Goal: Transaction & Acquisition: Purchase product/service

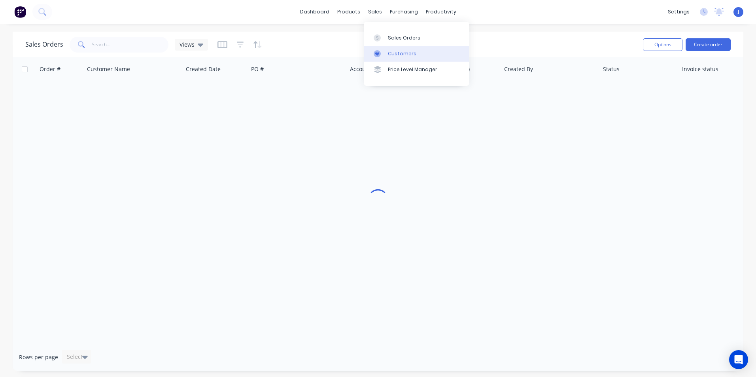
click at [377, 52] on icon at bounding box center [377, 53] width 7 height 7
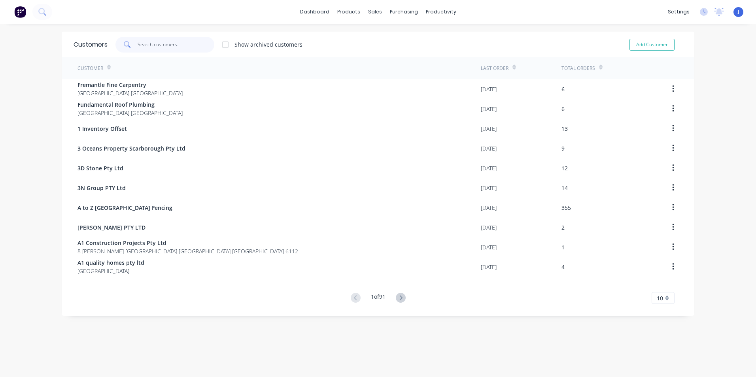
click at [191, 46] on input "text" at bounding box center [176, 45] width 77 height 16
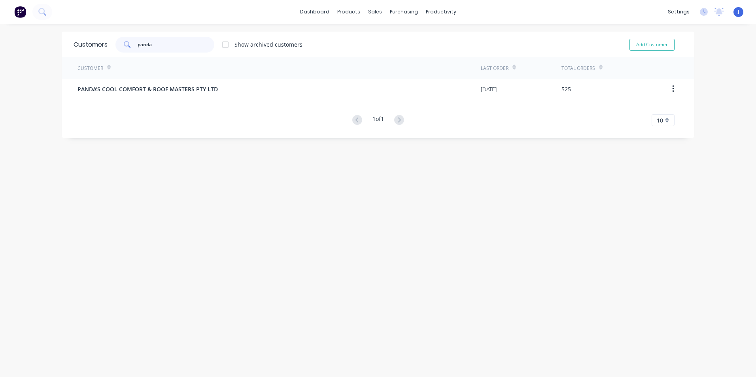
type input "panda"
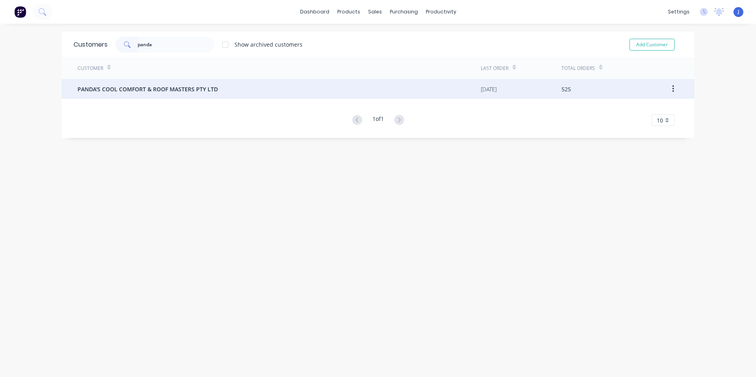
click at [200, 90] on span "PANDA'S COOL COMFORT & ROOF MASTERS PTY LTD" at bounding box center [148, 89] width 140 height 8
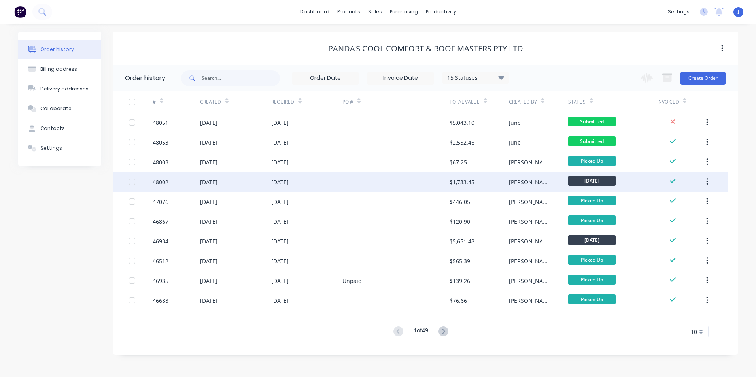
click at [505, 184] on div "$1,733.45" at bounding box center [479, 182] width 59 height 20
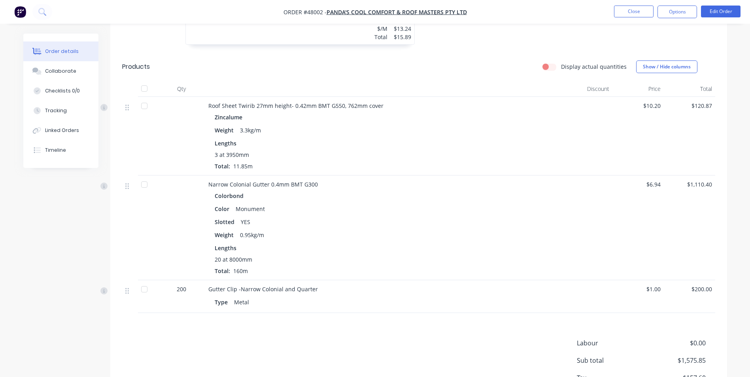
scroll to position [633, 0]
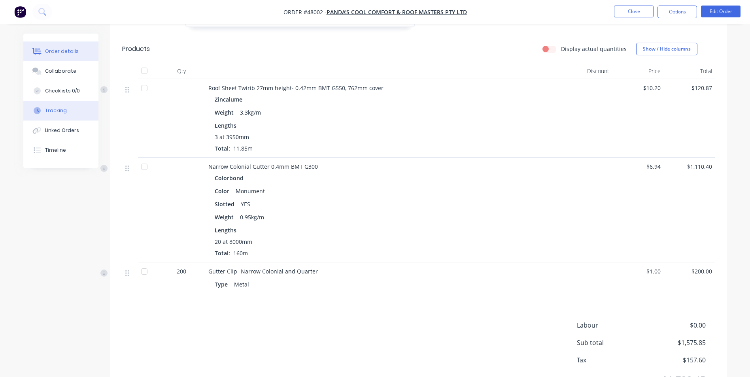
click at [56, 112] on div "Tracking" at bounding box center [56, 110] width 22 height 7
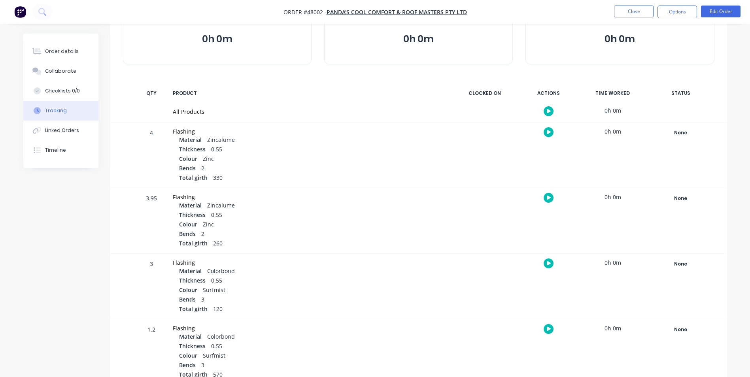
scroll to position [79, 0]
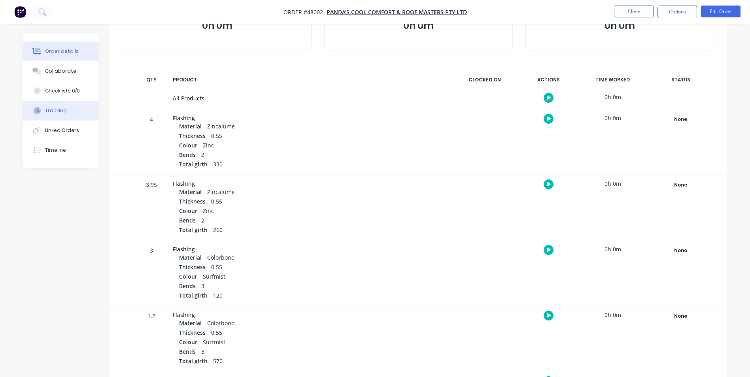
click at [52, 55] on button "Order details" at bounding box center [60, 52] width 75 height 20
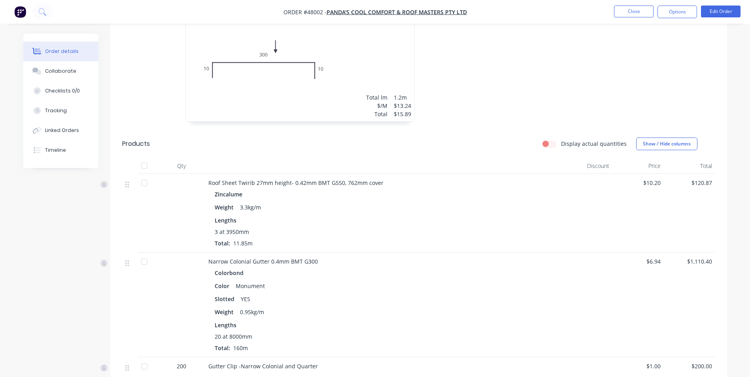
scroll to position [633, 0]
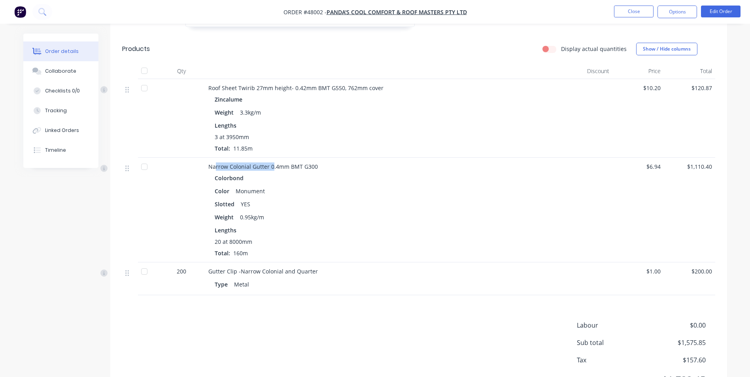
drag, startPoint x: 214, startPoint y: 170, endPoint x: 289, endPoint y: 176, distance: 75.4
click at [276, 168] on span "Narrow Colonial Gutter 0.4mm BMT G300" at bounding box center [263, 167] width 110 height 8
click at [274, 242] on div "20 at 8000mm" at bounding box center [383, 242] width 337 height 8
click at [664, 14] on button "Options" at bounding box center [678, 12] width 40 height 13
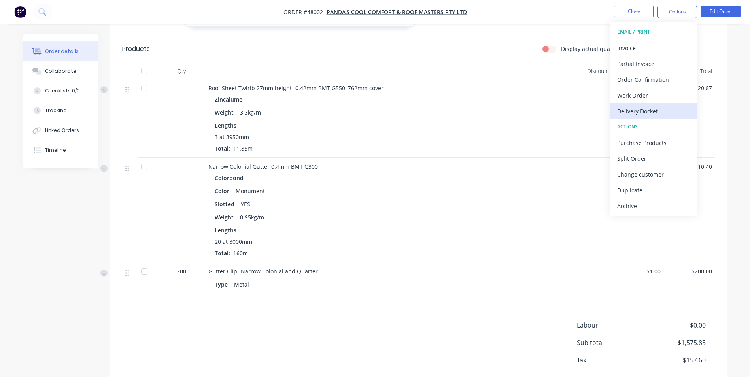
click at [629, 106] on div "Delivery Docket" at bounding box center [653, 111] width 73 height 11
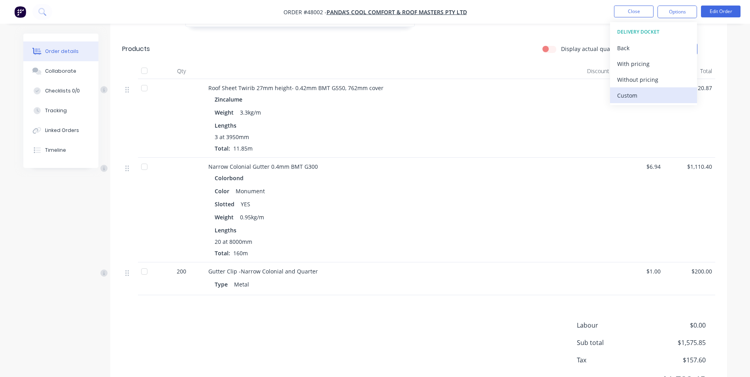
click at [635, 91] on div "Custom" at bounding box center [653, 95] width 73 height 11
click at [638, 80] on div "Without pricing" at bounding box center [653, 79] width 73 height 11
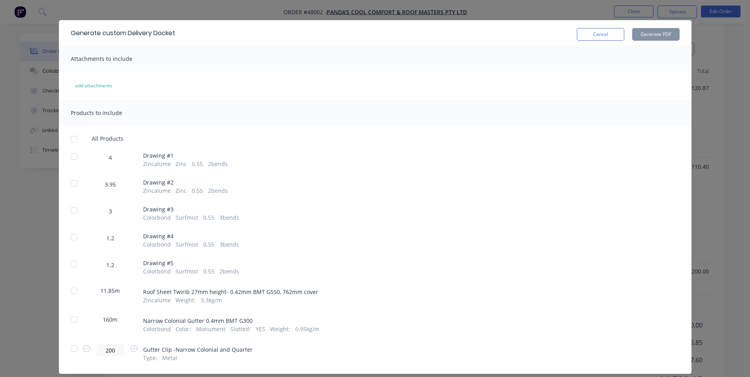
scroll to position [31, 0]
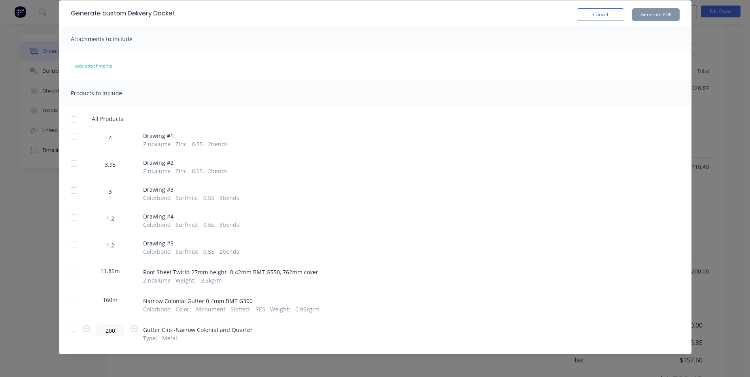
click at [73, 300] on div at bounding box center [74, 300] width 16 height 16
click at [74, 329] on div at bounding box center [74, 329] width 16 height 16
click at [656, 11] on button "Generate PDF" at bounding box center [655, 14] width 47 height 13
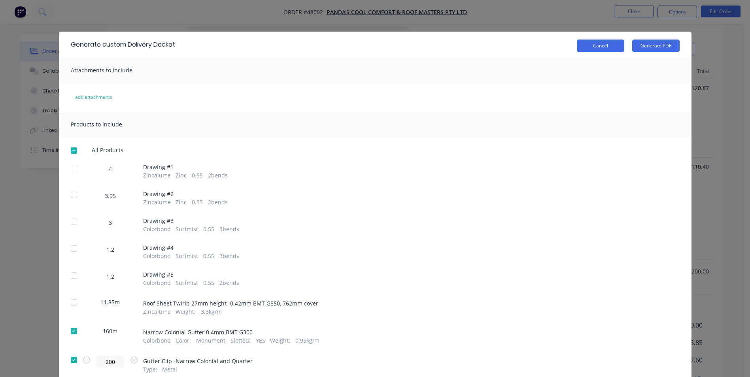
click at [598, 50] on button "Cancel" at bounding box center [600, 46] width 47 height 13
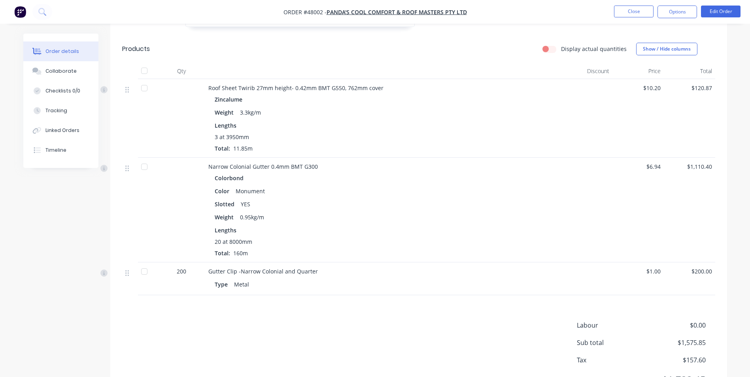
click at [140, 273] on div at bounding box center [144, 272] width 16 height 16
click at [149, 172] on div at bounding box center [144, 167] width 16 height 16
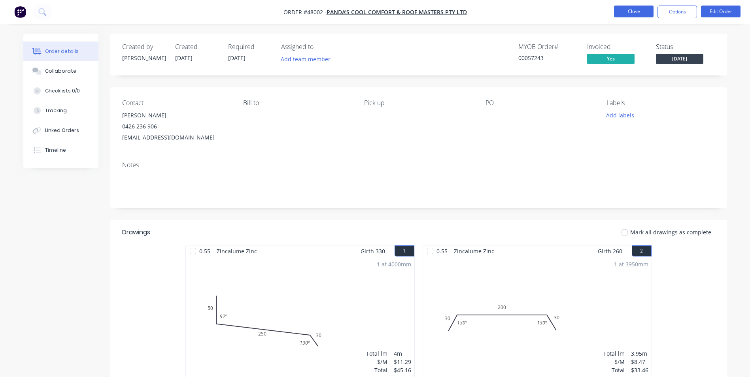
click at [626, 11] on button "Close" at bounding box center [634, 12] width 40 height 12
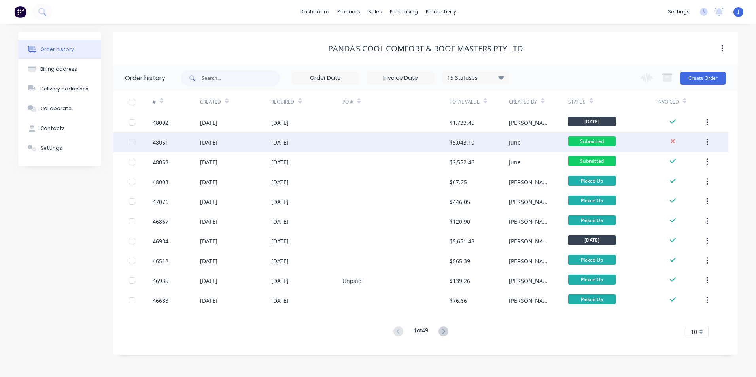
click at [406, 138] on div at bounding box center [395, 142] width 107 height 20
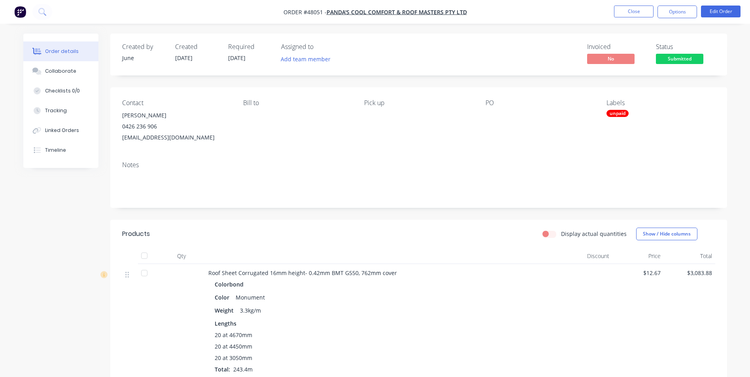
click at [618, 117] on div "unpaid" at bounding box center [618, 113] width 22 height 7
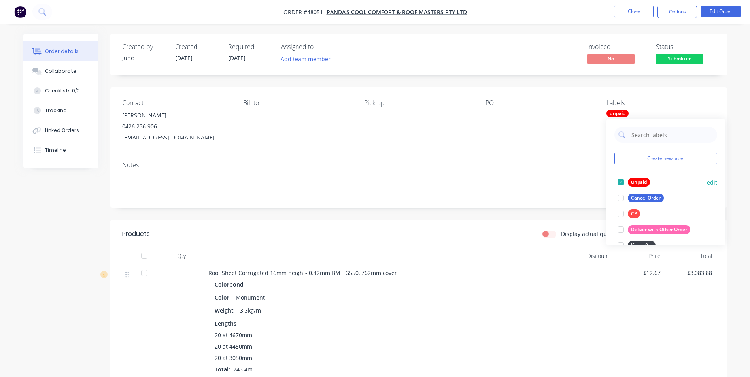
click at [618, 184] on div at bounding box center [621, 182] width 16 height 16
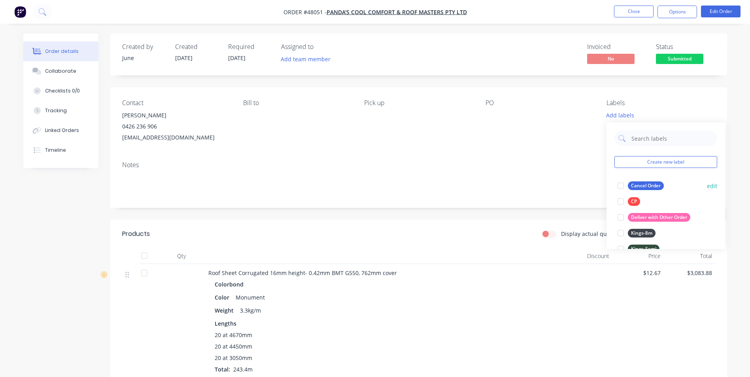
scroll to position [119, 0]
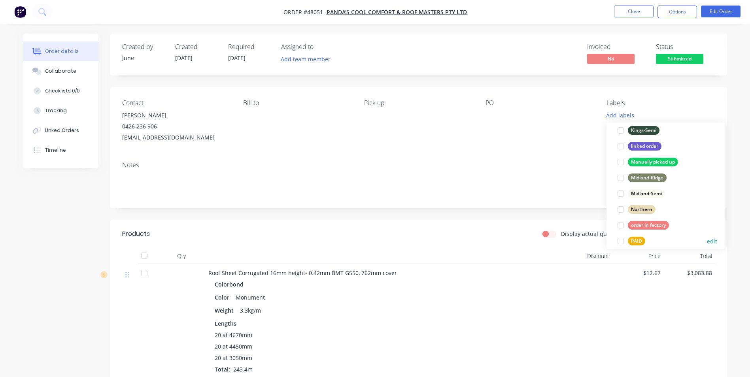
click at [621, 242] on div at bounding box center [621, 241] width 16 height 16
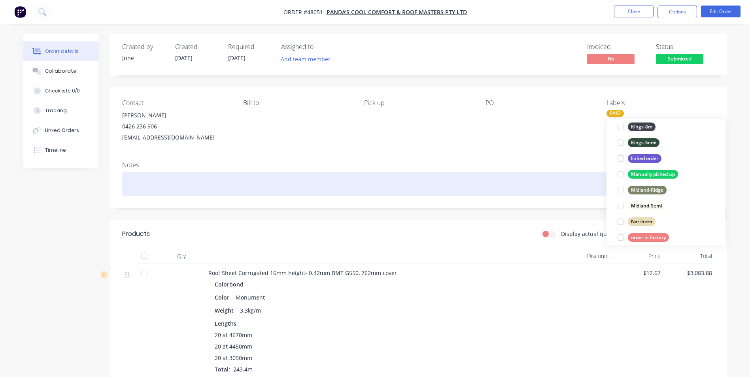
scroll to position [0, 0]
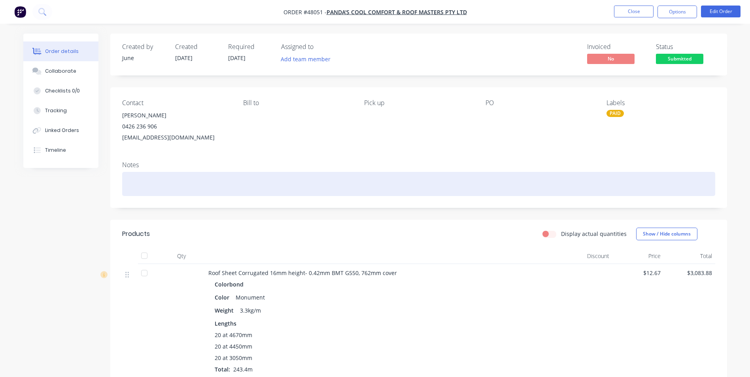
drag, startPoint x: 564, startPoint y: 193, endPoint x: 561, endPoint y: 180, distance: 13.3
click at [564, 189] on div at bounding box center [418, 184] width 593 height 24
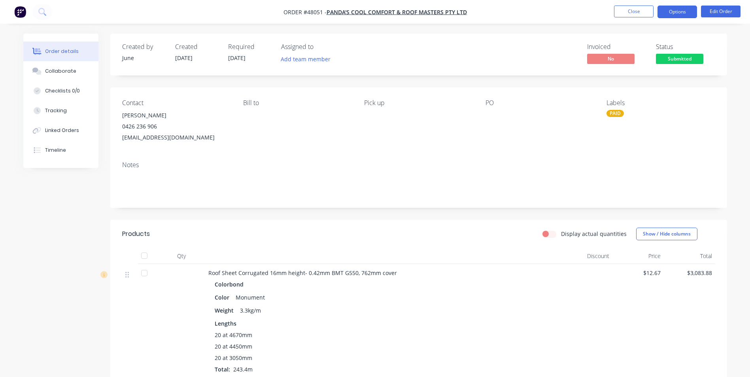
click at [685, 14] on button "Options" at bounding box center [678, 12] width 40 height 13
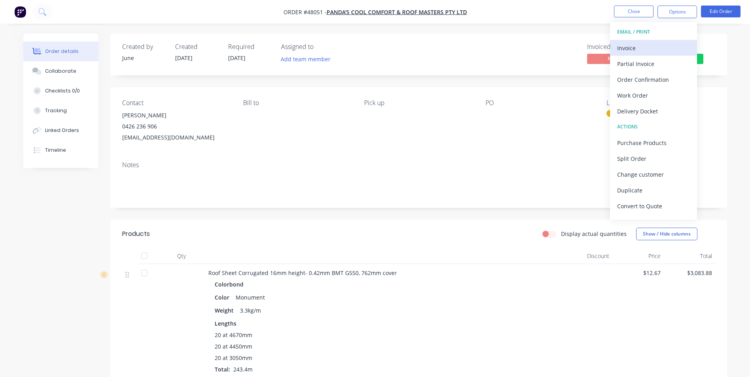
click at [665, 48] on div "Invoice" at bounding box center [653, 47] width 73 height 11
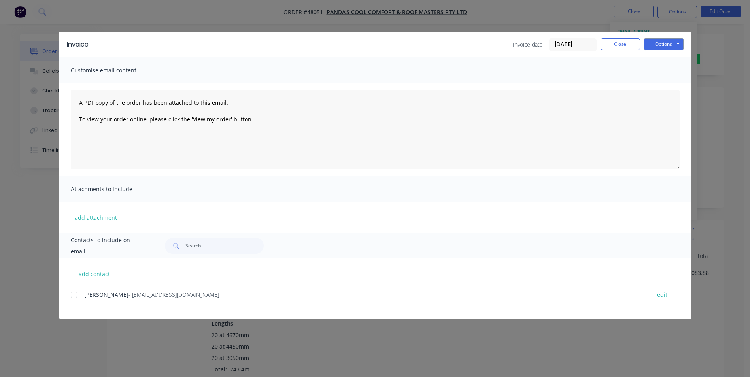
click at [73, 298] on div at bounding box center [74, 295] width 16 height 16
click at [650, 43] on button "Options" at bounding box center [664, 44] width 40 height 12
click at [669, 83] on button "Email" at bounding box center [669, 84] width 51 height 13
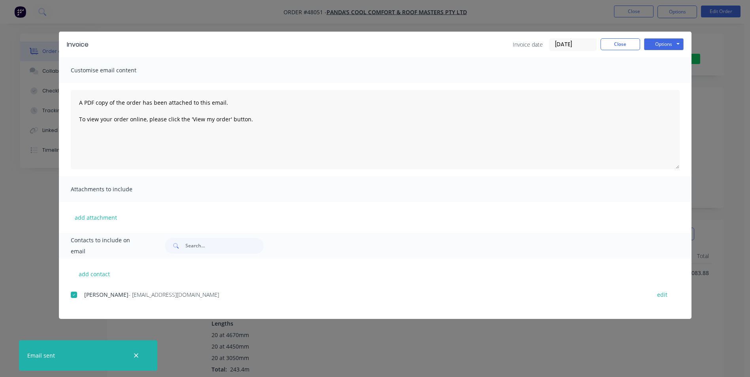
click at [692, 83] on div "Invoice Invoice date [DATE] Close Options Preview Print Email Customise email c…" at bounding box center [375, 188] width 750 height 377
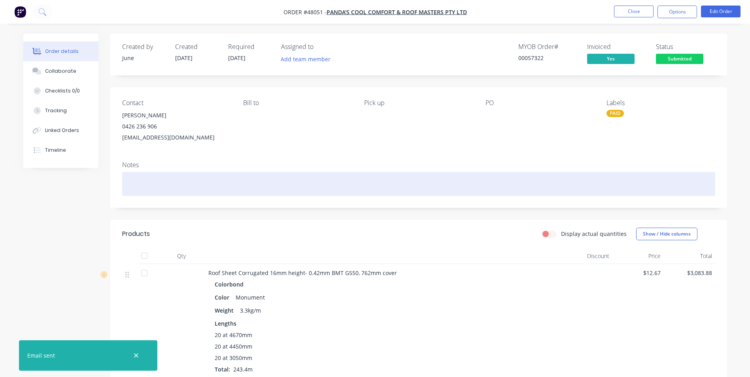
drag, startPoint x: 530, startPoint y: 198, endPoint x: 542, endPoint y: 191, distance: 13.6
click at [541, 192] on div "Notes" at bounding box center [418, 181] width 617 height 53
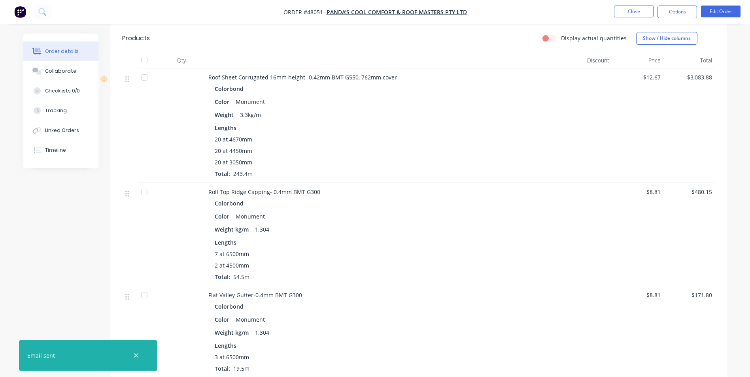
scroll to position [198, 0]
click at [550, 225] on div "Weight kg/m 1.304" at bounding box center [383, 227] width 337 height 11
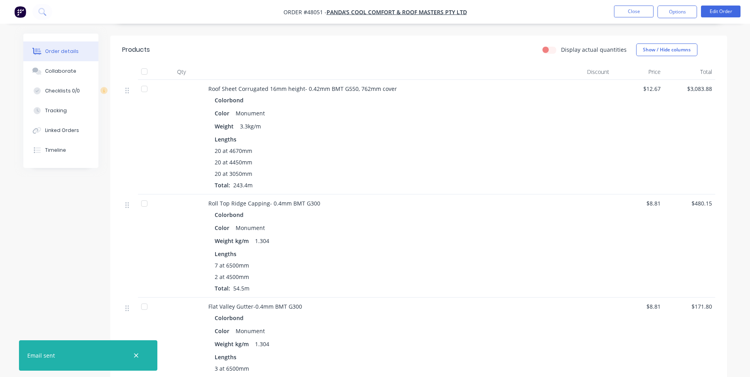
scroll to position [79, 0]
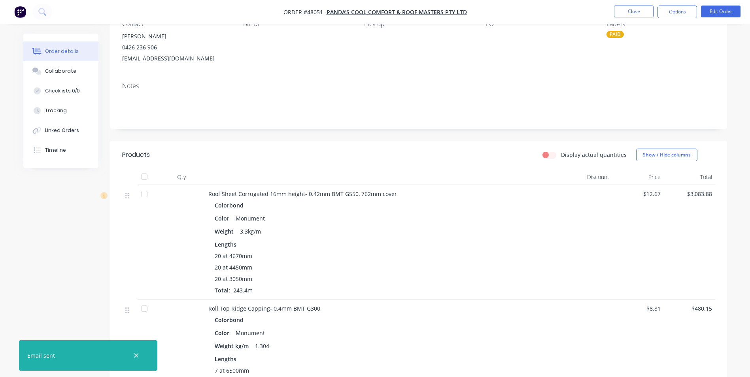
click at [555, 185] on div "Roof Sheet Corrugated 16mm height- 0.42mm BMT G550, 762mm cover Colorbond Color…" at bounding box center [383, 242] width 356 height 115
click at [394, 246] on div "Lengths" at bounding box center [383, 244] width 337 height 8
click at [395, 246] on div "Lengths" at bounding box center [383, 244] width 337 height 8
click at [424, 248] on div "Lengths" at bounding box center [383, 244] width 337 height 8
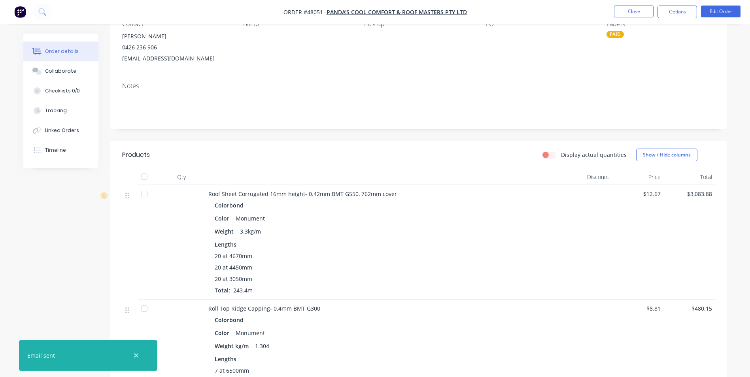
click at [425, 248] on div "Lengths" at bounding box center [383, 244] width 337 height 8
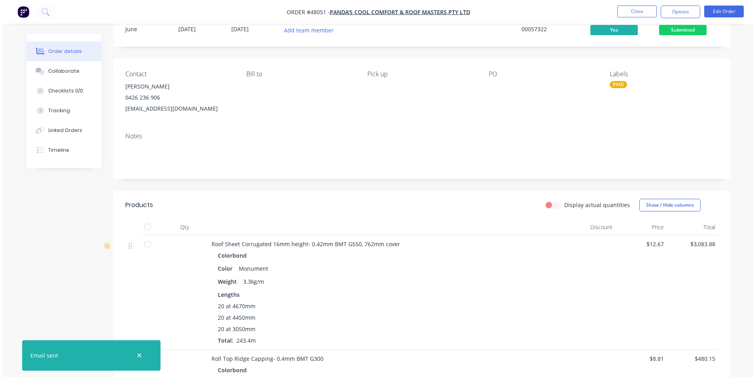
scroll to position [0, 0]
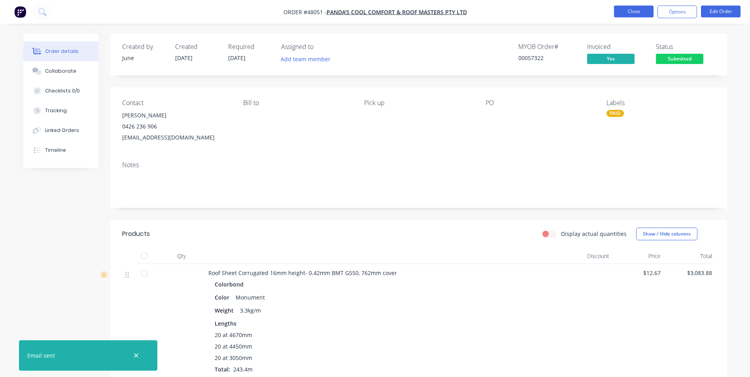
click at [631, 11] on button "Close" at bounding box center [634, 12] width 40 height 12
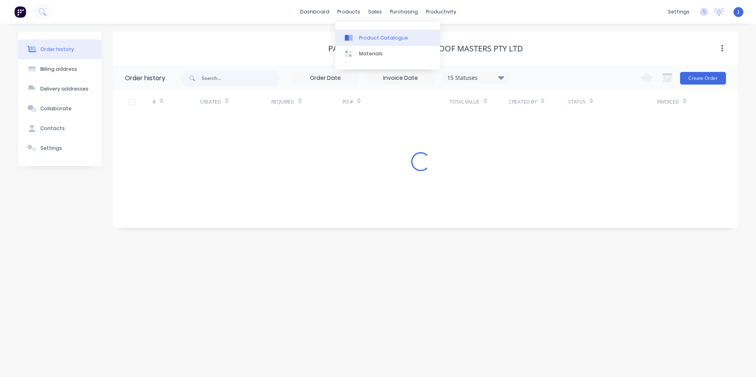
click at [358, 38] on link "Product Catalogue" at bounding box center [387, 38] width 105 height 16
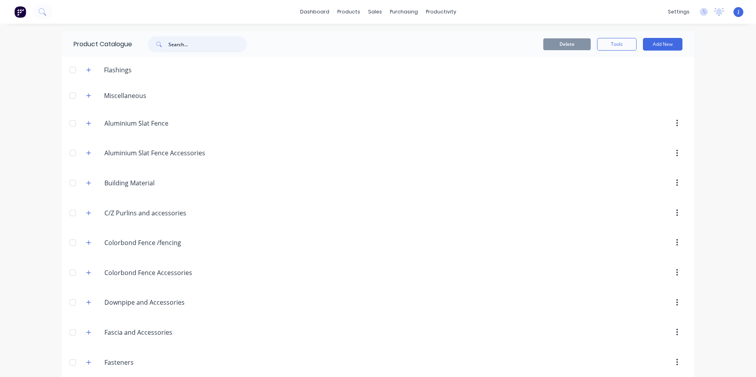
click at [179, 44] on input "text" at bounding box center [207, 44] width 78 height 16
type input "post"
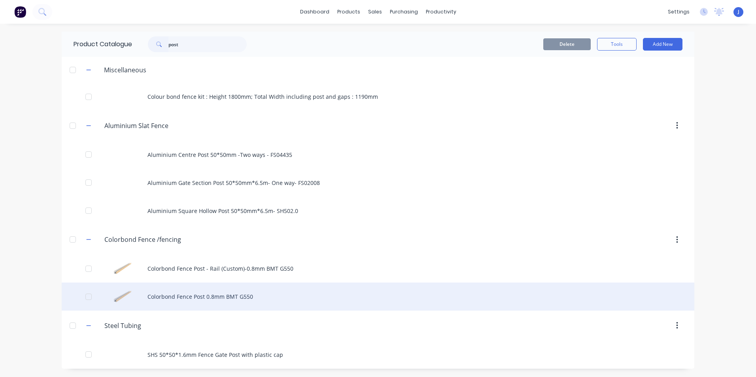
click at [250, 304] on div "Colorbond Fence Post 0.8mm BMT G550" at bounding box center [378, 297] width 633 height 28
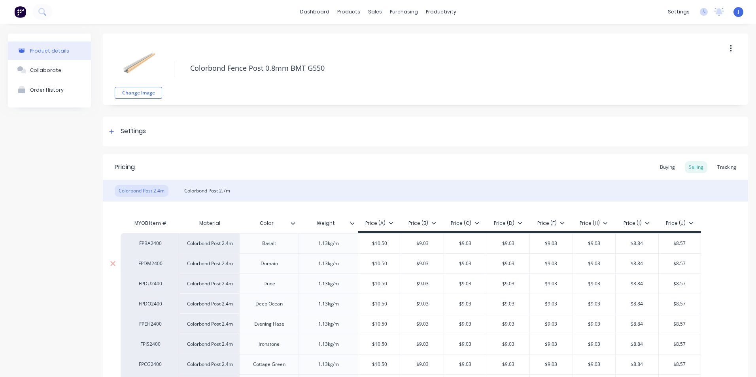
type textarea "x"
click at [385, 37] on div "Sales Orders" at bounding box center [401, 37] width 32 height 7
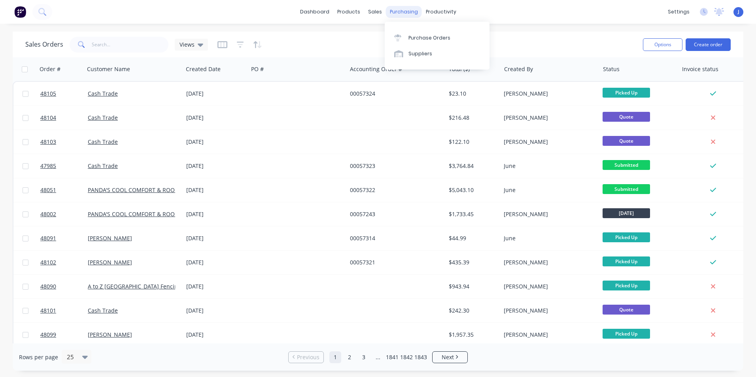
click at [399, 6] on div "purchasing" at bounding box center [404, 12] width 36 height 12
click at [412, 48] on link "Suppliers" at bounding box center [437, 54] width 105 height 16
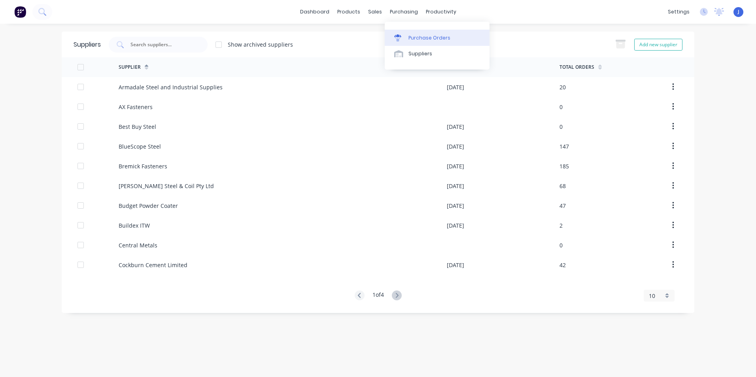
click at [412, 37] on div "Purchase Orders" at bounding box center [429, 37] width 42 height 7
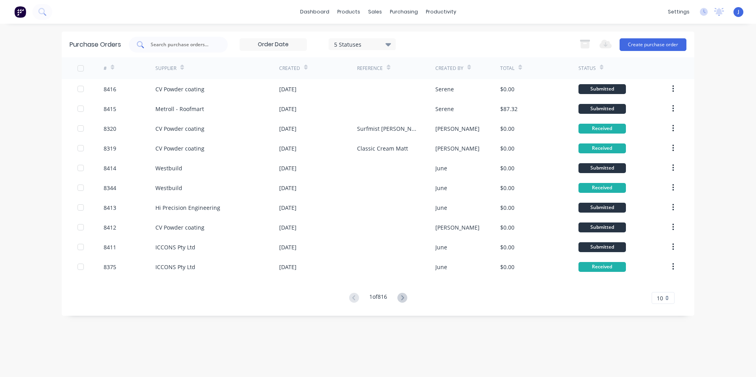
click at [189, 47] on input "text" at bounding box center [183, 45] width 66 height 8
click at [381, 38] on div at bounding box center [380, 37] width 12 height 7
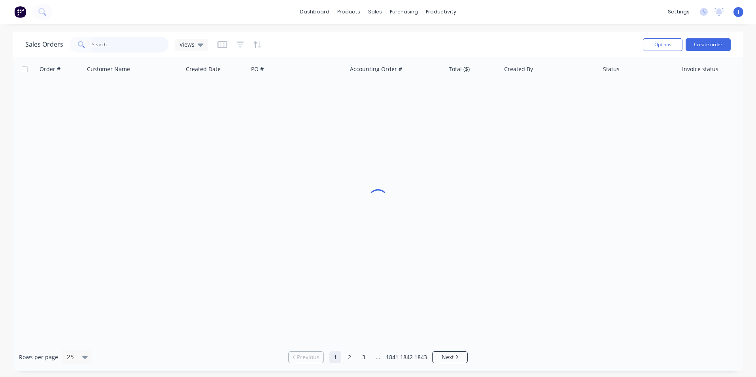
click at [145, 46] on input "text" at bounding box center [130, 45] width 77 height 16
type input "47638"
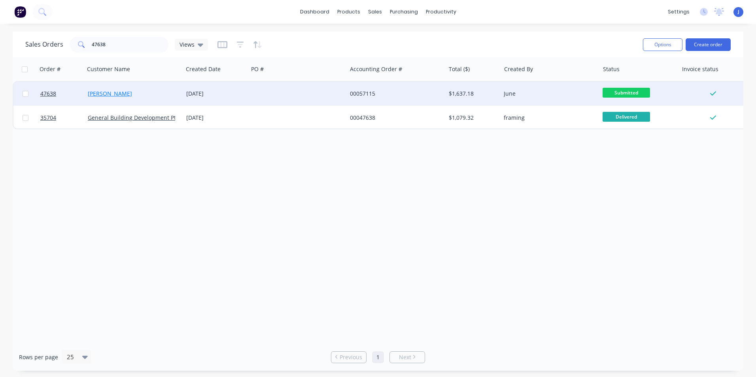
click at [99, 95] on link "[PERSON_NAME]" at bounding box center [110, 94] width 44 height 8
click at [51, 95] on span "47638" at bounding box center [48, 94] width 16 height 8
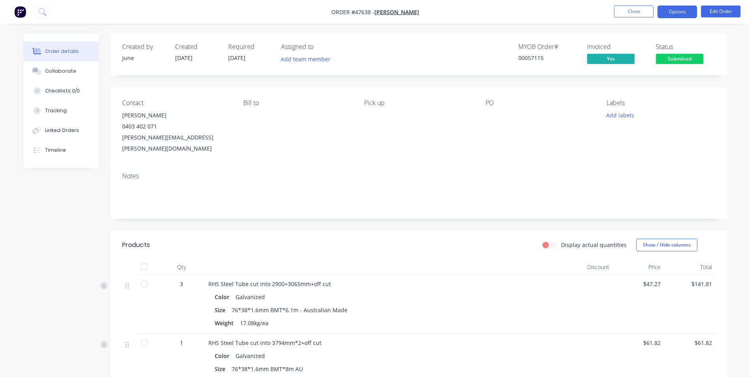
click at [686, 16] on button "Options" at bounding box center [678, 12] width 40 height 13
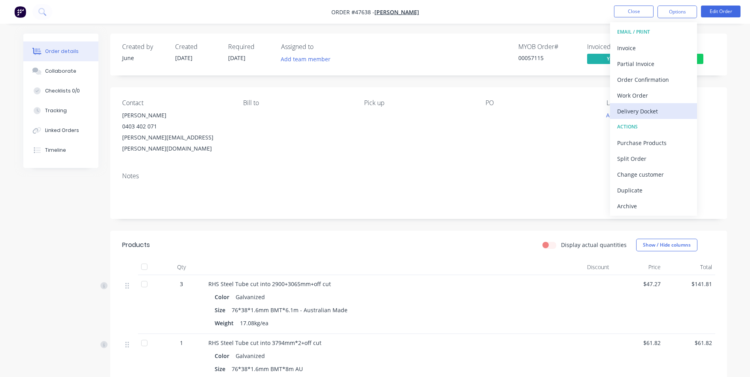
click at [662, 106] on div "Delivery Docket" at bounding box center [653, 111] width 73 height 11
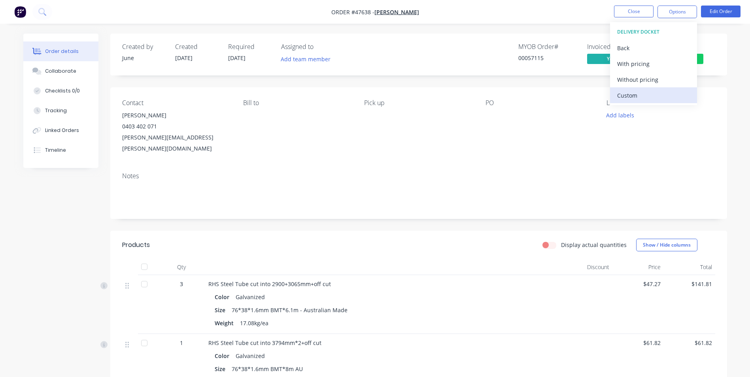
click at [662, 99] on div "Custom" at bounding box center [653, 95] width 73 height 11
click at [667, 81] on div "Without pricing" at bounding box center [653, 79] width 73 height 11
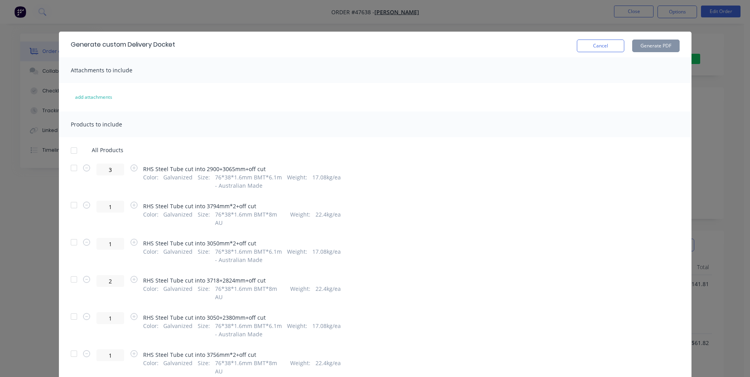
click at [70, 167] on div at bounding box center [74, 168] width 16 height 16
click at [74, 207] on div at bounding box center [74, 205] width 16 height 16
click at [70, 236] on div at bounding box center [74, 242] width 16 height 16
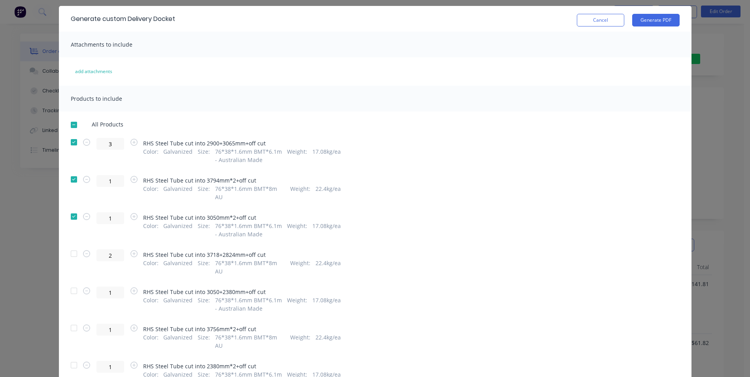
scroll to position [40, 0]
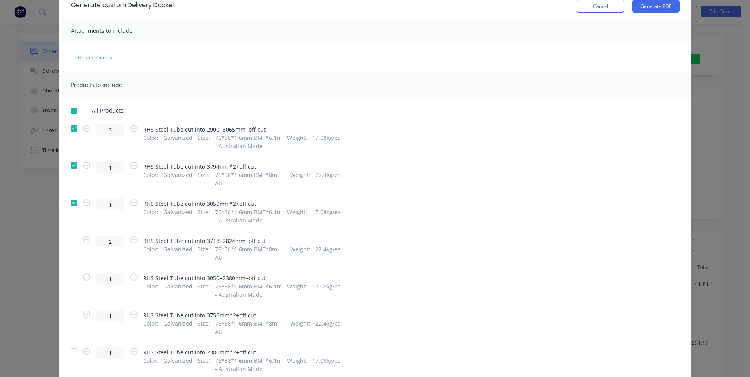
click at [72, 233] on div at bounding box center [74, 240] width 16 height 16
click at [70, 269] on div at bounding box center [74, 277] width 16 height 16
click at [74, 306] on div at bounding box center [74, 314] width 16 height 16
click at [71, 344] on div at bounding box center [74, 352] width 16 height 16
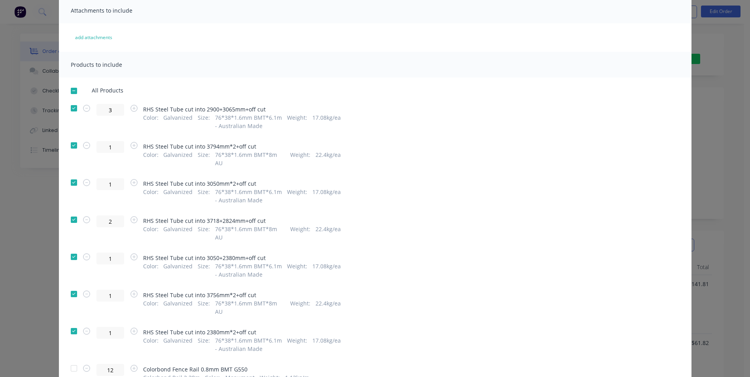
scroll to position [0, 0]
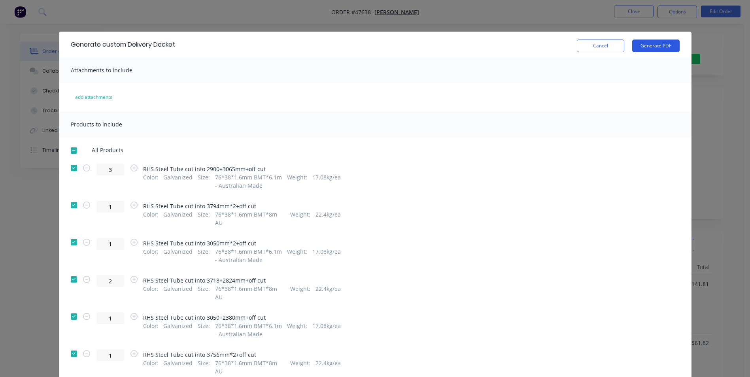
click at [653, 45] on button "Generate PDF" at bounding box center [655, 46] width 47 height 13
click at [601, 47] on button "Cancel" at bounding box center [600, 46] width 47 height 13
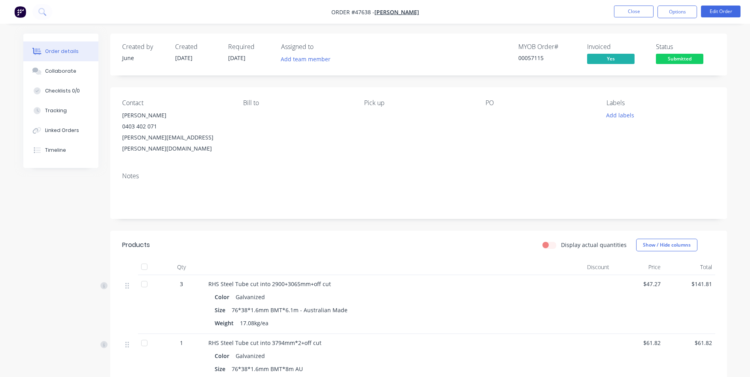
click at [634, 19] on nav "Order #47638 - [PERSON_NAME] Close Options Edit Order" at bounding box center [375, 12] width 750 height 24
click at [635, 11] on button "Close" at bounding box center [634, 12] width 40 height 12
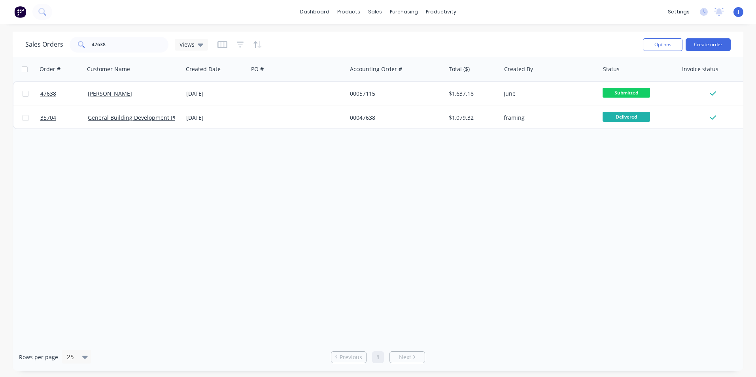
click at [261, 251] on div "Order # Customer Name Created Date PO # Accounting Order # Total ($) Created By…" at bounding box center [378, 200] width 731 height 286
drag, startPoint x: 132, startPoint y: 45, endPoint x: 55, endPoint y: 47, distance: 76.4
click at [55, 47] on div "Sales Orders 47638 Views" at bounding box center [116, 45] width 183 height 16
drag, startPoint x: 404, startPoint y: 44, endPoint x: 404, endPoint y: 48, distance: 4.0
click at [404, 44] on link "Sales Orders" at bounding box center [416, 38] width 105 height 16
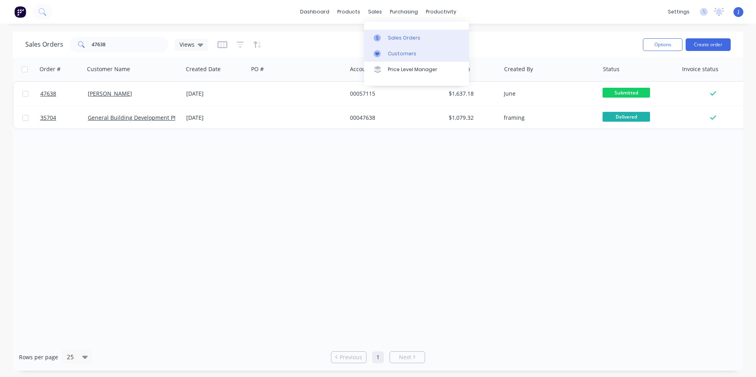
click at [402, 52] on div "Customers" at bounding box center [402, 53] width 28 height 7
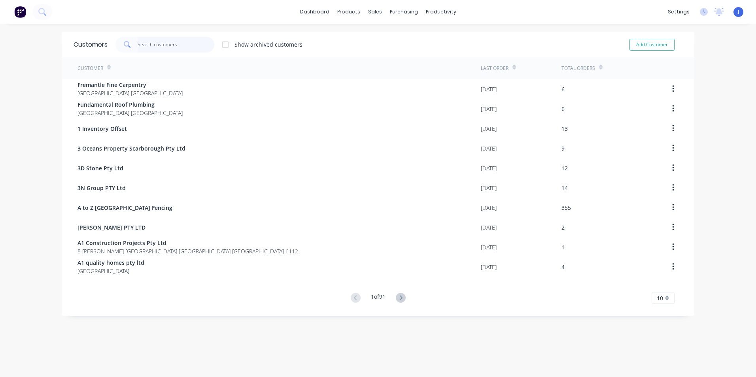
click at [149, 52] on input "text" at bounding box center [176, 45] width 77 height 16
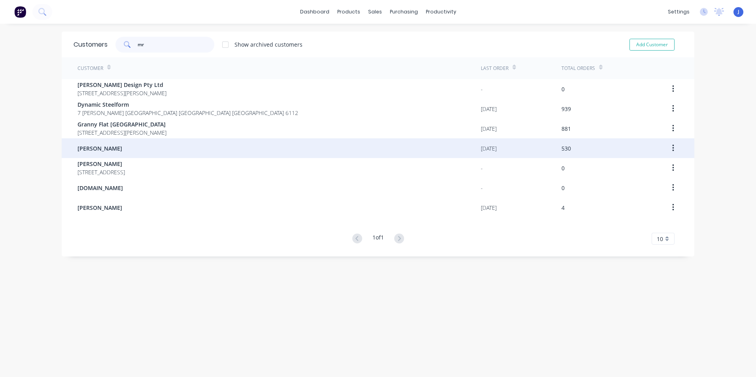
type input "mr"
click at [155, 151] on div "[PERSON_NAME]" at bounding box center [279, 148] width 403 height 20
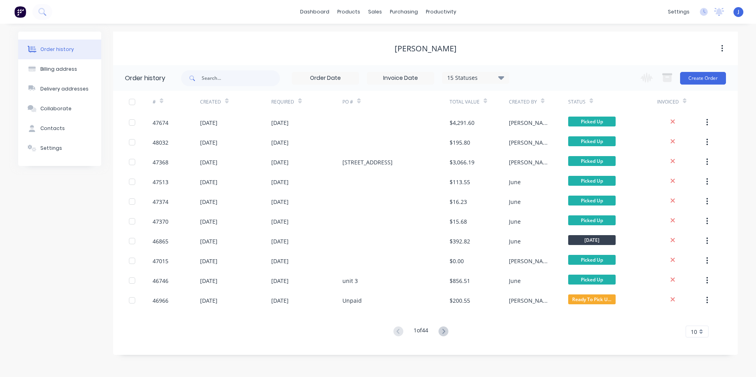
click at [439, 331] on button at bounding box center [443, 331] width 15 height 11
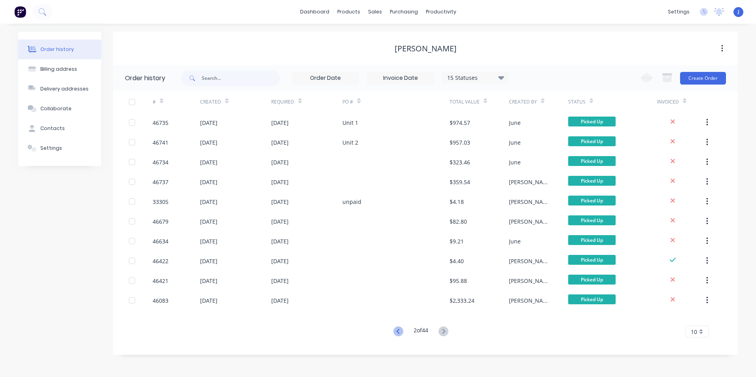
click at [399, 333] on icon at bounding box center [398, 332] width 10 height 10
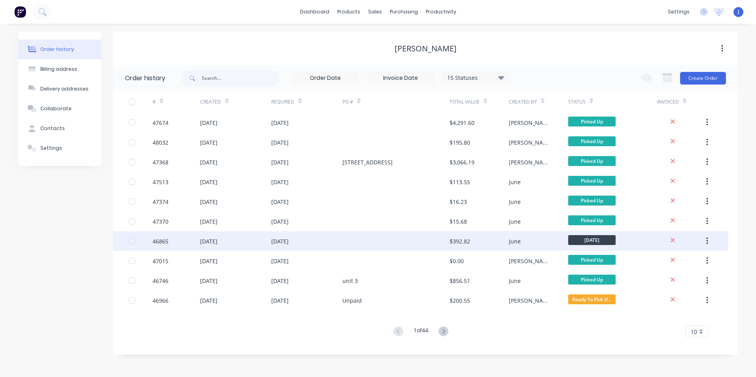
click at [408, 247] on div at bounding box center [395, 241] width 107 height 20
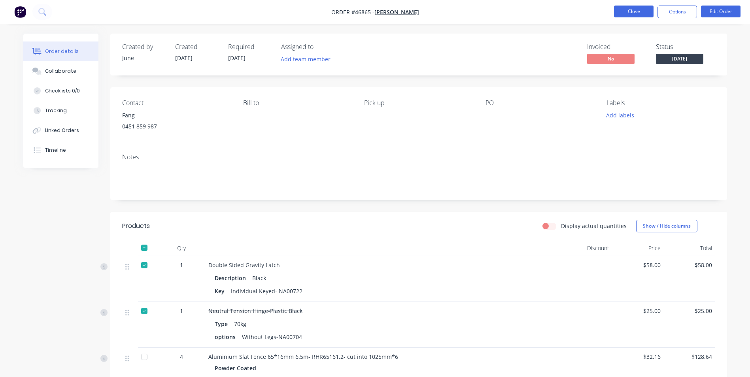
click at [621, 12] on button "Close" at bounding box center [634, 12] width 40 height 12
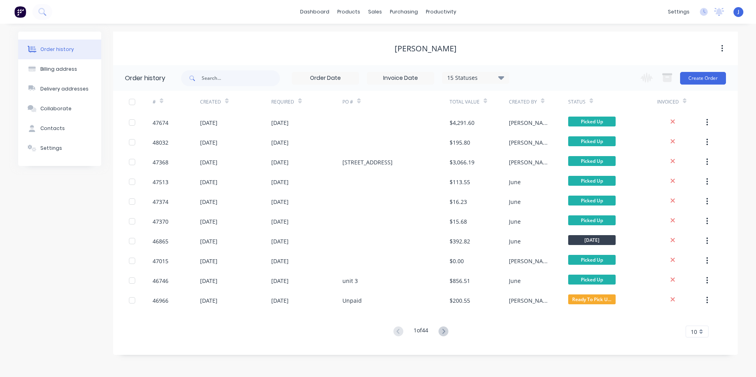
drag, startPoint x: 548, startPoint y: 350, endPoint x: 724, endPoint y: 373, distance: 176.8
click at [550, 350] on div "Order history 15 Statuses Invoice Status Invoiced Not Invoiced Partial Order St…" at bounding box center [425, 210] width 625 height 290
click at [636, 358] on div "Order history Billing address Delivery addresses Collaborate Contacts Settings …" at bounding box center [378, 201] width 756 height 354
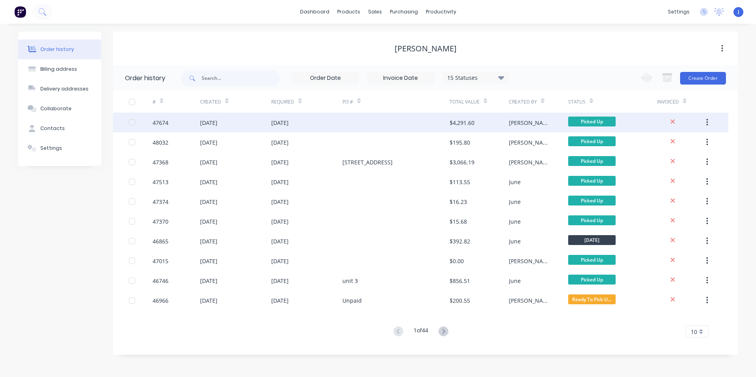
click at [465, 119] on div "$4,291.60" at bounding box center [462, 123] width 25 height 8
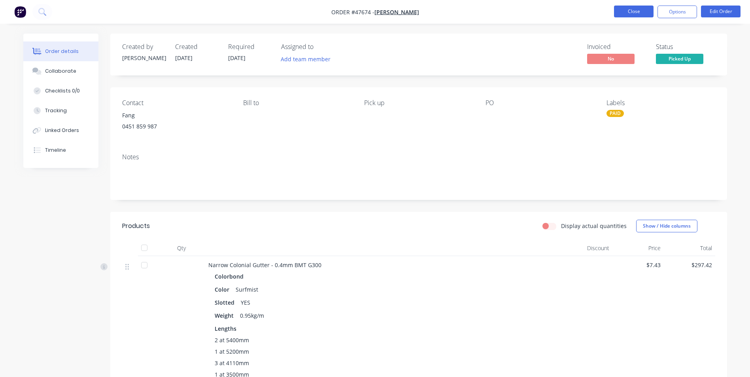
click at [622, 12] on button "Close" at bounding box center [634, 12] width 40 height 12
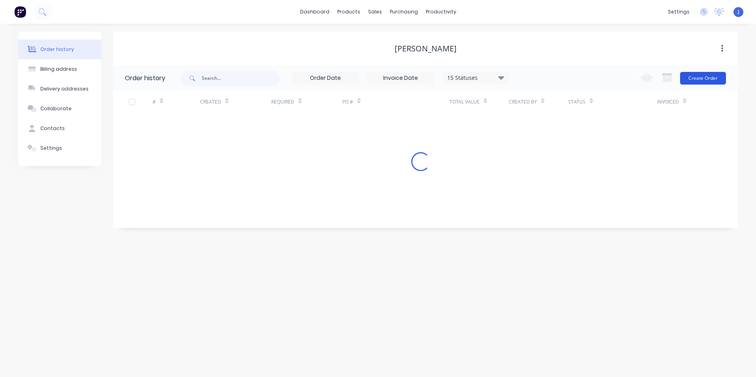
click at [708, 76] on button "Create Order" at bounding box center [703, 78] width 46 height 13
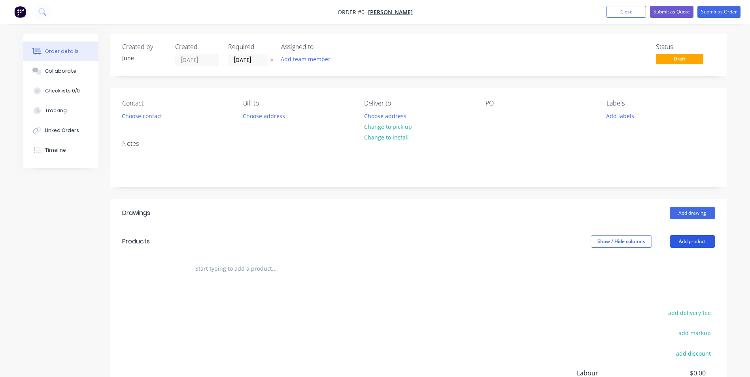
click at [686, 241] on button "Add product" at bounding box center [692, 241] width 45 height 13
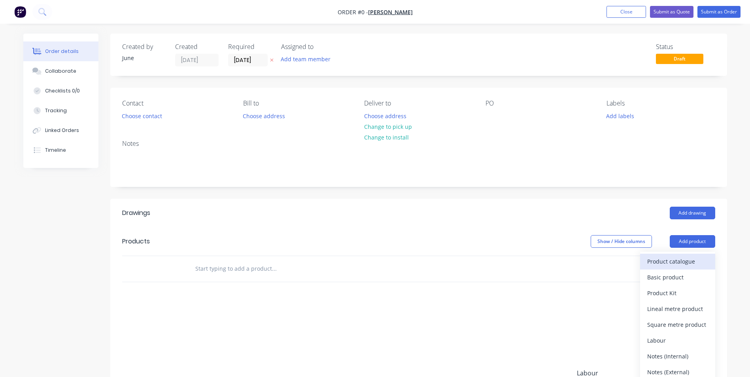
click at [679, 256] on div "Product catalogue" at bounding box center [677, 261] width 61 height 11
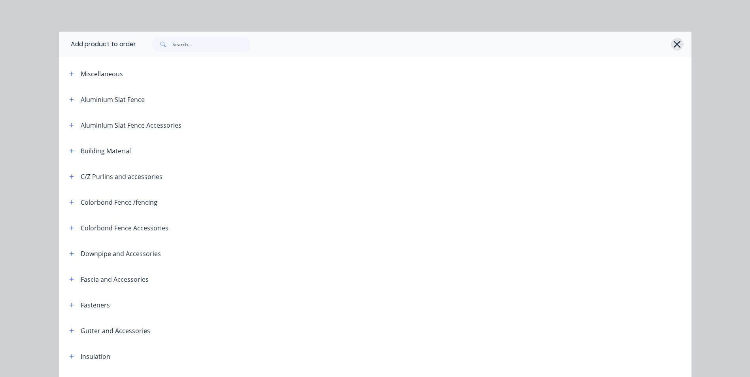
click at [674, 46] on icon "button" at bounding box center [677, 44] width 7 height 7
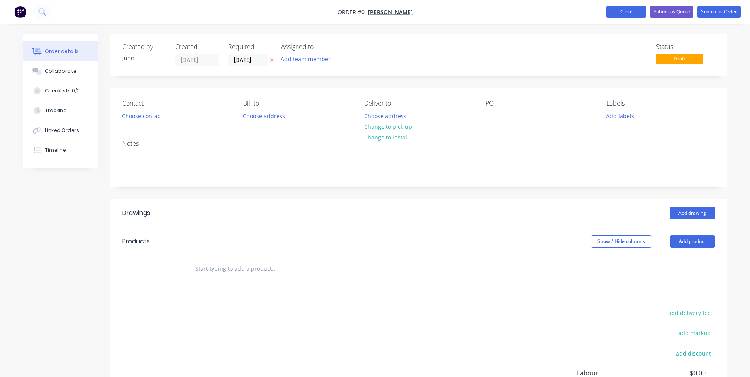
click at [622, 8] on button "Close" at bounding box center [627, 12] width 40 height 12
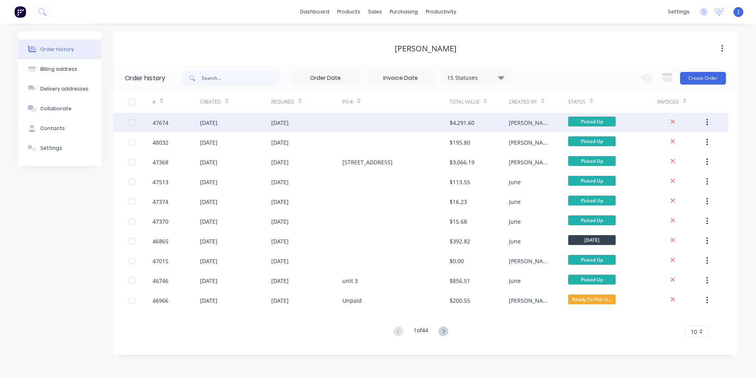
click at [425, 123] on div at bounding box center [395, 123] width 107 height 20
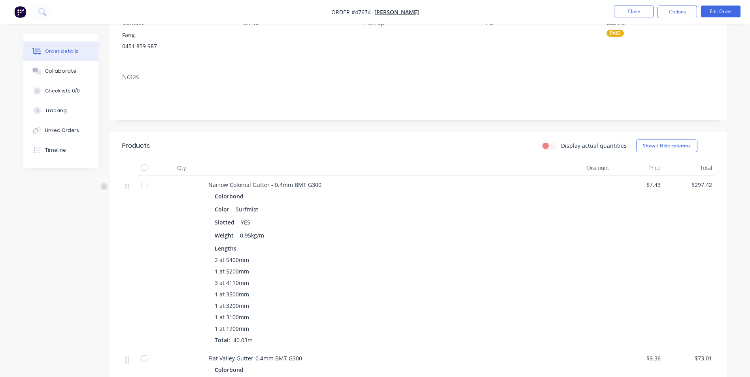
scroll to position [79, 0]
click at [632, 10] on button "Close" at bounding box center [634, 12] width 40 height 12
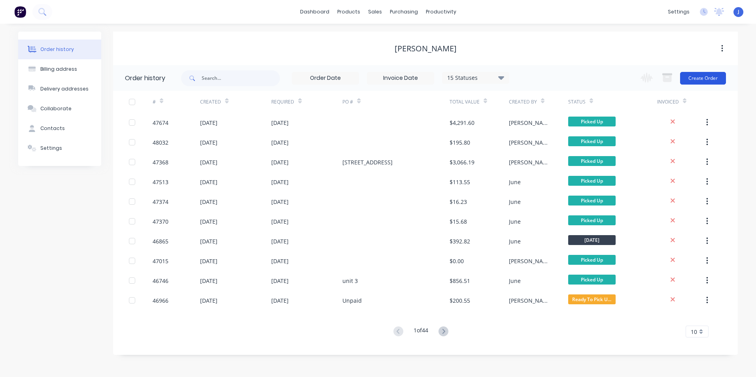
click at [696, 77] on button "Create Order" at bounding box center [703, 78] width 46 height 13
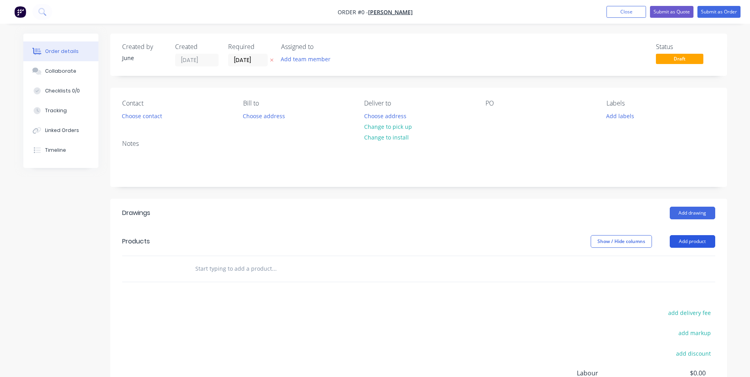
click at [696, 243] on button "Add product" at bounding box center [692, 241] width 45 height 13
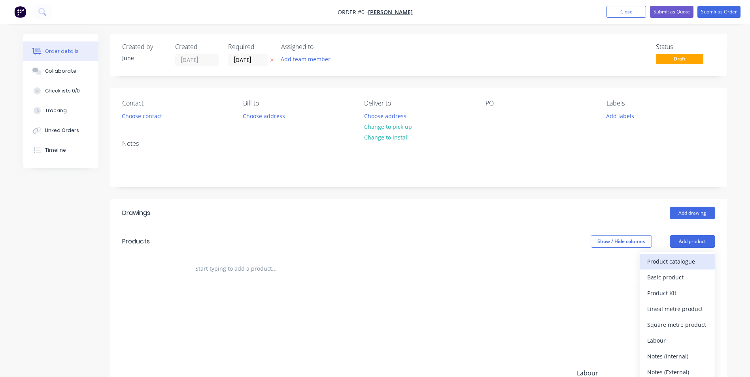
click at [679, 265] on div "Product catalogue" at bounding box center [677, 261] width 61 height 11
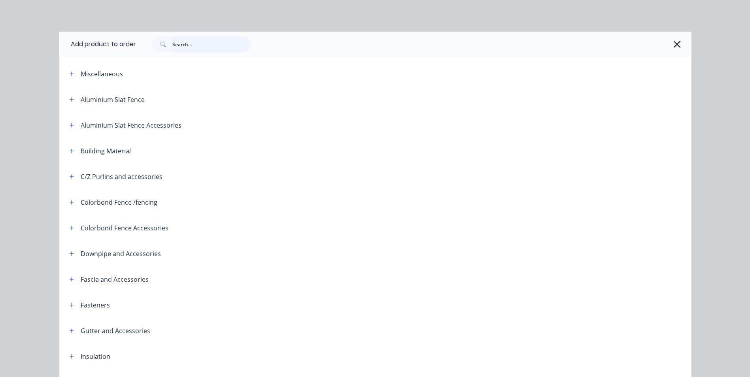
click at [192, 47] on input "text" at bounding box center [211, 44] width 78 height 16
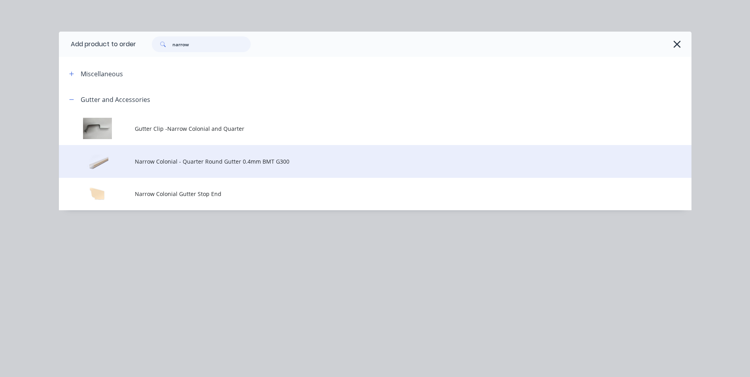
type input "narrow"
click at [221, 167] on td "Narrow Colonial - Quarter Round Gutter 0.4mm BMT G300" at bounding box center [413, 161] width 557 height 33
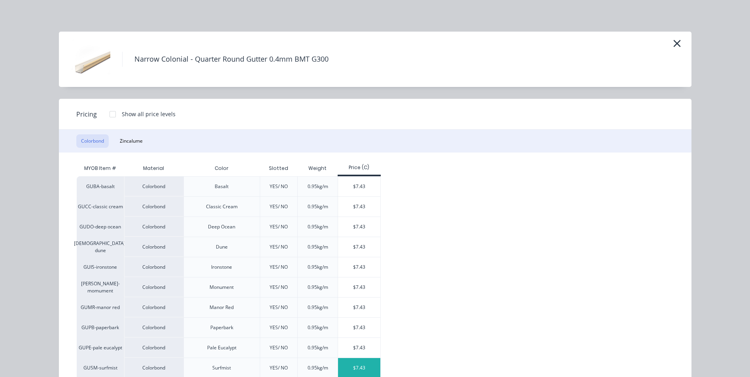
click at [369, 369] on div "$7.43" at bounding box center [359, 368] width 42 height 20
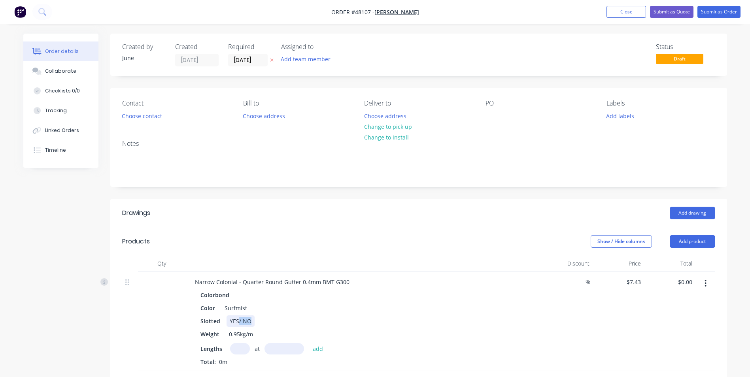
drag, startPoint x: 238, startPoint y: 321, endPoint x: 271, endPoint y: 319, distance: 32.5
click at [271, 319] on div "Slotted YES/ NO" at bounding box center [361, 321] width 329 height 11
click at [285, 301] on div "Colorbond Color Surfmist Slotted YES Weight 0.95kg/m Lengths at add Total: 0m" at bounding box center [364, 327] width 350 height 77
drag, startPoint x: 237, startPoint y: 282, endPoint x: 279, endPoint y: 280, distance: 42.0
click at [279, 280] on div "Narrow Colonial - Quarter Round Gutter 0.4mm BMT G300" at bounding box center [272, 281] width 167 height 11
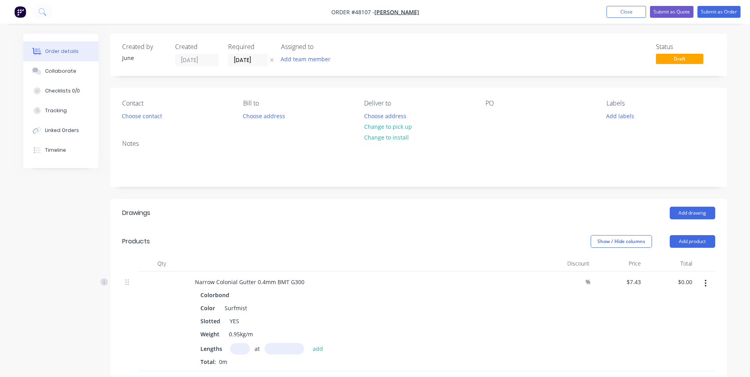
click at [330, 297] on div "Colorbond" at bounding box center [363, 294] width 326 height 11
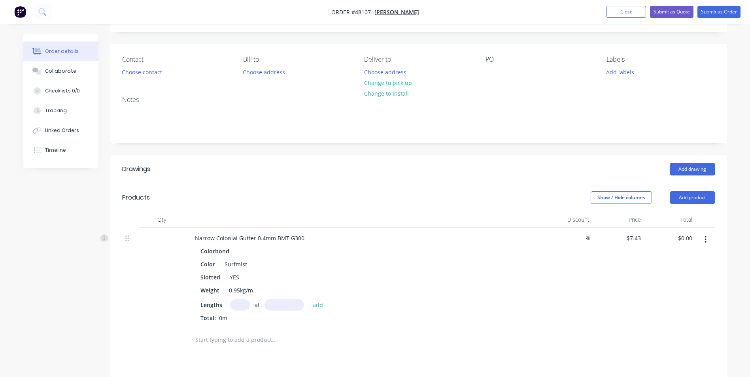
scroll to position [79, 0]
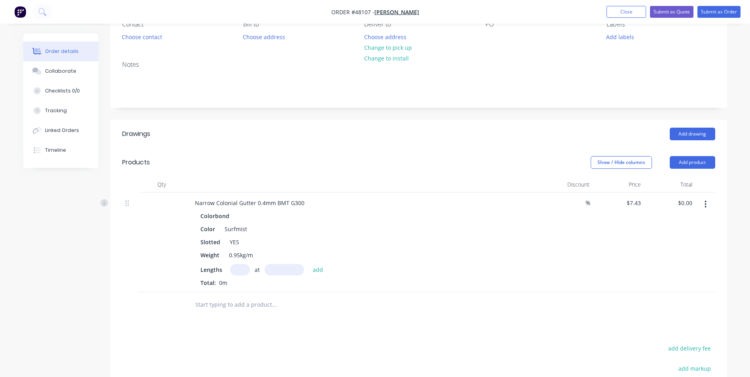
click at [246, 272] on input "text" at bounding box center [240, 269] width 20 height 11
click at [241, 269] on input "text" at bounding box center [240, 269] width 20 height 11
click at [242, 271] on input "text" at bounding box center [240, 269] width 20 height 11
click at [288, 268] on input "text" at bounding box center [285, 269] width 40 height 11
type input "5320mm"
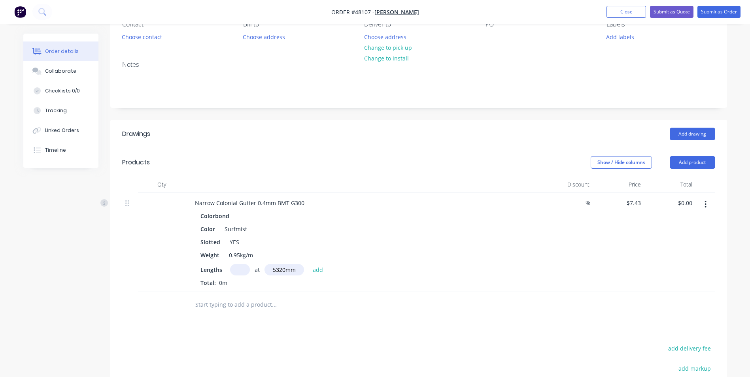
click at [237, 269] on input "text" at bounding box center [240, 269] width 20 height 11
type input "1"
click at [309, 264] on button "add" at bounding box center [318, 269] width 19 height 11
type input "$39.53"
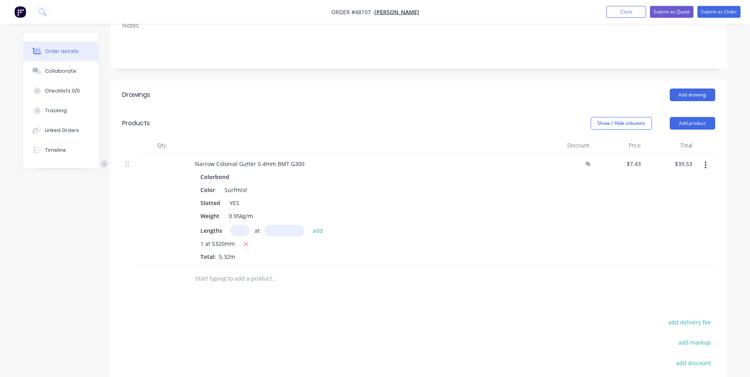
scroll to position [59, 0]
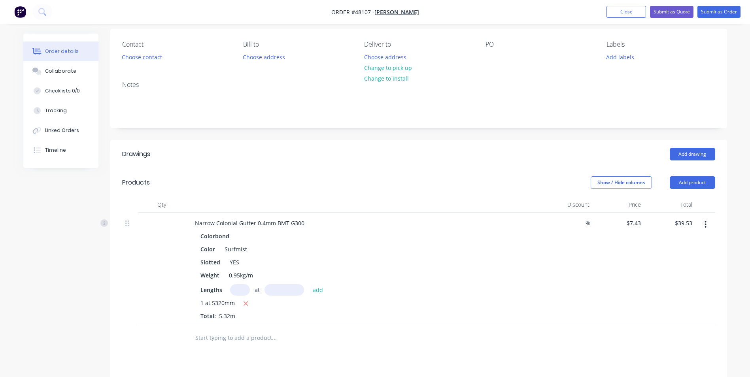
click at [380, 197] on header "Products Show / Hide columns Add product" at bounding box center [418, 182] width 617 height 28
click at [416, 312] on div "1 at 5320mm Total: 5.32m" at bounding box center [363, 309] width 326 height 21
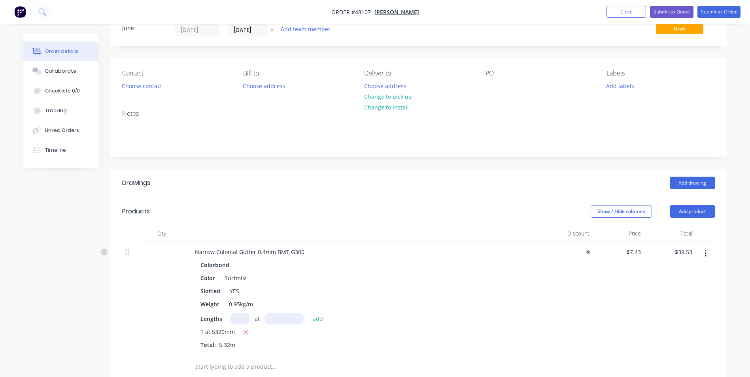
scroll to position [0, 0]
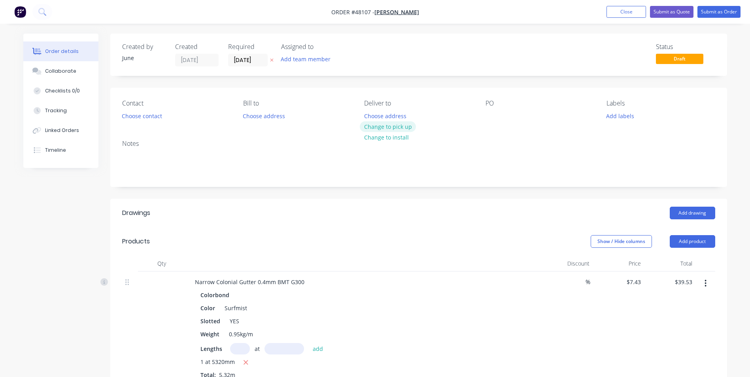
click at [401, 125] on button "Change to pick up" at bounding box center [388, 126] width 56 height 11
click at [151, 118] on button "Choose contact" at bounding box center [141, 115] width 49 height 11
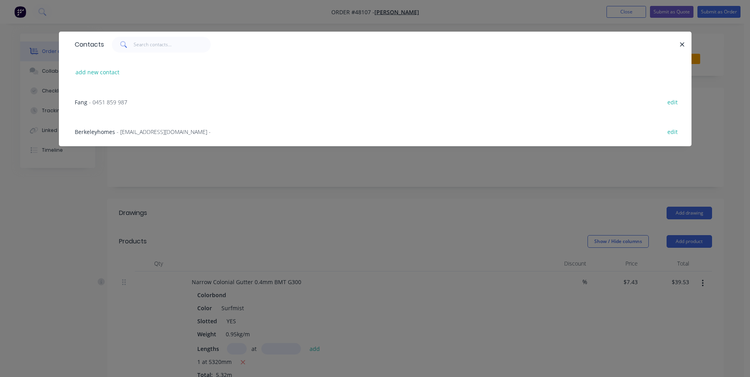
click at [108, 104] on span "- 0451 859 987" at bounding box center [108, 102] width 38 height 8
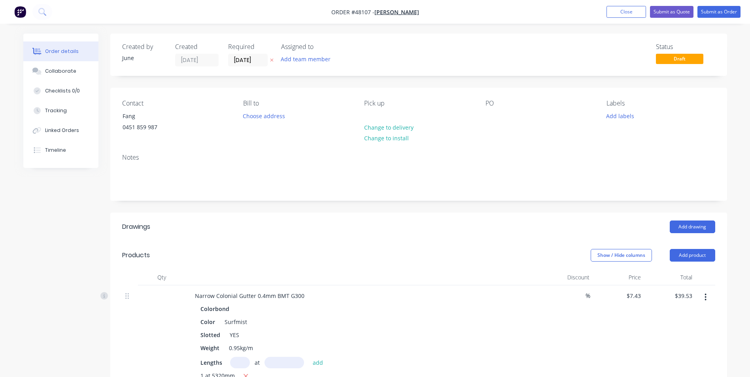
click at [305, 211] on div "Created by June Created [DATE] Required [DATE] Assigned to Add team member Stat…" at bounding box center [418, 315] width 617 height 563
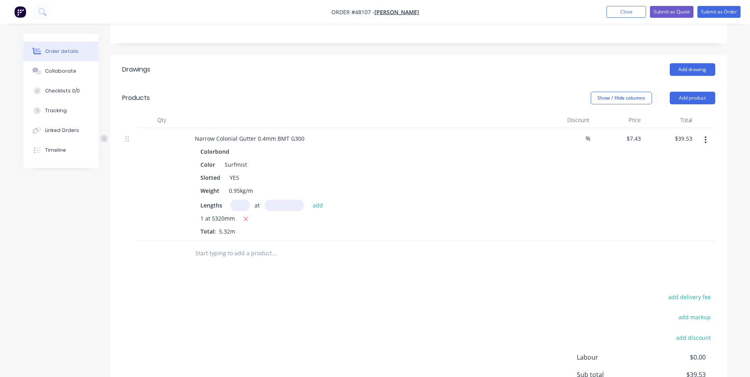
scroll to position [158, 0]
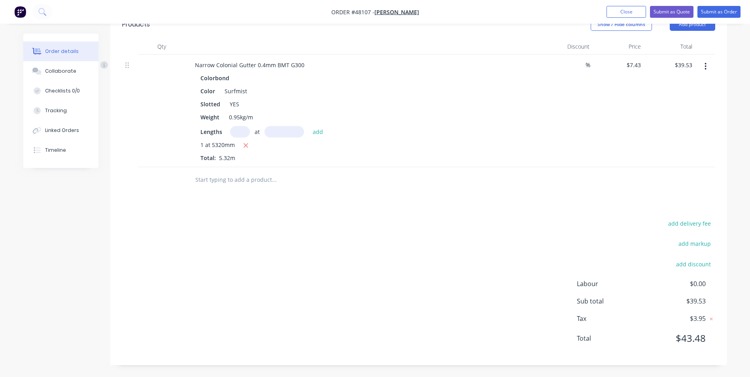
click at [437, 210] on div "Drawings Add drawing Products Show / Hide columns Add product Qty Discount Pric…" at bounding box center [418, 174] width 617 height 384
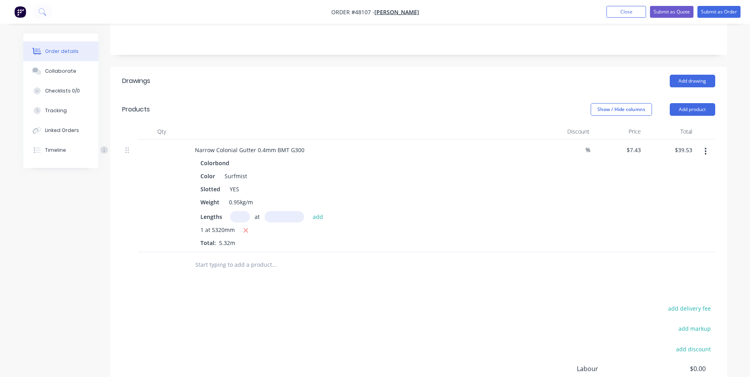
scroll to position [33, 0]
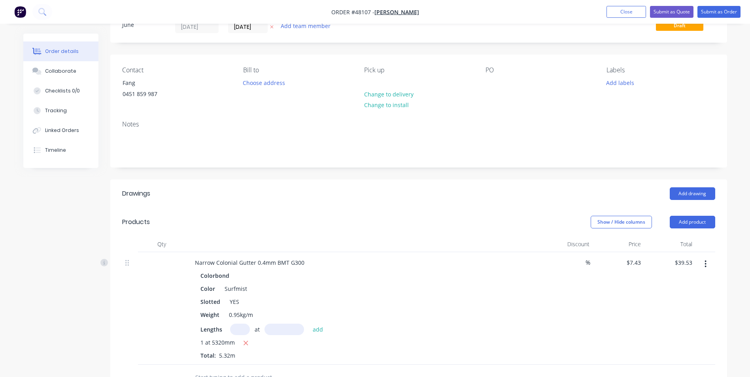
click at [576, 188] on div "Add drawing" at bounding box center [481, 193] width 467 height 13
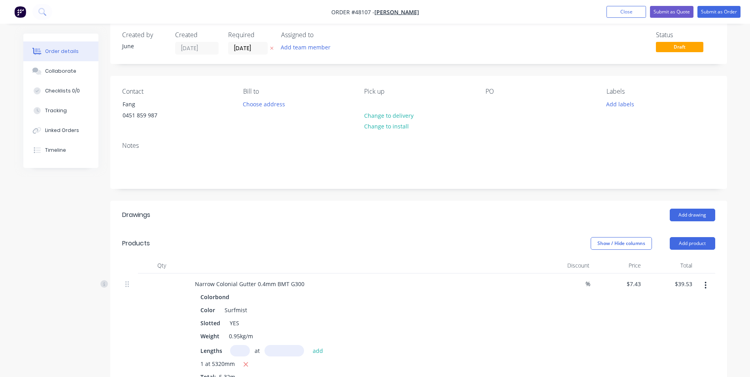
scroll to position [0, 0]
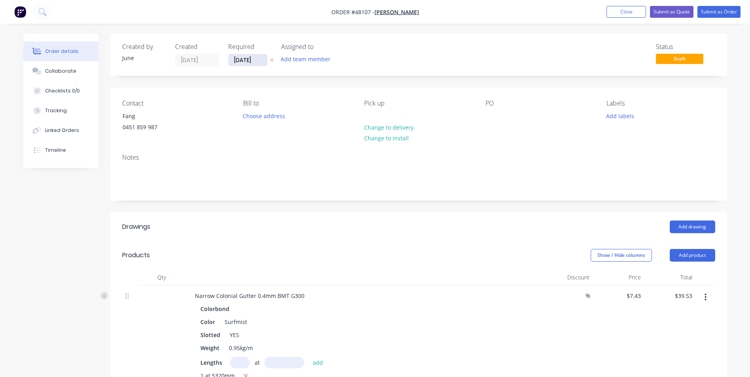
click at [246, 57] on input "[DATE]" at bounding box center [248, 60] width 39 height 12
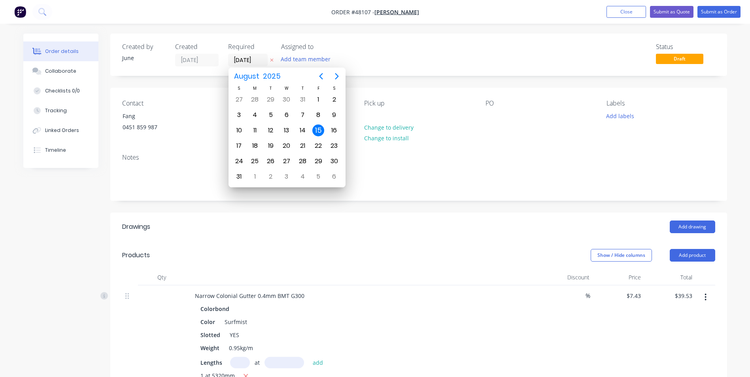
click at [380, 223] on div "Add drawing" at bounding box center [481, 227] width 467 height 13
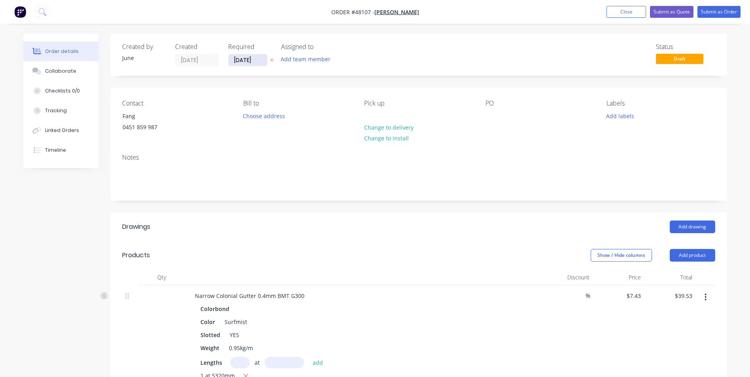
click at [250, 60] on input "[DATE]" at bounding box center [248, 60] width 39 height 12
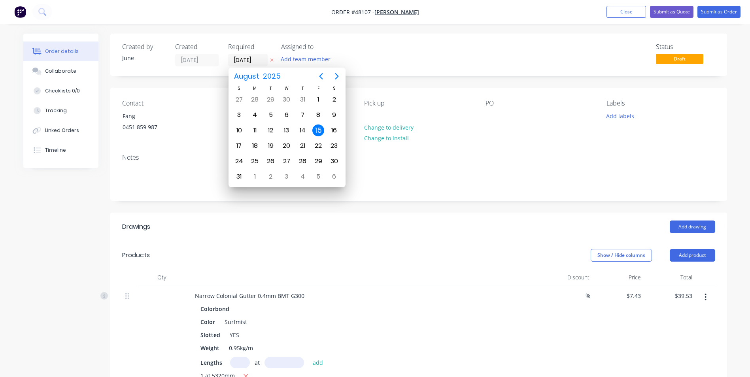
click at [395, 69] on div "Created by June Created [DATE] Required [DATE] Assigned to Add team member Stat…" at bounding box center [418, 55] width 617 height 42
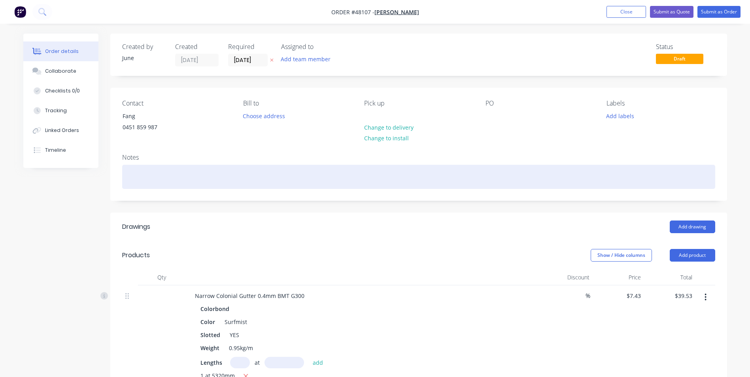
click at [527, 189] on div at bounding box center [418, 177] width 593 height 24
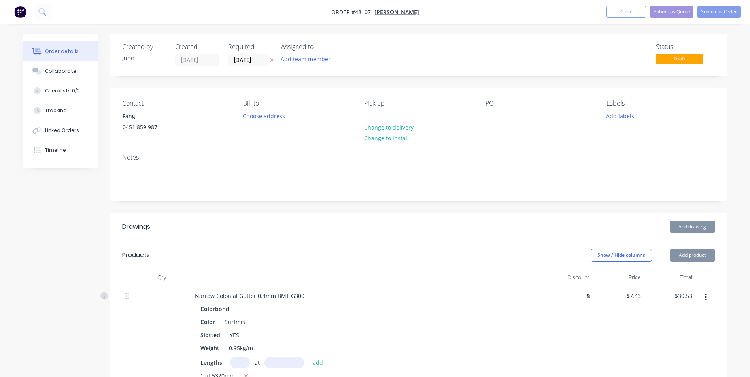
click at [573, 81] on div "Created by June Created [DATE] Required [DATE] Assigned to Add team member Stat…" at bounding box center [418, 315] width 617 height 563
click at [717, 11] on button "Submit as Order" at bounding box center [719, 12] width 43 height 12
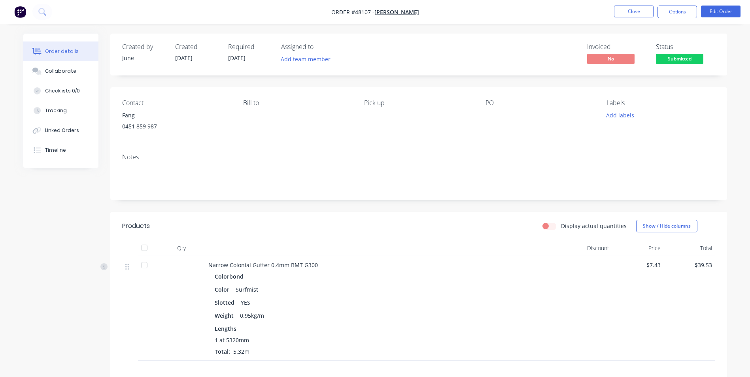
click at [579, 141] on div "Contact Fang [PHONE_NUMBER] Bill to Pick up PO Labels Add labels" at bounding box center [418, 117] width 617 height 60
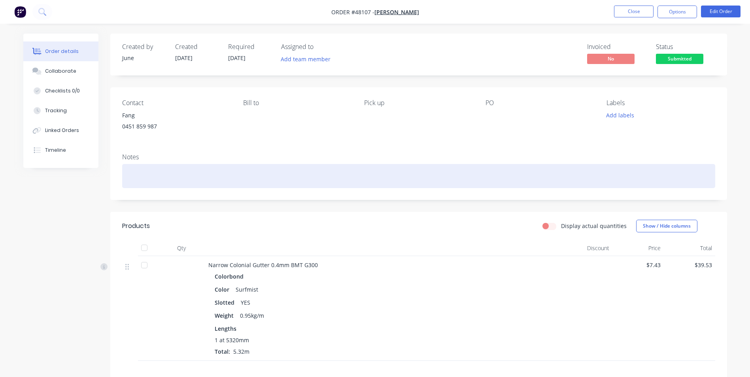
click at [425, 182] on div at bounding box center [418, 176] width 593 height 24
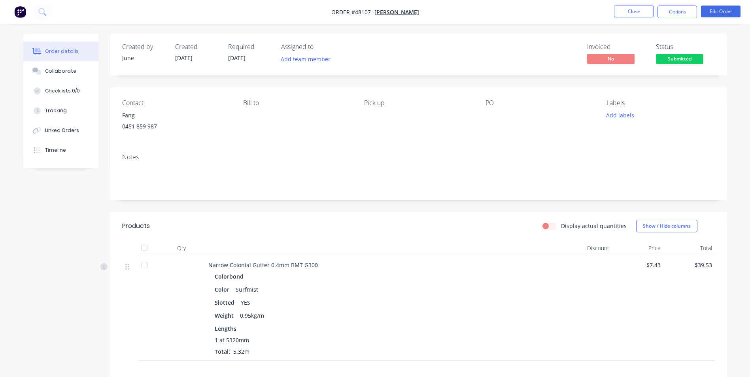
click at [456, 201] on div "Created by June Created [DATE] Required [DATE] Assigned to Add team member Invo…" at bounding box center [418, 253] width 617 height 439
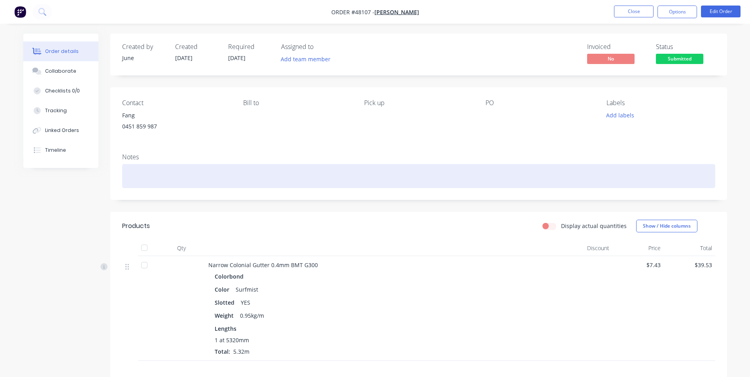
click at [453, 174] on div at bounding box center [418, 176] width 593 height 24
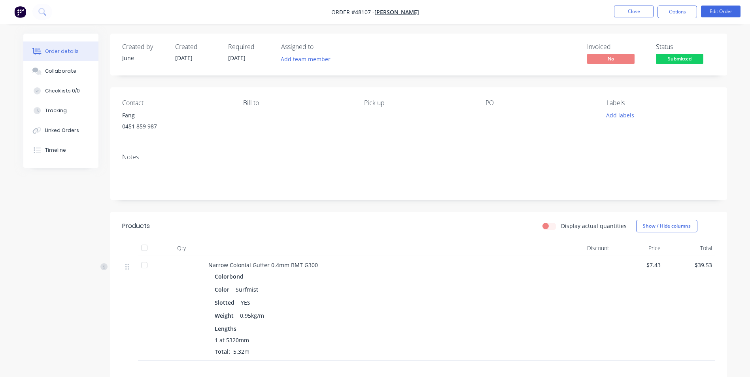
click at [501, 203] on div "Created by June Created [DATE] Required [DATE] Assigned to Add team member Invo…" at bounding box center [418, 253] width 617 height 439
click at [402, 197] on div "Notes" at bounding box center [418, 173] width 617 height 53
click at [420, 52] on div "Invoiced No Status Submitted" at bounding box center [537, 54] width 355 height 23
click at [304, 206] on div "Created by June Created [DATE] Required [DATE] Assigned to Add team member Invo…" at bounding box center [418, 253] width 617 height 439
click at [425, 293] on div "Color Surfmist" at bounding box center [383, 289] width 337 height 11
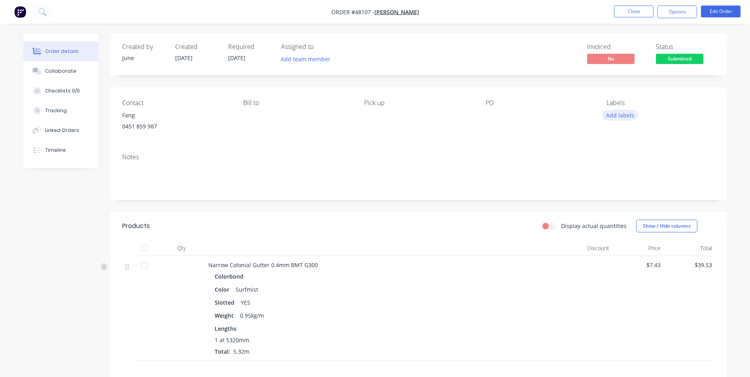
click at [617, 116] on button "Add labels" at bounding box center [620, 115] width 36 height 11
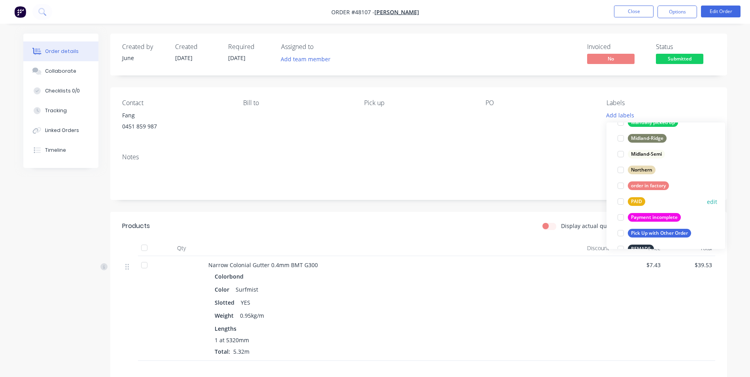
scroll to position [237, 0]
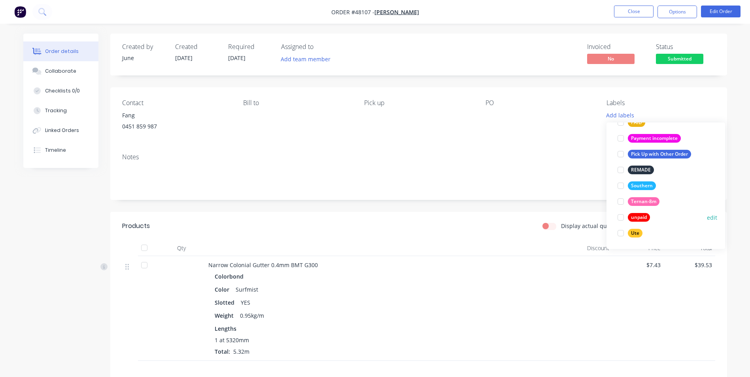
click at [642, 214] on div "unpaid" at bounding box center [639, 217] width 22 height 9
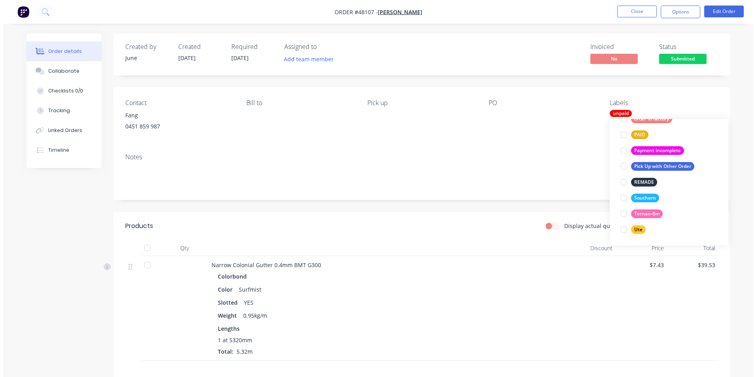
scroll to position [0, 0]
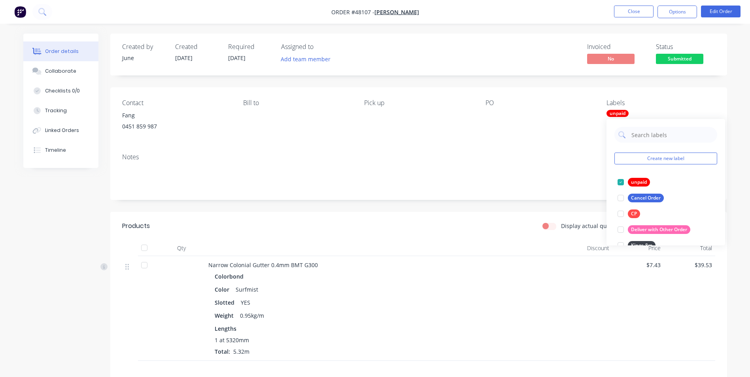
click at [484, 163] on div "Notes" at bounding box center [418, 173] width 617 height 53
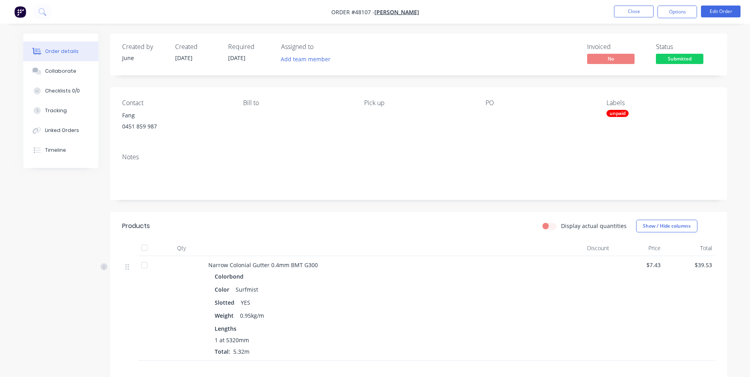
click at [389, 229] on div "Display actual quantities Show / Hide columns" at bounding box center [481, 226] width 467 height 13
click at [640, 13] on button "Close" at bounding box center [634, 12] width 40 height 12
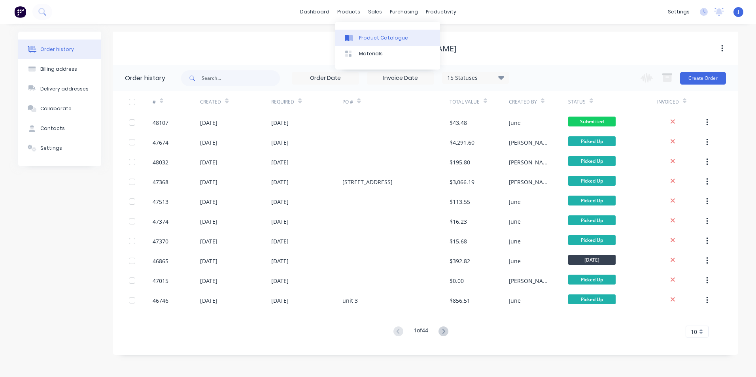
click at [363, 38] on div "Product Catalogue" at bounding box center [383, 37] width 49 height 7
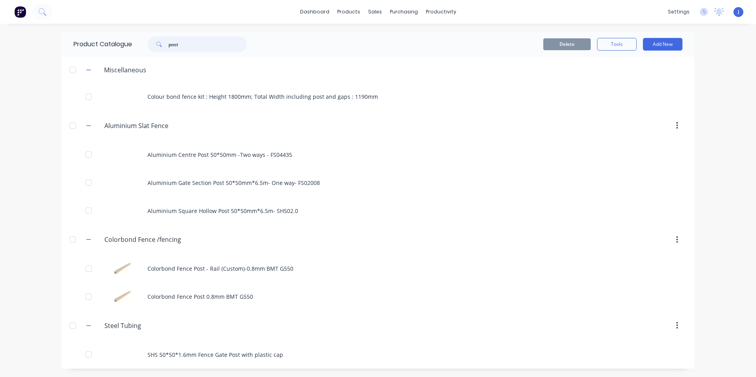
drag, startPoint x: 179, startPoint y: 47, endPoint x: 150, endPoint y: 39, distance: 30.4
click at [150, 39] on div "post" at bounding box center [197, 44] width 99 height 16
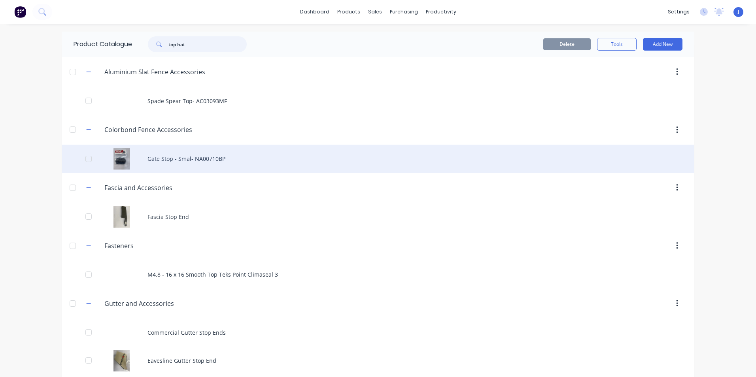
type input "top hat"
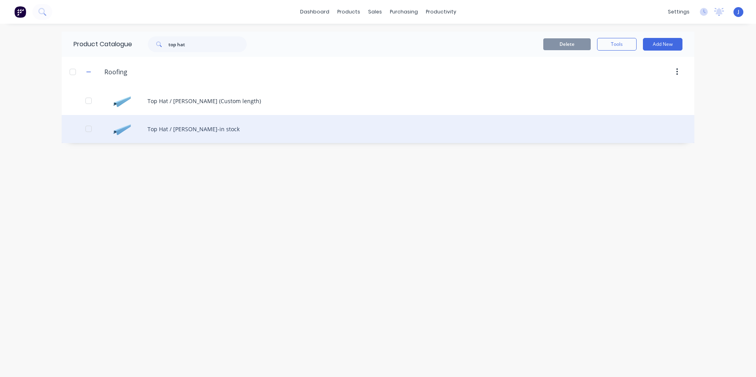
click at [164, 127] on div "Top Hat / [PERSON_NAME]-in stock" at bounding box center [378, 129] width 633 height 28
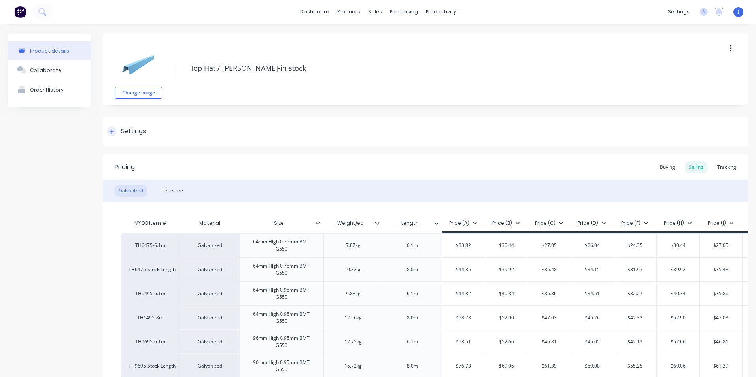
type textarea "x"
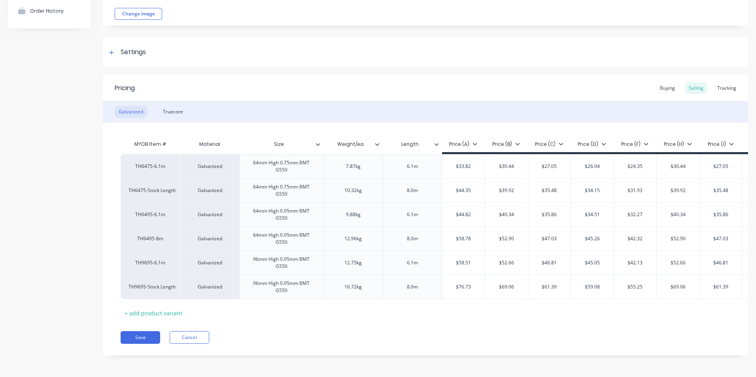
drag, startPoint x: 172, startPoint y: 110, endPoint x: 190, endPoint y: 113, distance: 18.5
click at [172, 110] on div "Truecore" at bounding box center [173, 112] width 28 height 12
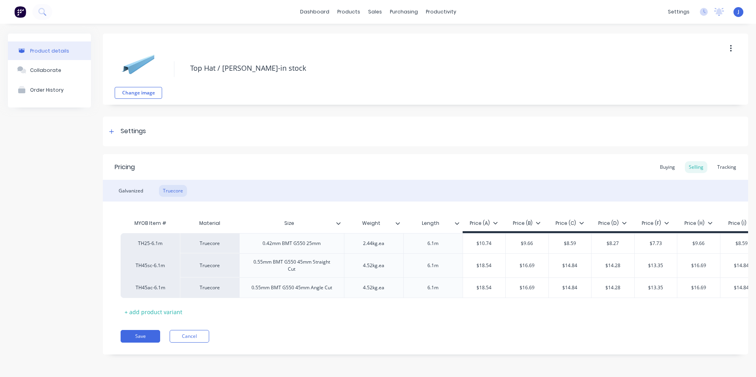
scroll to position [1, 0]
click at [722, 168] on div "Tracking" at bounding box center [726, 167] width 27 height 12
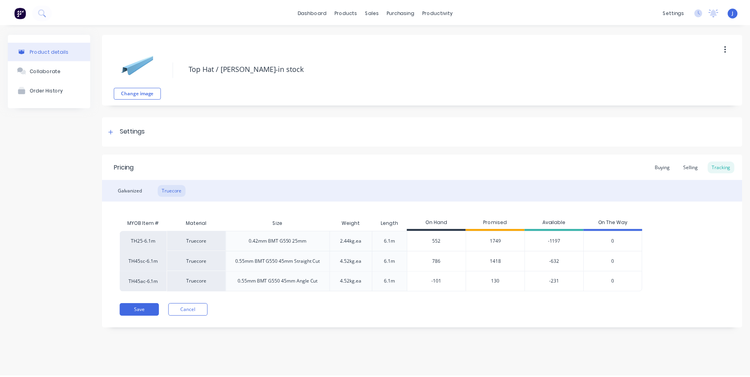
scroll to position [0, 0]
click at [393, 328] on div "Pricing Buying Selling Tracking Galvanized Truecore MYOB Item # Material Size W…" at bounding box center [425, 241] width 645 height 174
click at [675, 167] on div "Buying" at bounding box center [667, 167] width 23 height 12
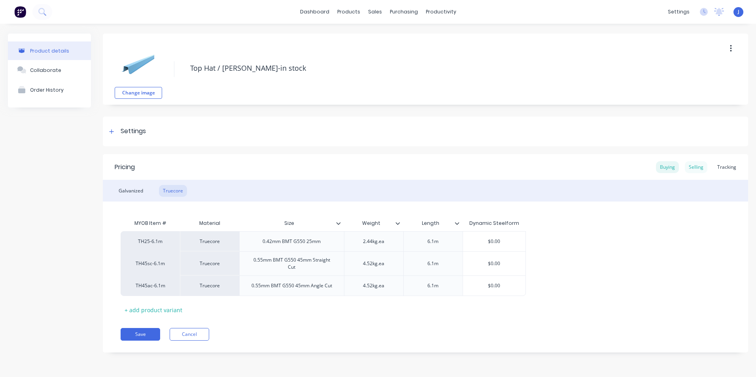
click at [696, 165] on div "Selling" at bounding box center [696, 167] width 23 height 12
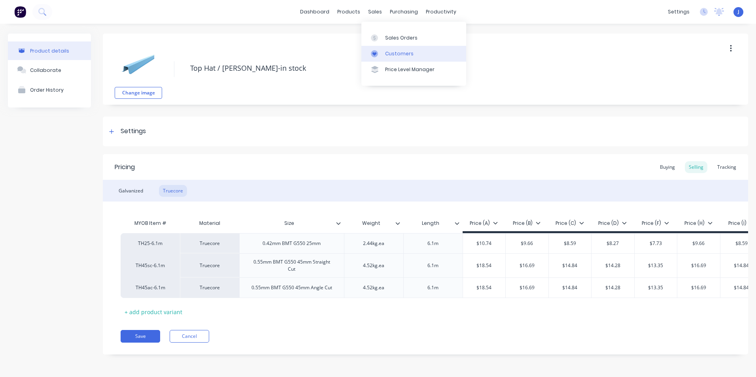
click at [388, 51] on div "Customers" at bounding box center [399, 53] width 28 height 7
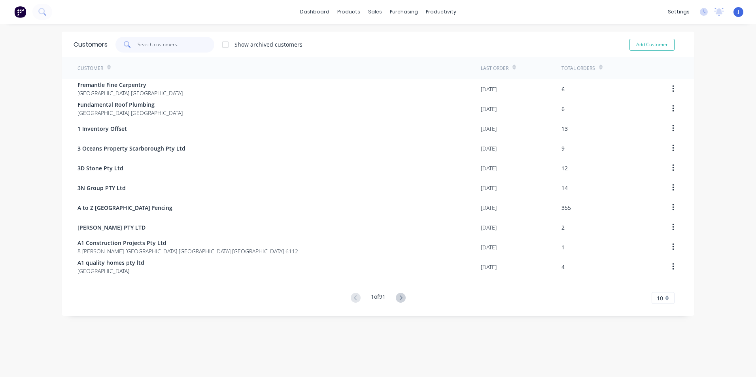
click at [149, 44] on input "text" at bounding box center [176, 45] width 77 height 16
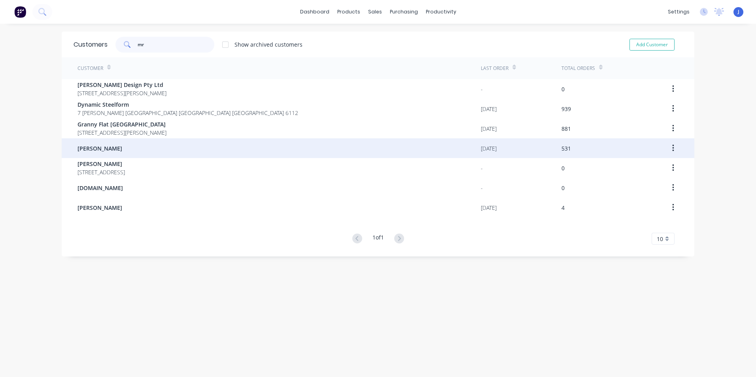
type input "mr"
click at [159, 146] on div "[PERSON_NAME]" at bounding box center [279, 148] width 403 height 20
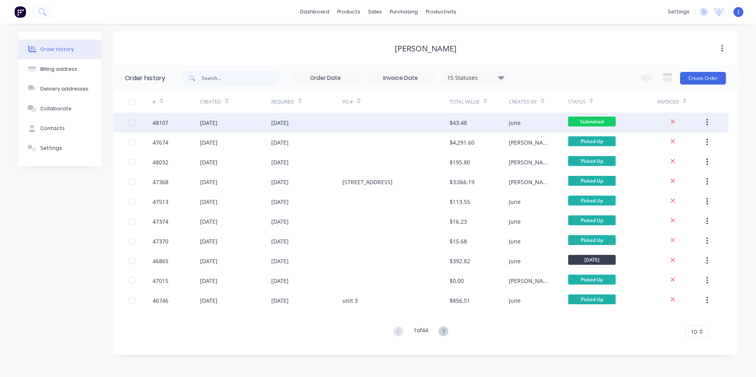
click at [391, 121] on div at bounding box center [395, 123] width 107 height 20
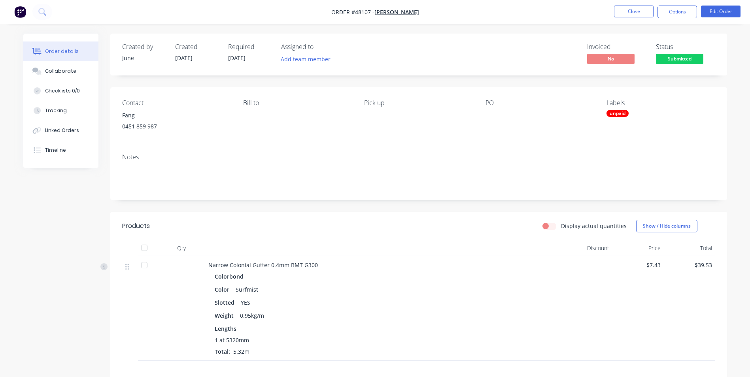
drag, startPoint x: 433, startPoint y: 224, endPoint x: 430, endPoint y: 227, distance: 4.2
click at [434, 225] on div "Display actual quantities Show / Hide columns" at bounding box center [481, 226] width 467 height 13
click at [634, 8] on button "Close" at bounding box center [634, 12] width 40 height 12
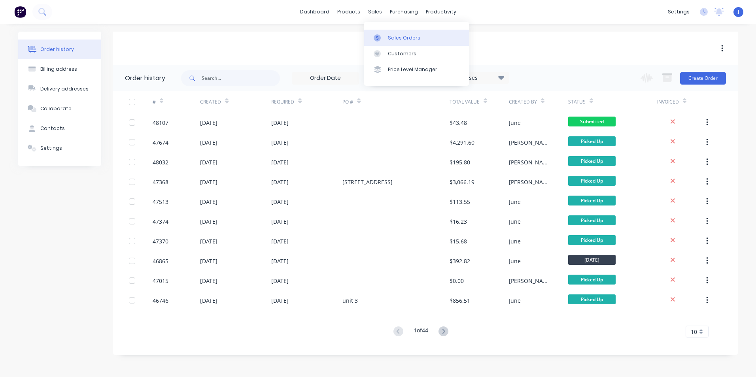
click at [387, 40] on link "Sales Orders" at bounding box center [416, 38] width 105 height 16
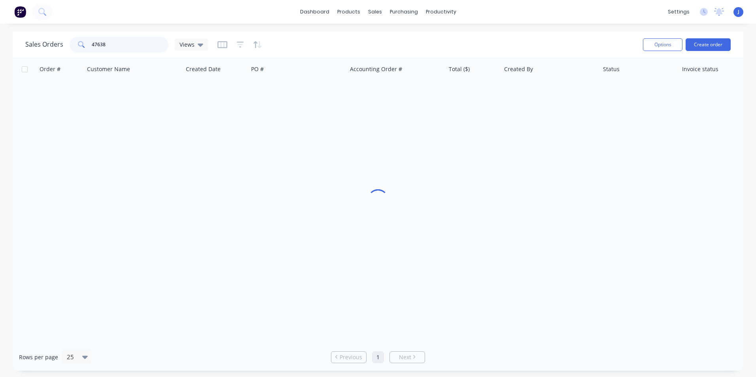
drag, startPoint x: 123, startPoint y: 41, endPoint x: 97, endPoint y: 45, distance: 26.4
click at [97, 45] on input "47638" at bounding box center [130, 45] width 77 height 16
type input "47985"
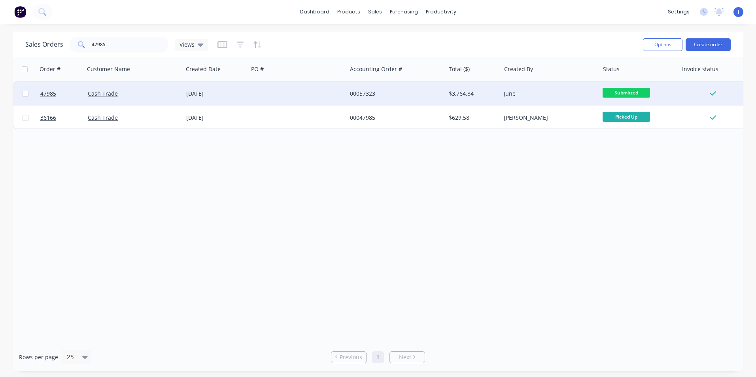
click at [147, 92] on div "Cash Trade" at bounding box center [132, 94] width 88 height 8
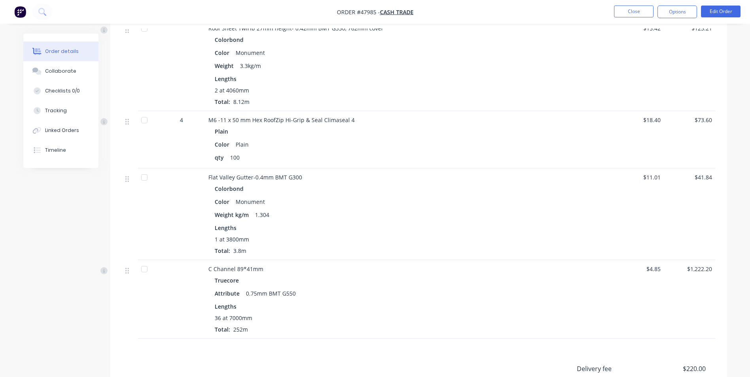
scroll to position [712, 0]
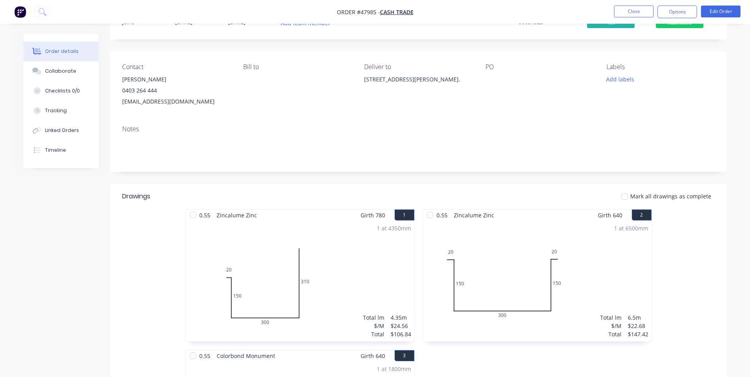
scroll to position [0, 0]
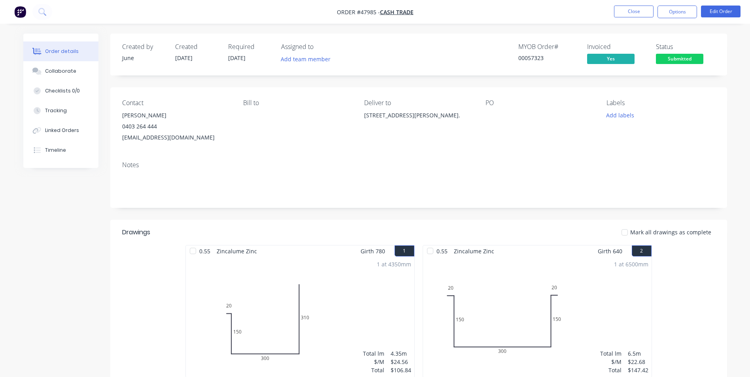
click at [412, 167] on div "Notes" at bounding box center [418, 165] width 593 height 8
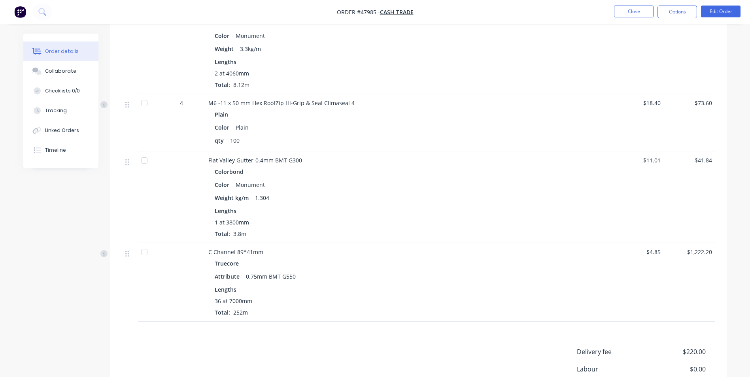
scroll to position [733, 0]
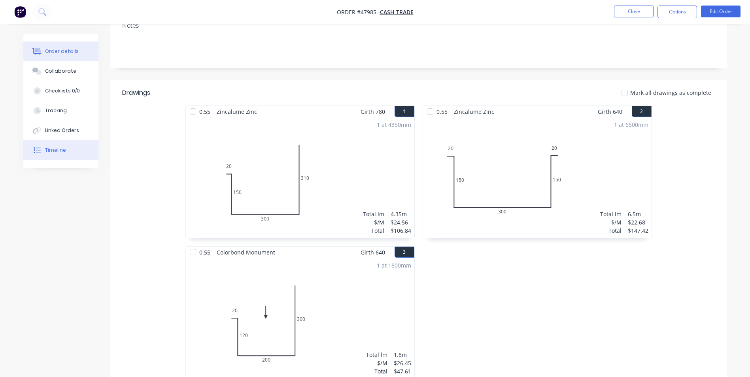
click at [59, 146] on button "Timeline" at bounding box center [60, 150] width 75 height 20
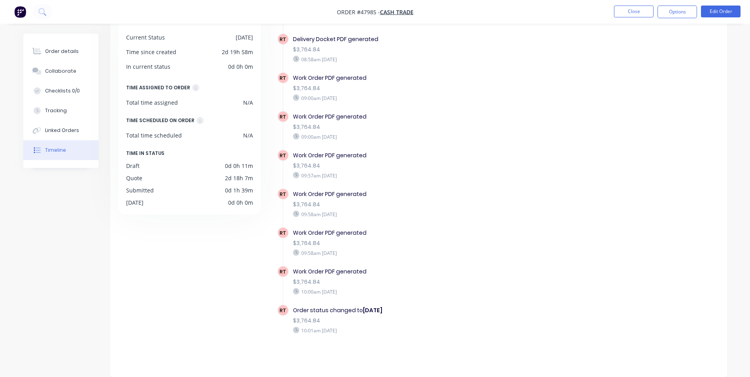
scroll to position [161, 0]
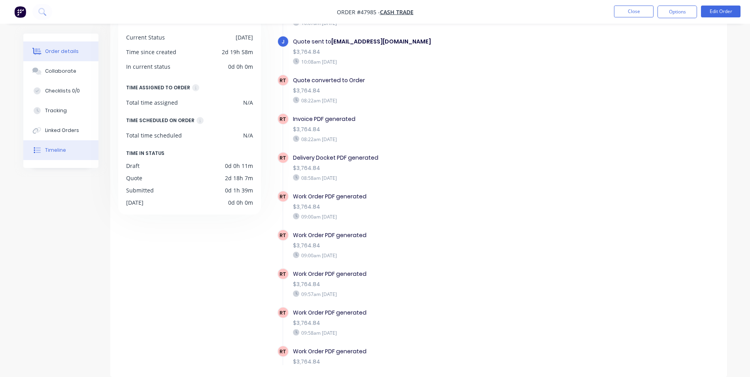
click at [58, 53] on div "Order details" at bounding box center [62, 51] width 34 height 7
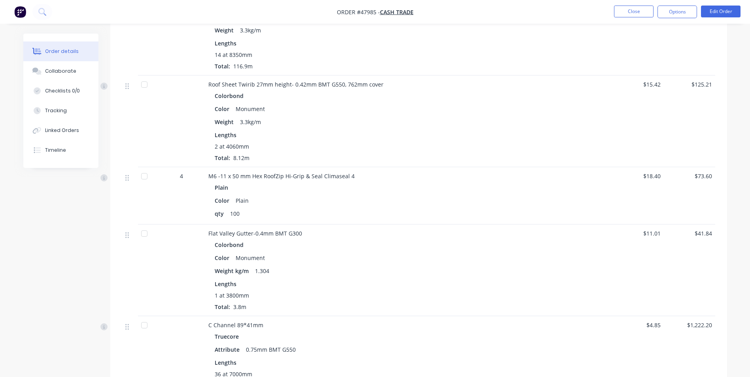
scroll to position [733, 0]
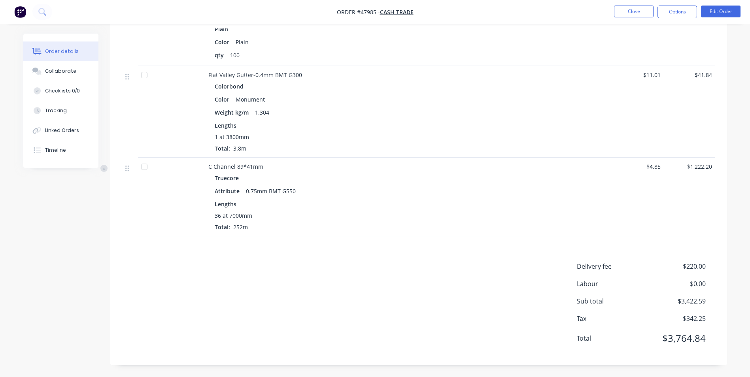
click at [458, 208] on div "Lengths" at bounding box center [383, 204] width 337 height 8
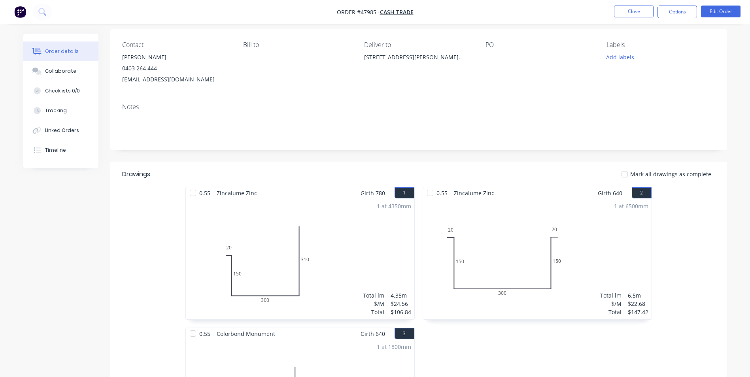
scroll to position [0, 0]
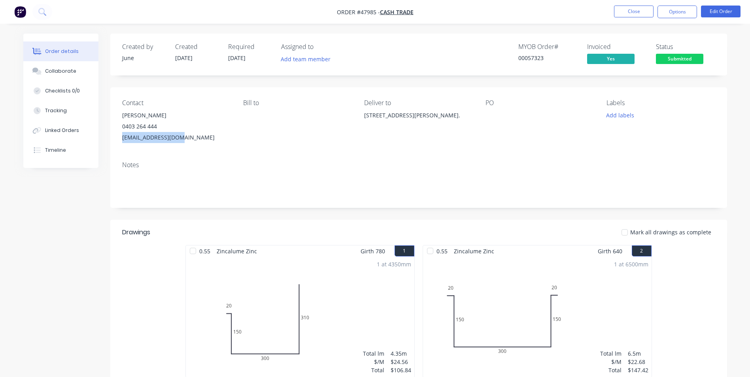
drag, startPoint x: 184, startPoint y: 143, endPoint x: 124, endPoint y: 143, distance: 60.1
click at [124, 143] on div "Contact [PERSON_NAME] [PHONE_NUMBER] [EMAIL_ADDRESS][DOMAIN_NAME] [PERSON_NAME]…" at bounding box center [418, 121] width 617 height 68
copy div "[EMAIL_ADDRESS][DOMAIN_NAME]"
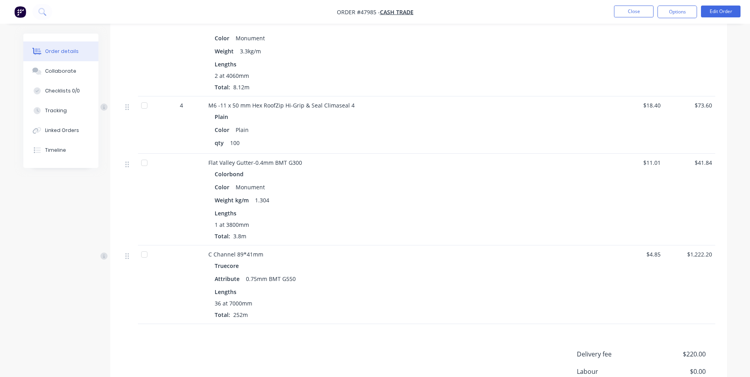
scroll to position [712, 0]
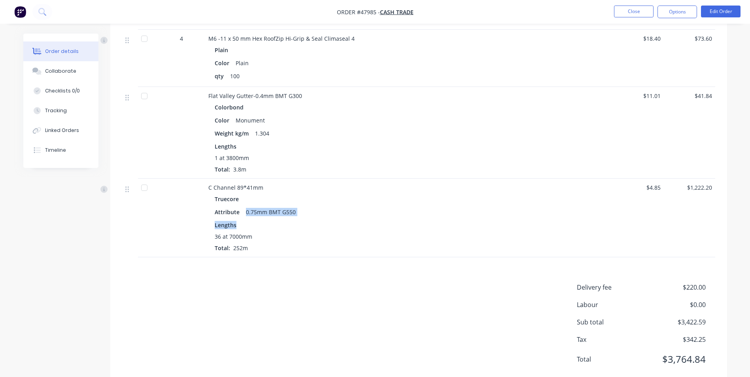
drag, startPoint x: 244, startPoint y: 209, endPoint x: 279, endPoint y: 218, distance: 36.0
click at [279, 218] on div "Truecore Attribute 0.75mm BMT G550 Lengths 36 at 7000mm Total: 252m" at bounding box center [383, 222] width 350 height 59
click at [291, 228] on div "Lengths" at bounding box center [383, 225] width 337 height 8
drag, startPoint x: 292, startPoint y: 267, endPoint x: 220, endPoint y: 263, distance: 72.5
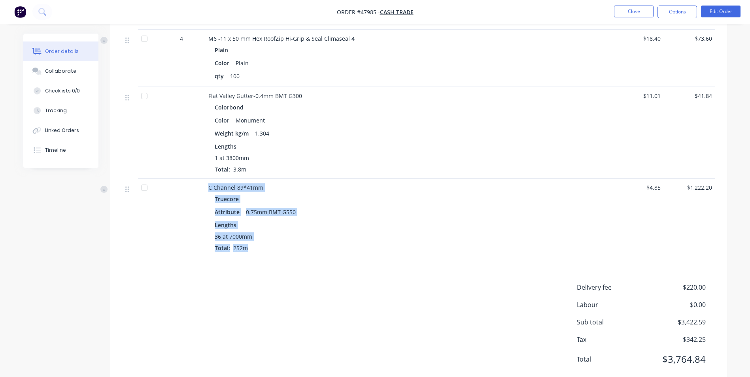
drag, startPoint x: 250, startPoint y: 251, endPoint x: 204, endPoint y: 189, distance: 76.3
click at [204, 189] on div "C Channel 89*41mm Truecore Attribute 0.75mm BMT G550 Lengths 36 at 7000mm Total…" at bounding box center [418, 218] width 593 height 79
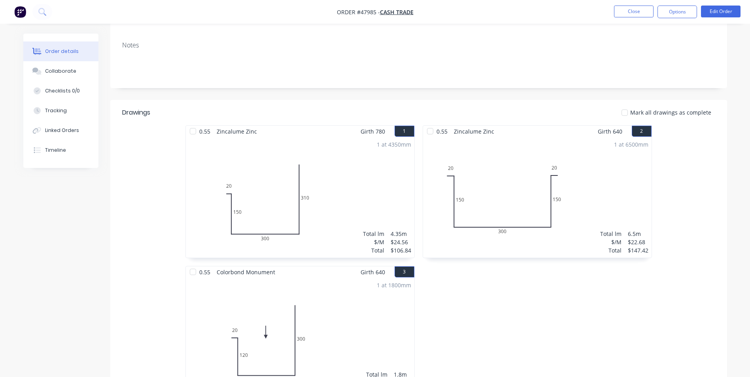
scroll to position [119, 0]
click at [447, 258] on div "1 at 6500mm Total lm $/M Total 6.5m $22.68 $147.42" at bounding box center [537, 198] width 229 height 121
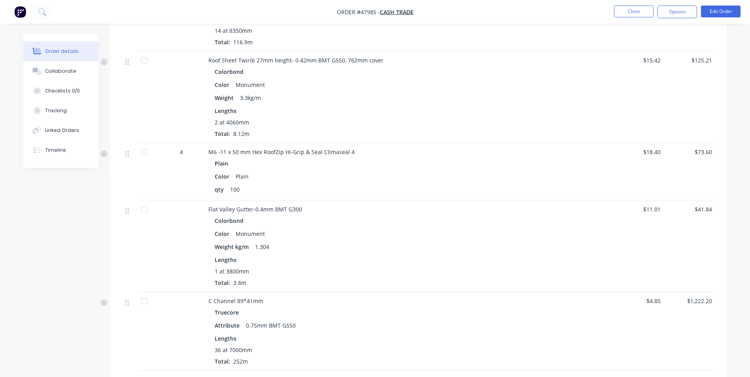
scroll to position [672, 0]
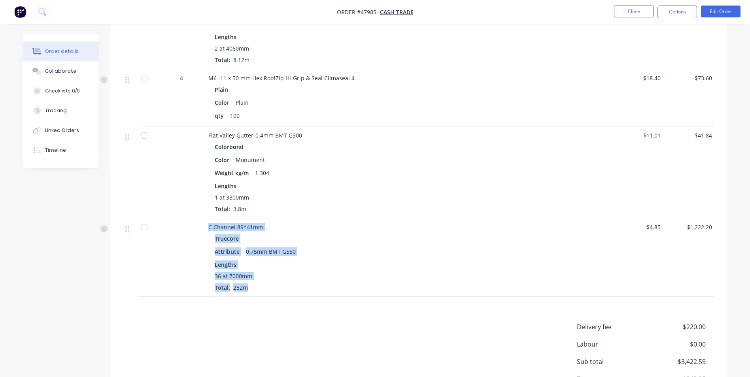
drag, startPoint x: 300, startPoint y: 281, endPoint x: 200, endPoint y: 229, distance: 112.7
click at [200, 229] on div "C Channel 89*41mm Truecore Attribute 0.75mm BMT G550 Lengths 36 at 7000mm Total…" at bounding box center [418, 257] width 593 height 79
drag, startPoint x: 258, startPoint y: 291, endPoint x: 204, endPoint y: 229, distance: 82.7
click at [204, 229] on div "C Channel 89*41mm Truecore Attribute 0.75mm BMT G550 Lengths 36 at 7000mm Total…" at bounding box center [418, 257] width 593 height 79
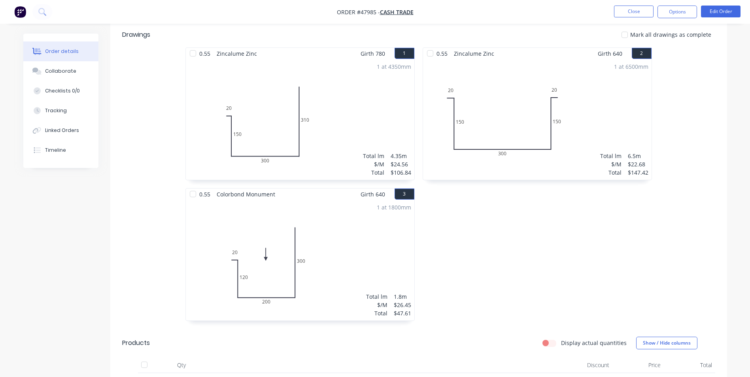
scroll to position [0, 0]
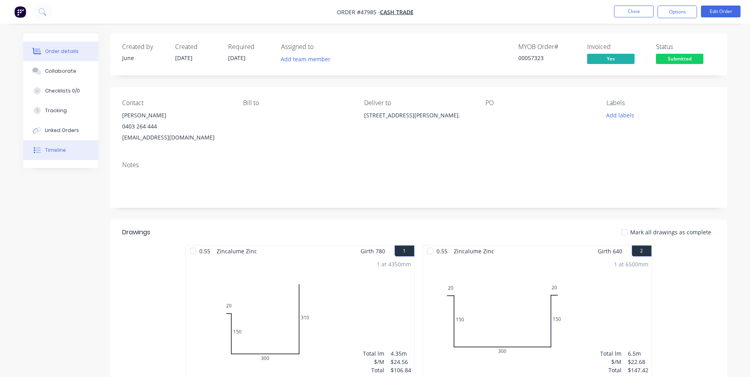
click at [79, 145] on button "Timeline" at bounding box center [60, 150] width 75 height 20
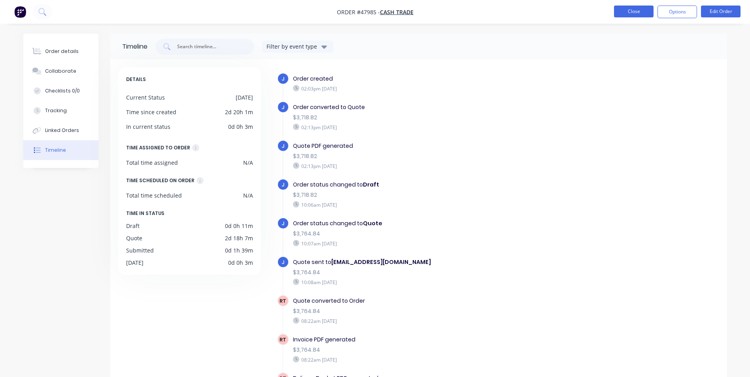
click at [641, 17] on button "Close" at bounding box center [634, 12] width 40 height 12
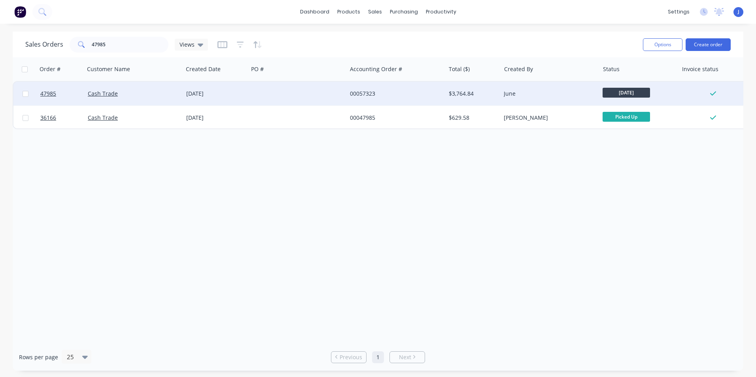
click at [309, 103] on div at bounding box center [297, 94] width 98 height 24
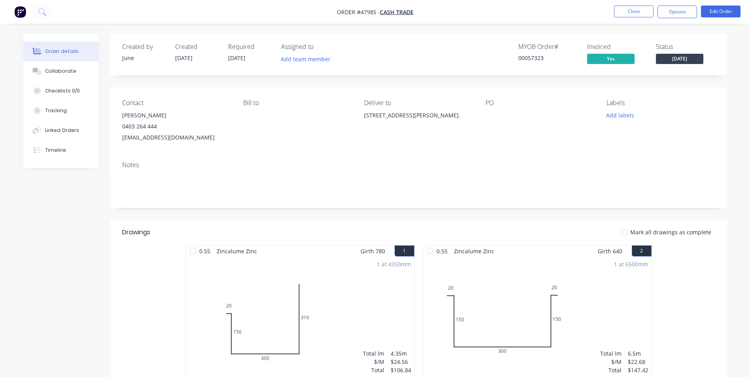
click at [331, 140] on div "Bill to" at bounding box center [297, 121] width 108 height 44
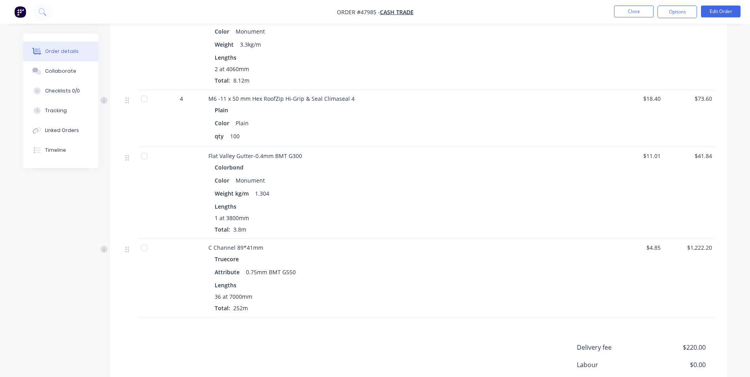
scroll to position [733, 0]
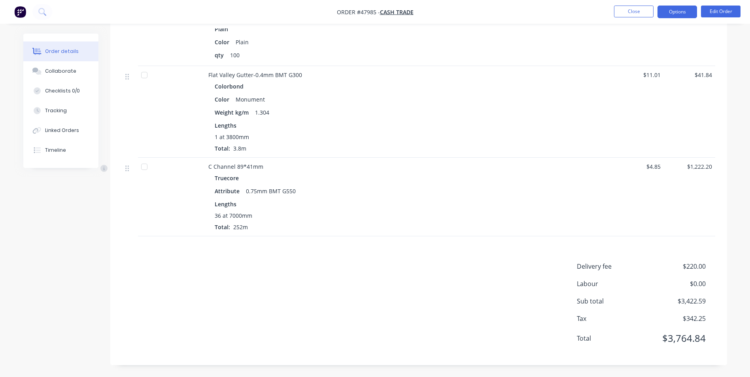
click at [674, 13] on button "Options" at bounding box center [678, 12] width 40 height 13
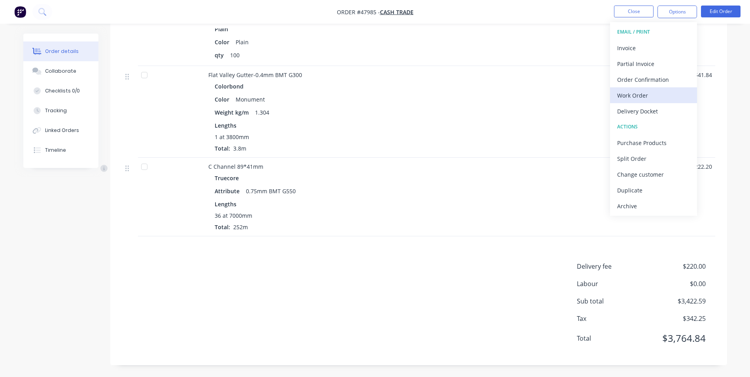
click at [636, 100] on div "Work Order" at bounding box center [653, 95] width 73 height 11
click at [636, 100] on div "Custom" at bounding box center [653, 95] width 73 height 11
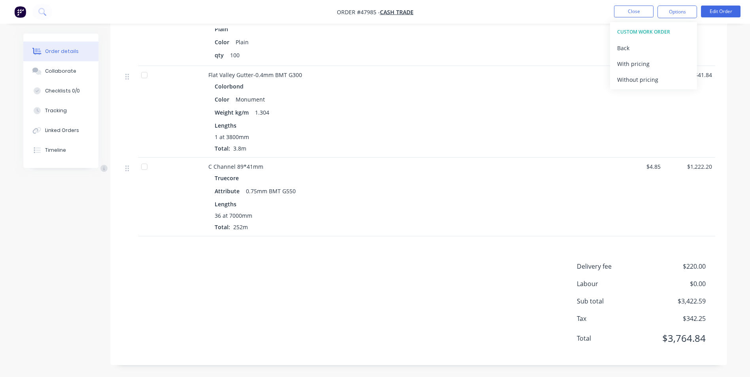
click at [632, 88] on div "CUSTOM WORK ORDER Back With pricing Without pricing" at bounding box center [653, 55] width 87 height 67
click at [632, 83] on div "Without pricing" at bounding box center [653, 79] width 73 height 11
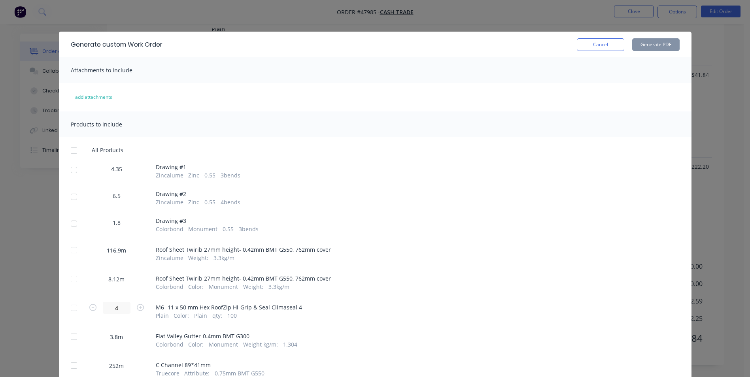
scroll to position [35, 0]
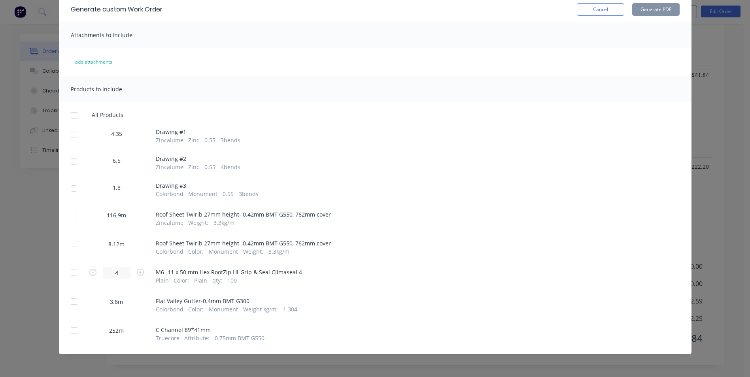
click at [72, 328] on div at bounding box center [74, 331] width 16 height 16
click at [642, 13] on button "Generate PDF" at bounding box center [655, 9] width 47 height 13
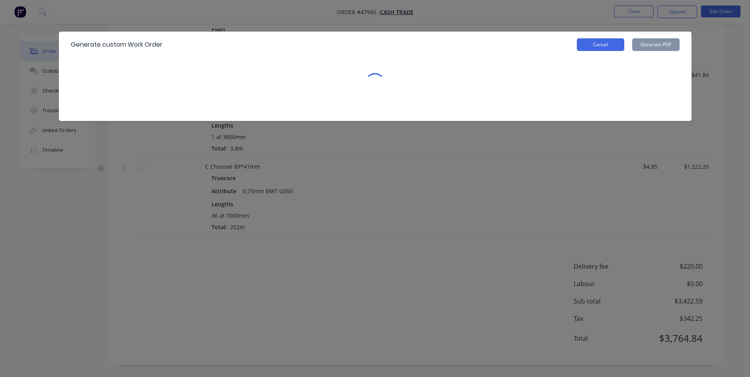
click at [603, 47] on button "Cancel" at bounding box center [600, 44] width 47 height 13
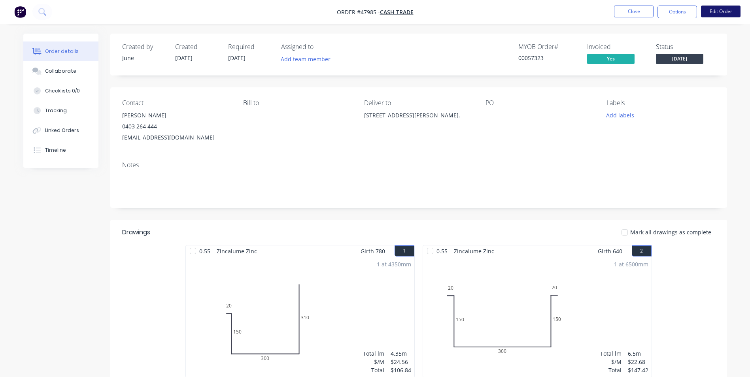
click at [724, 13] on button "Edit Order" at bounding box center [721, 12] width 40 height 12
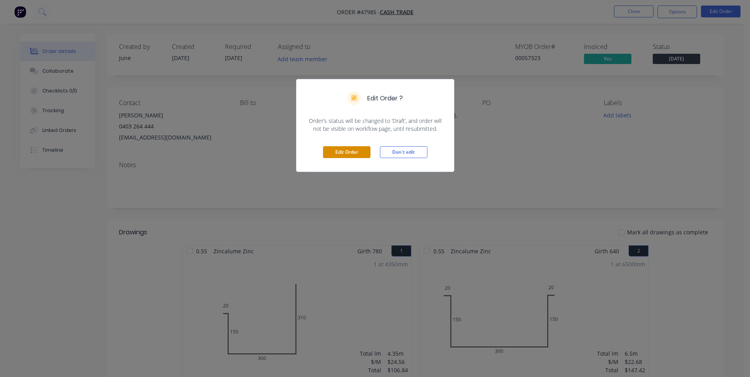
click at [342, 154] on button "Edit Order" at bounding box center [346, 152] width 47 height 12
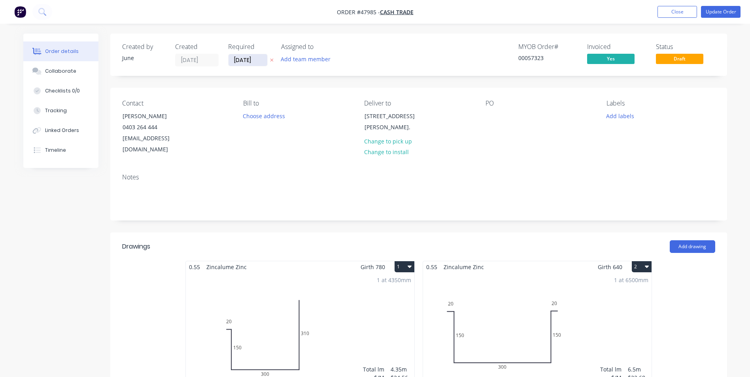
click at [254, 63] on input "[DATE]" at bounding box center [248, 60] width 39 height 12
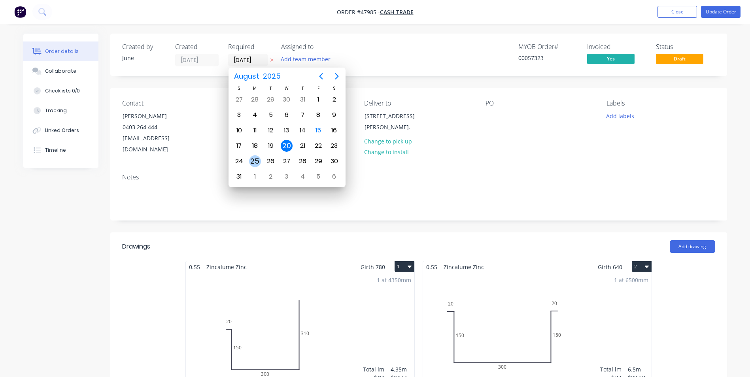
click at [252, 159] on div "25" at bounding box center [255, 161] width 12 height 12
type input "[DATE]"
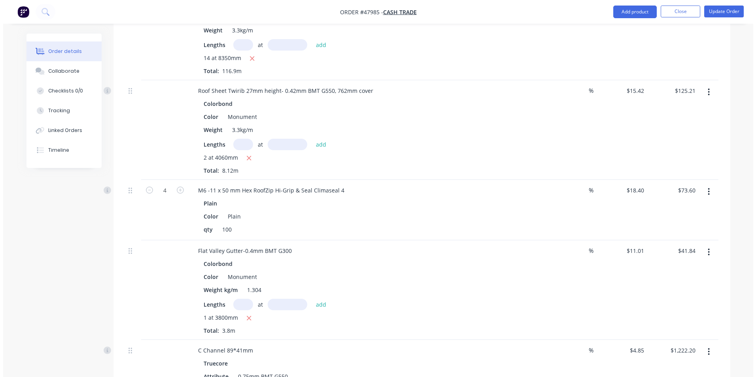
scroll to position [830, 0]
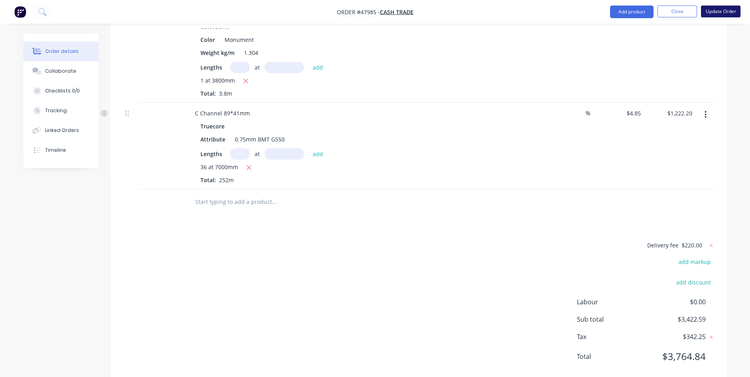
click at [710, 14] on button "Update Order" at bounding box center [721, 12] width 40 height 12
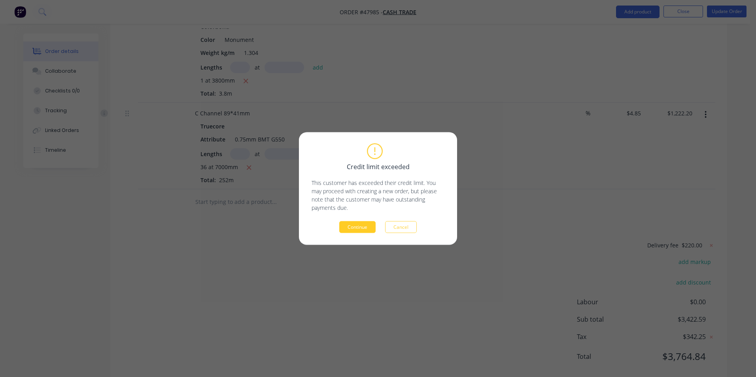
click at [355, 222] on button "Continue" at bounding box center [357, 227] width 36 height 12
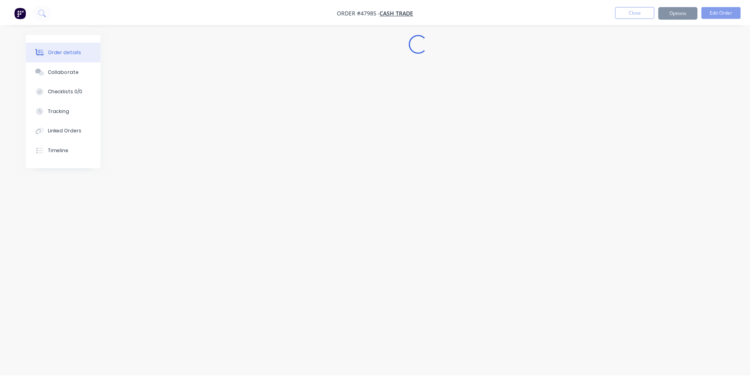
scroll to position [0, 0]
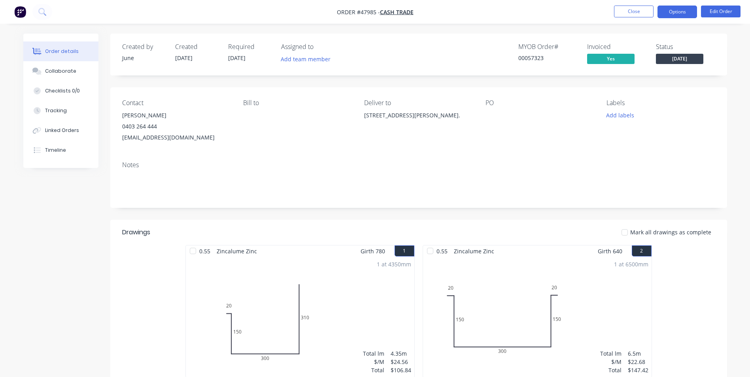
click at [686, 13] on button "Options" at bounding box center [678, 12] width 40 height 13
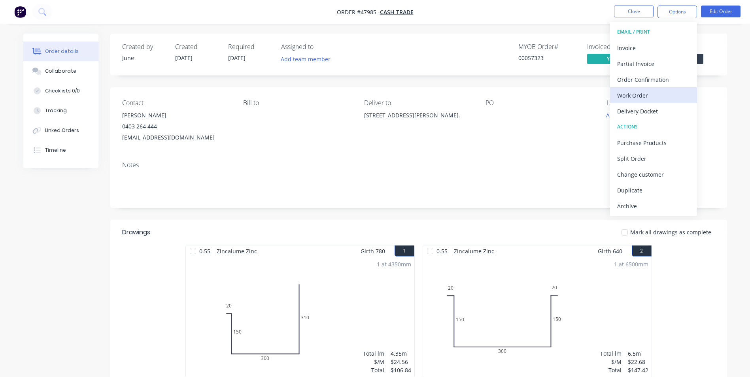
click at [636, 96] on div "Work Order" at bounding box center [653, 95] width 73 height 11
click at [639, 99] on div "Custom" at bounding box center [653, 95] width 73 height 11
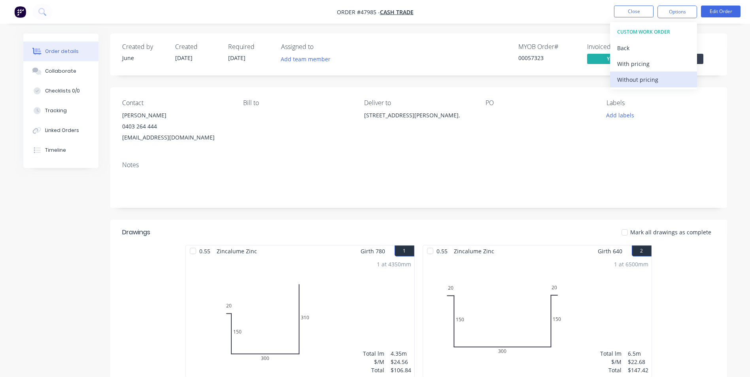
click at [639, 84] on div "Without pricing" at bounding box center [653, 79] width 73 height 11
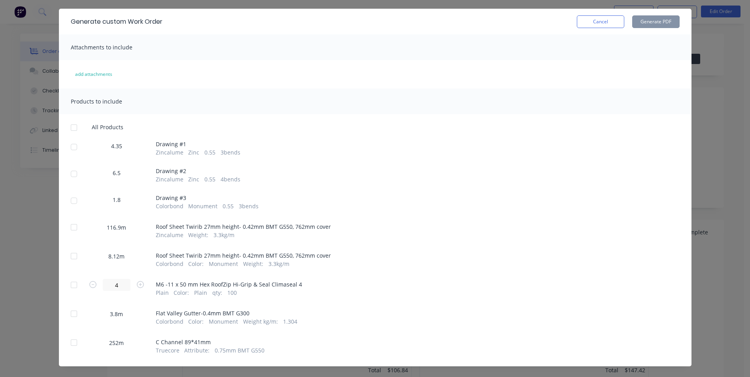
scroll to position [35, 0]
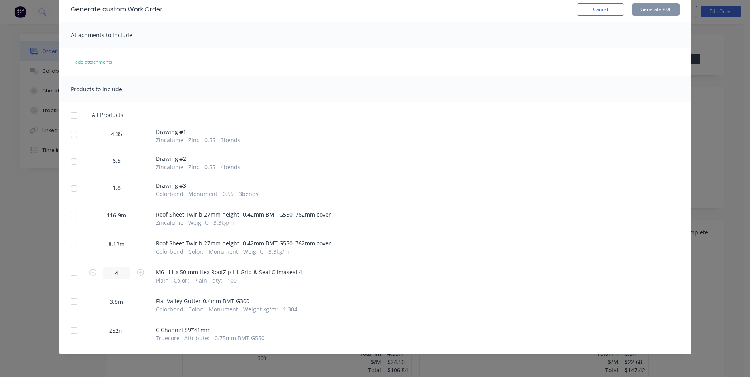
drag, startPoint x: 76, startPoint y: 333, endPoint x: 81, endPoint y: 329, distance: 6.7
click at [77, 333] on div at bounding box center [74, 331] width 16 height 16
click at [646, 4] on button "Generate PDF" at bounding box center [655, 9] width 47 height 13
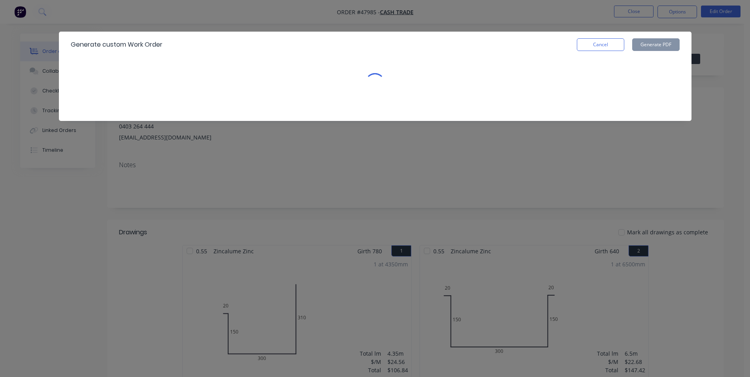
scroll to position [0, 0]
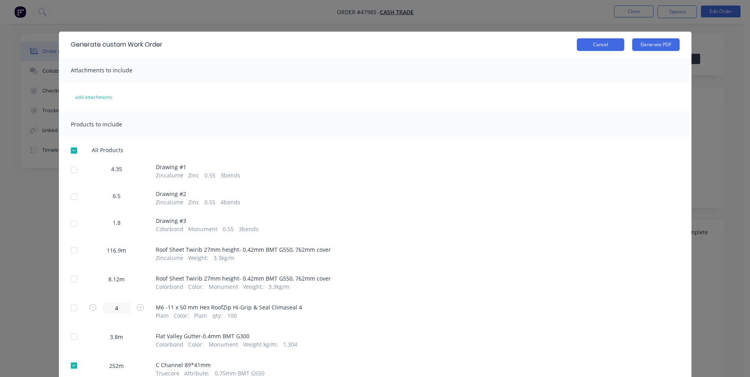
click at [600, 48] on button "Cancel" at bounding box center [600, 44] width 47 height 13
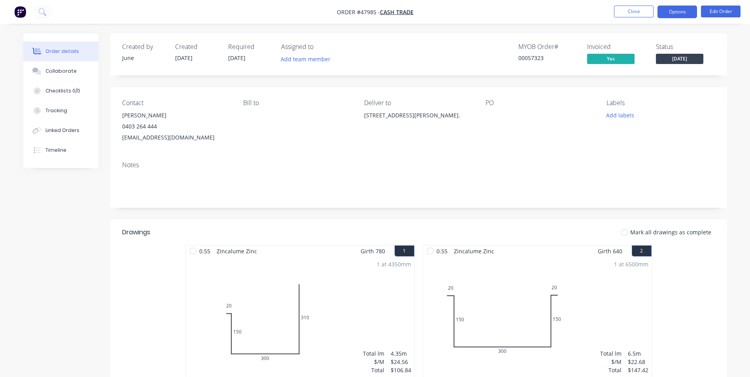
click at [673, 9] on button "Options" at bounding box center [678, 12] width 40 height 13
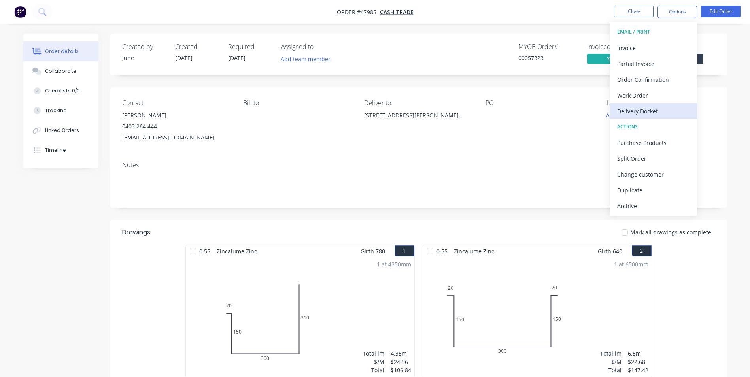
click at [633, 110] on div "Delivery Docket" at bounding box center [653, 111] width 73 height 11
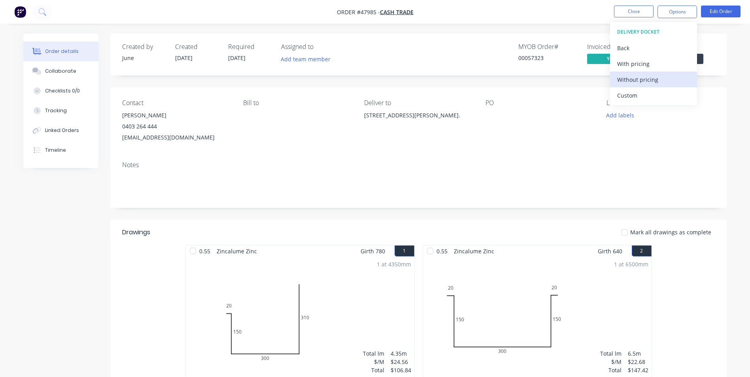
click at [633, 80] on div "Without pricing" at bounding box center [653, 79] width 73 height 11
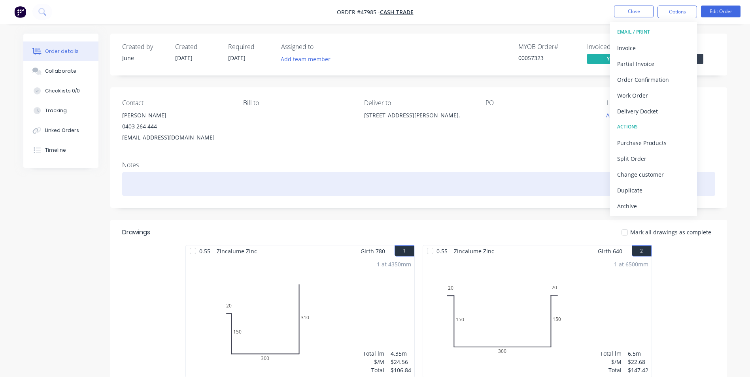
click at [465, 176] on div at bounding box center [418, 184] width 593 height 24
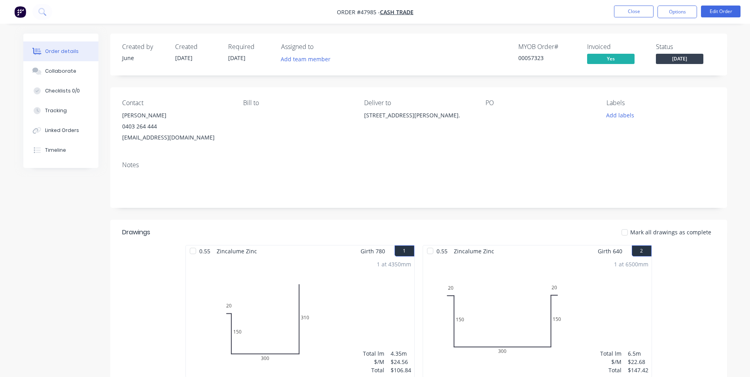
click at [634, 14] on button "Close" at bounding box center [634, 12] width 40 height 12
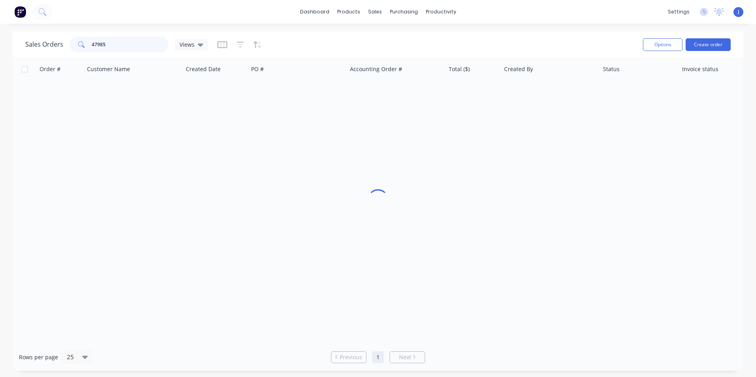
drag, startPoint x: 132, startPoint y: 44, endPoint x: 90, endPoint y: 43, distance: 41.5
click at [90, 43] on div "47985" at bounding box center [119, 45] width 99 height 16
type input "43740"
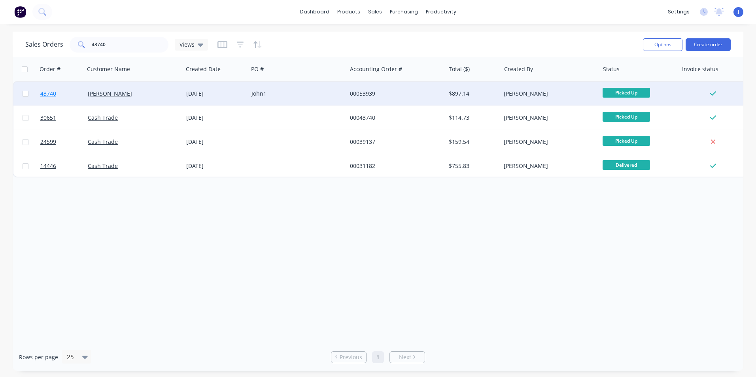
click at [55, 95] on span "43740" at bounding box center [48, 94] width 16 height 8
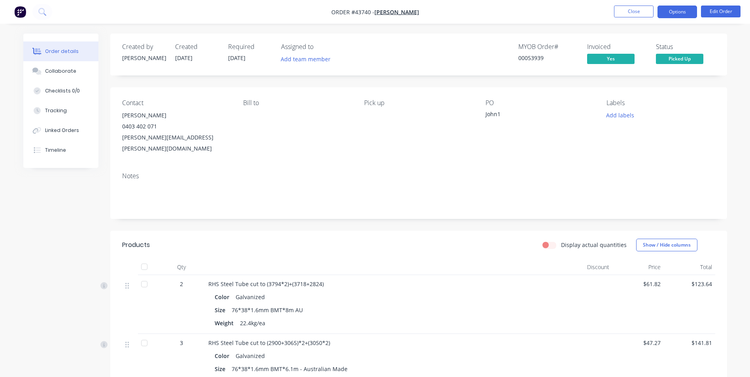
click at [682, 12] on button "Options" at bounding box center [678, 12] width 40 height 13
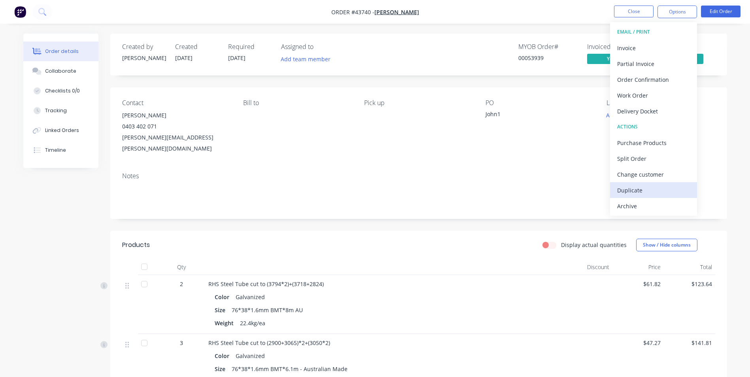
click at [659, 187] on div "Duplicate" at bounding box center [653, 190] width 73 height 11
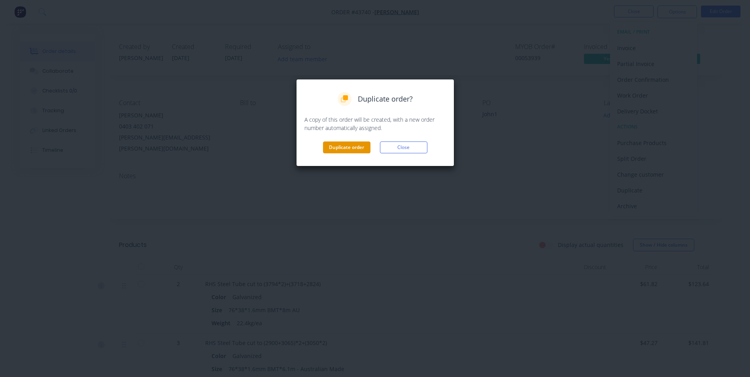
click at [361, 151] on button "Duplicate order" at bounding box center [346, 148] width 47 height 12
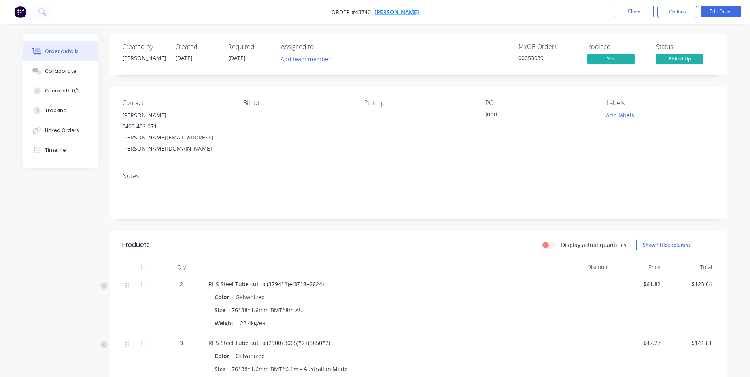
click at [388, 10] on span "[PERSON_NAME]" at bounding box center [396, 12] width 45 height 8
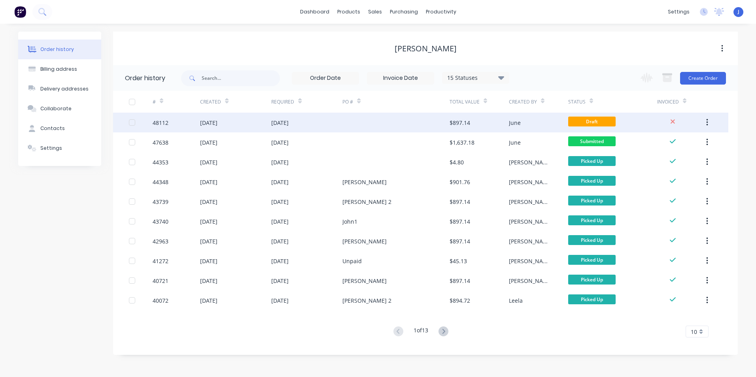
click at [269, 118] on div "[DATE]" at bounding box center [235, 123] width 71 height 20
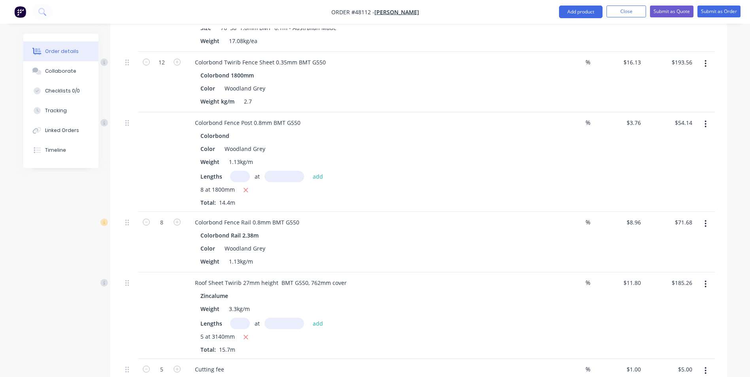
scroll to position [314, 0]
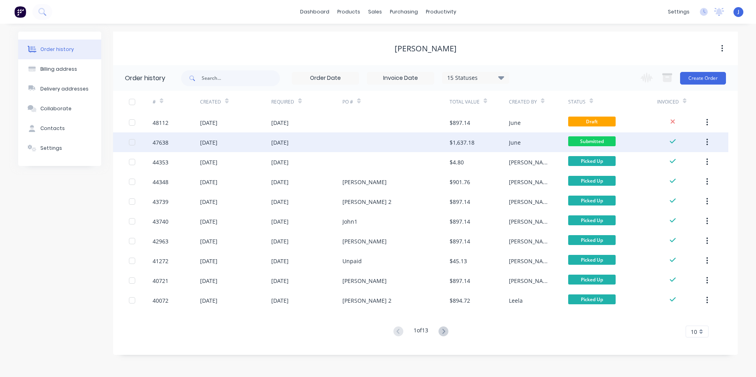
click at [377, 142] on div at bounding box center [395, 142] width 107 height 20
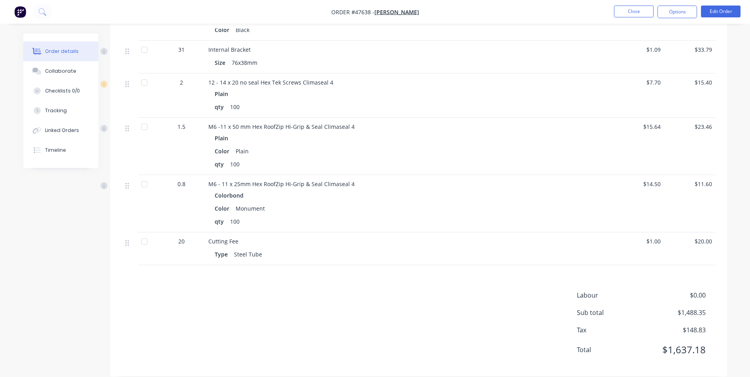
scroll to position [990, 0]
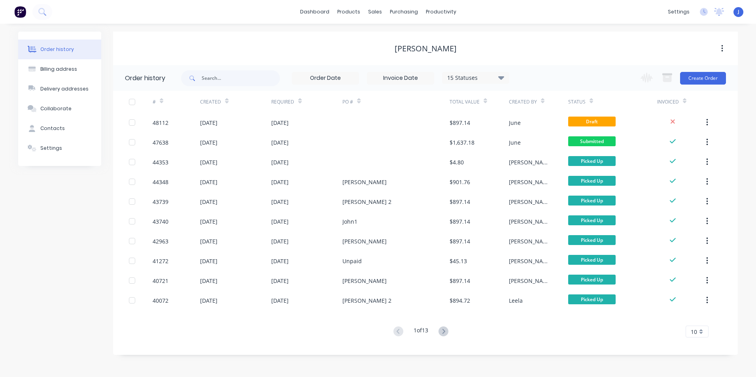
click at [329, 118] on div "[DATE]" at bounding box center [306, 123] width 71 height 20
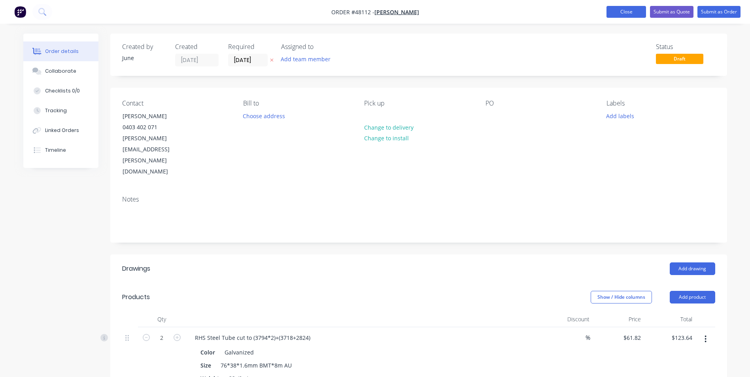
click at [639, 15] on button "Close" at bounding box center [627, 12] width 40 height 12
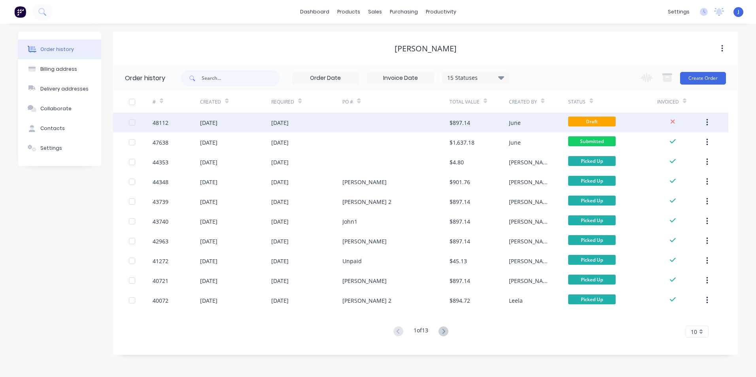
click at [330, 120] on div "[DATE]" at bounding box center [306, 123] width 71 height 20
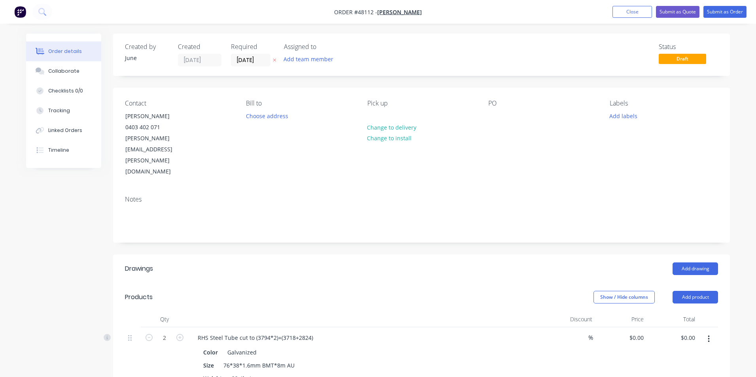
type input "$61.82"
type input "$123.64"
type input "$47.27"
type input "$141.81"
type input "$16.13"
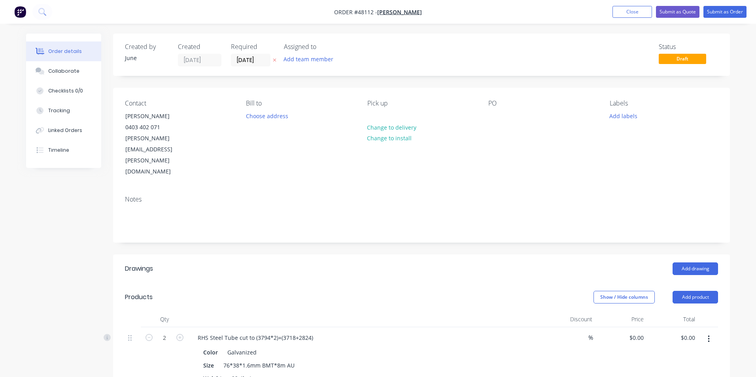
type input "$193.56"
type input "$3.76"
type input "$54.14"
type input "$8.96"
type input "$71.68"
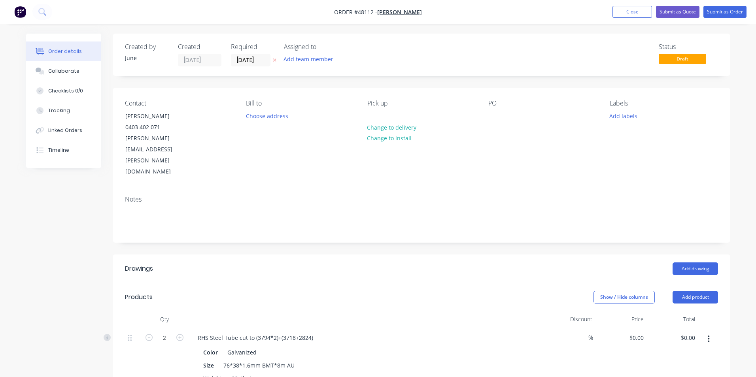
type input "$11.80"
type input "$185.26"
type input "$1.00"
type input "$5.00"
type input "$1.20"
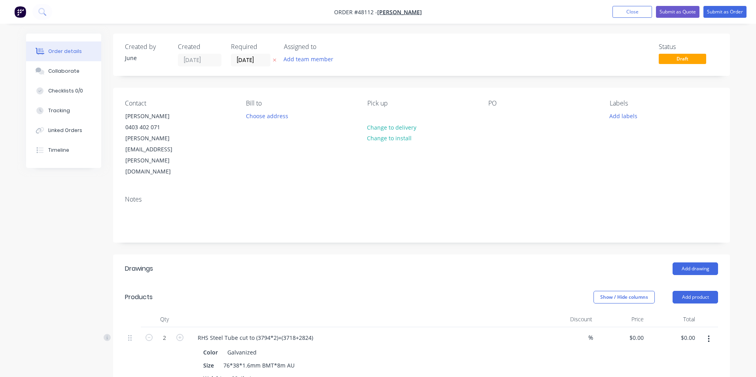
type input "$2.40"
type input "$1.09"
type input "$9.81"
type input "$7.70"
type input "$5.39"
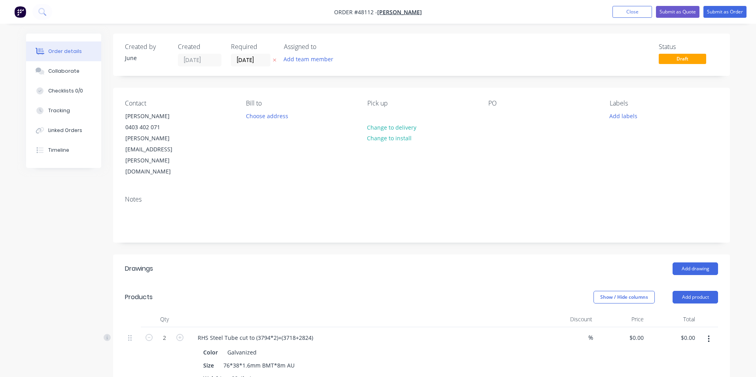
type input "$15.64"
type input "$14.50"
type input "$7.25"
click at [386, 122] on button "Change to delivery" at bounding box center [389, 127] width 58 height 11
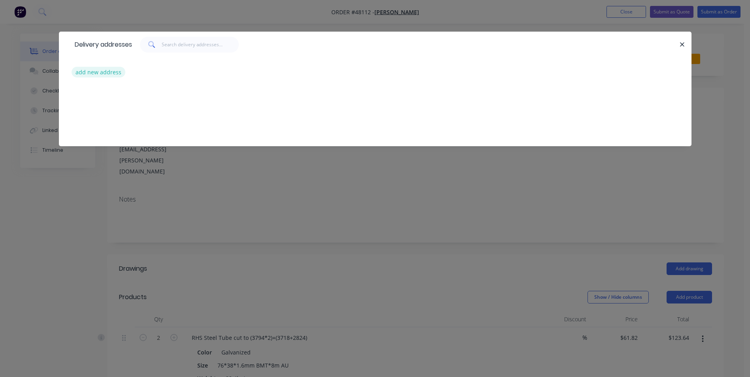
click at [100, 70] on button "add new address" at bounding box center [99, 72] width 54 height 11
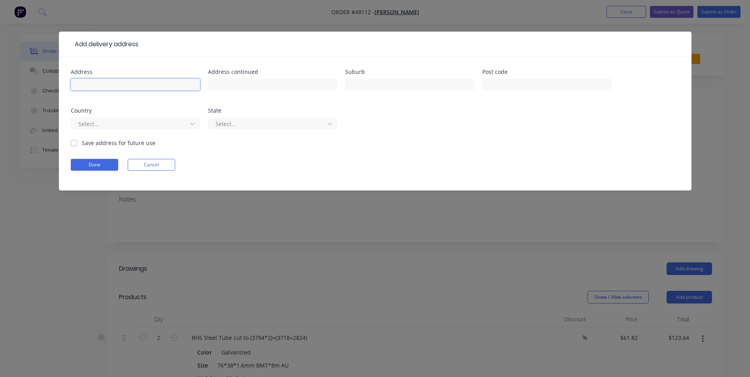
click at [104, 87] on input "text" at bounding box center [135, 85] width 129 height 12
paste input "[STREET_ADDRESS]"
type input "[STREET_ADDRESS]"
click at [109, 157] on form "Address [STREET_ADDRESS] Address continued Suburb Post code Country Select... S…" at bounding box center [375, 129] width 609 height 121
click at [110, 163] on button "Done" at bounding box center [94, 165] width 47 height 12
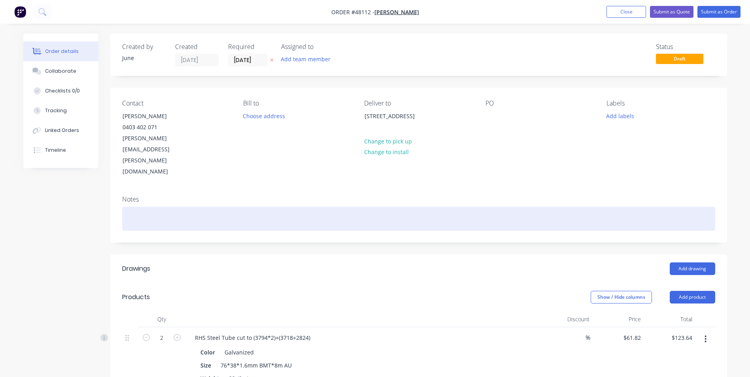
click at [180, 207] on div at bounding box center [418, 219] width 593 height 24
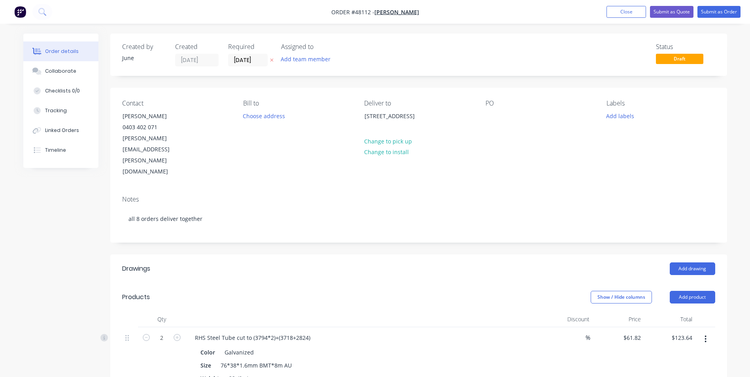
click at [290, 151] on div "Contact [PERSON_NAME] [PHONE_NUMBER] [PERSON_NAME][EMAIL_ADDRESS][PERSON_NAME][…" at bounding box center [418, 139] width 617 height 102
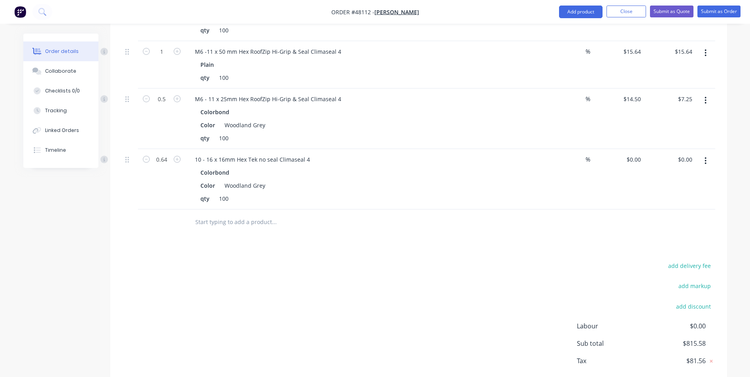
scroll to position [907, 0]
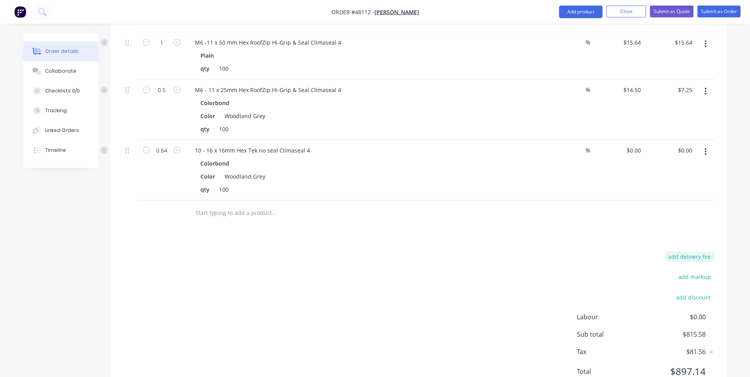
click at [698, 251] on button "add delivery fee" at bounding box center [689, 256] width 51 height 11
type input "3"
type input "300"
click at [523, 203] on div at bounding box center [418, 216] width 593 height 26
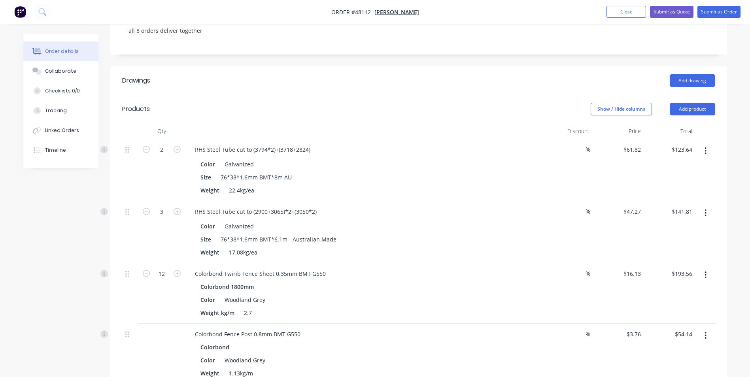
scroll to position [0, 0]
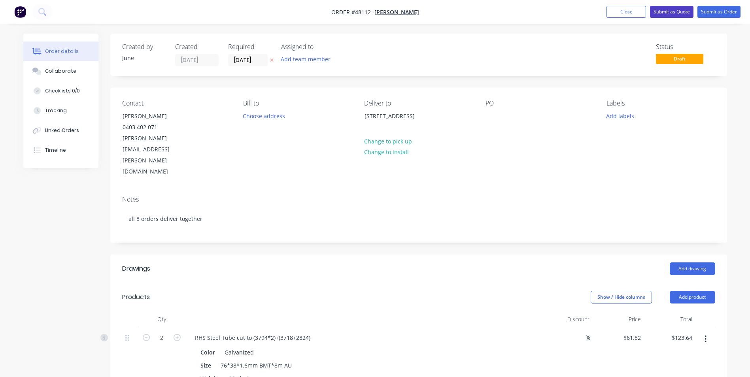
click at [682, 15] on button "Submit as Quote" at bounding box center [671, 12] width 43 height 12
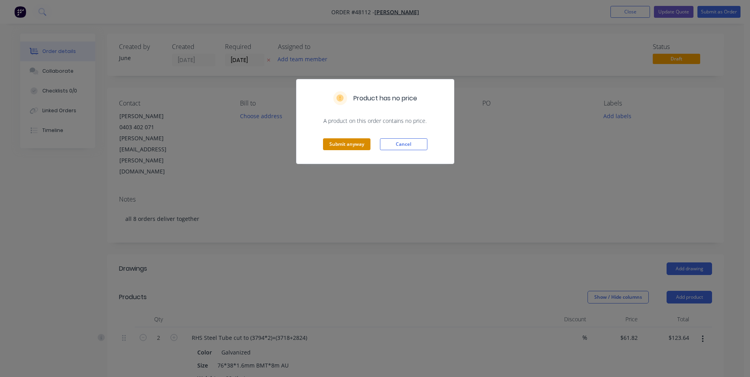
click at [363, 144] on button "Submit anyway" at bounding box center [346, 144] width 47 height 12
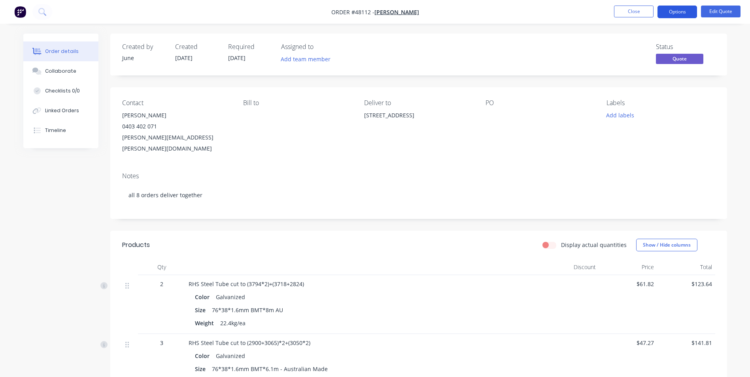
click at [685, 15] on button "Options" at bounding box center [678, 12] width 40 height 13
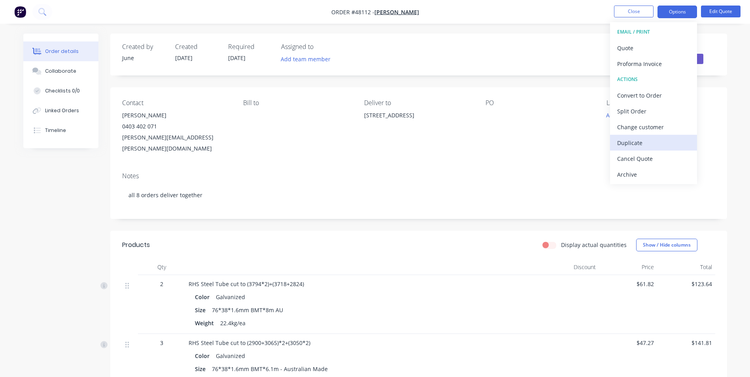
click at [651, 140] on div "Duplicate" at bounding box center [653, 142] width 73 height 11
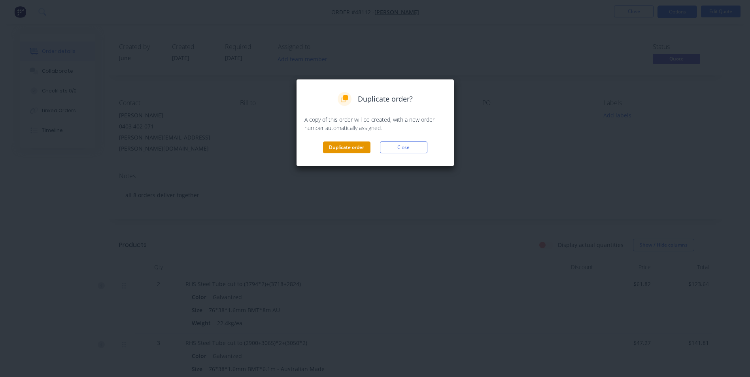
click at [328, 147] on button "Duplicate order" at bounding box center [346, 148] width 47 height 12
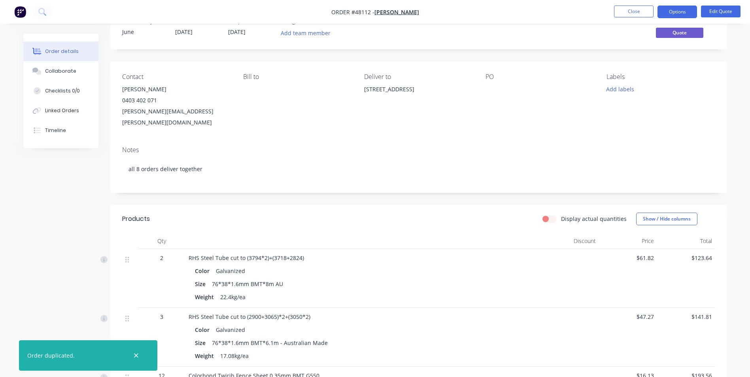
scroll to position [40, 0]
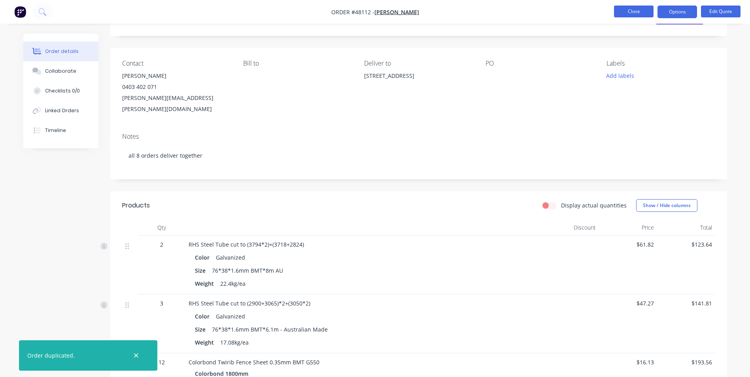
click at [624, 14] on button "Close" at bounding box center [634, 12] width 40 height 12
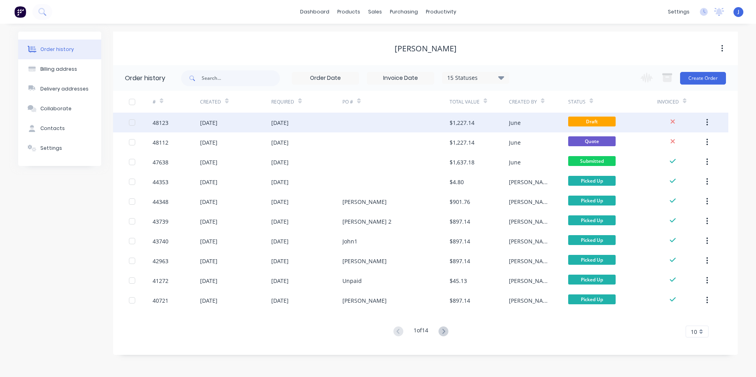
click at [518, 121] on div "June" at bounding box center [515, 123] width 12 height 8
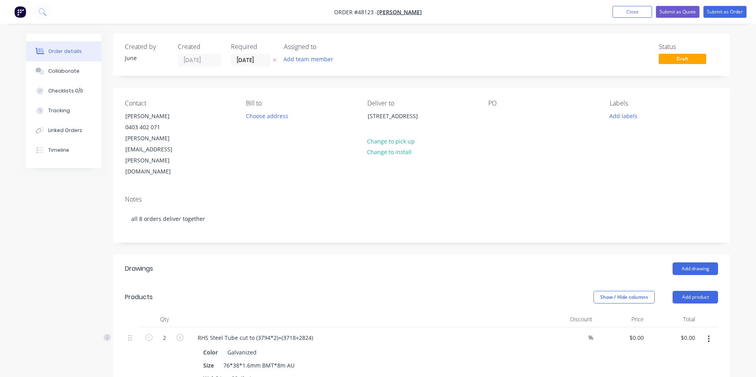
type input "$61.82"
type input "$123.64"
type input "$47.27"
type input "$141.81"
type input "$16.13"
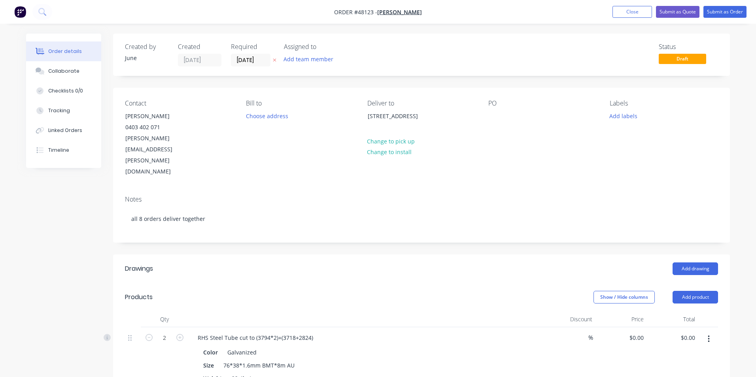
type input "$193.56"
type input "$3.76"
type input "$54.14"
type input "$8.96"
type input "$71.68"
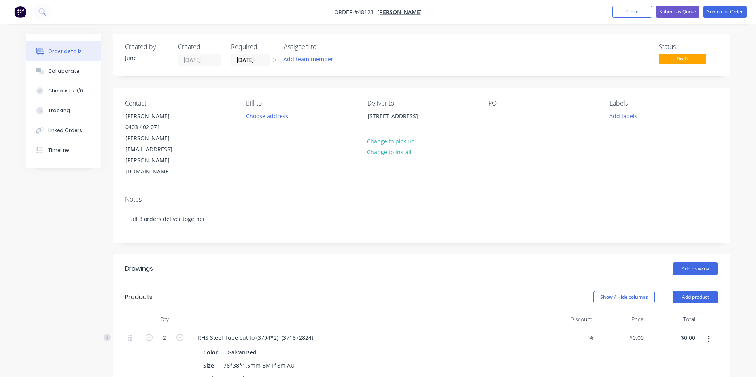
type input "$11.80"
type input "$185.26"
type input "$1.00"
type input "$5.00"
type input "$1.20"
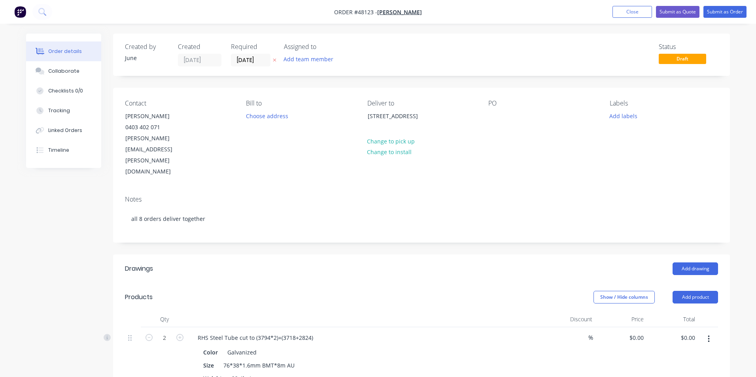
type input "$2.40"
type input "$1.09"
type input "$9.81"
type input "$7.70"
type input "$5.39"
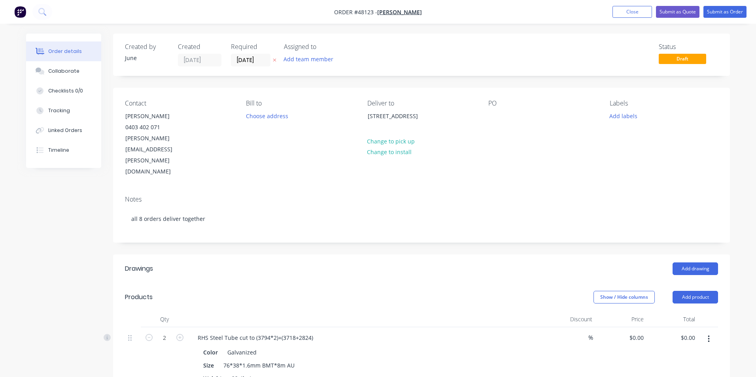
type input "$15.64"
type input "$14.50"
type input "$7.25"
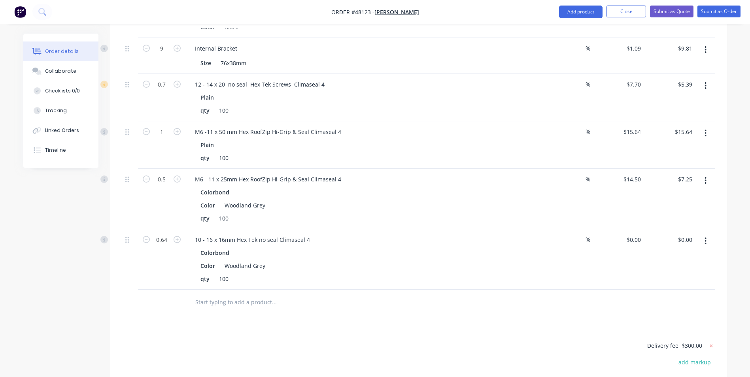
scroll to position [903, 0]
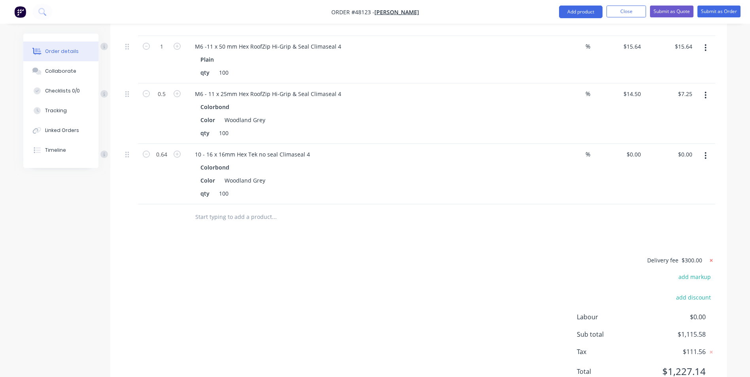
click at [711, 259] on icon at bounding box center [711, 260] width 3 height 3
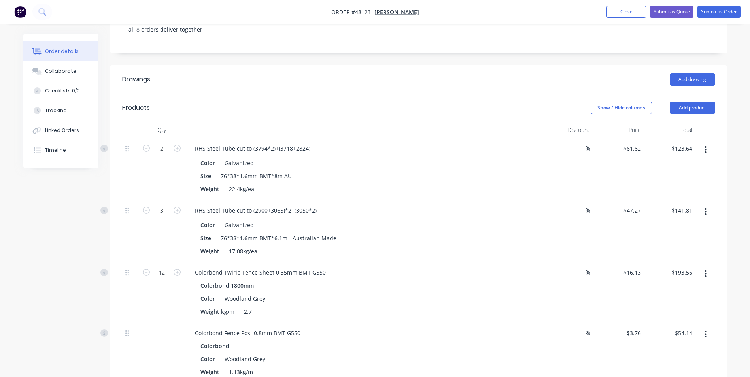
scroll to position [0, 0]
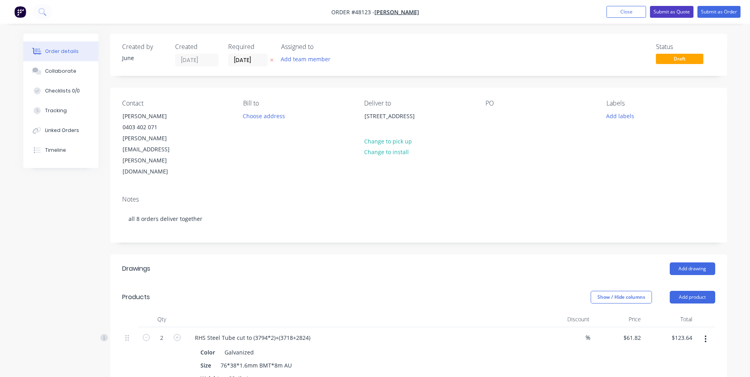
click at [673, 11] on button "Submit as Quote" at bounding box center [671, 12] width 43 height 12
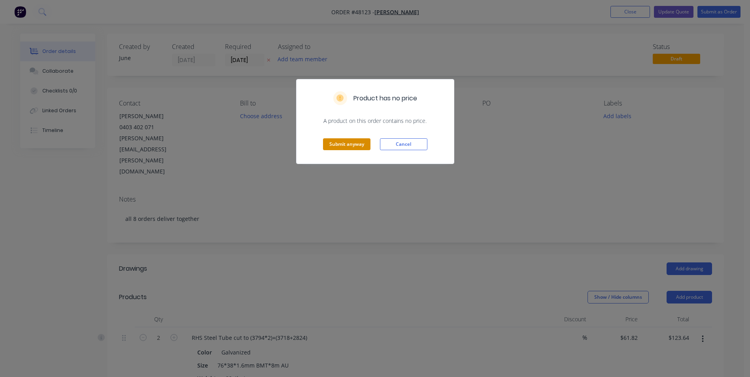
click at [354, 145] on button "Submit anyway" at bounding box center [346, 144] width 47 height 12
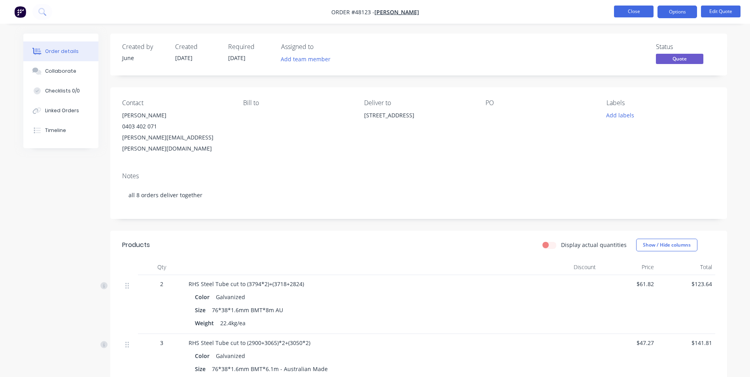
click at [632, 12] on button "Close" at bounding box center [634, 12] width 40 height 12
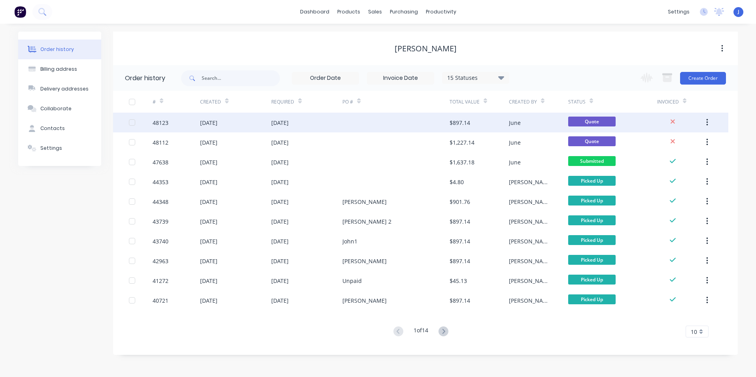
click at [326, 124] on div "[DATE]" at bounding box center [306, 123] width 71 height 20
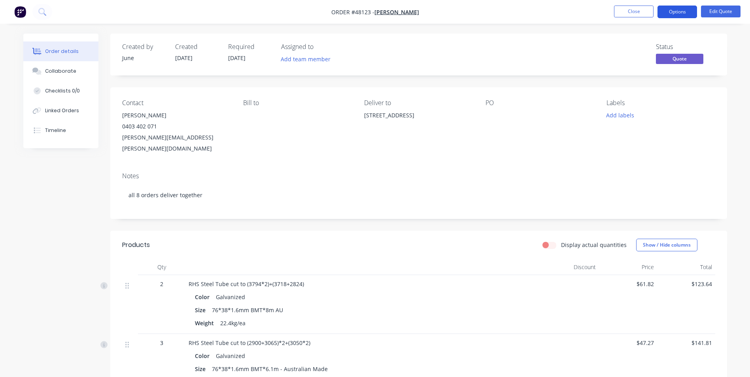
click at [688, 13] on button "Options" at bounding box center [678, 12] width 40 height 13
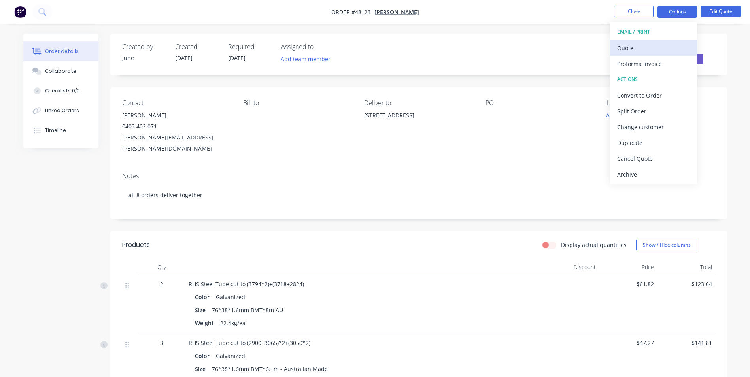
click at [653, 49] on div "Quote" at bounding box center [653, 47] width 73 height 11
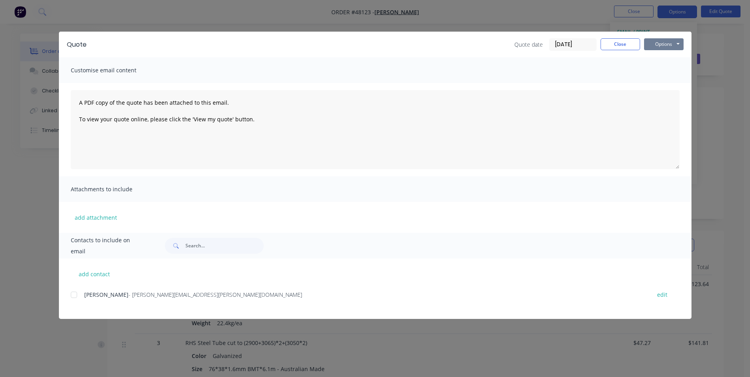
click at [661, 40] on button "Options" at bounding box center [664, 44] width 40 height 12
click at [667, 75] on button "Print" at bounding box center [669, 71] width 51 height 13
click at [620, 47] on button "Close" at bounding box center [621, 44] width 40 height 12
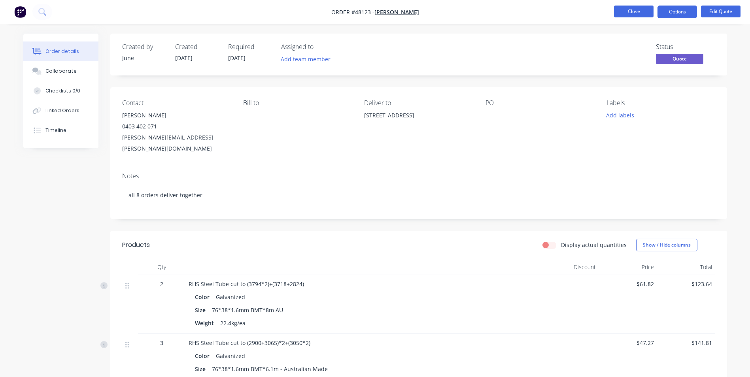
click at [634, 15] on button "Close" at bounding box center [634, 12] width 40 height 12
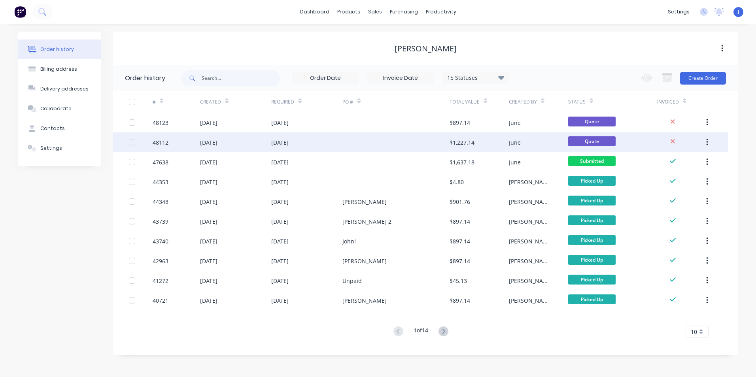
click at [510, 139] on div "June" at bounding box center [515, 142] width 12 height 8
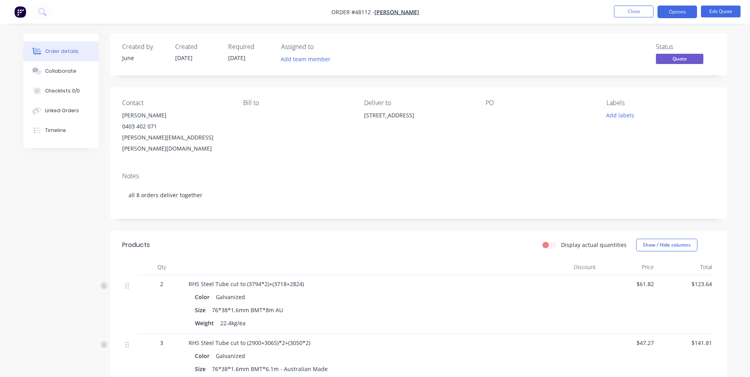
drag, startPoint x: 676, startPoint y: 22, endPoint x: 676, endPoint y: 17, distance: 5.1
click at [676, 21] on nav "Order #48112 - [PERSON_NAME] Close Options Edit Quote" at bounding box center [375, 12] width 750 height 24
click at [676, 17] on button "Options" at bounding box center [678, 12] width 40 height 13
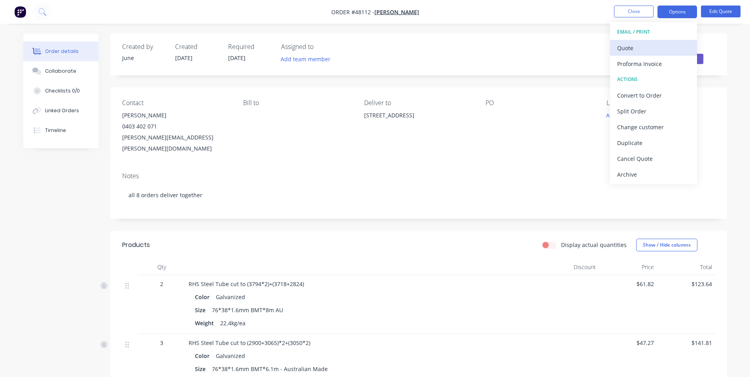
click at [665, 47] on div "Quote" at bounding box center [653, 47] width 73 height 11
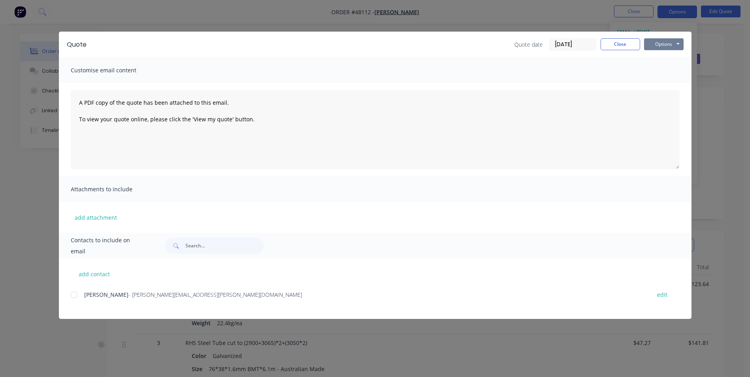
click at [659, 49] on button "Options" at bounding box center [664, 44] width 40 height 12
click at [661, 72] on button "Print" at bounding box center [669, 71] width 51 height 13
click at [611, 45] on button "Close" at bounding box center [621, 44] width 40 height 12
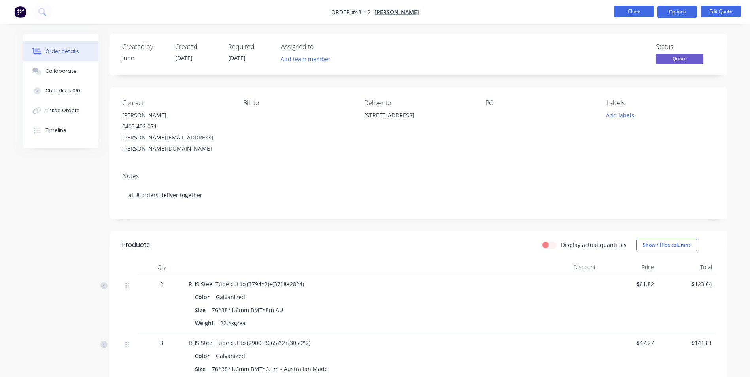
click at [635, 11] on button "Close" at bounding box center [634, 12] width 40 height 12
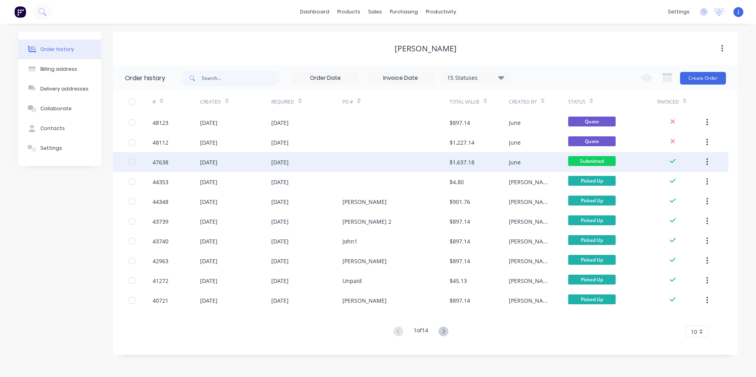
click at [409, 157] on div at bounding box center [395, 162] width 107 height 20
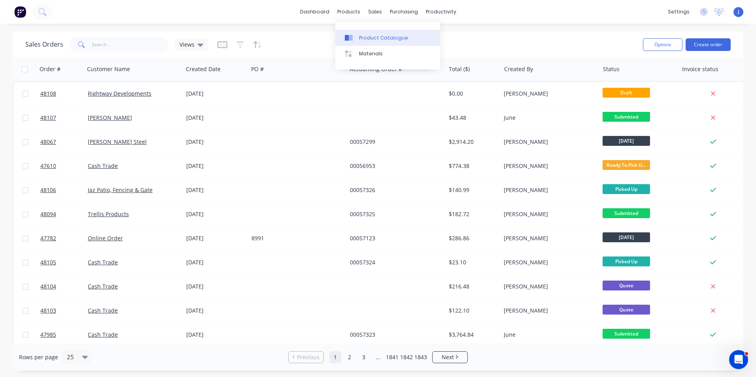
click at [357, 40] on link "Product Catalogue" at bounding box center [387, 38] width 105 height 16
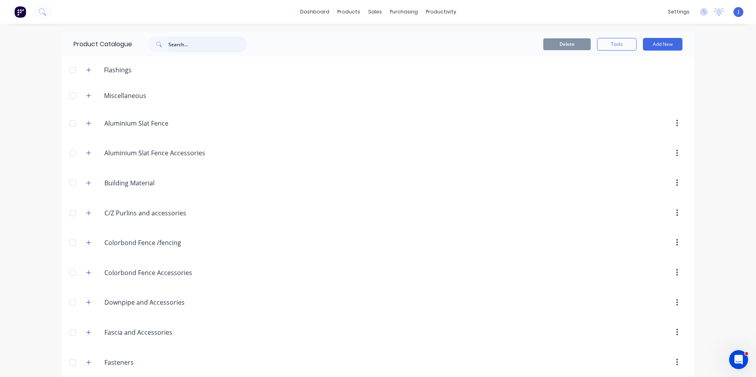
click at [205, 46] on input "text" at bounding box center [207, 44] width 78 height 16
type input "roof"
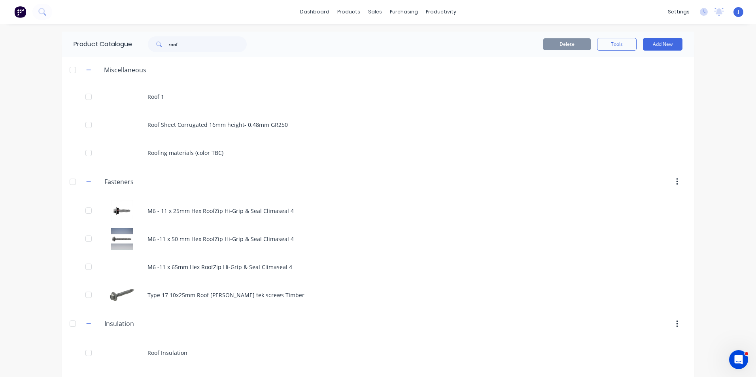
click at [611, 316] on header "Insulation. Insulation" at bounding box center [378, 324] width 633 height 30
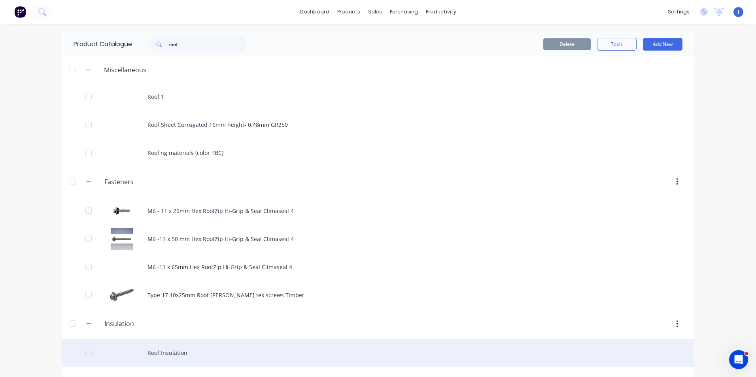
click at [540, 342] on div "Roof Insulation" at bounding box center [378, 353] width 633 height 28
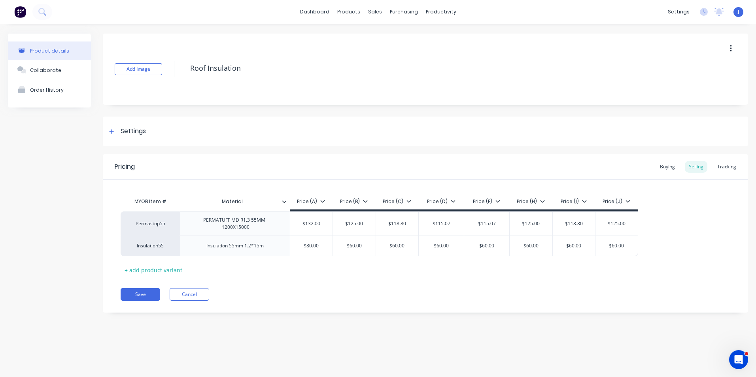
type textarea "x"
click at [377, 36] on icon at bounding box center [377, 38] width 2 height 4
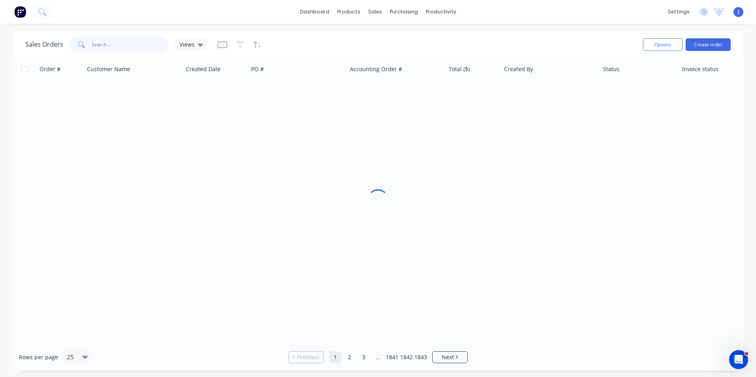
drag, startPoint x: 124, startPoint y: 47, endPoint x: 149, endPoint y: 4, distance: 50.0
click at [103, 47] on input "text" at bounding box center [130, 45] width 77 height 16
type input "48056"
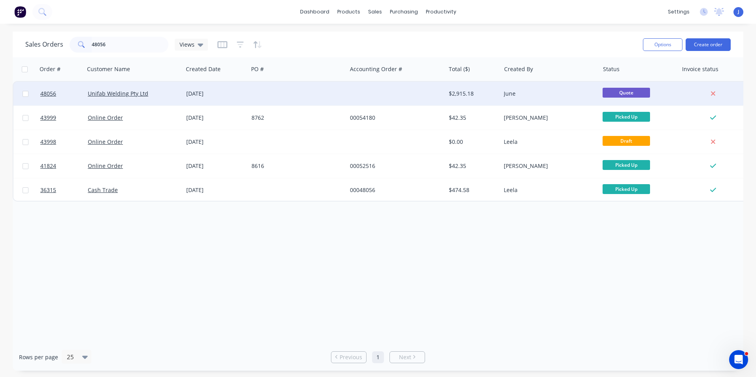
click at [323, 85] on div at bounding box center [297, 94] width 98 height 24
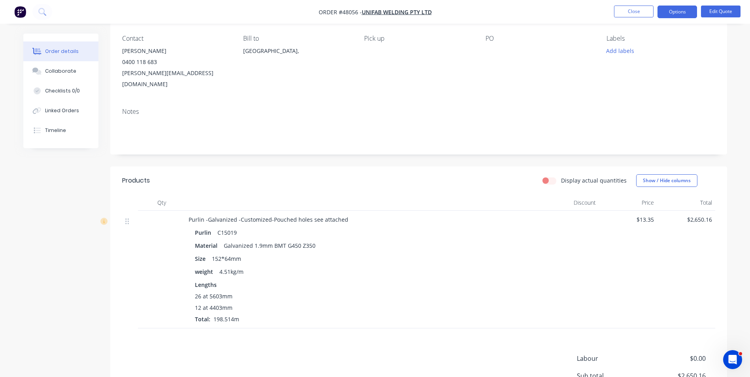
scroll to position [128, 0]
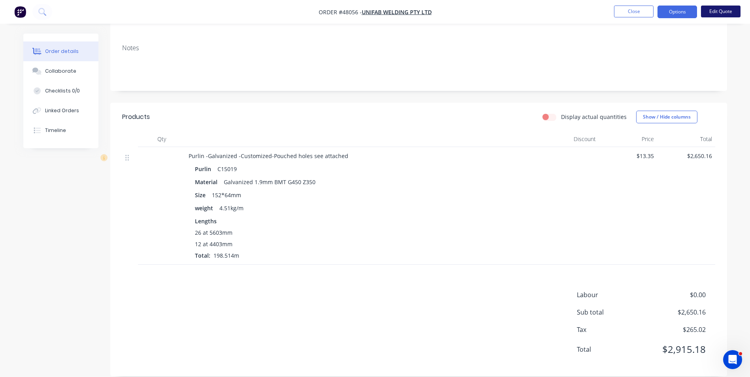
click at [716, 7] on button "Edit Quote" at bounding box center [721, 12] width 40 height 12
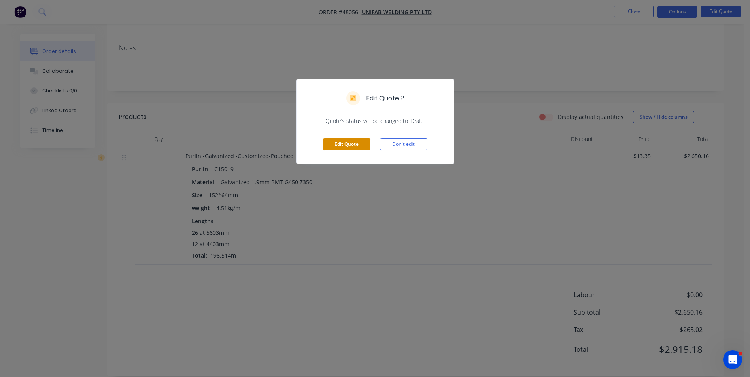
click at [360, 149] on button "Edit Quote" at bounding box center [346, 144] width 47 height 12
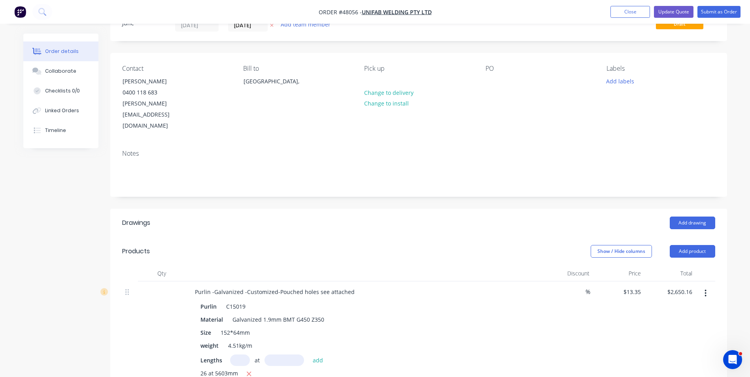
scroll to position [119, 0]
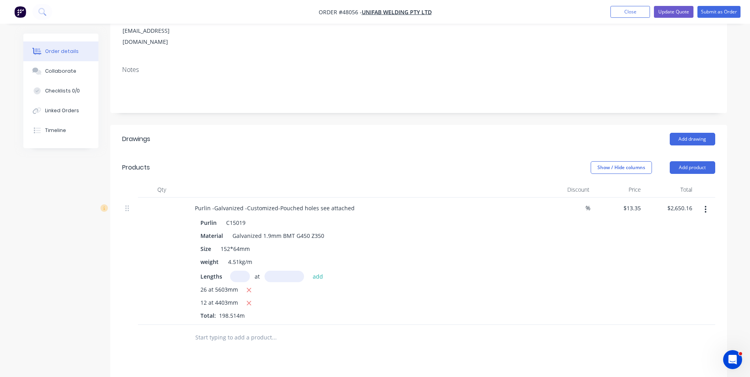
click at [243, 271] on input "text" at bounding box center [240, 276] width 20 height 11
type input "19"
type input "5603"
click at [309, 271] on button "add" at bounding box center [318, 276] width 19 height 11
type input "$4,071.36"
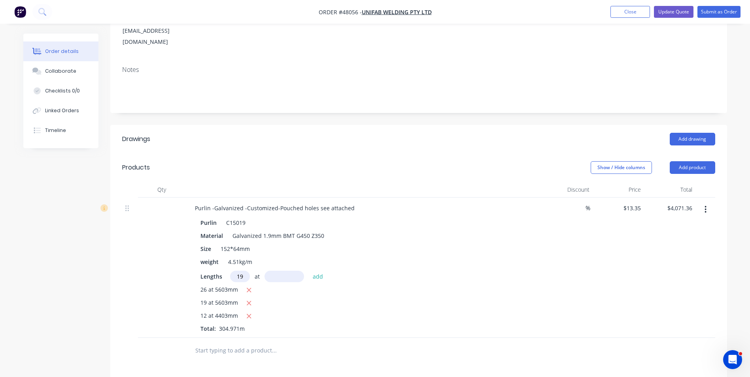
type input "19"
type input "440"
click at [309, 271] on button "add" at bounding box center [318, 276] width 19 height 11
click at [242, 325] on button "button" at bounding box center [246, 330] width 10 height 10
type input "$4,071.36"
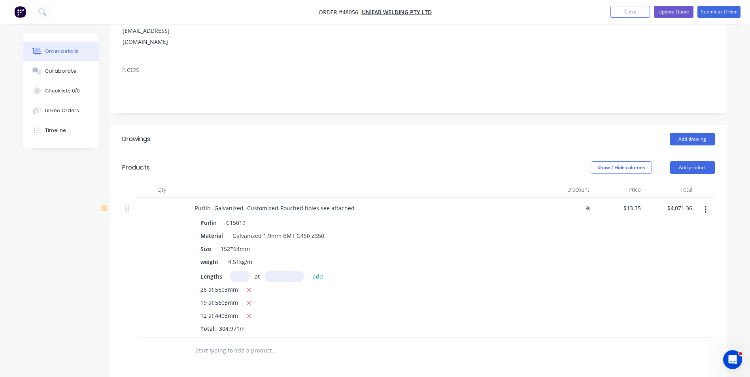
click at [242, 271] on input "text" at bounding box center [240, 276] width 20 height 11
type input "19"
type input "4403"
click at [309, 271] on button "add" at bounding box center [318, 276] width 19 height 11
click at [248, 314] on icon "button" at bounding box center [249, 316] width 4 height 4
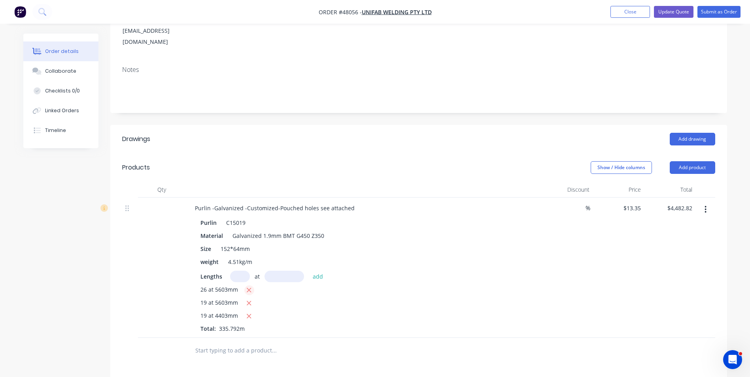
click at [248, 287] on icon "button" at bounding box center [248, 290] width 5 height 7
type input "$2,538.02"
click at [513, 271] on div "Lengths at add 19 at 5603mm 19 at 4403mm Total: 190.114m" at bounding box center [363, 295] width 326 height 49
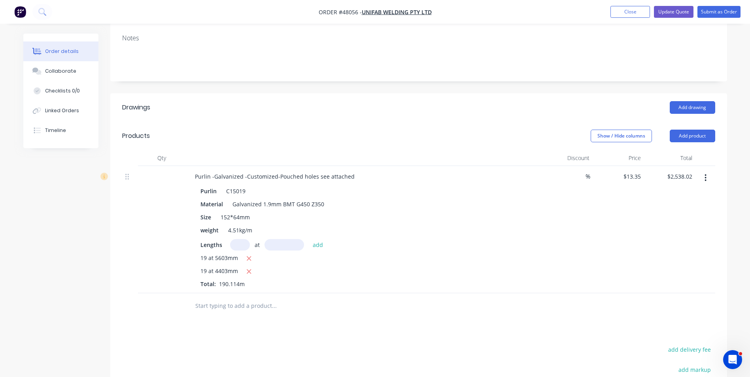
scroll to position [17, 0]
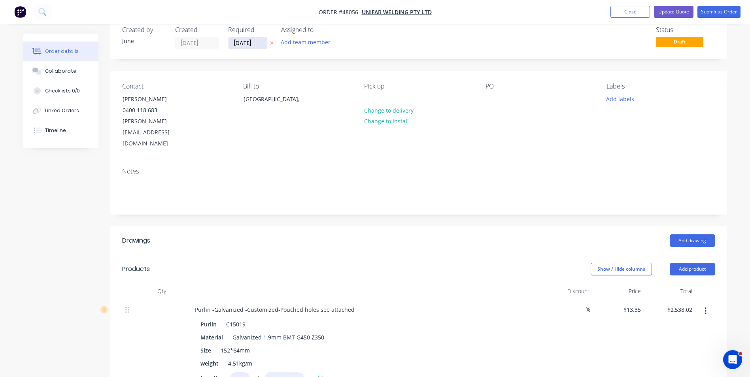
click at [249, 42] on input "[DATE]" at bounding box center [248, 43] width 39 height 12
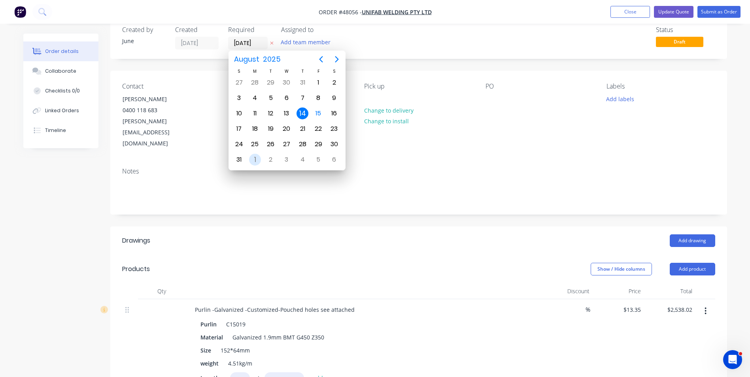
click at [261, 157] on div "Sep 1" at bounding box center [255, 159] width 16 height 15
type input "01/09/25"
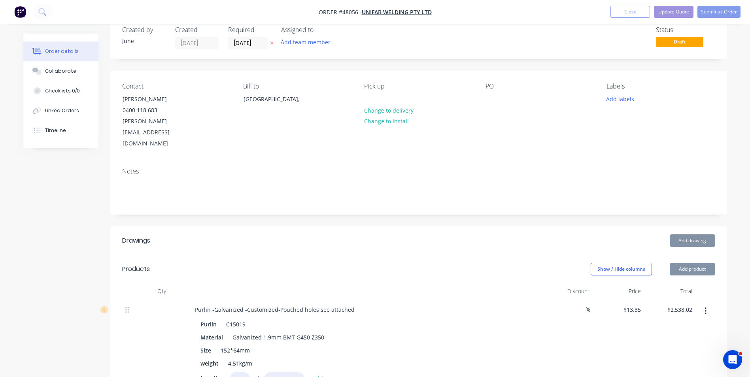
scroll to position [0, 0]
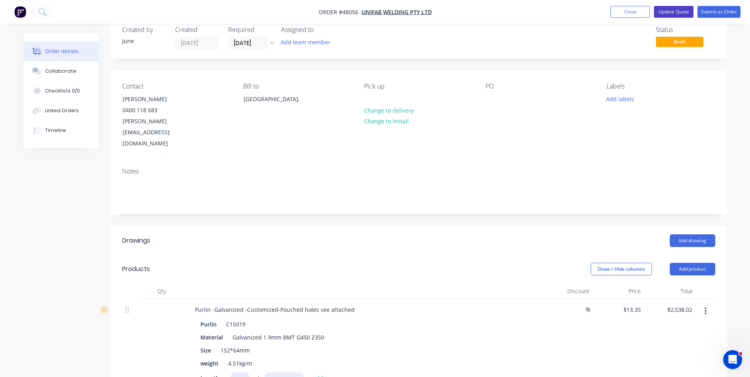
click at [674, 14] on button "Update Quote" at bounding box center [674, 12] width 40 height 12
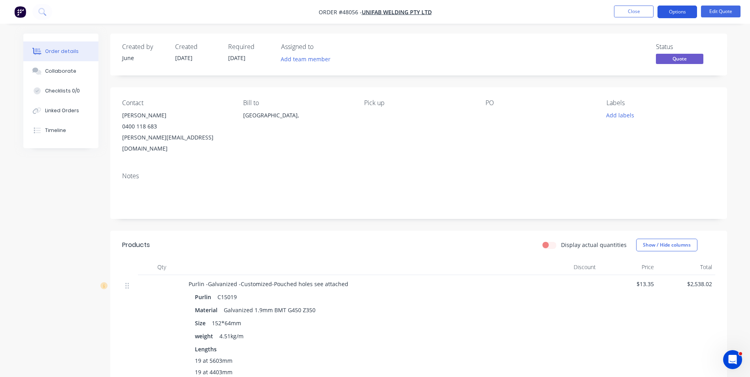
click at [675, 11] on button "Options" at bounding box center [678, 12] width 40 height 13
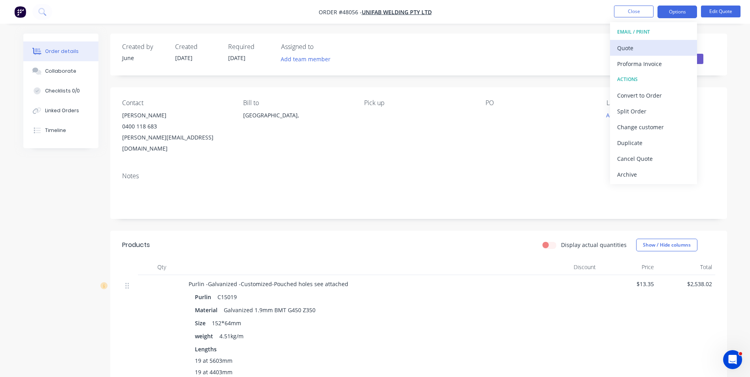
click at [666, 41] on button "Quote" at bounding box center [653, 48] width 87 height 16
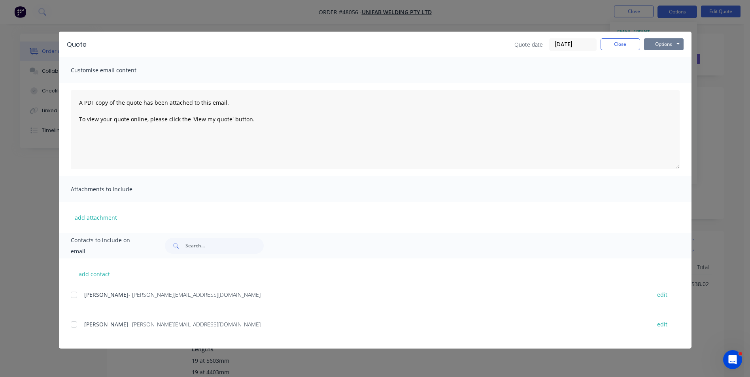
click at [662, 48] on button "Options" at bounding box center [664, 44] width 40 height 12
click at [657, 76] on button "Print" at bounding box center [669, 71] width 51 height 13
click at [611, 44] on button "Close" at bounding box center [621, 44] width 40 height 12
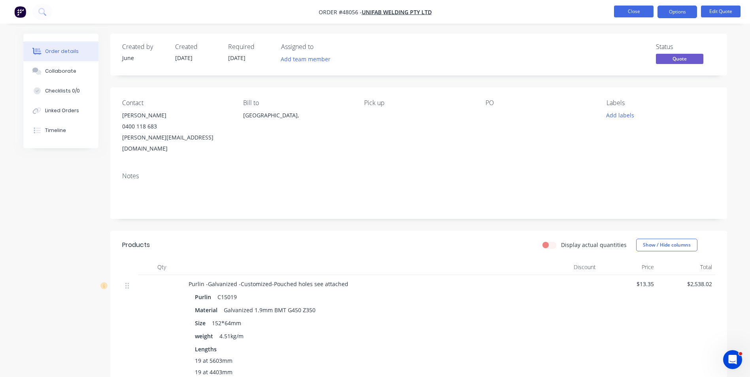
click at [644, 13] on button "Close" at bounding box center [634, 12] width 40 height 12
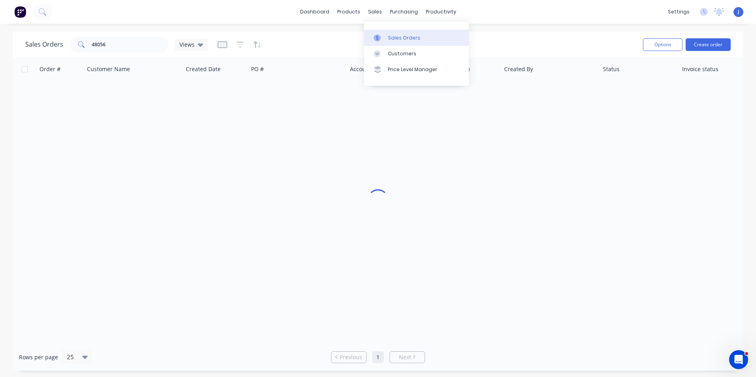
click at [390, 36] on div "Sales Orders" at bounding box center [404, 37] width 32 height 7
drag, startPoint x: 137, startPoint y: 49, endPoint x: 77, endPoint y: 48, distance: 60.1
click at [76, 49] on div "48056" at bounding box center [119, 45] width 99 height 16
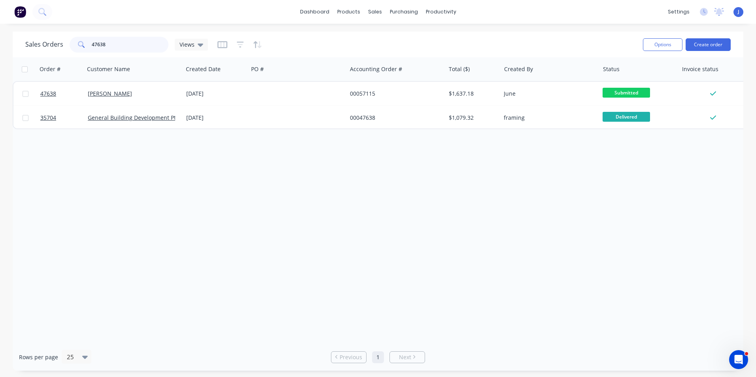
drag, startPoint x: 130, startPoint y: 44, endPoint x: 81, endPoint y: 51, distance: 49.9
click at [81, 51] on div "47638" at bounding box center [119, 45] width 99 height 16
type input "43740"
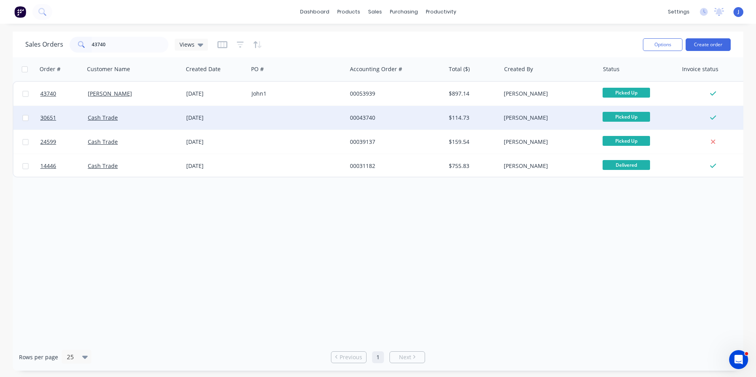
drag, startPoint x: 198, startPoint y: 214, endPoint x: 129, endPoint y: 115, distance: 120.2
click at [198, 214] on div "Order # Customer Name Created Date PO # Accounting Order # Total ($) Created By…" at bounding box center [378, 200] width 731 height 286
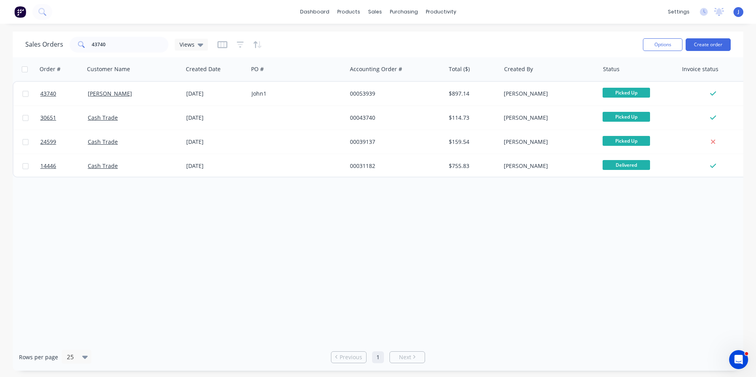
click at [373, 210] on div "Order # Customer Name Created Date PO # Accounting Order # Total ($) Created By…" at bounding box center [378, 200] width 731 height 286
click at [389, 53] on div "Customers" at bounding box center [402, 53] width 28 height 7
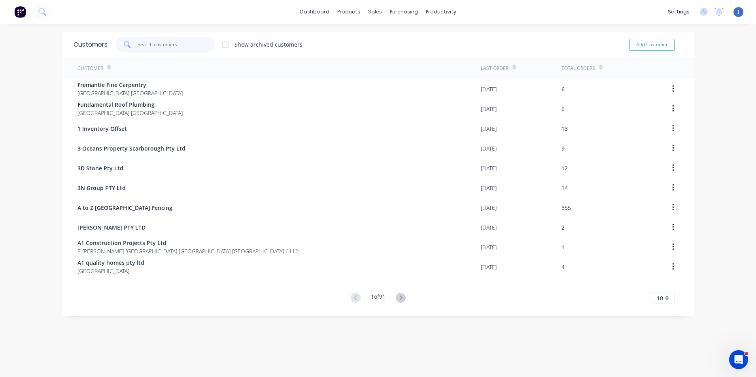
click at [195, 47] on input "text" at bounding box center [176, 45] width 77 height 16
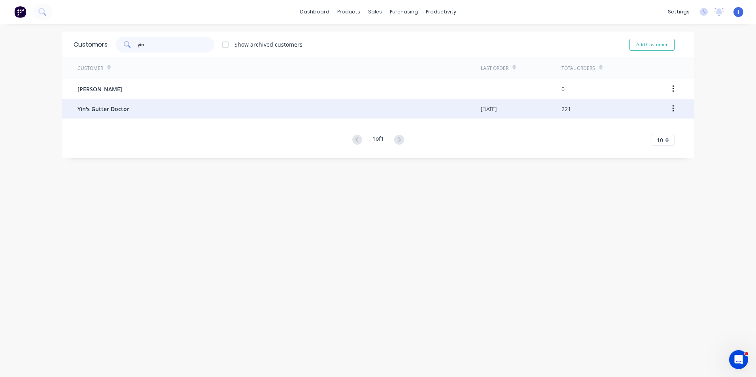
type input "yin"
click at [194, 105] on div "Yin's Gutter Doctor" at bounding box center [279, 109] width 403 height 20
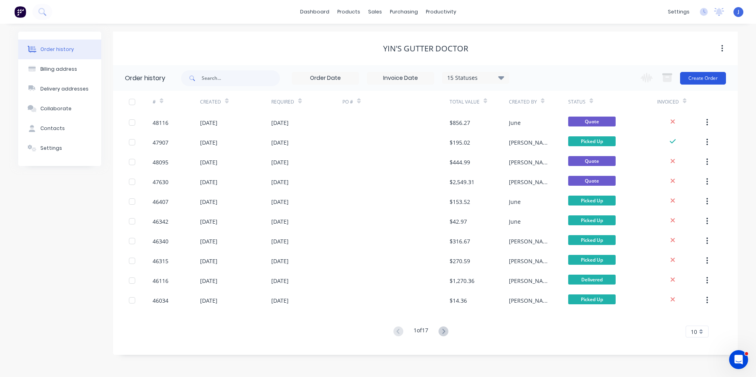
click at [704, 78] on button "Create Order" at bounding box center [703, 78] width 46 height 13
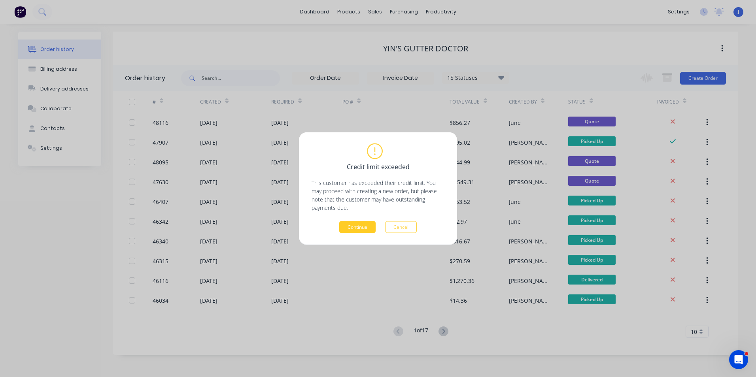
click at [361, 232] on button "Continue" at bounding box center [357, 227] width 36 height 12
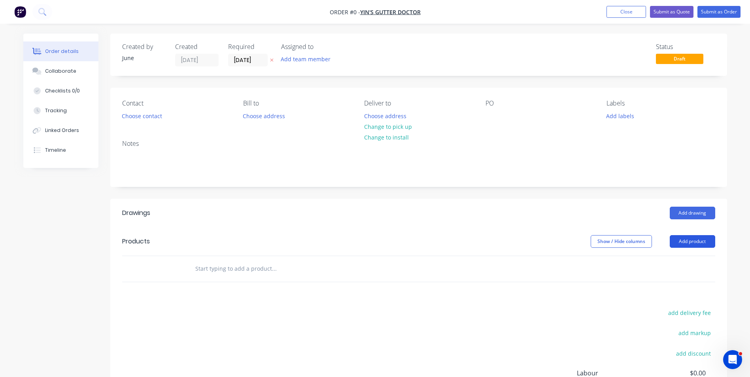
click at [709, 241] on button "Add product" at bounding box center [692, 241] width 45 height 13
click at [683, 265] on div "Product catalogue" at bounding box center [677, 261] width 61 height 11
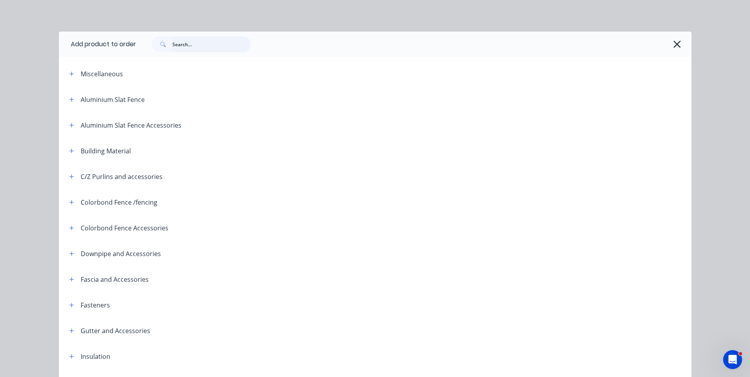
click at [206, 49] on input "text" at bounding box center [211, 44] width 78 height 16
type input "shs"
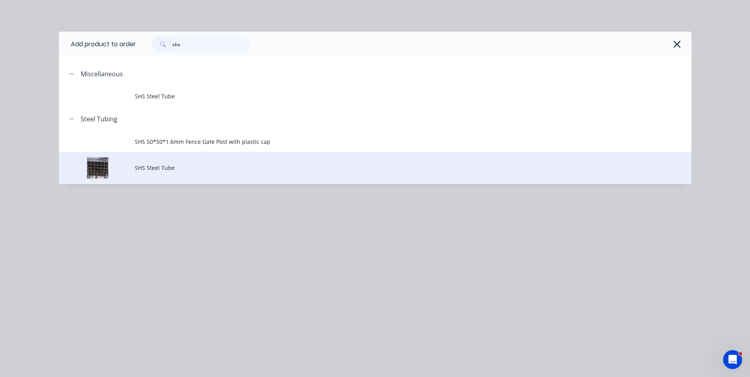
click at [186, 172] on span "SHS Steel Tube" at bounding box center [357, 168] width 445 height 8
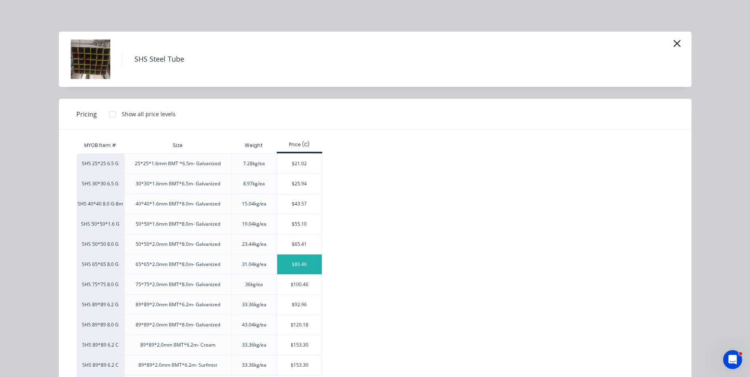
click at [300, 259] on div "$86.46" at bounding box center [299, 265] width 45 height 20
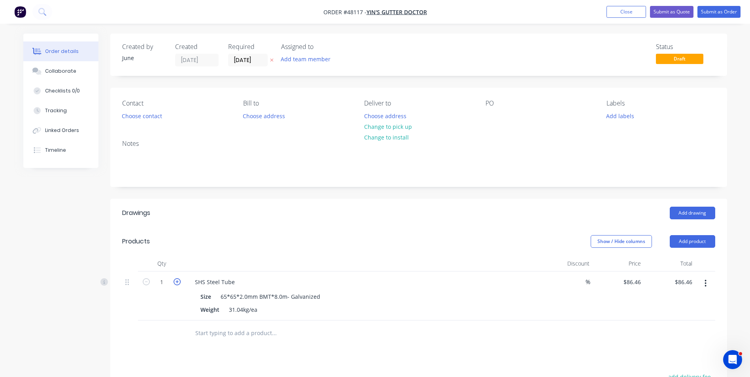
click at [179, 282] on icon "button" at bounding box center [177, 281] width 7 height 7
type input "2"
type input "$172.92"
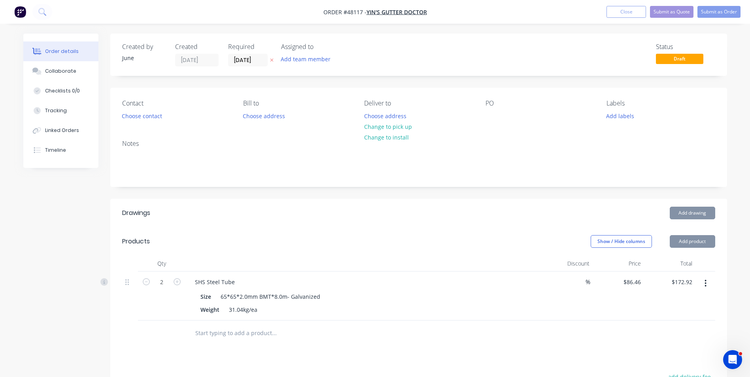
click at [164, 316] on div "2" at bounding box center [161, 296] width 47 height 49
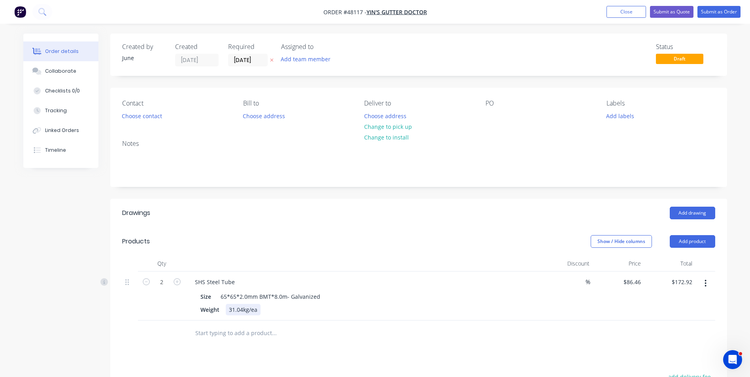
click at [411, 314] on div "Weight 31.04kg/ea" at bounding box center [361, 309] width 329 height 11
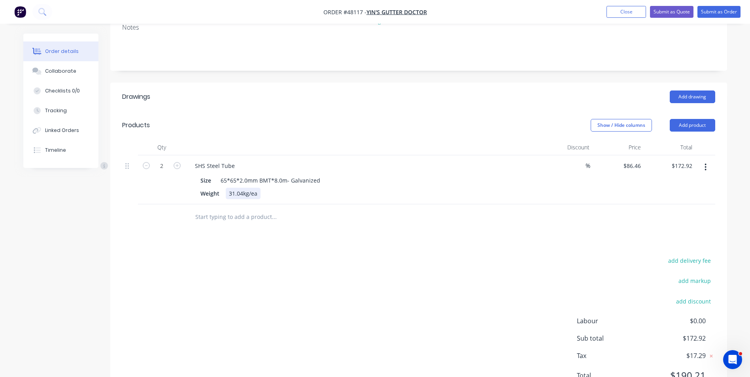
scroll to position [119, 0]
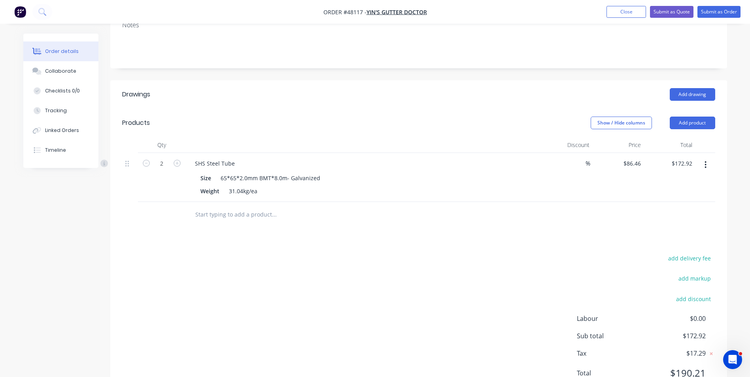
click at [479, 206] on div at bounding box center [418, 215] width 593 height 26
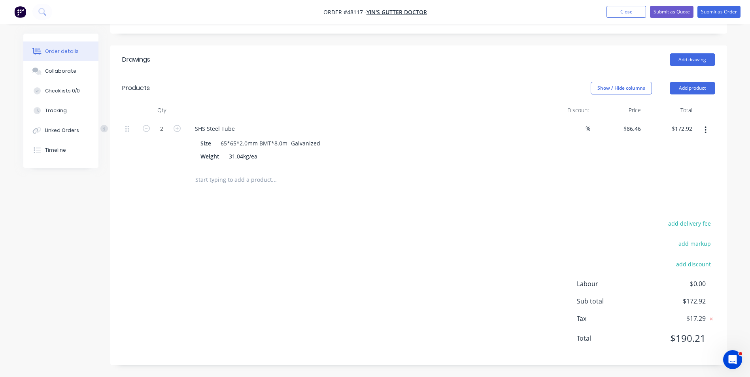
click at [485, 211] on div "Drawings Add drawing Products Show / Hide columns Add product Qty Discount Pric…" at bounding box center [418, 205] width 617 height 320
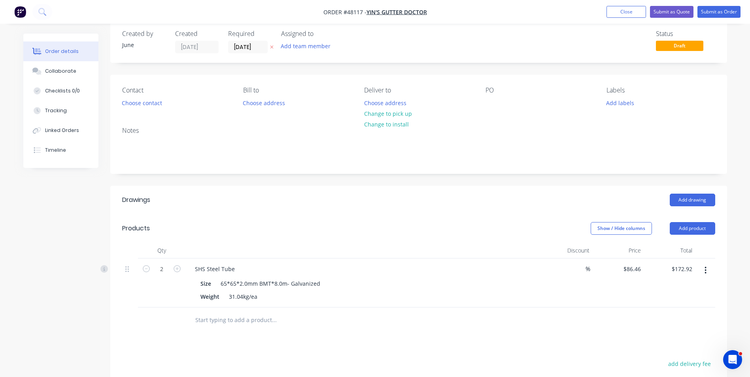
scroll to position [0, 0]
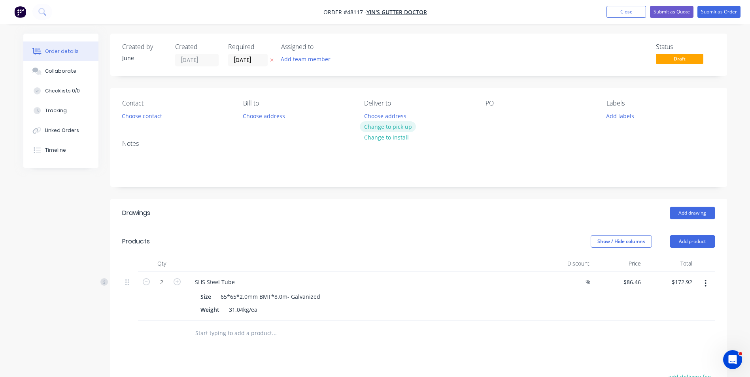
click at [387, 127] on button "Change to pick up" at bounding box center [388, 126] width 56 height 11
click at [130, 116] on button "Choose contact" at bounding box center [141, 115] width 49 height 11
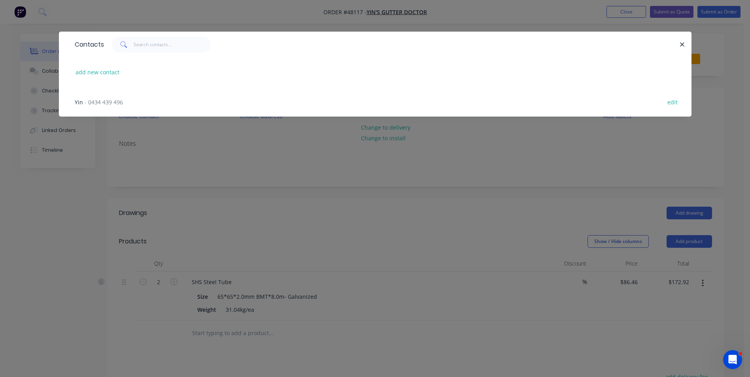
click at [109, 102] on span "- 0434 439 496" at bounding box center [104, 102] width 38 height 8
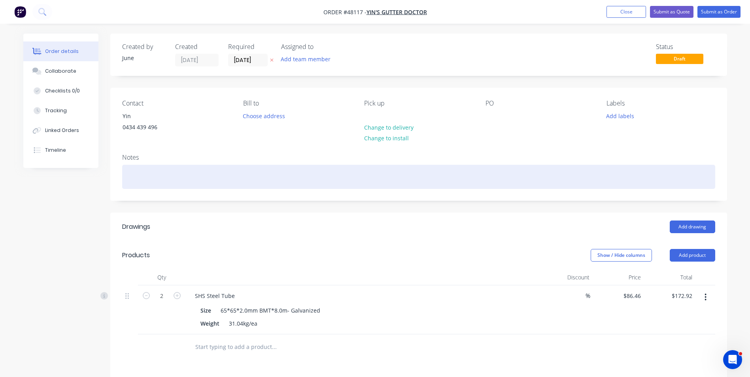
click at [528, 176] on div at bounding box center [418, 177] width 593 height 24
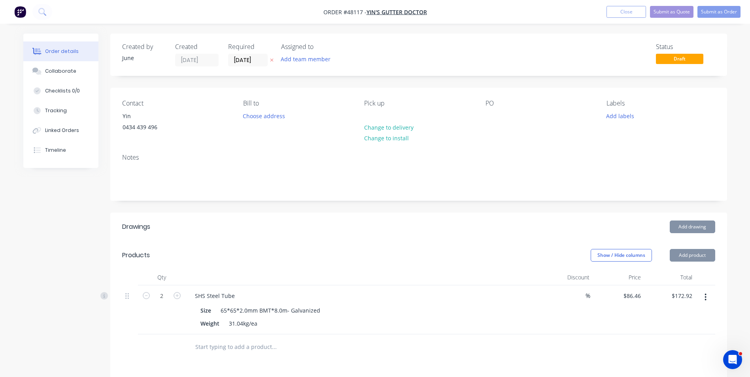
click at [518, 119] on div "PO" at bounding box center [540, 118] width 108 height 36
click at [730, 12] on button "Submit as Order" at bounding box center [719, 12] width 43 height 12
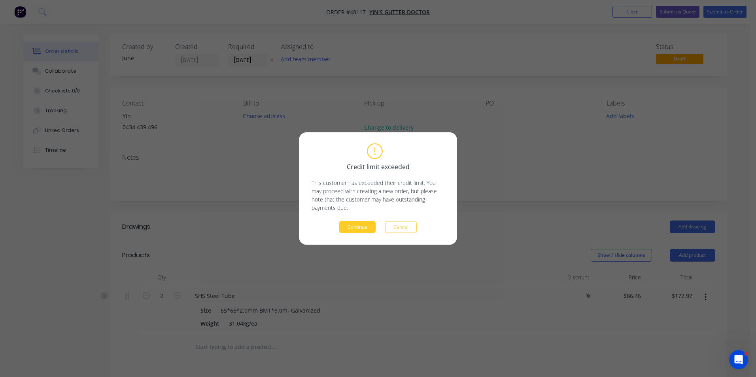
click at [363, 226] on button "Continue" at bounding box center [357, 227] width 36 height 12
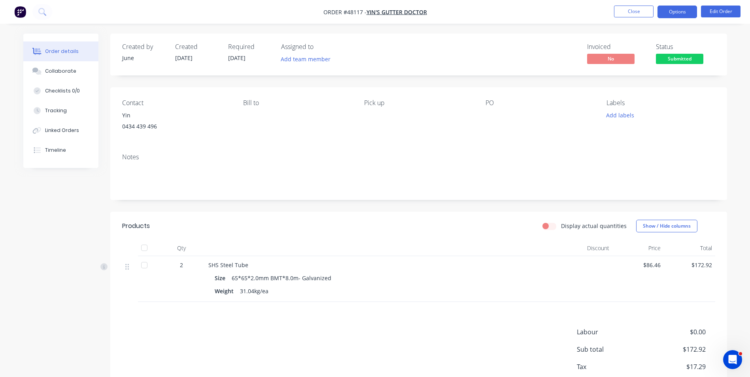
click at [668, 15] on button "Options" at bounding box center [678, 12] width 40 height 13
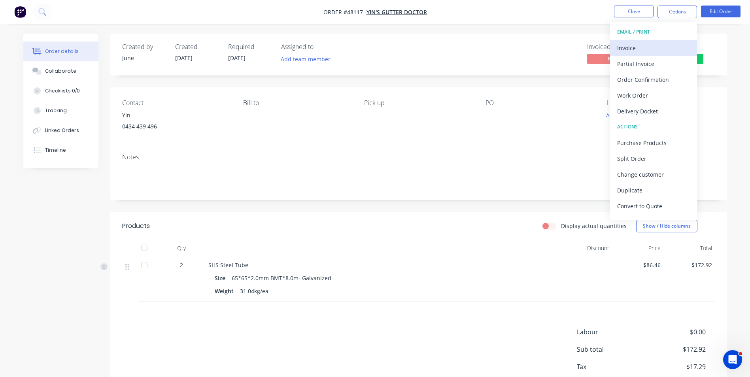
click at [658, 51] on div "Invoice" at bounding box center [653, 47] width 73 height 11
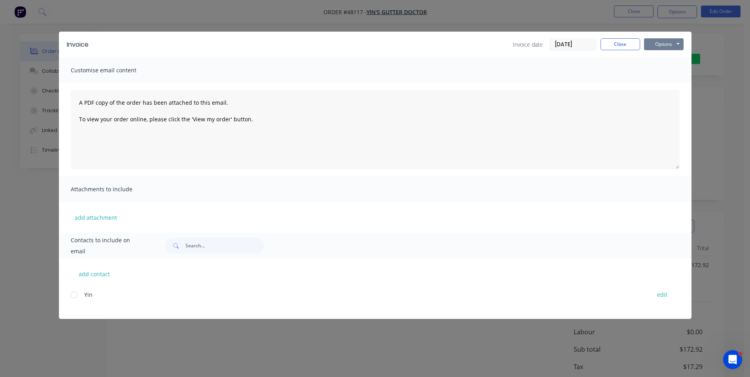
click at [660, 44] on button "Options" at bounding box center [664, 44] width 40 height 12
click at [654, 75] on button "Print" at bounding box center [669, 71] width 51 height 13
click at [611, 50] on div "Invoice Invoice date 15/08/25 Close Options Preview Print Email" at bounding box center [375, 45] width 633 height 26
drag, startPoint x: 625, startPoint y: 41, endPoint x: 678, endPoint y: 13, distance: 59.8
click at [625, 41] on button "Close" at bounding box center [621, 44] width 40 height 12
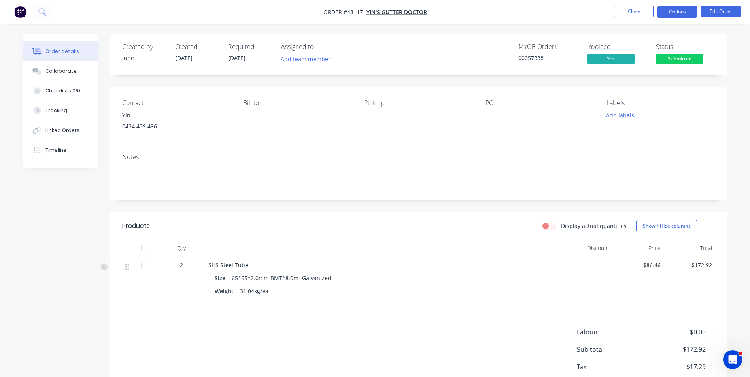
click at [678, 13] on button "Options" at bounding box center [678, 12] width 40 height 13
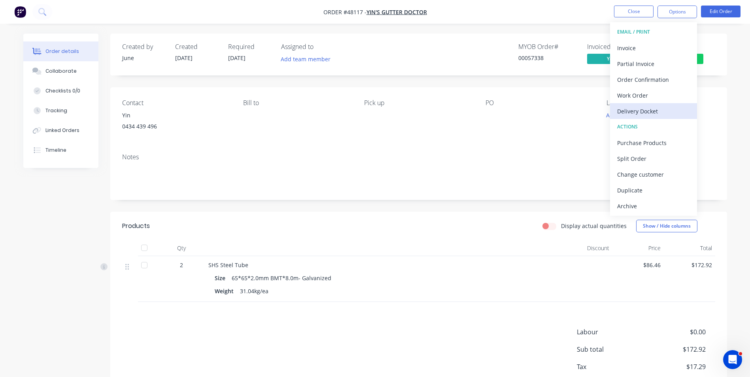
click at [657, 110] on div "Delivery Docket" at bounding box center [653, 111] width 73 height 11
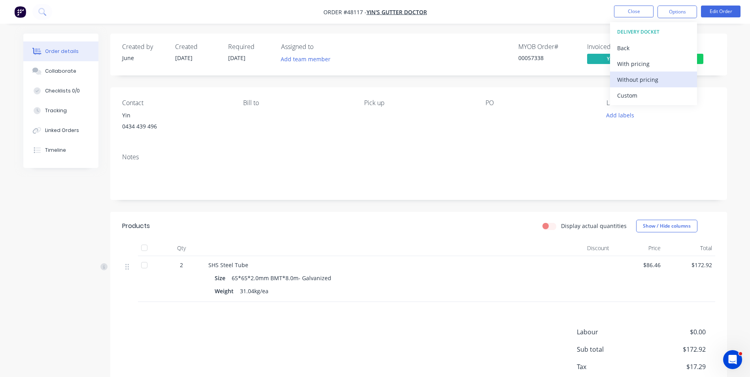
click at [656, 77] on div "Without pricing" at bounding box center [653, 79] width 73 height 11
click at [569, 96] on div "Contact Yin 0434 439 496 Bill to Pick up PO Labels Add labels" at bounding box center [418, 117] width 617 height 60
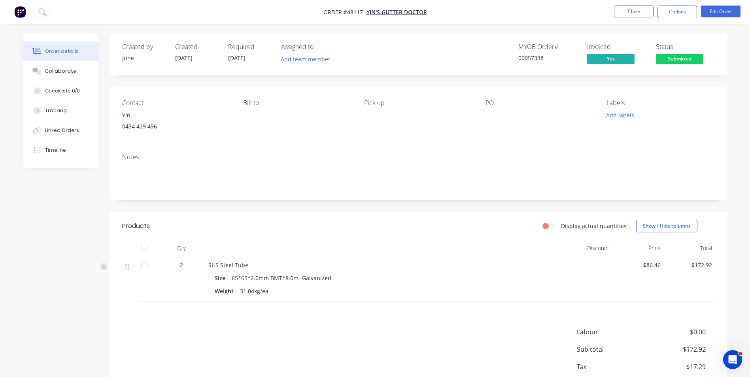
click at [677, 54] on span "Submitted" at bounding box center [679, 59] width 47 height 10
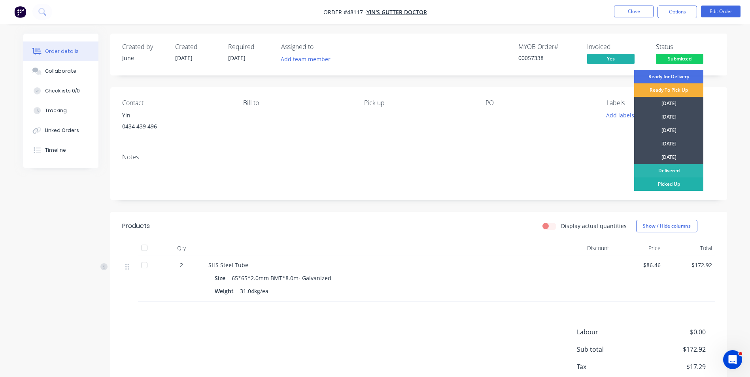
click at [666, 182] on div "Picked Up" at bounding box center [668, 184] width 69 height 13
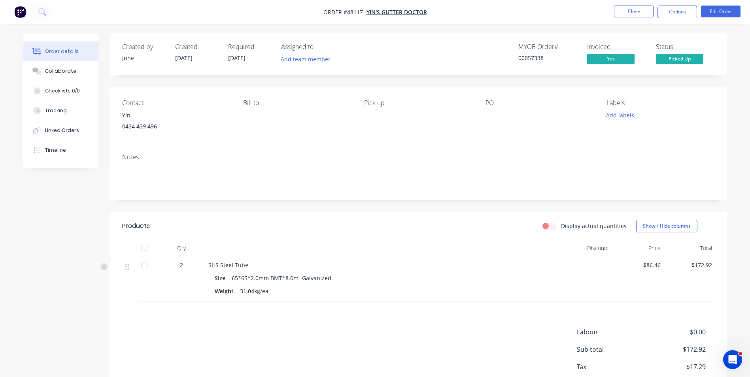
drag, startPoint x: 350, startPoint y: 212, endPoint x: 542, endPoint y: 351, distance: 236.4
click at [351, 213] on header "Products Display actual quantities Show / Hide columns" at bounding box center [418, 226] width 617 height 28
click at [411, 153] on div "Notes" at bounding box center [418, 157] width 593 height 8
click at [433, 209] on div "Created by June Created 15/08/25 Required 15/08/25 Assigned to Add team member …" at bounding box center [418, 224] width 617 height 380
click at [722, 9] on button "Edit Order" at bounding box center [721, 12] width 40 height 12
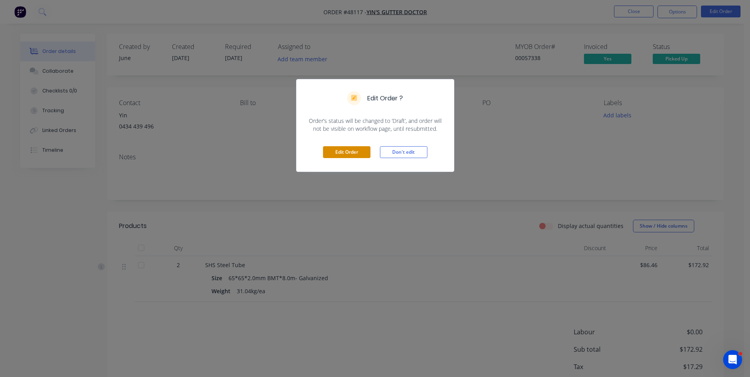
click at [343, 149] on button "Edit Order" at bounding box center [346, 152] width 47 height 12
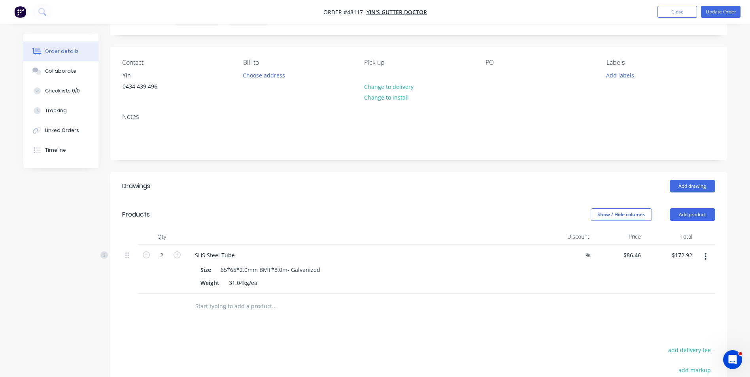
scroll to position [79, 0]
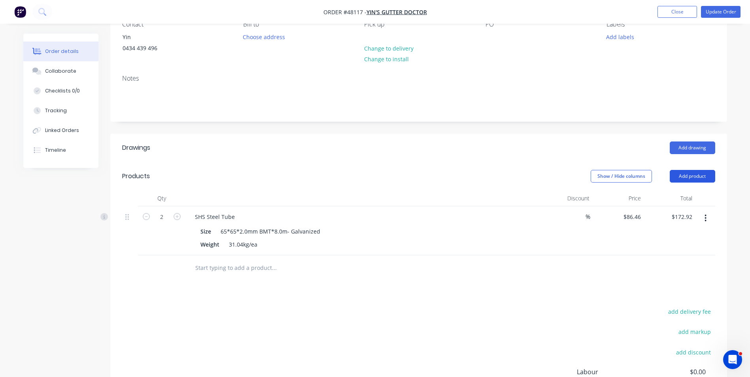
click at [698, 176] on button "Add product" at bounding box center [692, 176] width 45 height 13
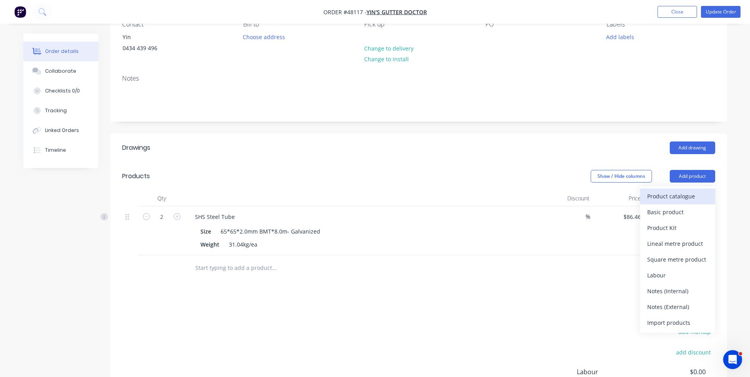
click at [646, 195] on button "Product catalogue" at bounding box center [677, 197] width 75 height 16
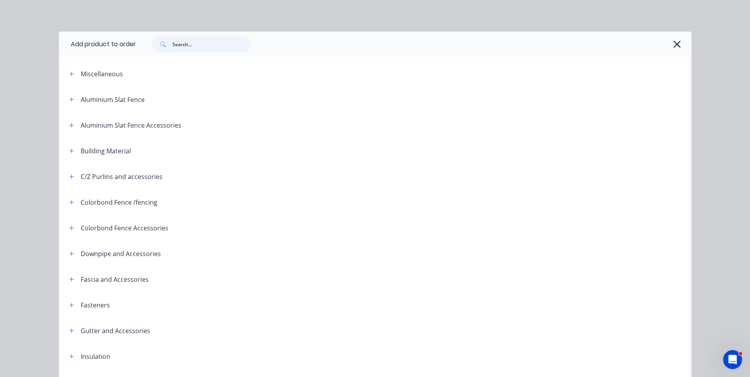
click at [195, 47] on input "text" at bounding box center [211, 44] width 78 height 16
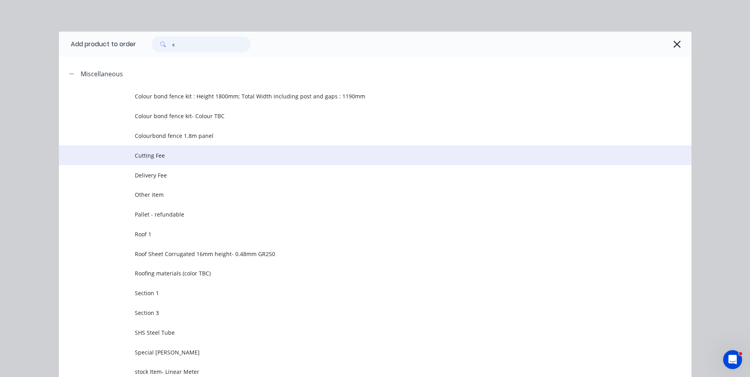
type input "c"
click at [184, 153] on span "Cutting Fee" at bounding box center [357, 155] width 445 height 8
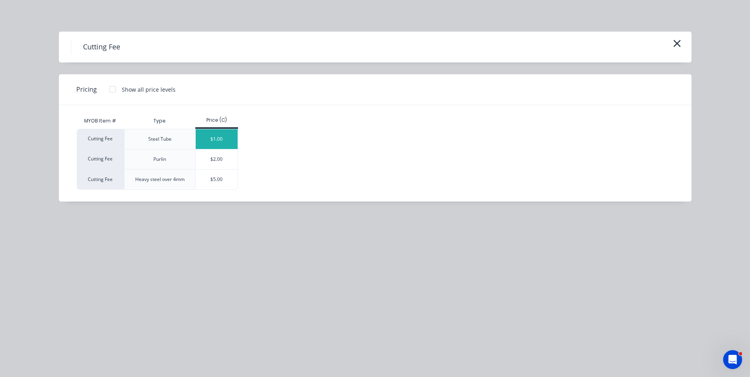
click at [210, 136] on div "$1.00" at bounding box center [217, 139] width 42 height 20
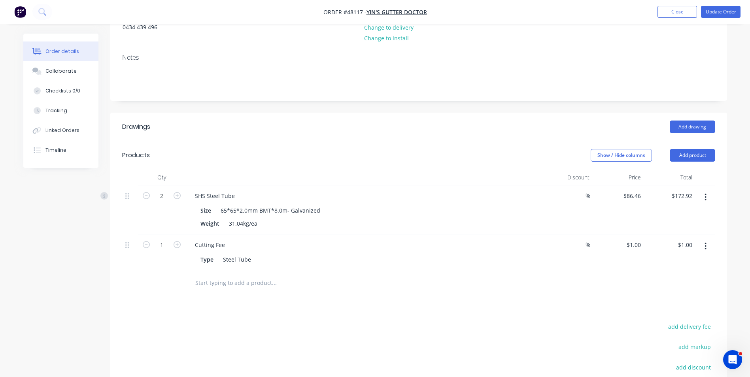
scroll to position [119, 0]
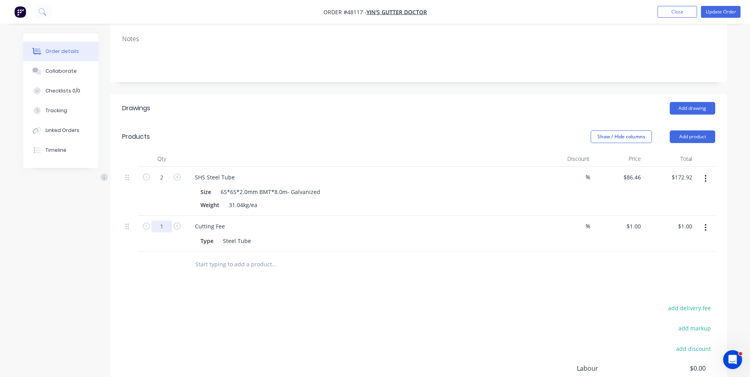
click at [165, 183] on input "1" at bounding box center [161, 178] width 21 height 12
click at [446, 242] on div "Type Steel Tube" at bounding box center [361, 240] width 329 height 11
click at [638, 228] on input "1" at bounding box center [639, 226] width 9 height 11
type input "$1.90"
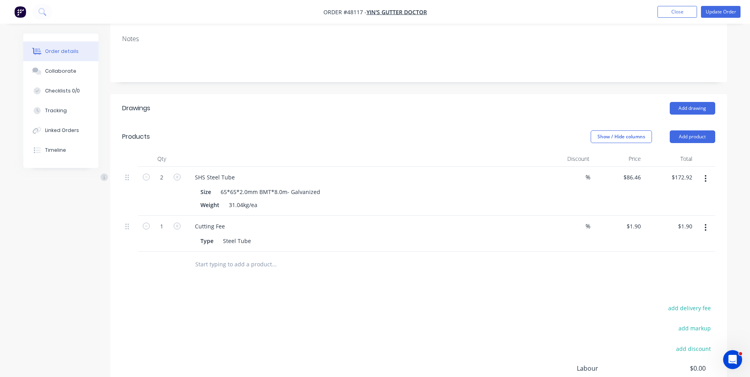
click at [624, 269] on div at bounding box center [418, 265] width 593 height 26
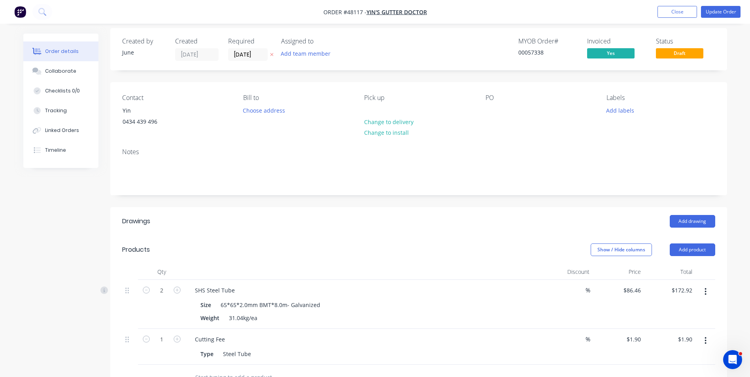
scroll to position [0, 0]
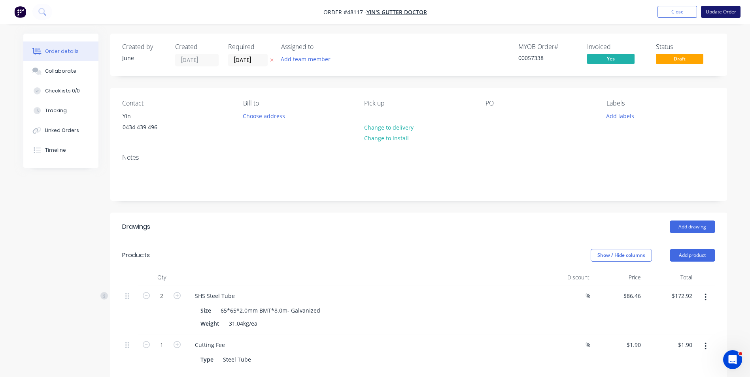
click at [724, 15] on button "Update Order" at bounding box center [721, 12] width 40 height 12
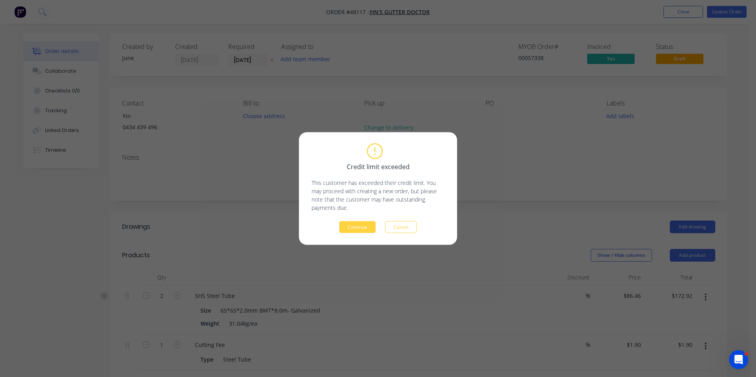
click at [388, 228] on button "Cancel" at bounding box center [401, 227] width 32 height 12
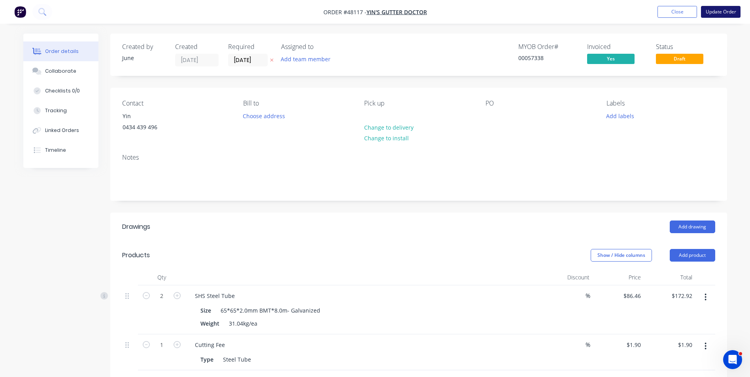
click at [726, 10] on button "Update Order" at bounding box center [721, 12] width 40 height 12
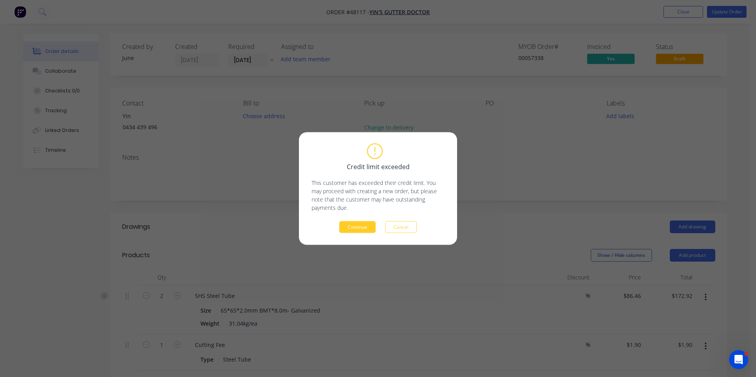
click at [361, 228] on button "Continue" at bounding box center [357, 227] width 36 height 12
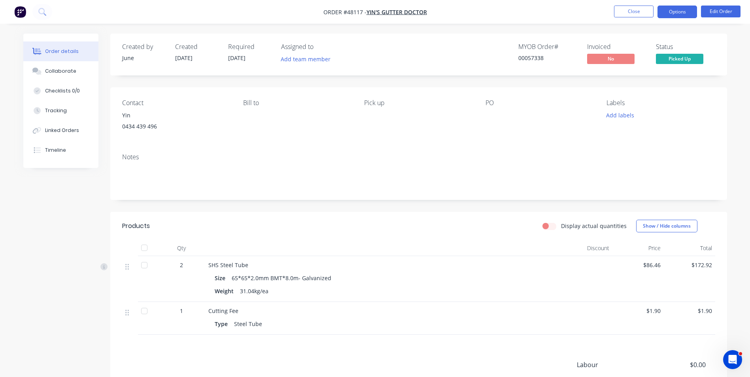
click at [682, 13] on button "Options" at bounding box center [678, 12] width 40 height 13
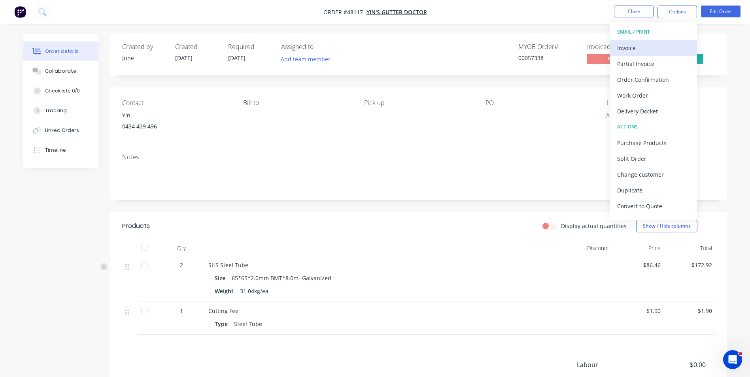
click at [667, 41] on button "Invoice" at bounding box center [653, 48] width 87 height 16
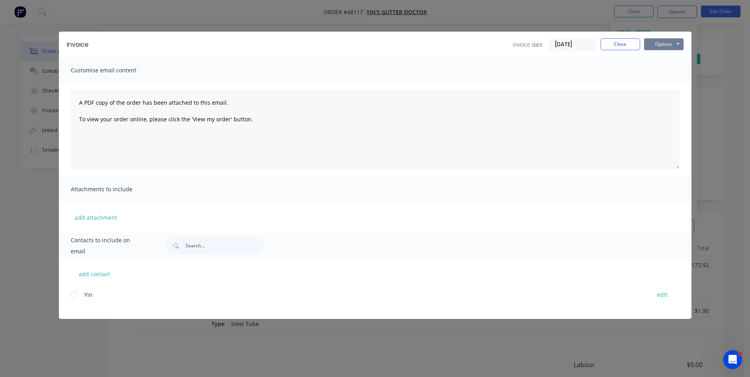
click at [682, 43] on button "Options" at bounding box center [664, 44] width 40 height 12
click at [665, 73] on button "Print" at bounding box center [669, 71] width 51 height 13
click at [611, 45] on button "Close" at bounding box center [621, 44] width 40 height 12
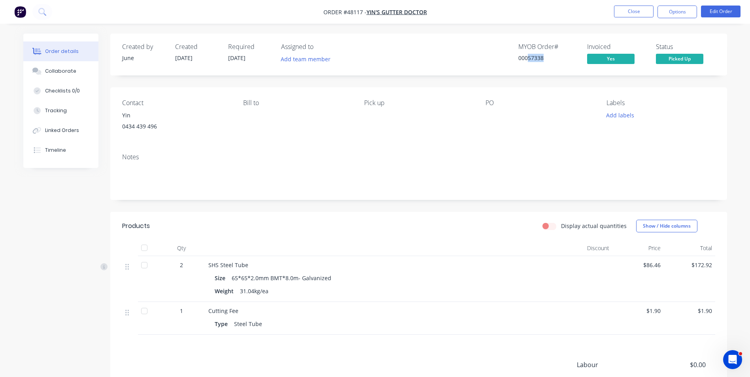
drag, startPoint x: 549, startPoint y: 59, endPoint x: 528, endPoint y: 62, distance: 21.6
click at [528, 62] on div "00057338" at bounding box center [547, 58] width 59 height 8
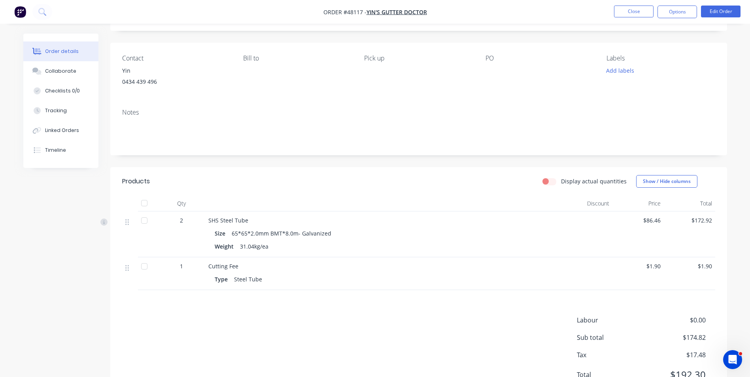
scroll to position [81, 0]
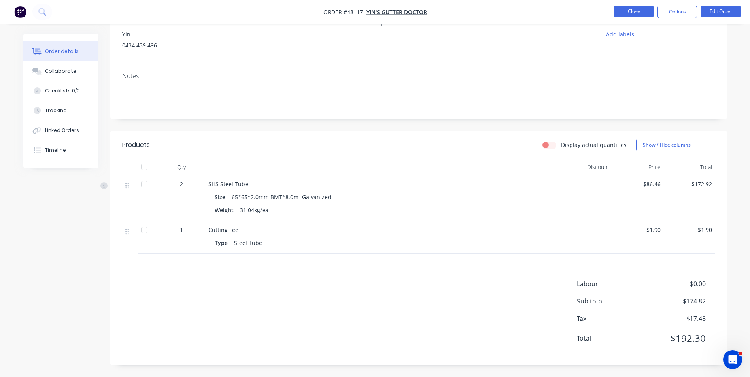
click at [633, 13] on button "Close" at bounding box center [634, 12] width 40 height 12
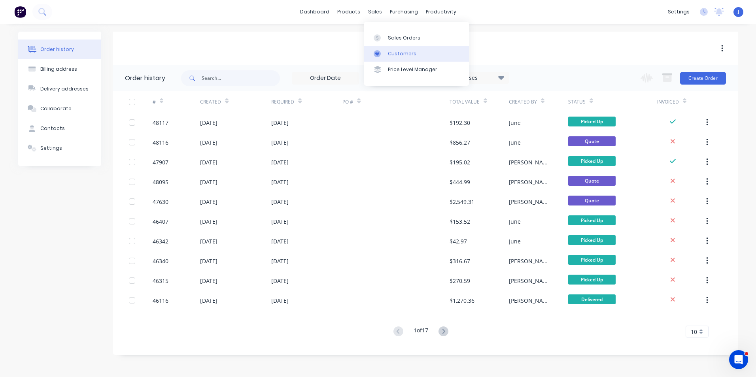
click at [384, 49] on link "Customers" at bounding box center [416, 54] width 105 height 16
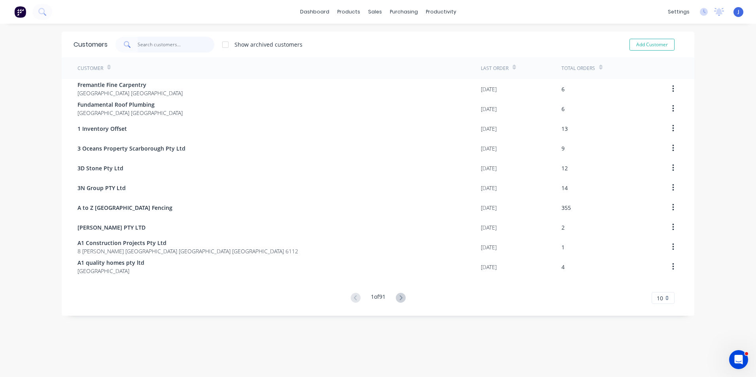
click at [159, 47] on input "text" at bounding box center [176, 45] width 77 height 16
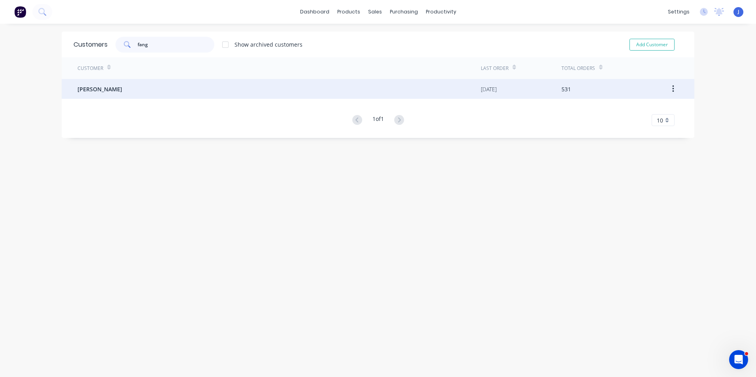
type input "fang"
click at [139, 83] on div "[PERSON_NAME]" at bounding box center [279, 89] width 403 height 20
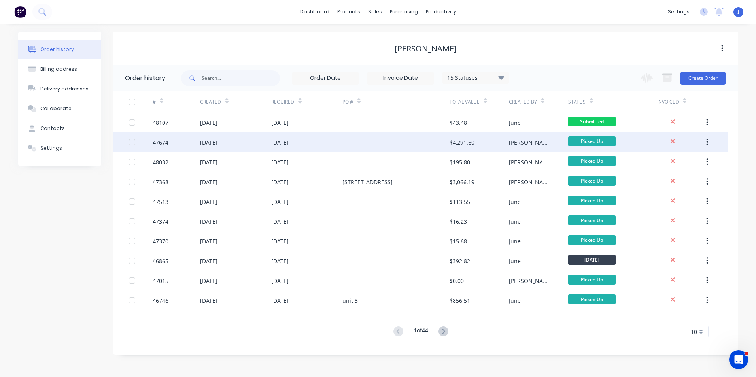
click at [361, 143] on div at bounding box center [395, 142] width 107 height 20
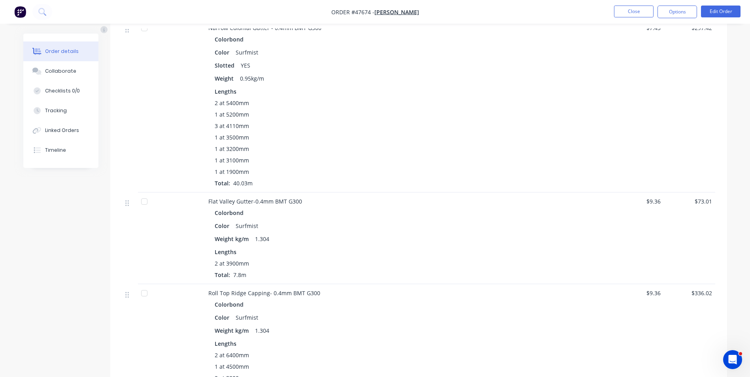
scroll to position [198, 0]
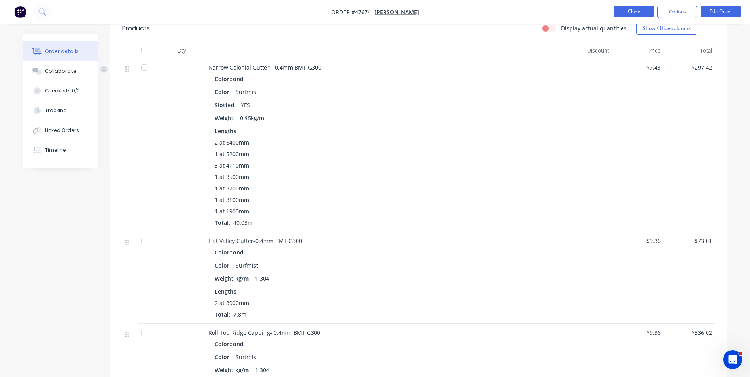
click at [648, 15] on button "Close" at bounding box center [634, 12] width 40 height 12
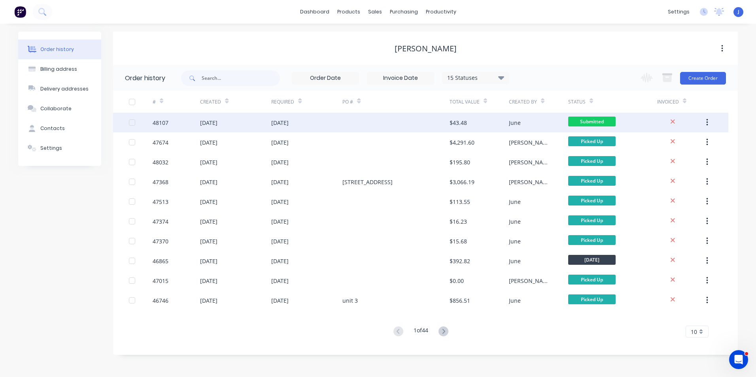
click at [320, 127] on div "[DATE]" at bounding box center [306, 123] width 71 height 20
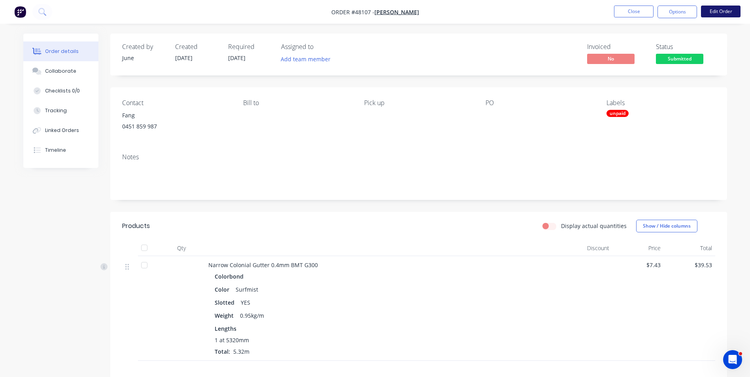
click at [716, 13] on button "Edit Order" at bounding box center [721, 12] width 40 height 12
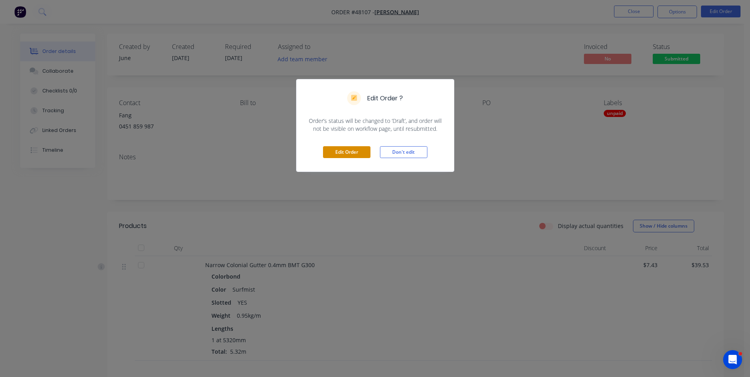
click at [350, 155] on button "Edit Order" at bounding box center [346, 152] width 47 height 12
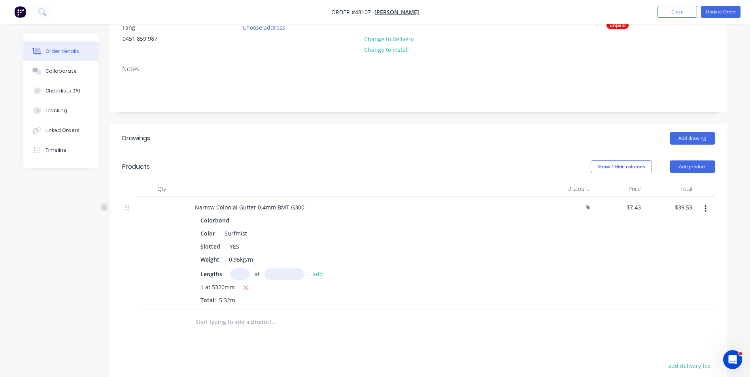
scroll to position [119, 0]
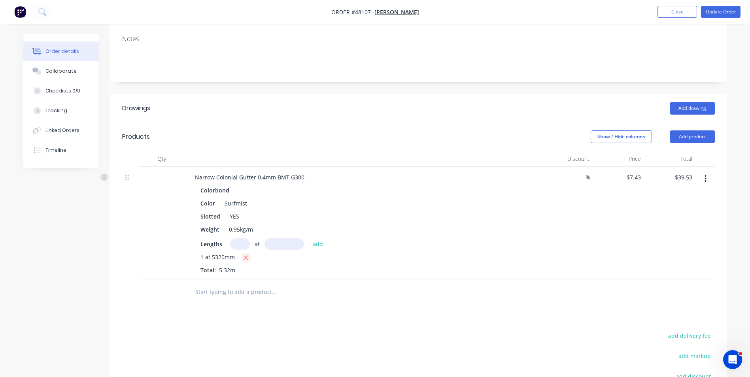
click at [250, 258] on button "button" at bounding box center [246, 258] width 10 height 10
type input "$0.00"
click at [236, 244] on input "text" at bounding box center [240, 243] width 20 height 11
type input "1"
click at [287, 245] on input "text" at bounding box center [285, 243] width 40 height 11
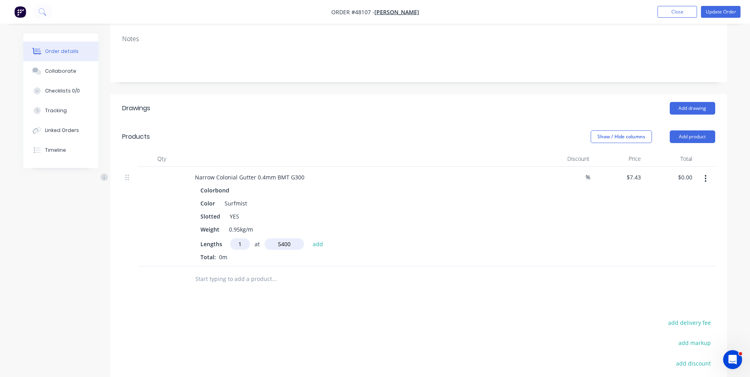
type input "5400"
click at [309, 238] on button "add" at bounding box center [318, 243] width 19 height 11
type input "$40.12"
click at [311, 282] on div at bounding box center [327, 293] width 285 height 26
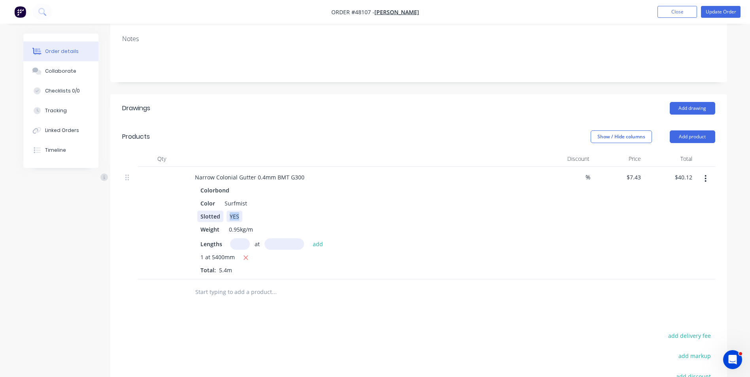
drag, startPoint x: 240, startPoint y: 214, endPoint x: 219, endPoint y: 214, distance: 20.6
click at [219, 214] on div "Slotted YES" at bounding box center [361, 216] width 329 height 11
click at [285, 200] on div "Color Surfmist" at bounding box center [361, 203] width 329 height 11
click at [517, 278] on div "Narrow Colonial Gutter 0.4mm BMT G300 Colorbond Color Surfmist Slotted no Weigh…" at bounding box center [363, 223] width 356 height 113
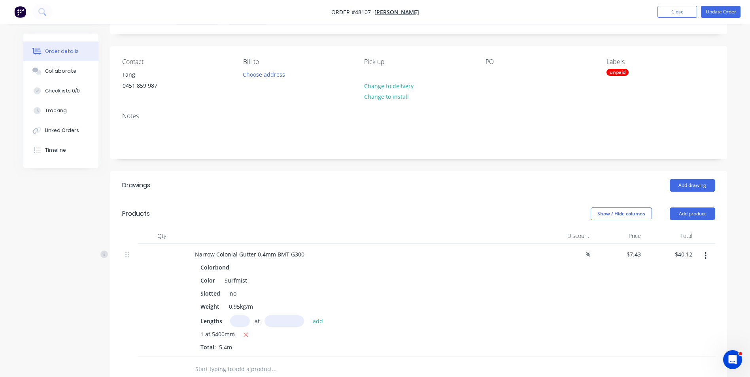
scroll to position [0, 0]
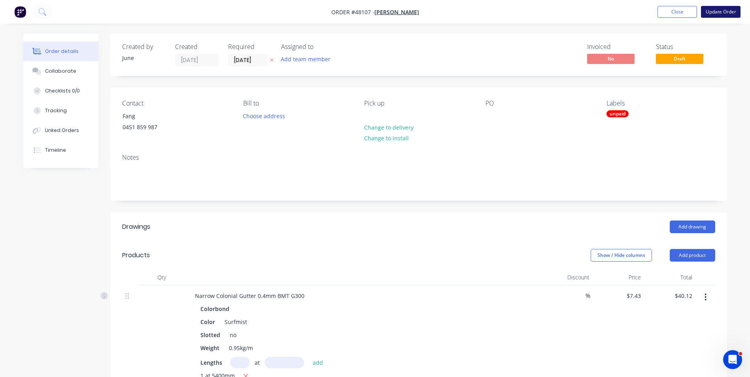
click at [720, 12] on button "Update Order" at bounding box center [721, 12] width 40 height 12
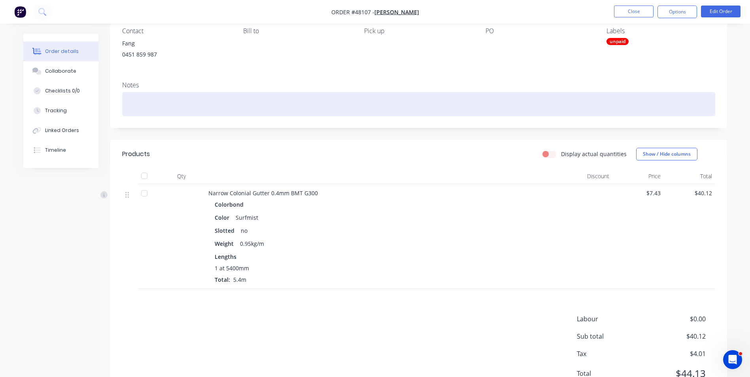
scroll to position [107, 0]
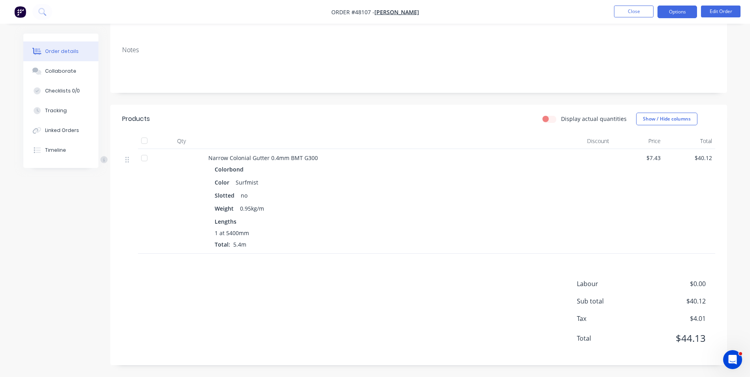
click at [683, 13] on button "Options" at bounding box center [678, 12] width 40 height 13
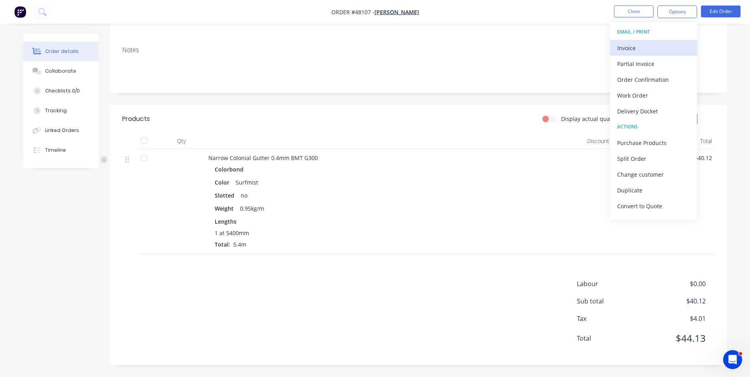
click at [629, 42] on button "Invoice" at bounding box center [653, 48] width 87 height 16
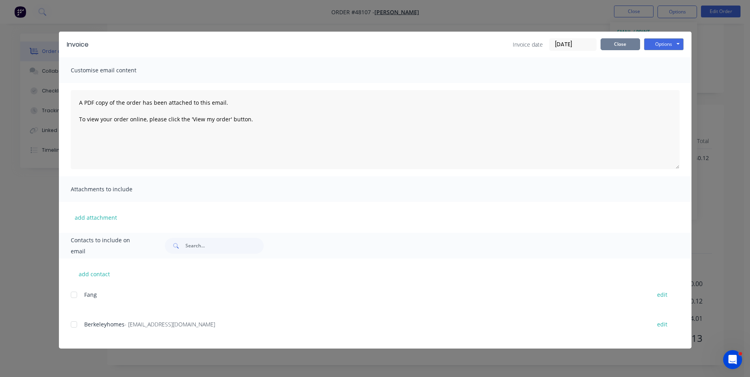
click at [628, 43] on button "Close" at bounding box center [621, 44] width 40 height 12
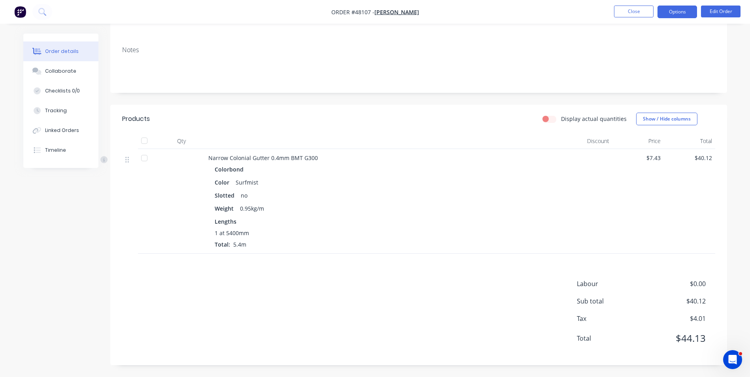
click at [673, 15] on button "Options" at bounding box center [678, 12] width 40 height 13
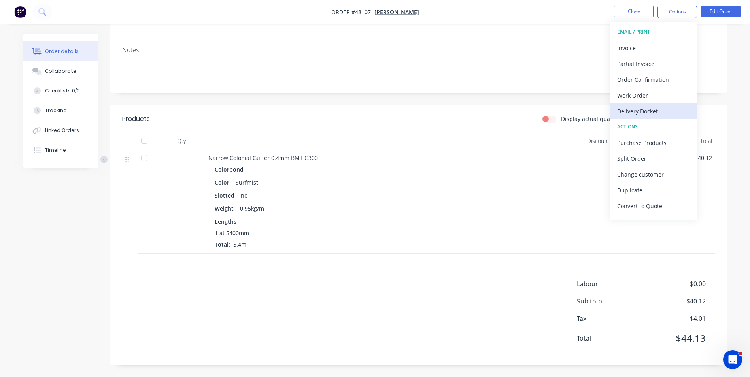
click at [631, 111] on div "Delivery Docket" at bounding box center [653, 111] width 73 height 11
click at [552, 93] on div "Notes" at bounding box center [418, 66] width 617 height 53
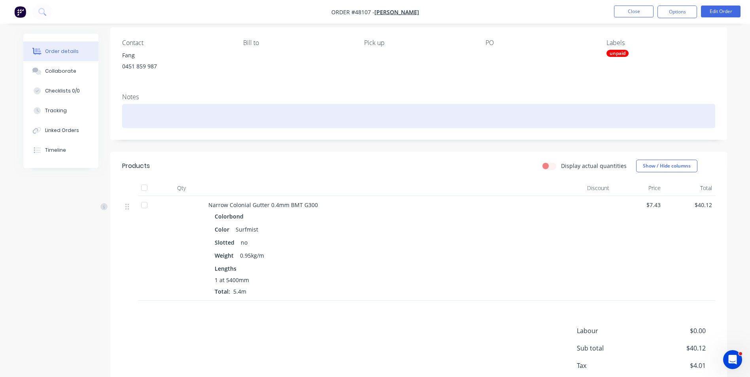
scroll to position [0, 0]
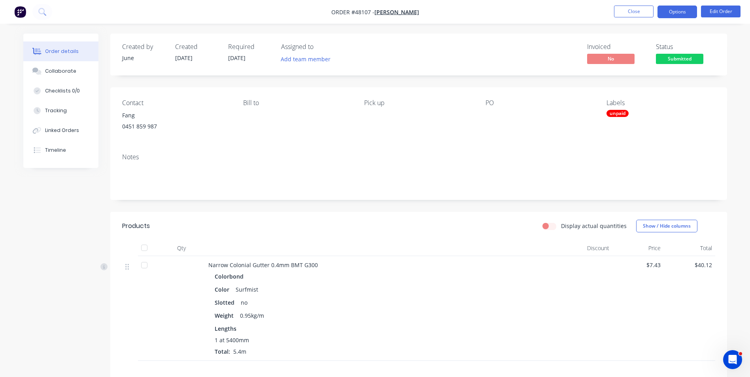
click at [675, 13] on button "Options" at bounding box center [678, 12] width 40 height 13
click at [723, 16] on button "Edit Order" at bounding box center [721, 12] width 40 height 12
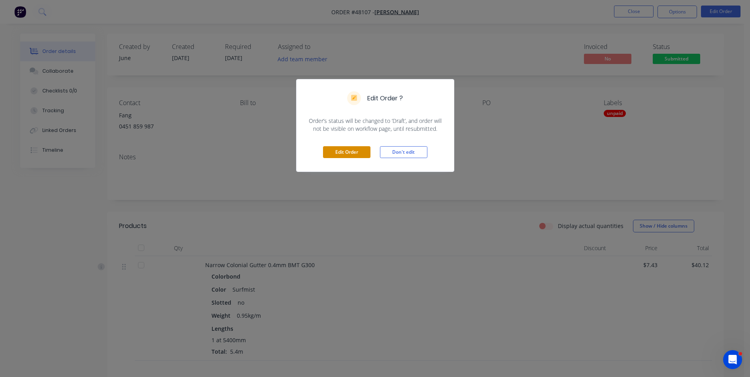
click at [346, 151] on button "Edit Order" at bounding box center [346, 152] width 47 height 12
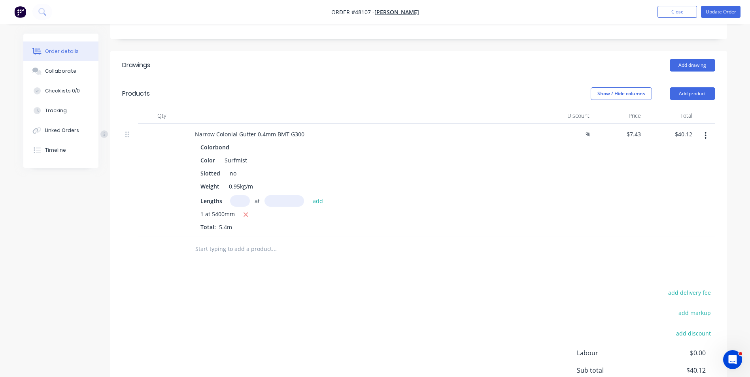
scroll to position [112, 0]
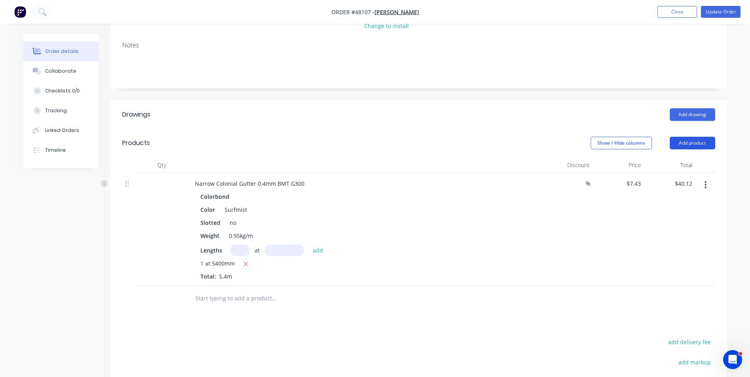
click at [678, 144] on button "Add product" at bounding box center [692, 143] width 45 height 13
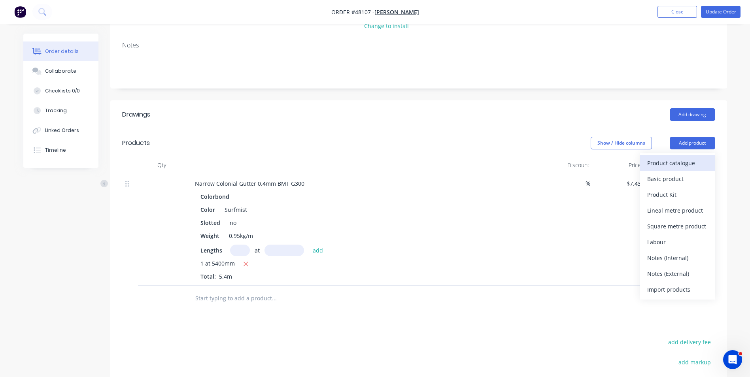
click at [666, 168] on div "Product catalogue" at bounding box center [677, 162] width 61 height 11
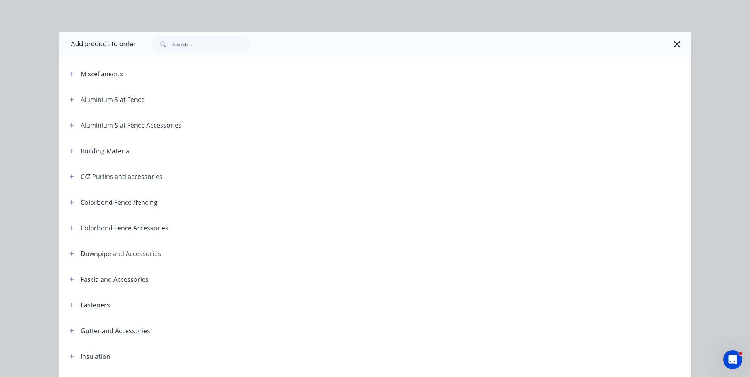
click at [166, 42] on span at bounding box center [162, 44] width 21 height 16
click at [174, 42] on input "text" at bounding box center [211, 44] width 78 height 16
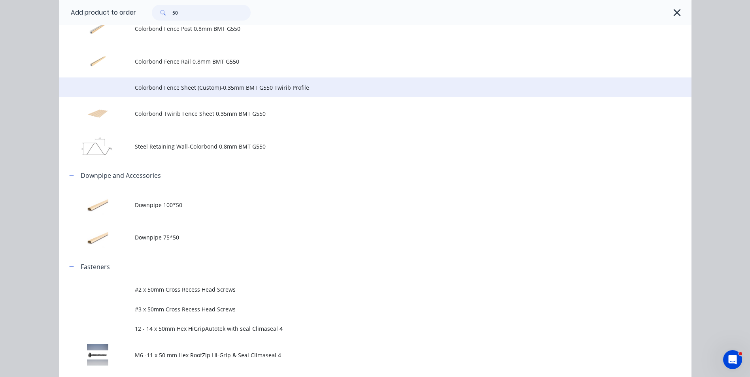
scroll to position [356, 0]
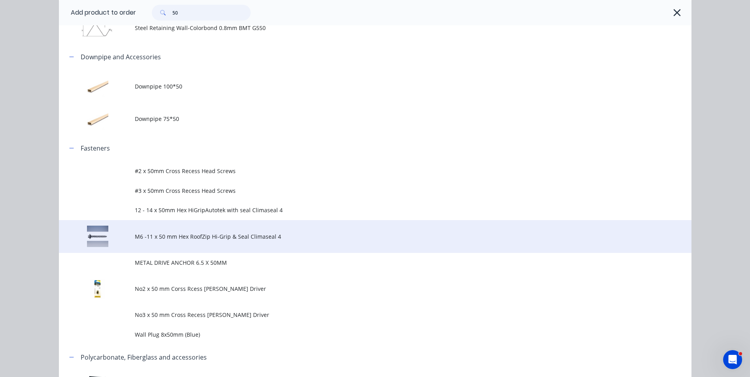
type input "50"
click at [183, 238] on span "M6 -11 x 50 mm Hex RoofZip Hi-Grip & Seal Climaseal 4" at bounding box center [357, 237] width 445 height 8
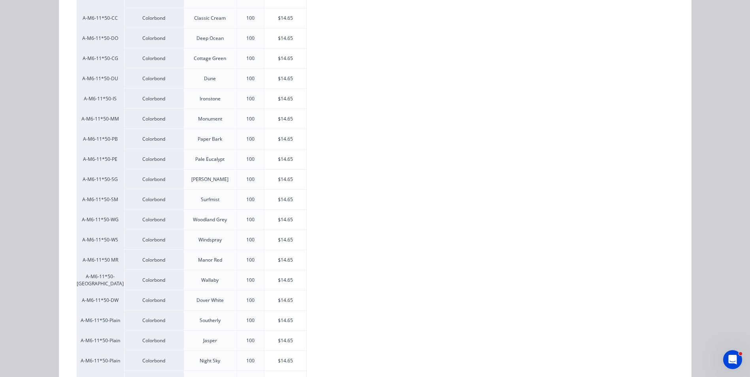
scroll to position [226, 0]
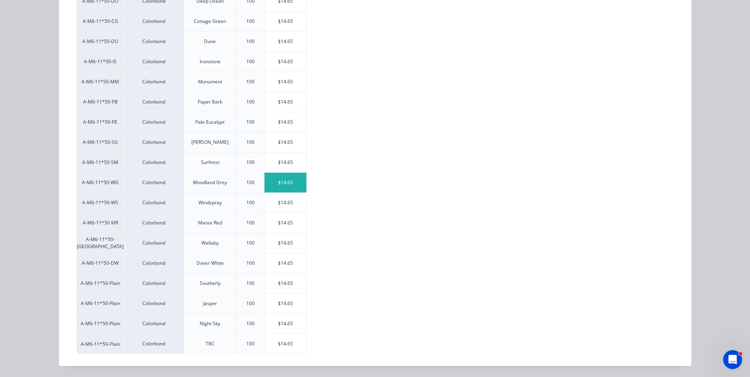
click at [267, 184] on div "$14.65" at bounding box center [286, 183] width 42 height 20
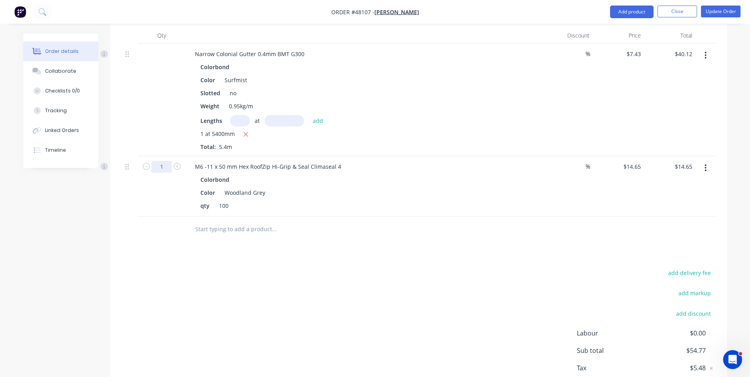
click at [165, 164] on input "1" at bounding box center [161, 167] width 21 height 12
type input "0.2"
type input "$2.93"
click at [423, 240] on div at bounding box center [327, 230] width 285 height 26
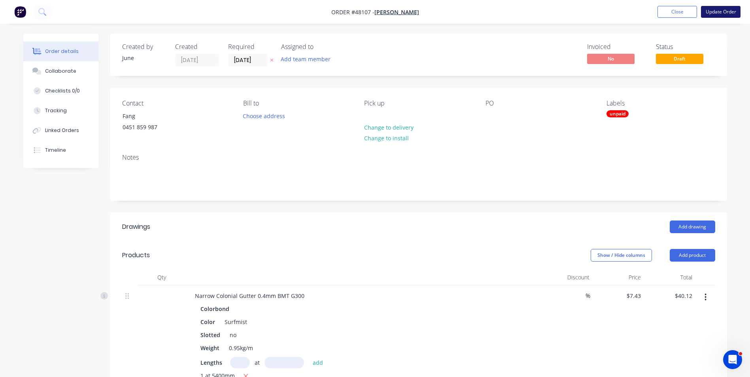
click at [708, 13] on button "Update Order" at bounding box center [721, 12] width 40 height 12
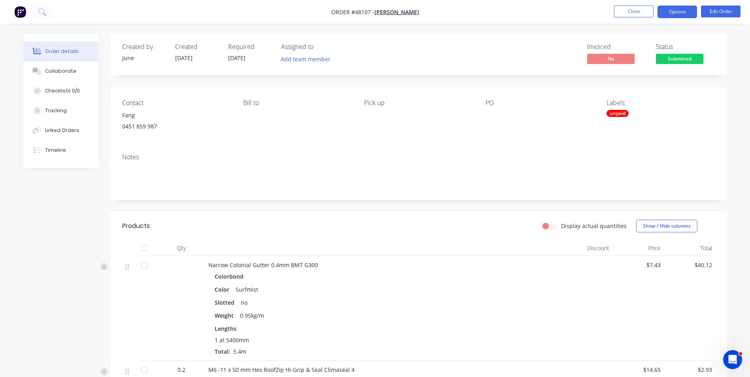
click at [684, 13] on button "Options" at bounding box center [678, 12] width 40 height 13
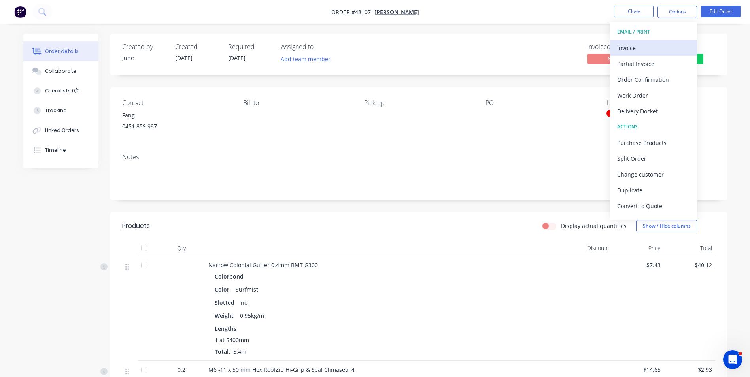
click at [684, 45] on button "Invoice" at bounding box center [653, 48] width 87 height 16
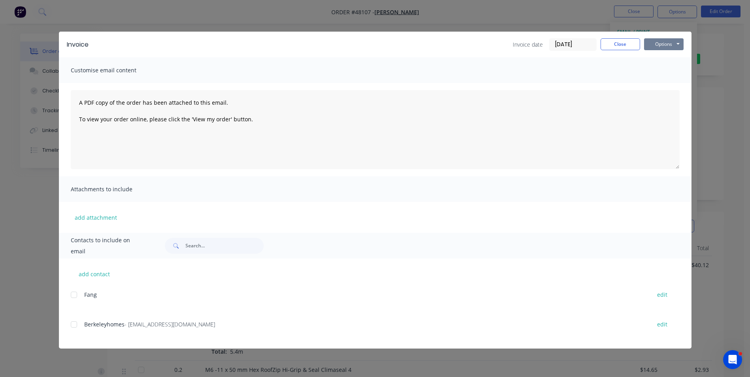
click at [662, 47] on button "Options" at bounding box center [664, 44] width 40 height 12
click at [667, 72] on button "Print" at bounding box center [669, 71] width 51 height 13
click at [625, 42] on button "Close" at bounding box center [621, 44] width 40 height 12
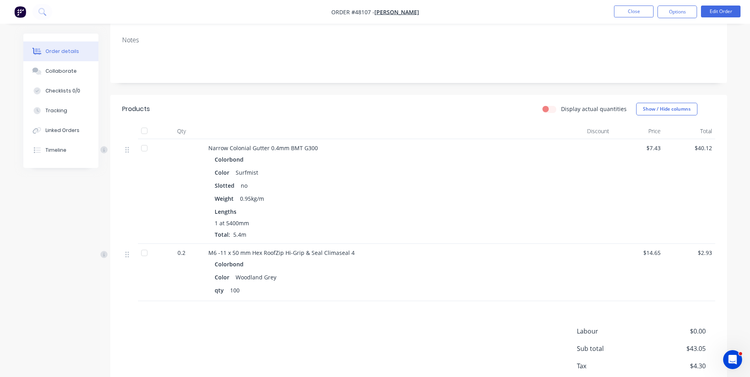
scroll to position [164, 0]
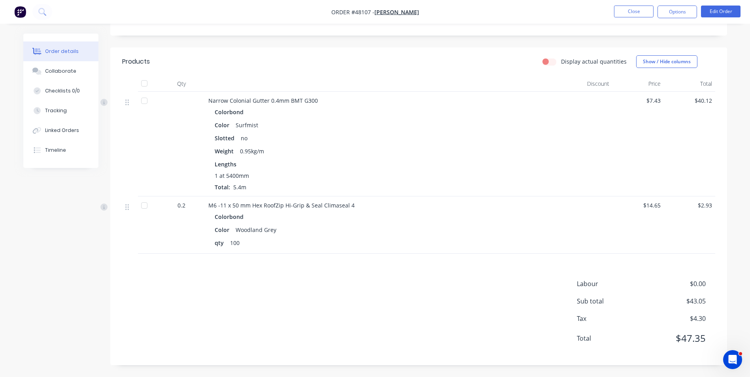
click at [436, 136] on div "Slotted no" at bounding box center [383, 137] width 337 height 11
click at [676, 13] on button "Options" at bounding box center [678, 12] width 40 height 13
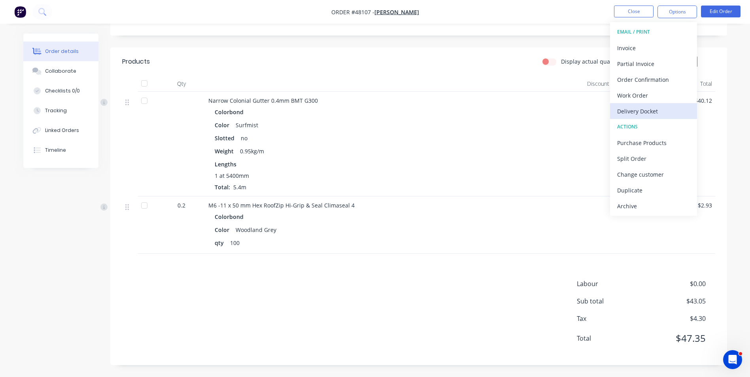
click at [641, 118] on button "Delivery Docket" at bounding box center [653, 111] width 87 height 16
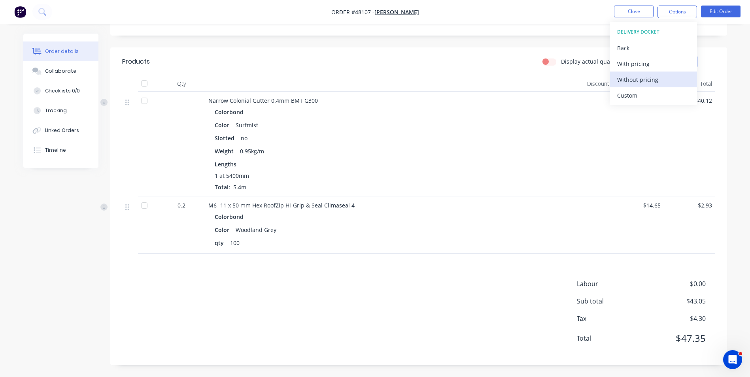
click at [637, 81] on div "Without pricing" at bounding box center [653, 79] width 73 height 11
drag, startPoint x: 521, startPoint y: 134, endPoint x: 670, endPoint y: 4, distance: 198.1
click at [521, 134] on div "Slotted no" at bounding box center [383, 137] width 337 height 11
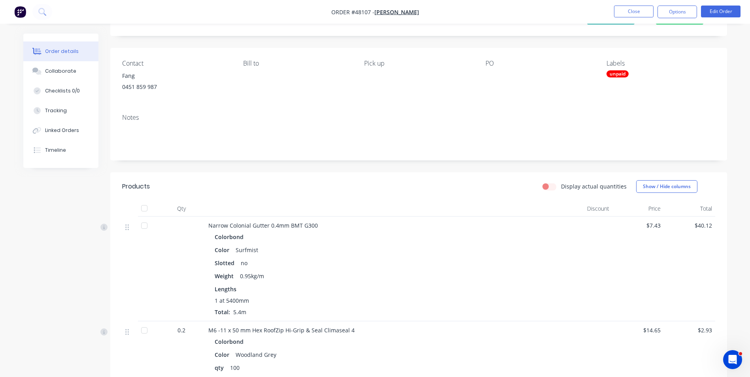
scroll to position [6, 0]
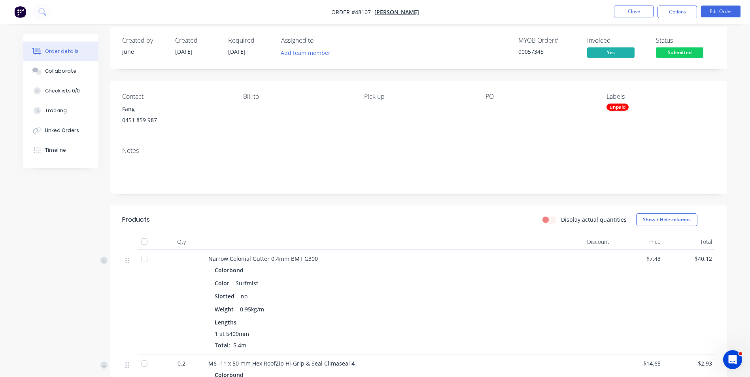
click at [671, 50] on span "Submitted" at bounding box center [679, 52] width 47 height 10
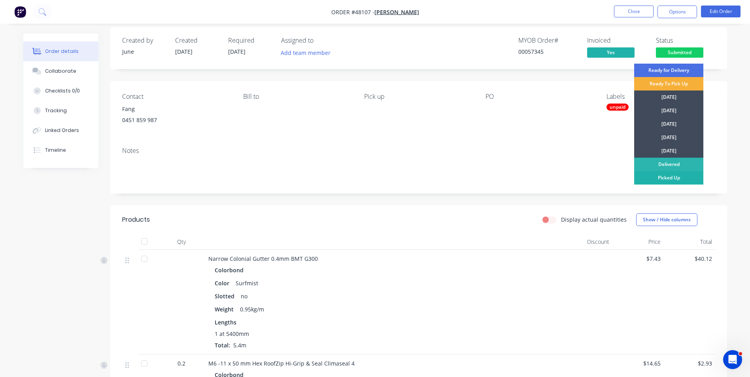
click at [650, 174] on div "Picked Up" at bounding box center [668, 177] width 69 height 13
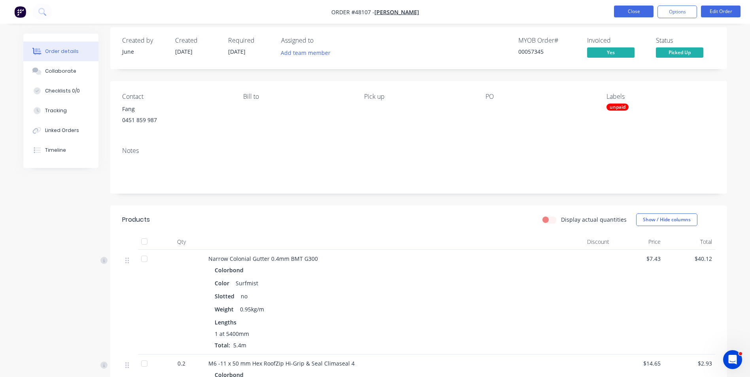
click at [640, 9] on button "Close" at bounding box center [634, 12] width 40 height 12
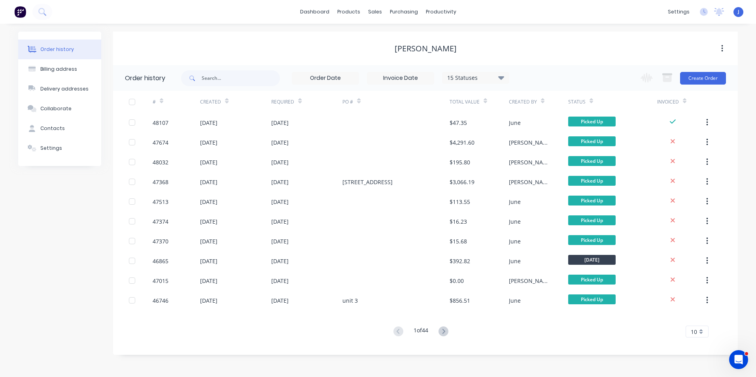
click at [236, 356] on div "Order history Billing address Delivery addresses Collaborate Contacts Settings …" at bounding box center [378, 201] width 756 height 354
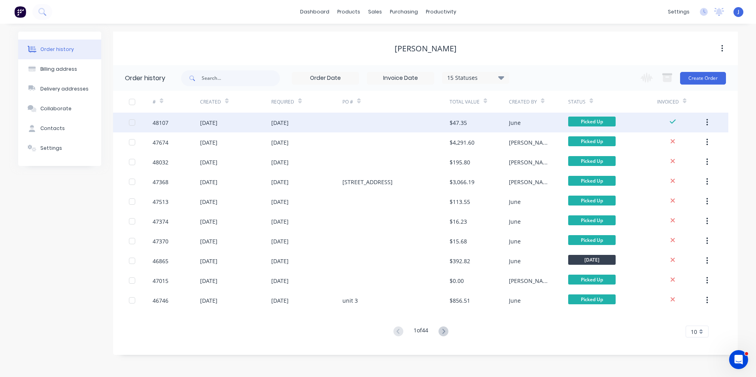
click at [374, 124] on div at bounding box center [395, 123] width 107 height 20
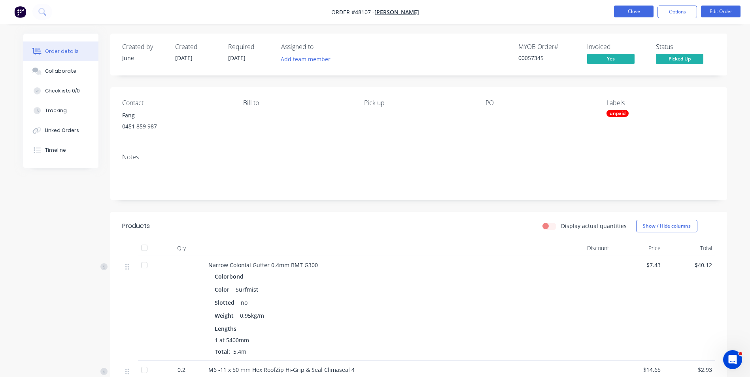
click at [622, 15] on button "Close" at bounding box center [634, 12] width 40 height 12
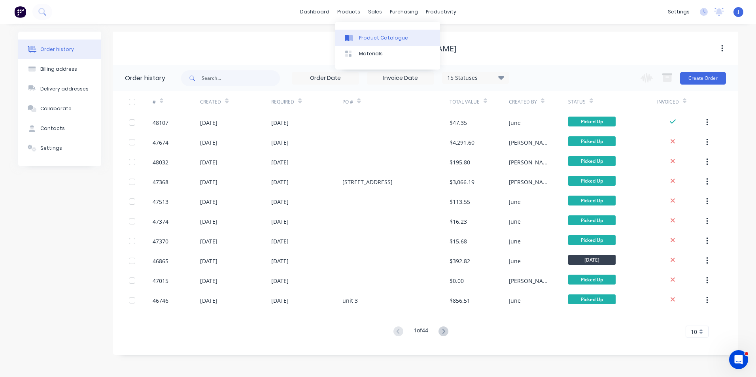
click at [357, 36] on link "Product Catalogue" at bounding box center [387, 38] width 105 height 16
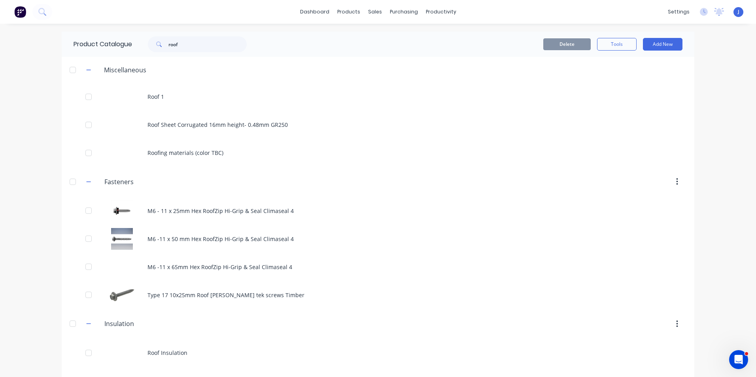
drag, startPoint x: 195, startPoint y: 53, endPoint x: 196, endPoint y: 49, distance: 4.0
click at [195, 53] on div "Product Catalogue roof" at bounding box center [164, 44] width 205 height 25
click at [196, 49] on input "roof" at bounding box center [207, 44] width 78 height 16
drag, startPoint x: 197, startPoint y: 44, endPoint x: 149, endPoint y: 47, distance: 47.6
click at [149, 47] on div "roof" at bounding box center [197, 44] width 99 height 16
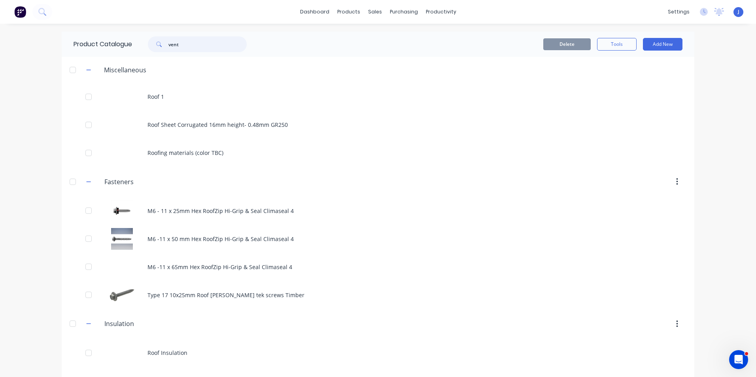
type input "vent"
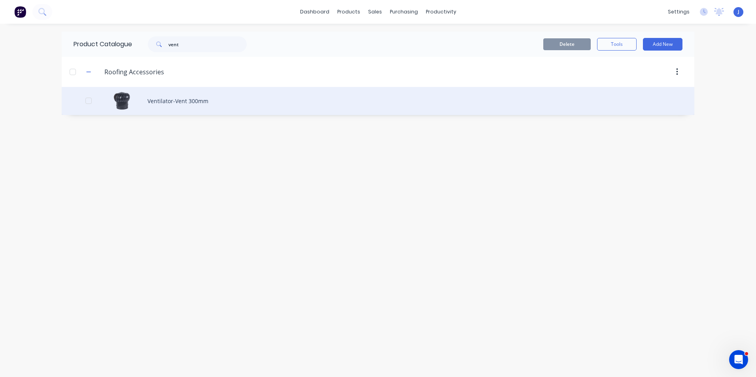
click at [161, 101] on div "Ventilator-Vent 300mm" at bounding box center [378, 101] width 633 height 28
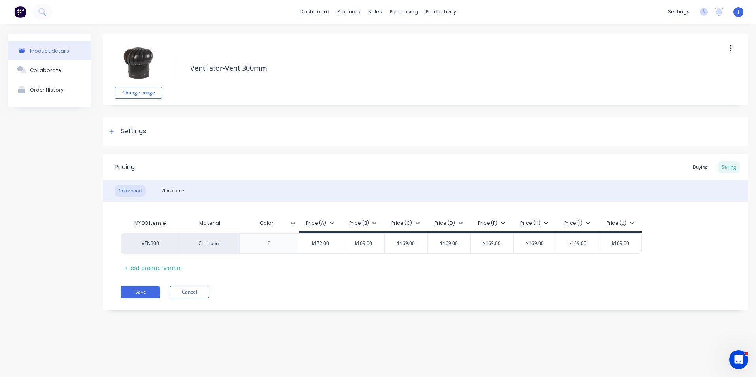
type textarea "x"
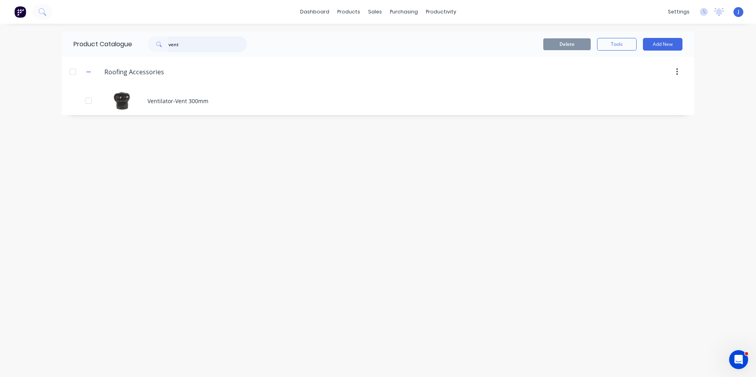
drag, startPoint x: 192, startPoint y: 45, endPoint x: 125, endPoint y: 55, distance: 67.8
click at [125, 55] on div "Product Catalogue vent" at bounding box center [164, 44] width 205 height 25
type input "flum"
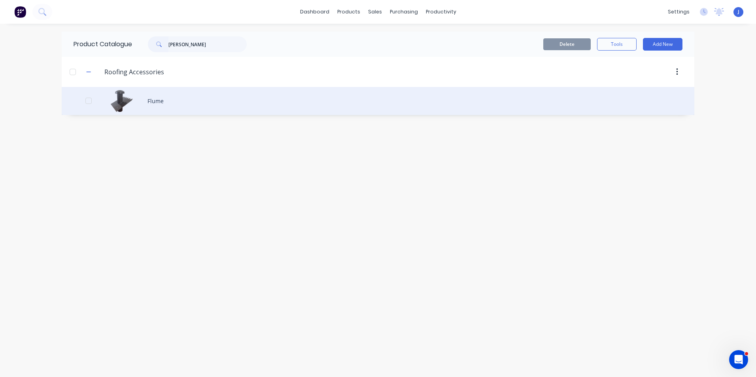
click at [194, 111] on div "Flume" at bounding box center [378, 101] width 633 height 28
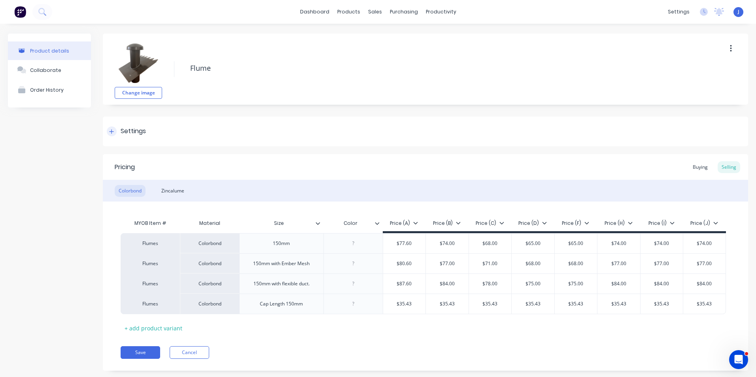
type textarea "x"
click at [541, 78] on div "Flume" at bounding box center [434, 69] width 497 height 21
click at [542, 11] on div "dashboard products sales purchasing productivity dashboard products Product Cat…" at bounding box center [378, 12] width 756 height 24
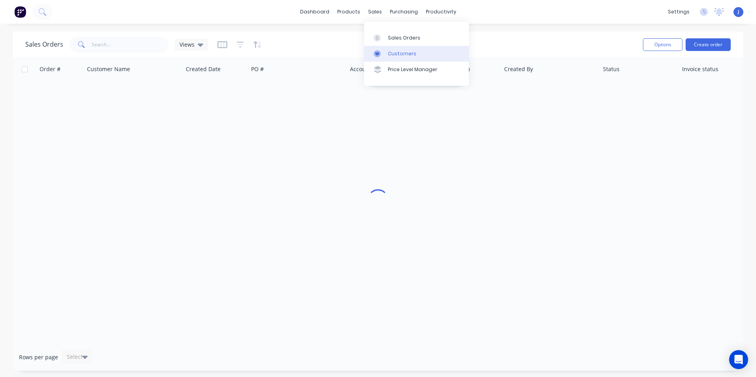
click at [388, 51] on div "Customers" at bounding box center [402, 53] width 28 height 7
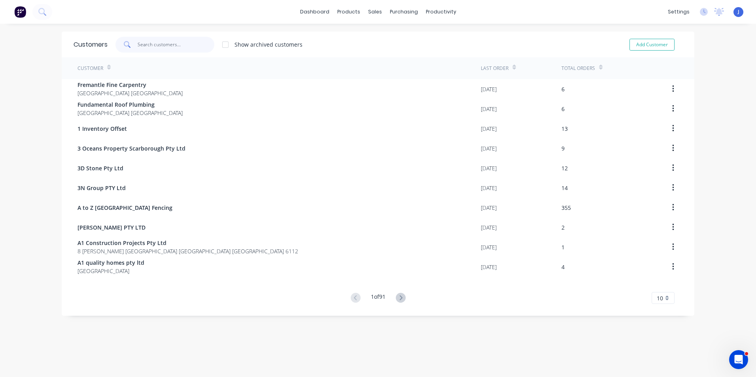
click at [186, 47] on input "text" at bounding box center [176, 45] width 77 height 16
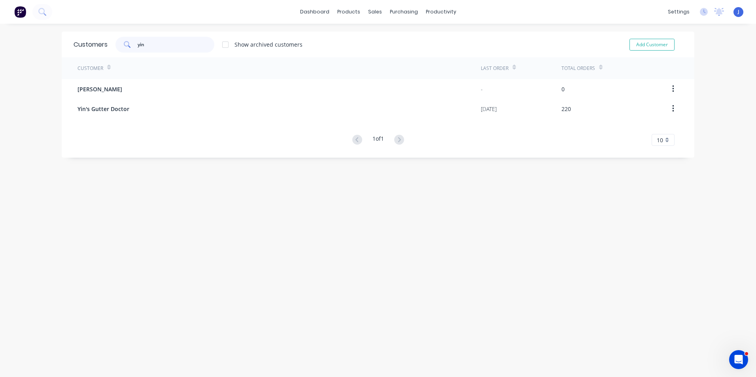
type input "yin"
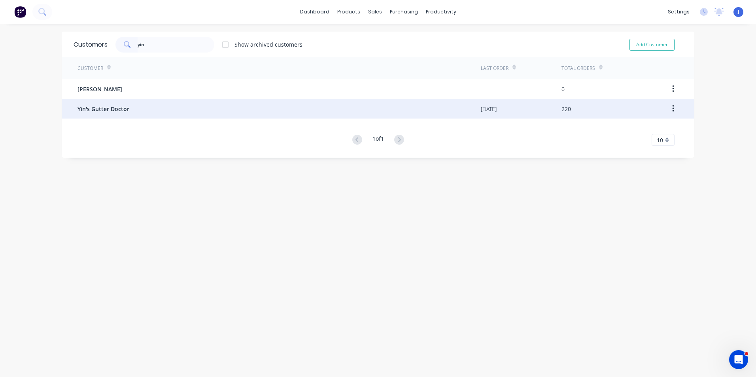
click at [158, 111] on div "Yin's Gutter Doctor" at bounding box center [279, 109] width 403 height 20
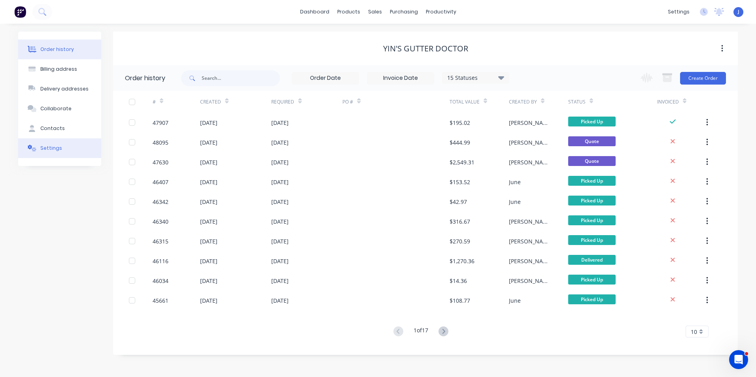
click at [47, 148] on div "Settings" at bounding box center [51, 148] width 22 height 7
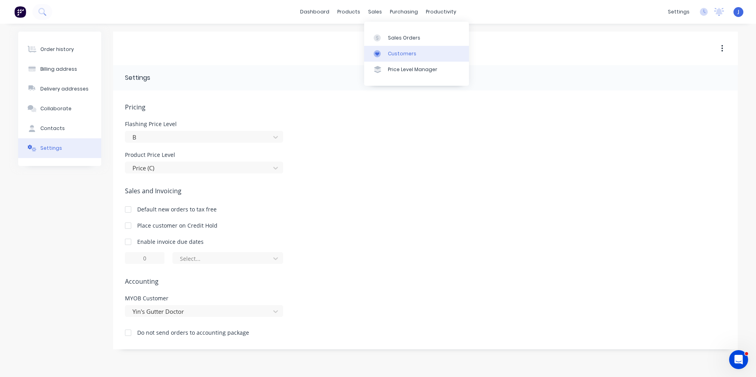
click at [391, 54] on div "Customers" at bounding box center [402, 53] width 28 height 7
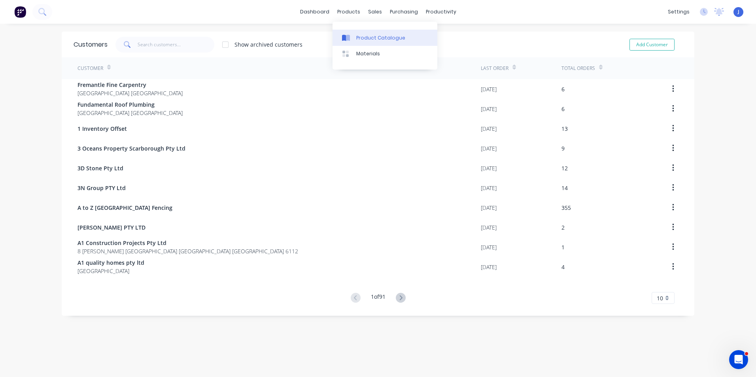
click at [357, 37] on div "Product Catalogue" at bounding box center [380, 37] width 49 height 7
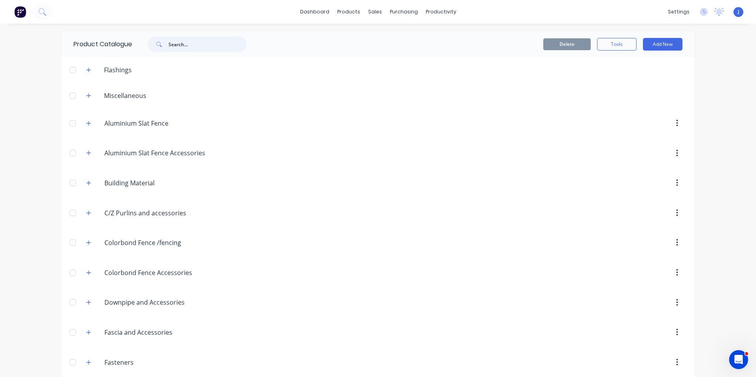
click at [193, 47] on input "text" at bounding box center [207, 44] width 78 height 16
type input "fascia"
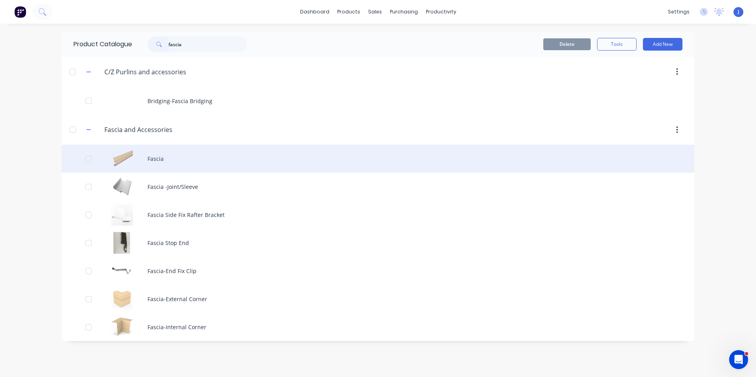
click at [202, 147] on div "Fascia" at bounding box center [378, 159] width 633 height 28
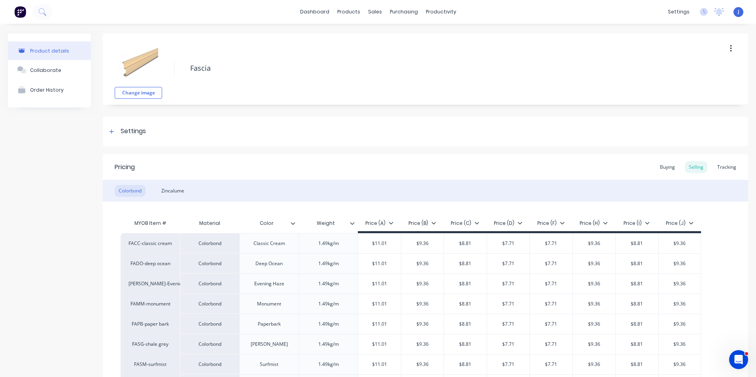
type textarea "x"
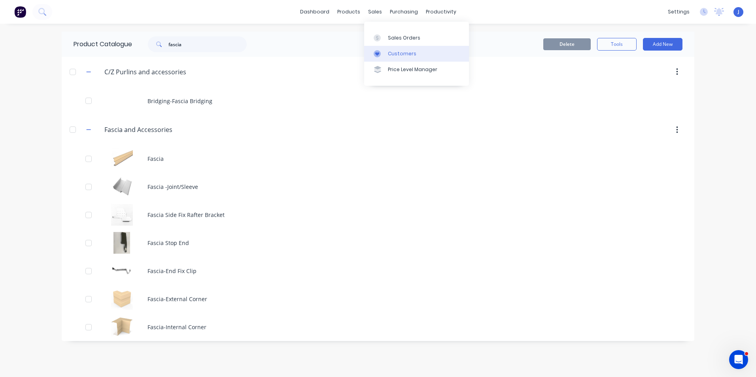
click at [384, 57] on div at bounding box center [380, 53] width 12 height 7
drag, startPoint x: 184, startPoint y: 44, endPoint x: 155, endPoint y: 44, distance: 28.9
click at [155, 44] on div "fascia" at bounding box center [197, 44] width 99 height 16
type input "gutter"
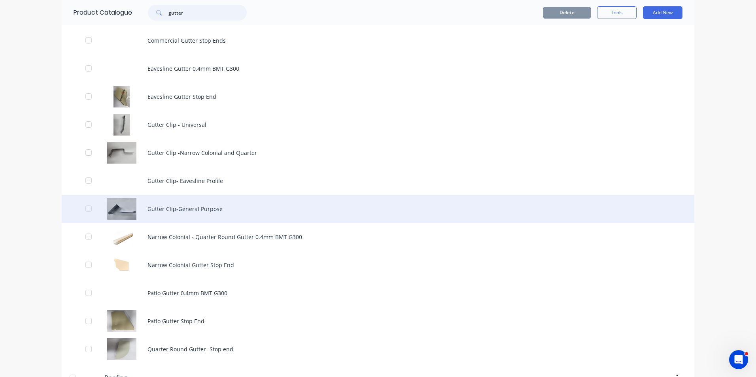
scroll to position [158, 0]
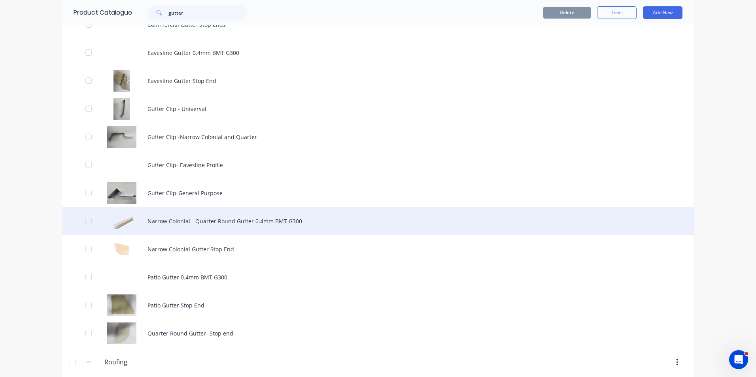
click at [217, 222] on div "Narrow Colonial - Quarter Round Gutter 0.4mm BMT G300" at bounding box center [378, 221] width 633 height 28
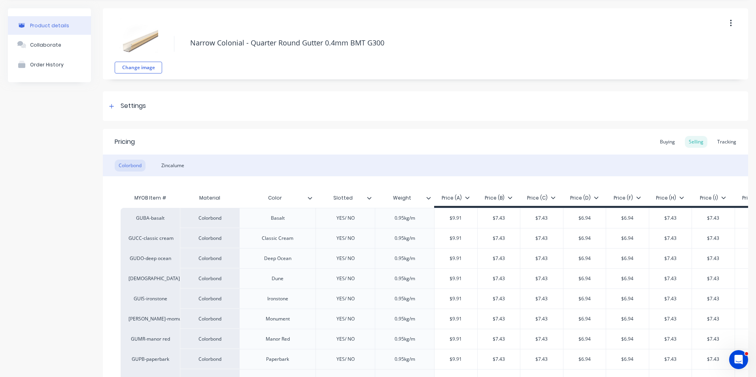
scroll to position [40, 0]
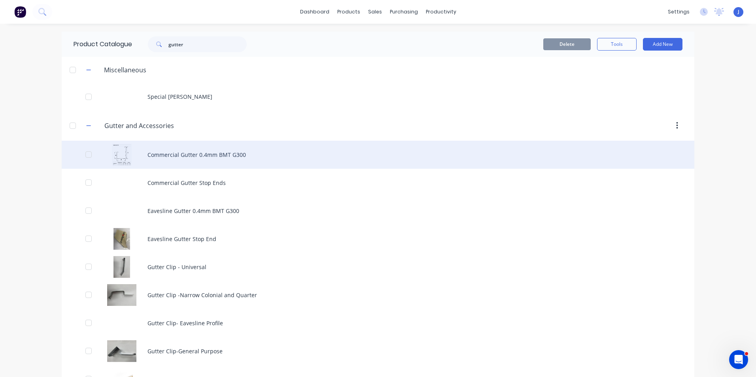
click at [172, 156] on div "Commercial Gutter 0.4mm BMT G300" at bounding box center [378, 155] width 633 height 28
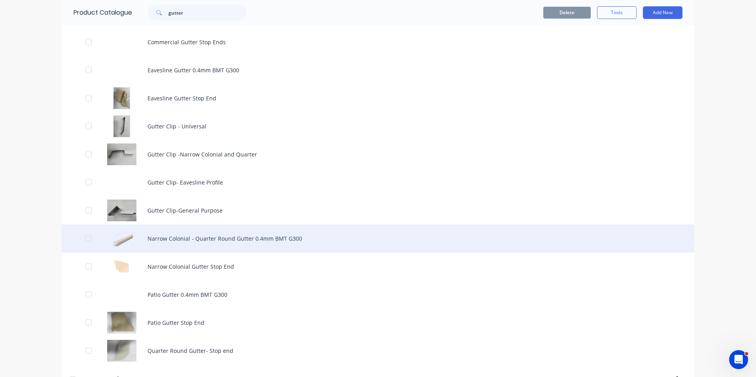
scroll to position [198, 0]
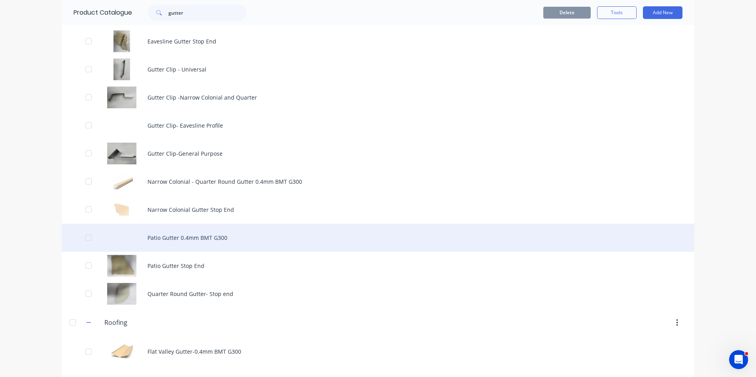
click at [235, 236] on div "Patio Gutter 0.4mm BMT G300" at bounding box center [378, 238] width 633 height 28
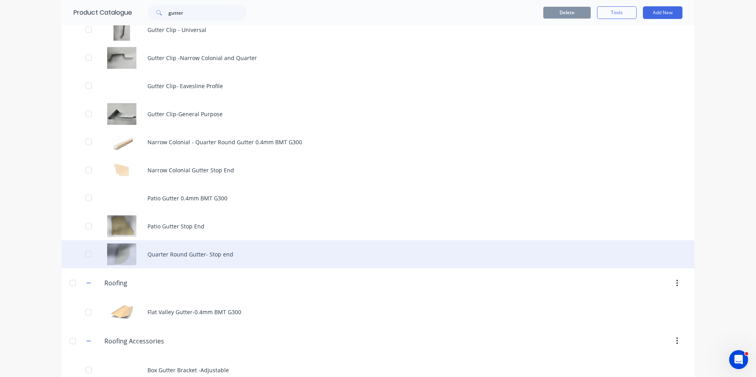
scroll to position [280, 0]
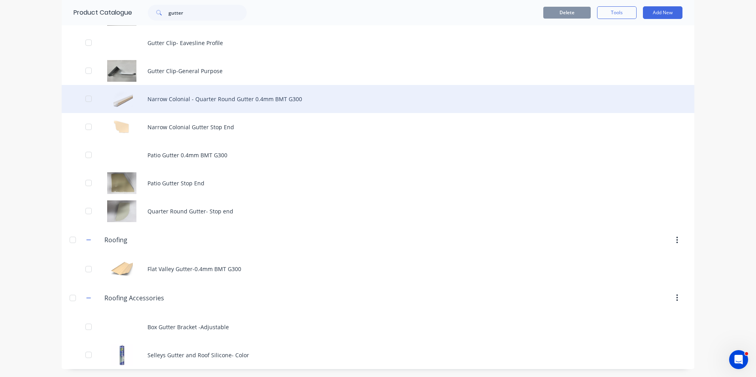
click at [185, 94] on div "Narrow Colonial - Quarter Round Gutter 0.4mm BMT G300" at bounding box center [378, 99] width 633 height 28
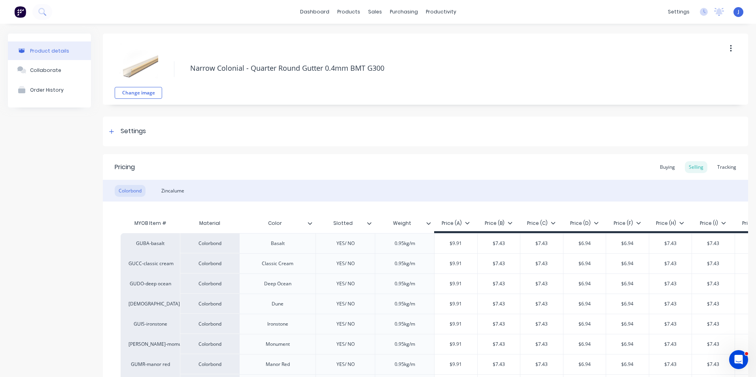
type textarea "x"
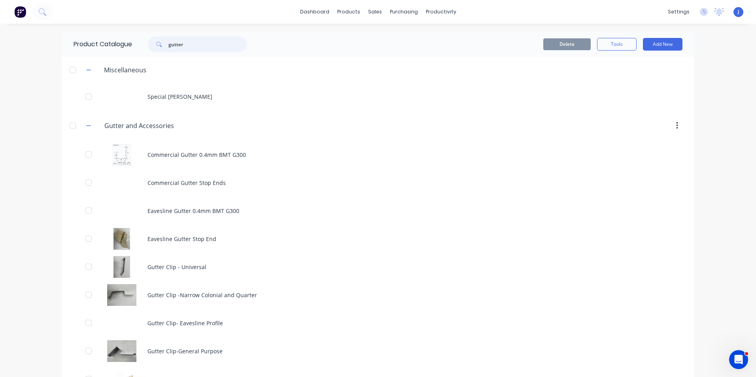
click at [183, 49] on input "gutter" at bounding box center [207, 44] width 78 height 16
drag, startPoint x: 191, startPoint y: 34, endPoint x: 194, endPoint y: 44, distance: 10.6
click at [137, 48] on div "Product Catalogue gutter" at bounding box center [164, 44] width 205 height 25
drag, startPoint x: 194, startPoint y: 44, endPoint x: 108, endPoint y: 46, distance: 85.4
click at [108, 46] on div "Product Catalogue gutter" at bounding box center [164, 44] width 205 height 25
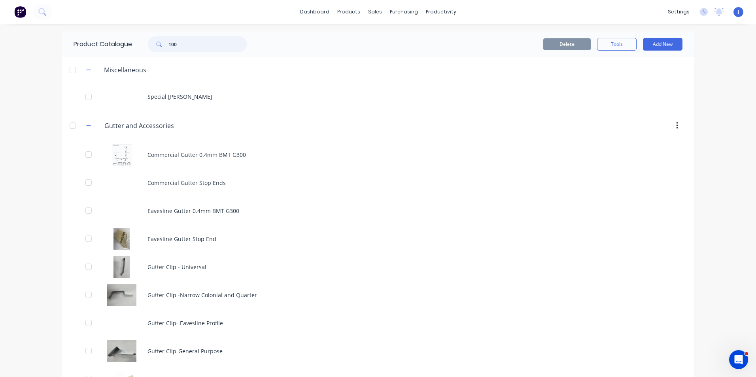
type input "100"
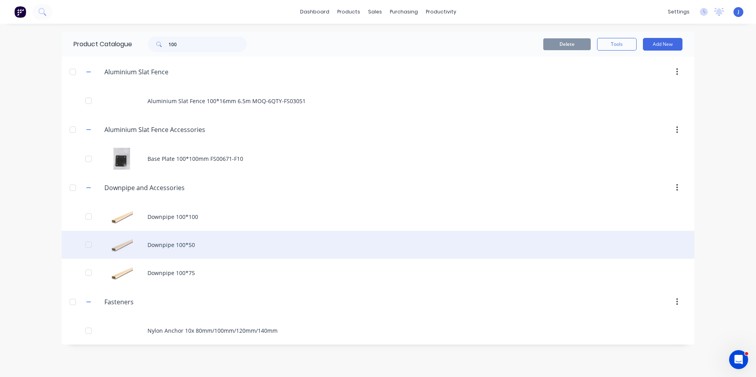
click at [203, 241] on div "Downpipe 100*50" at bounding box center [378, 245] width 633 height 28
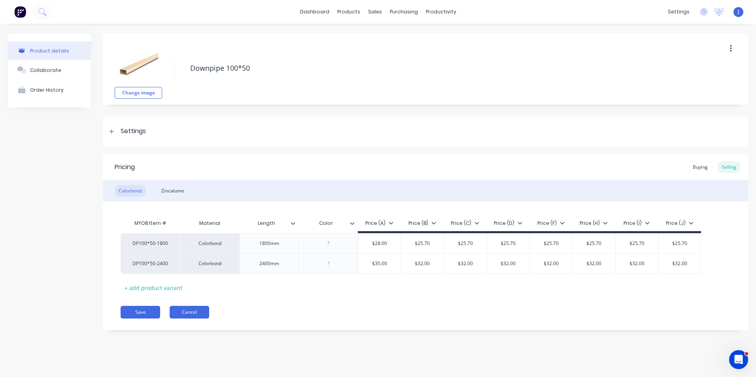
click at [196, 313] on button "Cancel" at bounding box center [190, 312] width 40 height 13
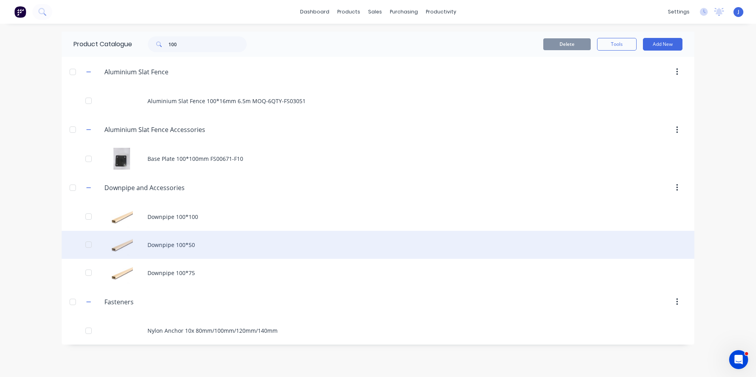
click at [178, 246] on div "Downpipe 100*50" at bounding box center [378, 245] width 633 height 28
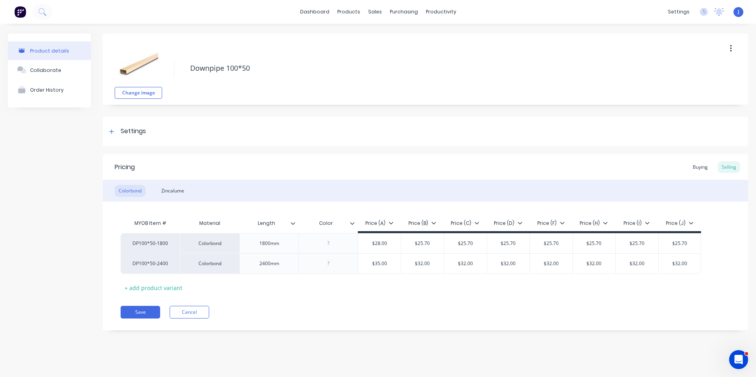
type textarea "x"
click at [189, 312] on button "Cancel" at bounding box center [190, 312] width 40 height 13
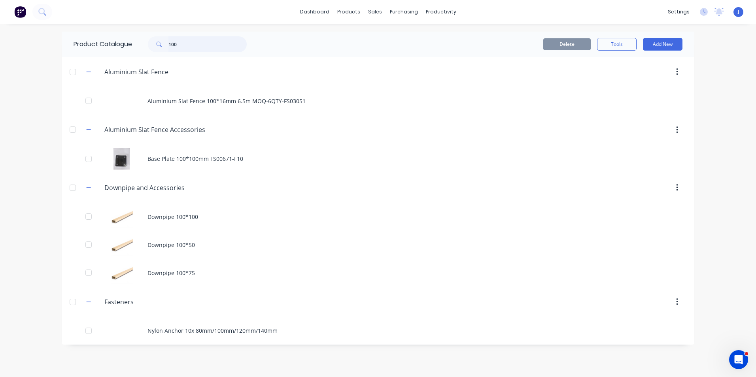
click at [113, 50] on div "Product Catalogue 100" at bounding box center [164, 44] width 205 height 25
type input "95"
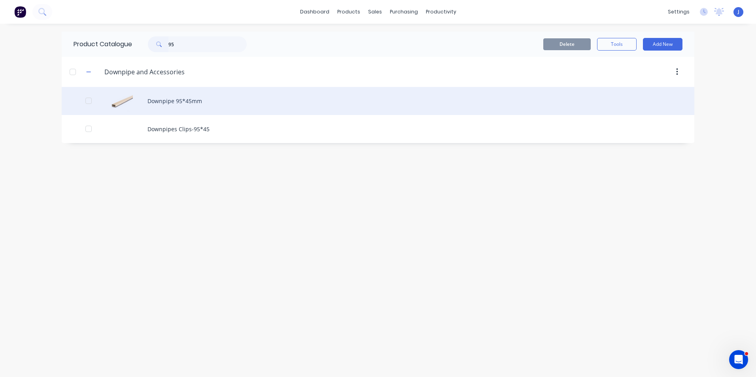
click at [185, 95] on div "Downpipe 95*45mm" at bounding box center [378, 101] width 633 height 28
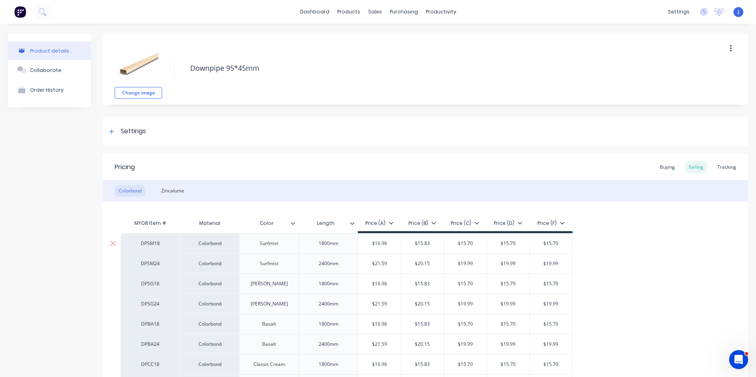
type textarea "x"
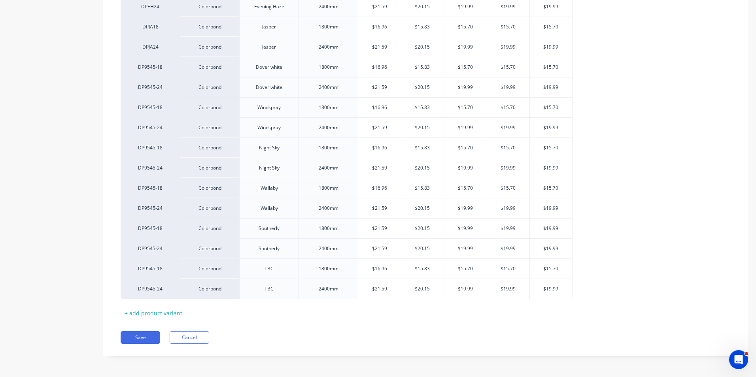
scroll to position [782, 0]
click at [184, 338] on button "Cancel" at bounding box center [190, 337] width 40 height 13
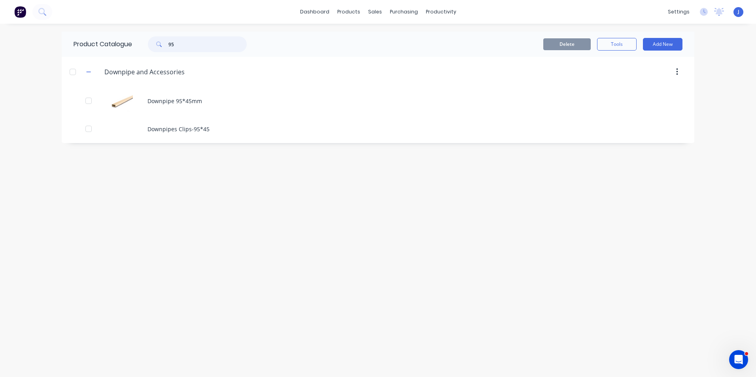
drag, startPoint x: 194, startPoint y: 47, endPoint x: 90, endPoint y: 35, distance: 104.6
click at [90, 35] on div "Product Catalogue 95" at bounding box center [164, 44] width 205 height 25
type input "end"
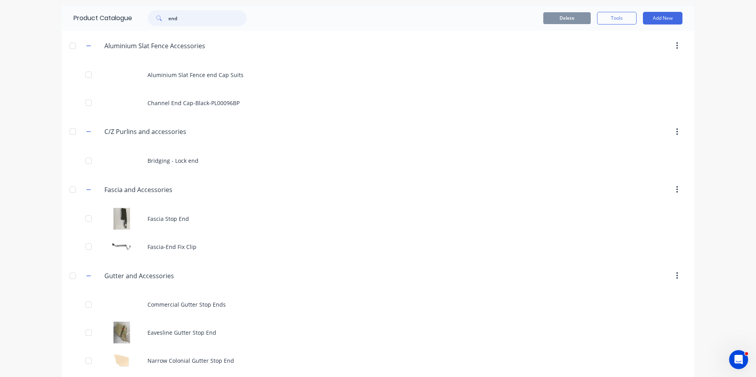
scroll to position [40, 0]
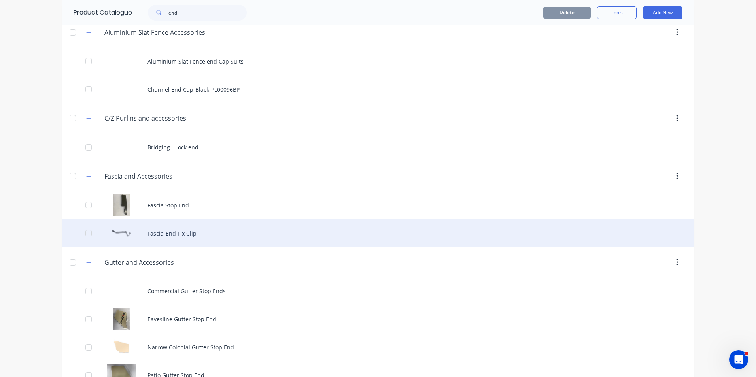
click at [181, 231] on div "Fascia-End Fix Clip" at bounding box center [378, 233] width 633 height 28
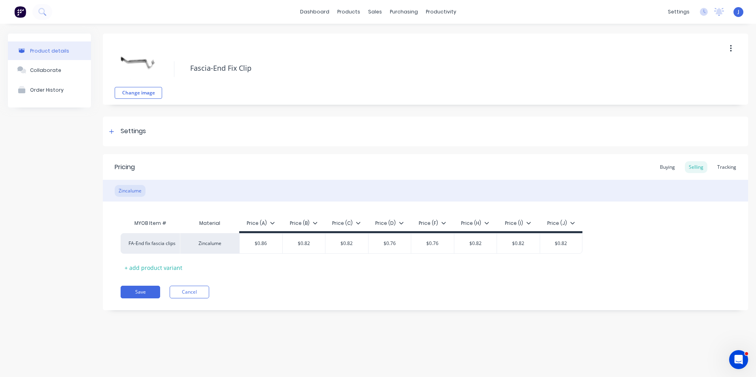
type textarea "x"
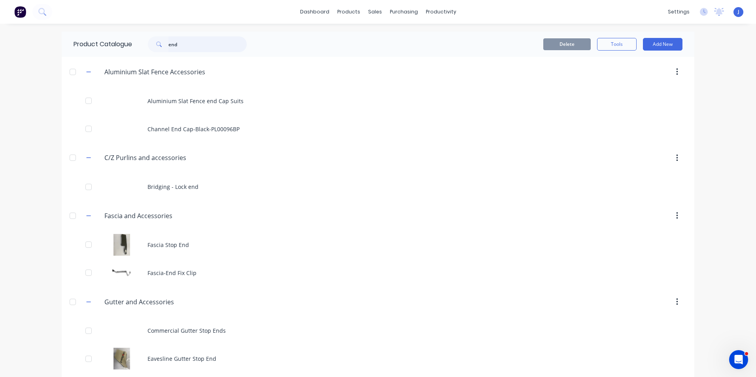
drag, startPoint x: 132, startPoint y: 48, endPoint x: 125, endPoint y: 49, distance: 6.9
click at [124, 48] on div "Product Catalogue end" at bounding box center [164, 44] width 205 height 25
type input "side"
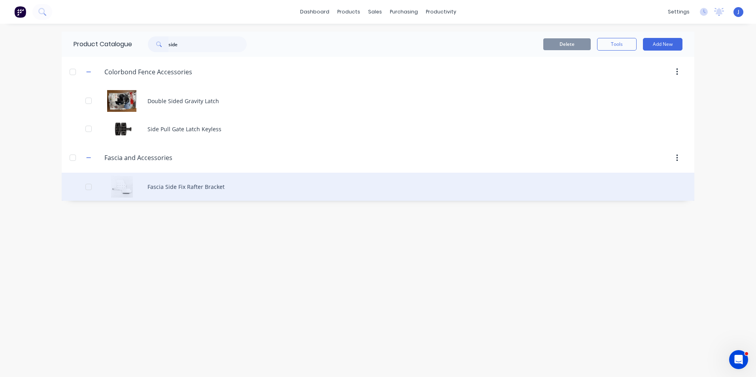
click at [207, 193] on div "Fascia Side Fix Rafter Bracket" at bounding box center [378, 187] width 633 height 28
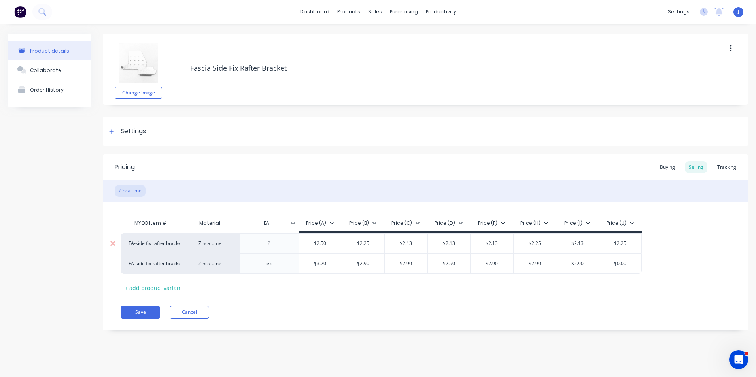
type textarea "x"
click at [244, 109] on div "Change image Fascia Side Fix Rafter Bracket Settings Product Options I buy this…" at bounding box center [425, 188] width 645 height 309
click at [384, 56] on div at bounding box center [380, 53] width 12 height 7
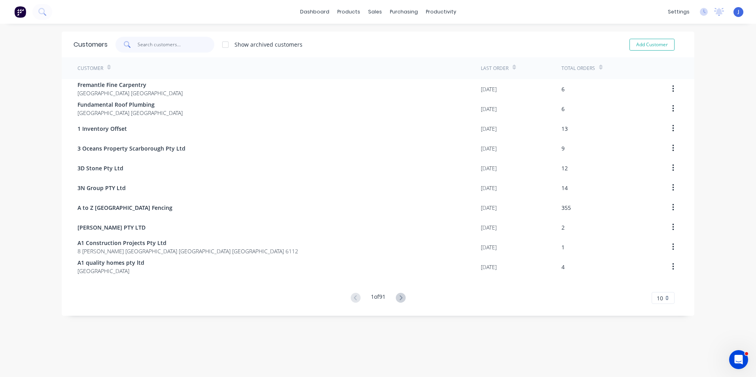
click at [203, 47] on input "text" at bounding box center [176, 45] width 77 height 16
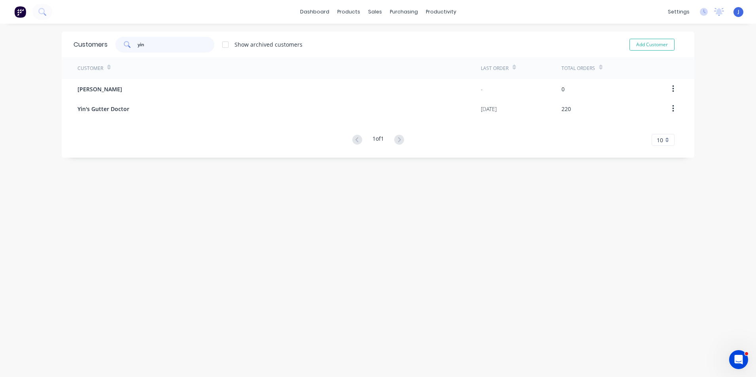
type input "yin"
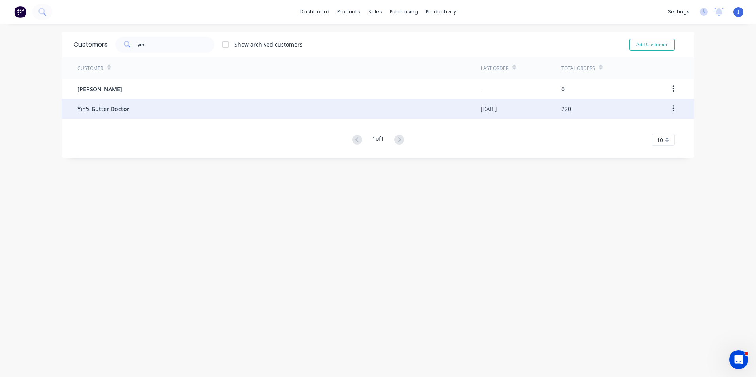
click at [148, 112] on div "Yin's Gutter Doctor" at bounding box center [279, 109] width 403 height 20
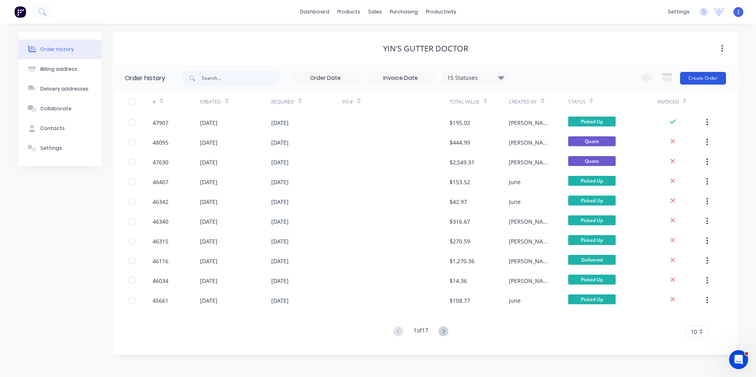
click at [699, 82] on button "Create Order" at bounding box center [703, 78] width 46 height 13
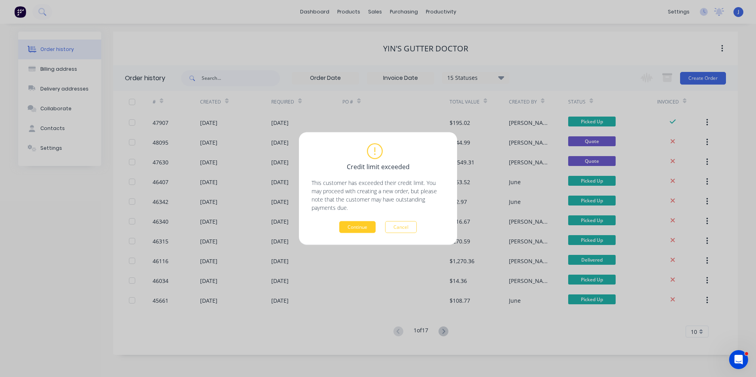
click at [368, 224] on button "Continue" at bounding box center [357, 227] width 36 height 12
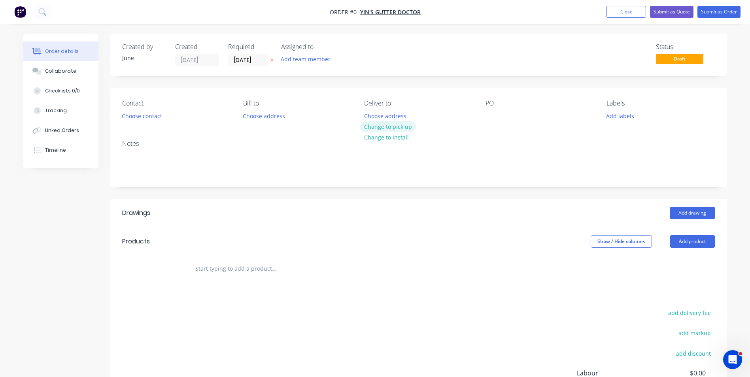
click at [395, 124] on button "Change to pick up" at bounding box center [388, 126] width 56 height 11
click at [136, 120] on button "Choose contact" at bounding box center [141, 115] width 49 height 11
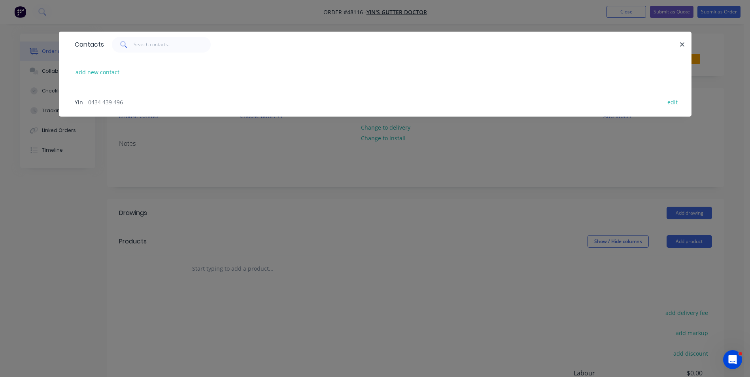
click at [117, 98] on div "Yin - 0434 439 496" at bounding box center [99, 102] width 48 height 8
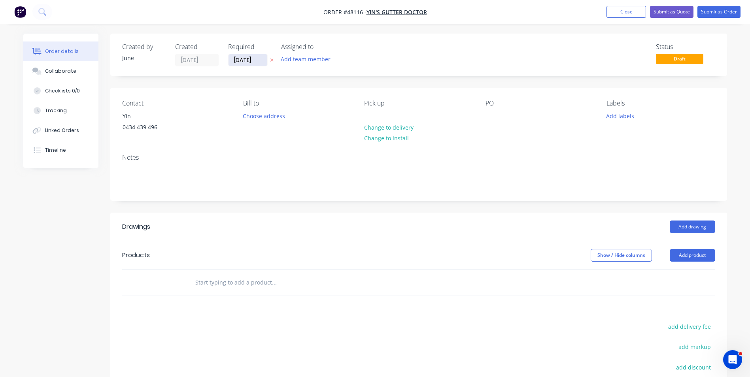
click at [265, 62] on input "[DATE]" at bounding box center [248, 60] width 39 height 12
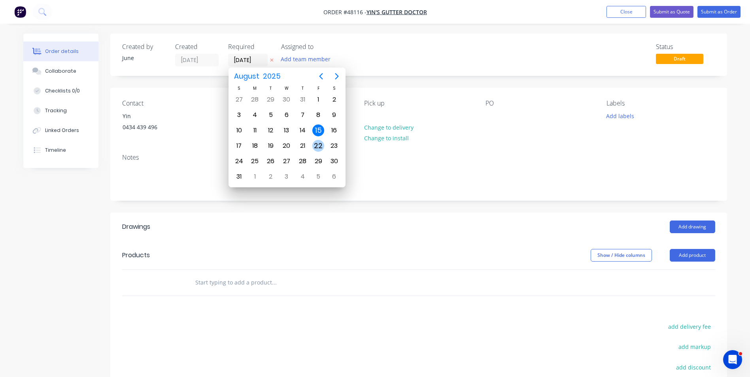
click at [315, 142] on div "22" at bounding box center [318, 146] width 12 height 12
type input "22/08/25"
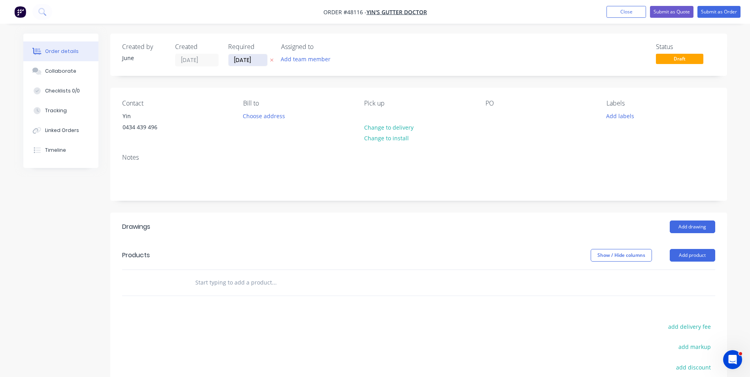
click at [256, 61] on input "22/08/25" at bounding box center [248, 60] width 39 height 12
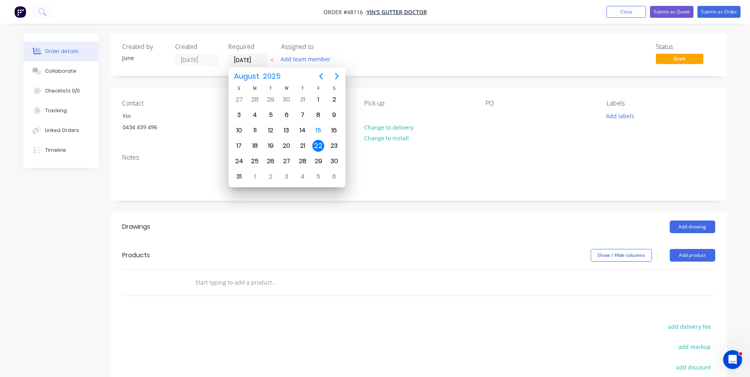
click at [418, 99] on div "Contact Yin 0434 439 496 Bill to Choose address Pick up Change to delivery Chan…" at bounding box center [418, 118] width 617 height 60
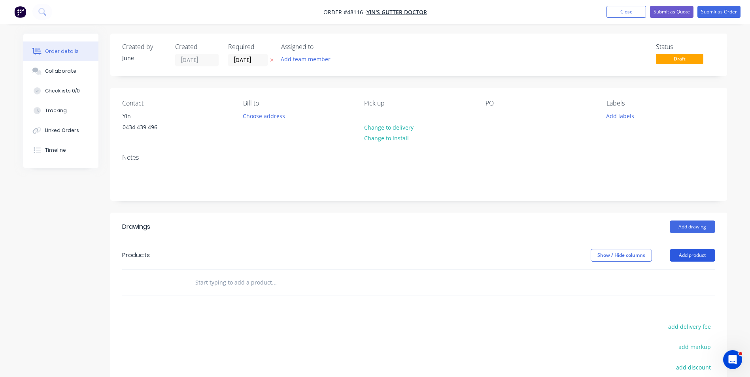
click at [689, 258] on button "Add product" at bounding box center [692, 255] width 45 height 13
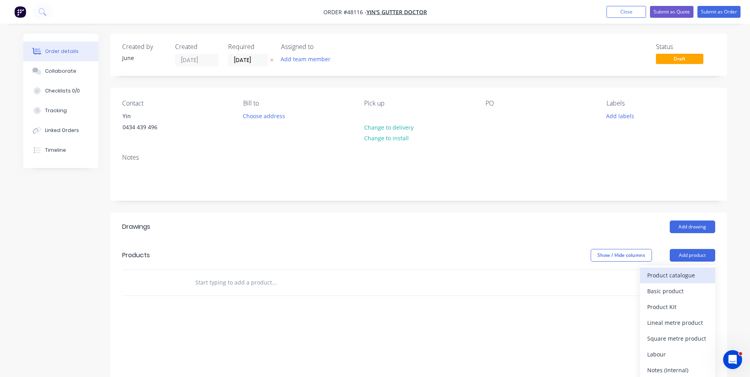
click at [675, 279] on div "Product catalogue" at bounding box center [677, 275] width 61 height 11
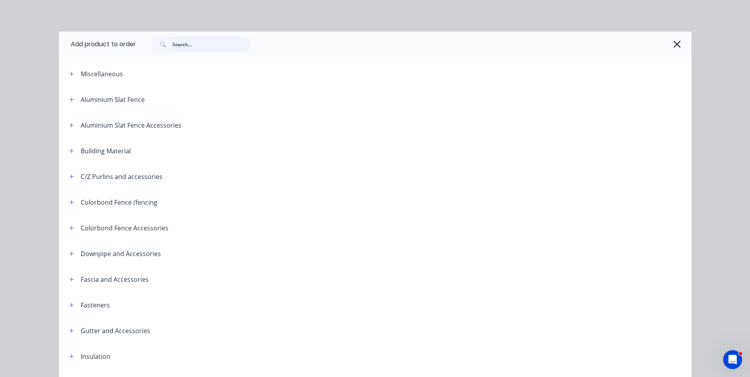
click at [178, 43] on input "text" at bounding box center [211, 44] width 78 height 16
type input "fascia"
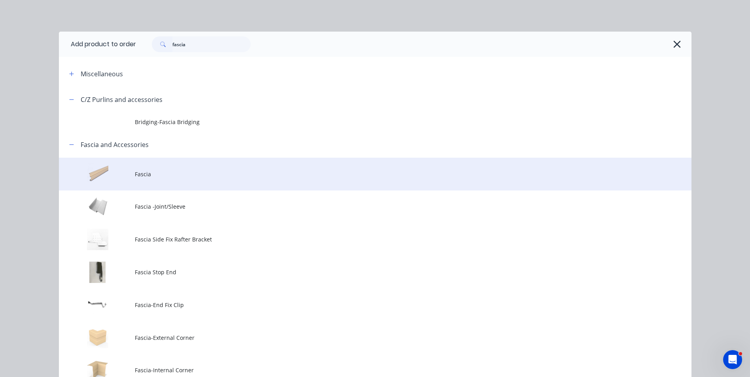
click at [192, 175] on span "Fascia" at bounding box center [357, 174] width 445 height 8
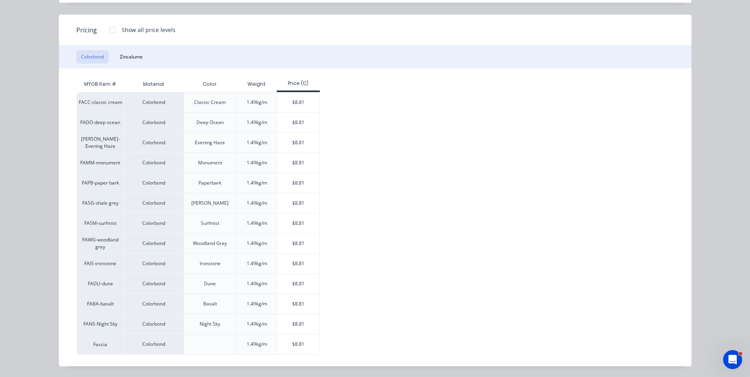
scroll to position [85, 0]
click at [310, 347] on div "$8.81" at bounding box center [298, 344] width 42 height 20
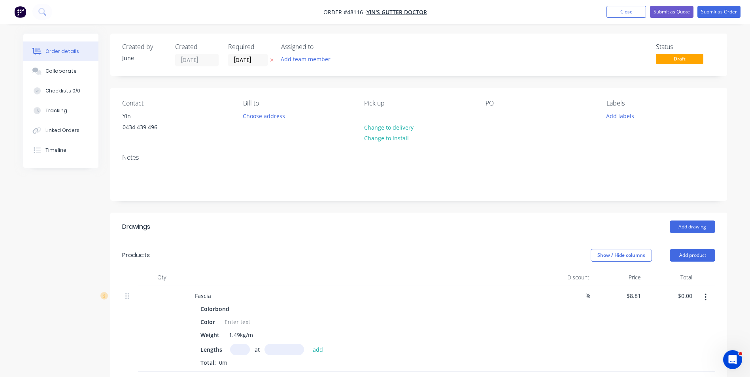
click at [236, 348] on input "text" at bounding box center [240, 349] width 20 height 11
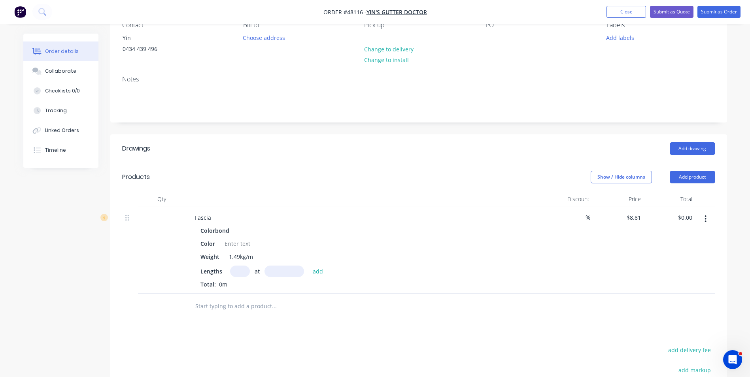
scroll to position [79, 0]
click at [245, 244] on div at bounding box center [237, 242] width 32 height 11
drag, startPoint x: 239, startPoint y: 278, endPoint x: 241, endPoint y: 274, distance: 4.4
click at [240, 278] on div "Lengths at add Total: 0m" at bounding box center [363, 276] width 326 height 23
click at [241, 274] on input "text" at bounding box center [240, 270] width 20 height 11
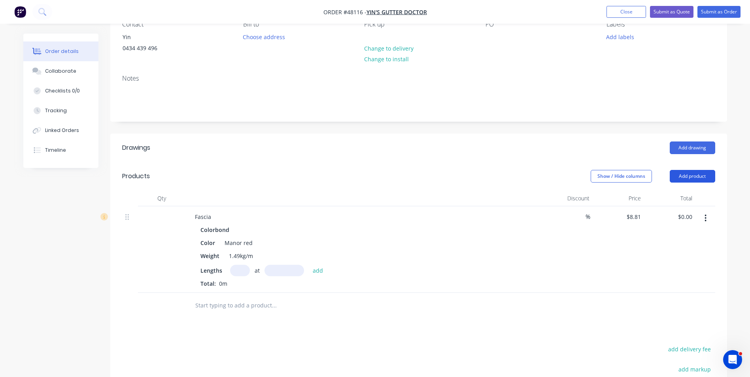
click at [677, 171] on button "Add product" at bounding box center [692, 176] width 45 height 13
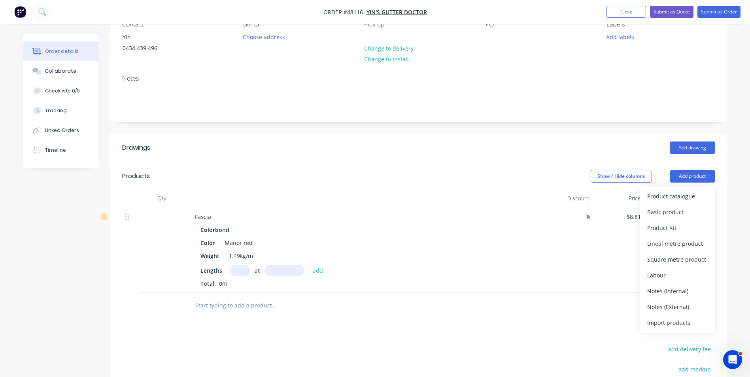
click at [682, 198] on div "Product catalogue" at bounding box center [677, 196] width 61 height 11
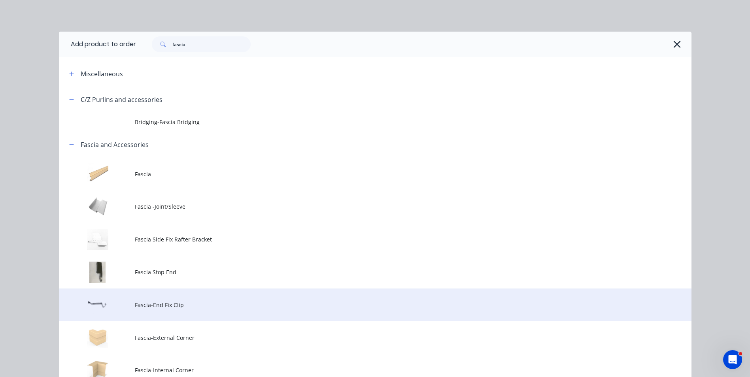
click at [165, 299] on td "Fascia-End Fix Clip" at bounding box center [413, 305] width 557 height 33
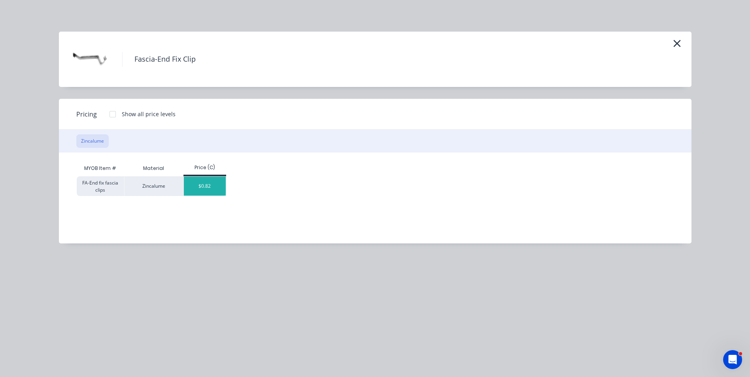
click at [217, 191] on div "$0.82" at bounding box center [205, 186] width 42 height 19
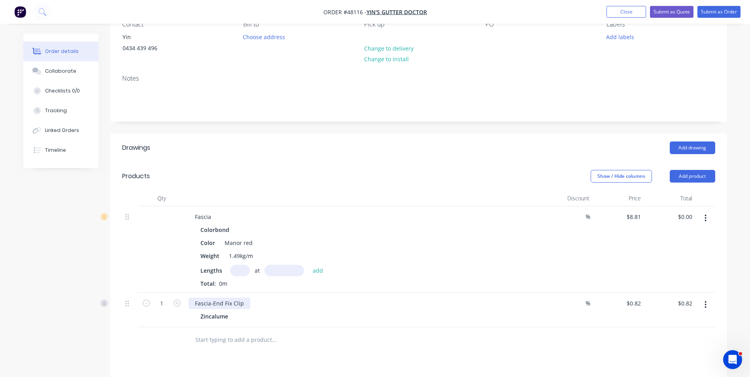
click at [245, 302] on div "Fascia-End Fix Clip" at bounding box center [220, 303] width 62 height 11
click at [301, 316] on div "Zincalume" at bounding box center [363, 316] width 326 height 11
click at [231, 267] on input "text" at bounding box center [240, 270] width 20 height 11
type input "10"
click at [284, 269] on input "text" at bounding box center [285, 270] width 40 height 11
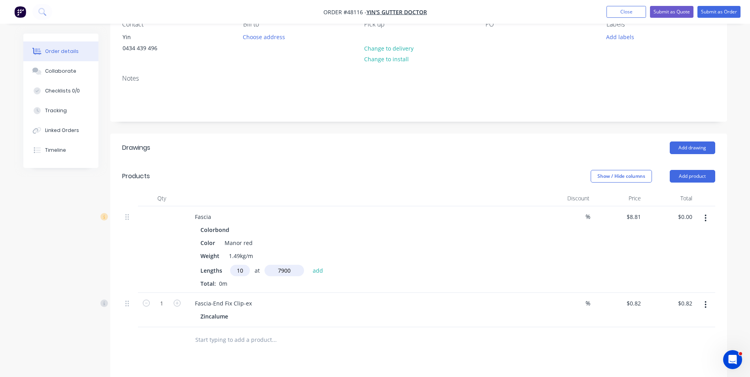
type input "7900"
click at [309, 265] on button "add" at bounding box center [318, 270] width 19 height 11
type input "$695.99"
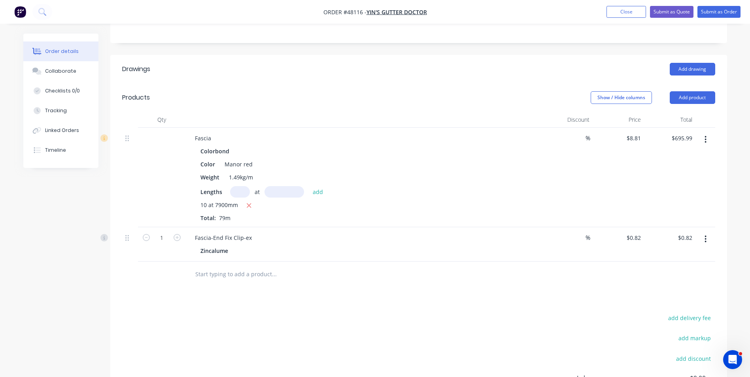
scroll to position [158, 0]
click at [168, 239] on input "1" at bounding box center [161, 238] width 21 height 12
click at [391, 265] on div at bounding box center [327, 274] width 285 height 26
click at [697, 100] on button "Add product" at bounding box center [692, 97] width 45 height 13
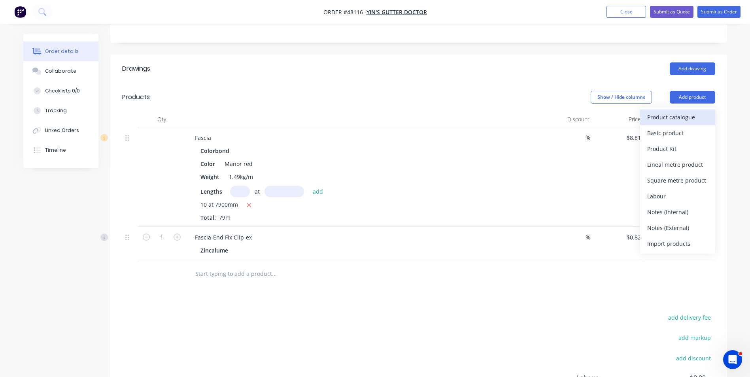
click at [680, 113] on div "Product catalogue" at bounding box center [677, 117] width 61 height 11
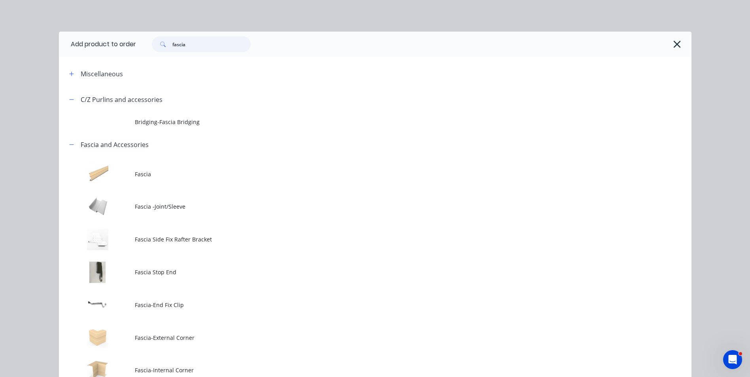
click at [207, 42] on input "fascia" at bounding box center [211, 44] width 78 height 16
click at [207, 344] on td "Fascia-External Corner" at bounding box center [413, 337] width 557 height 33
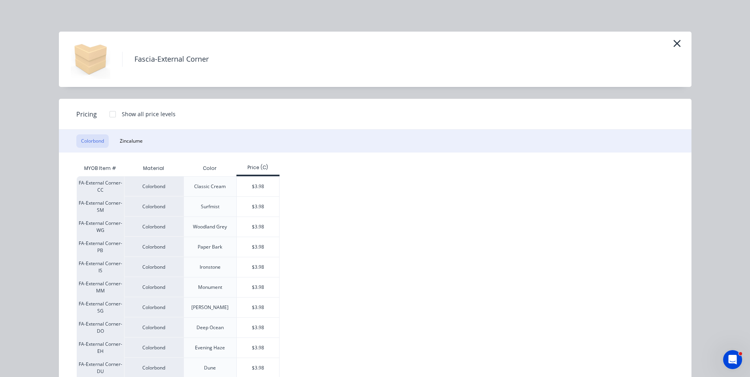
scroll to position [84, 0]
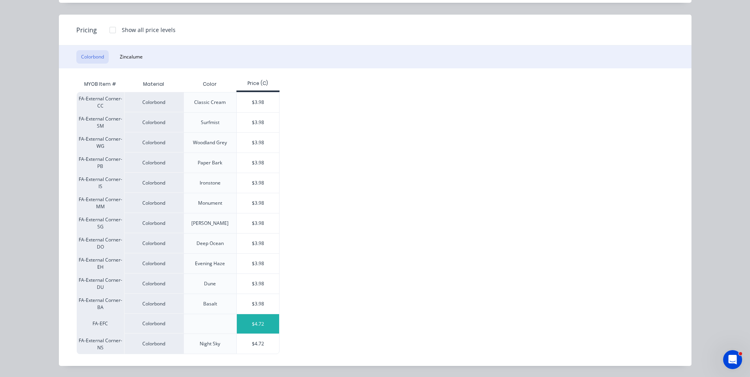
click at [261, 322] on div "$4.72" at bounding box center [258, 323] width 42 height 19
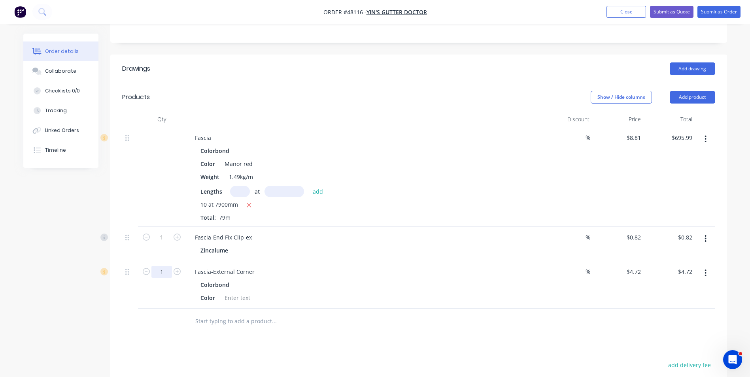
click at [163, 244] on input "1" at bounding box center [161, 238] width 21 height 12
type input "5"
type input "$23.60"
click at [395, 273] on div "Fascia-External Corner" at bounding box center [364, 271] width 350 height 11
click at [701, 94] on button "Add product" at bounding box center [692, 97] width 45 height 13
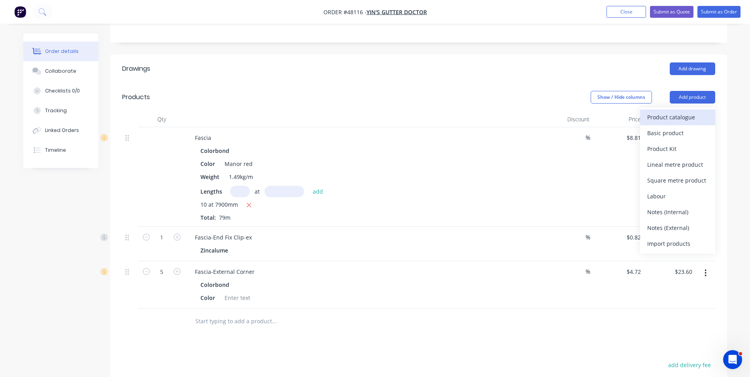
click at [688, 111] on button "Product catalogue" at bounding box center [677, 118] width 75 height 16
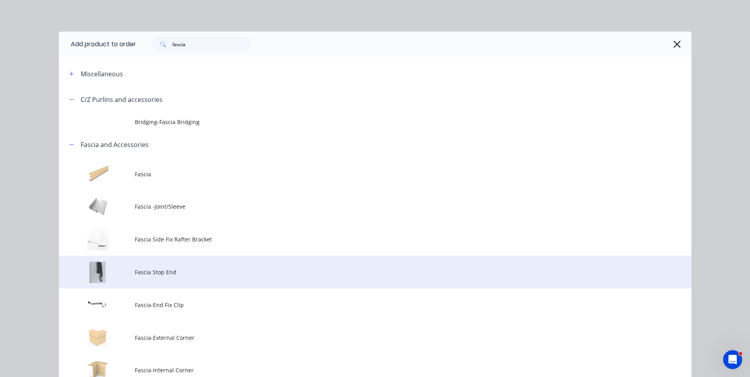
scroll to position [44, 0]
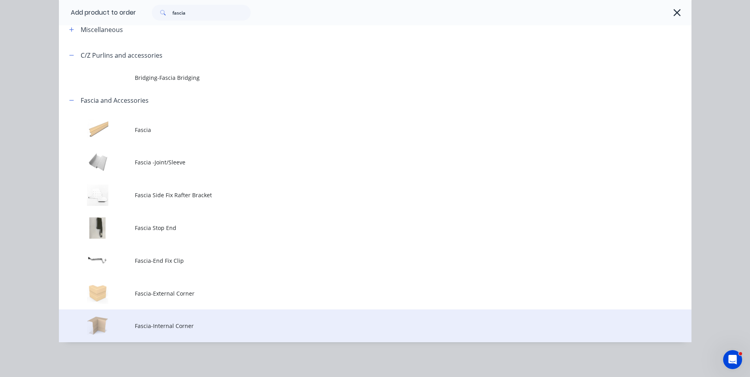
click at [143, 321] on td "Fascia-Internal Corner" at bounding box center [413, 326] width 557 height 33
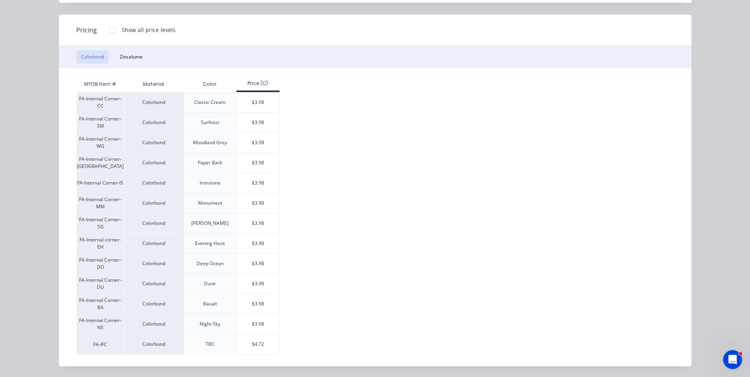
scroll to position [85, 0]
click at [260, 349] on div "$4.72" at bounding box center [258, 344] width 42 height 20
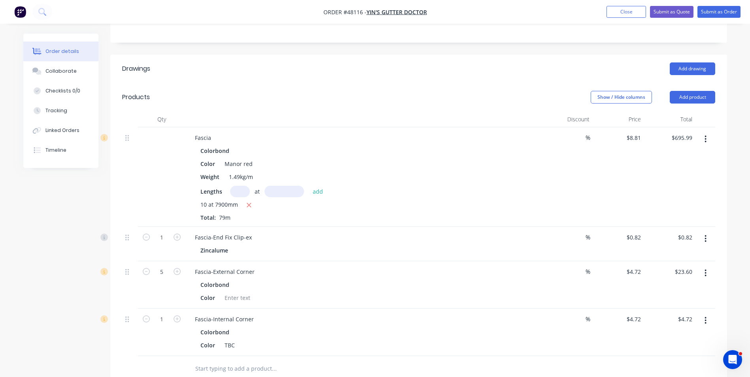
click at [324, 327] on div "Colorbond" at bounding box center [363, 332] width 326 height 11
click at [120, 347] on div "Qty Discount Price Total Fascia Colorbond Color Manor red Weight 1.49kg/m Lengt…" at bounding box center [418, 247] width 617 height 270
click at [164, 237] on input "1" at bounding box center [161, 238] width 21 height 12
type input "66"
type input "$54.12"
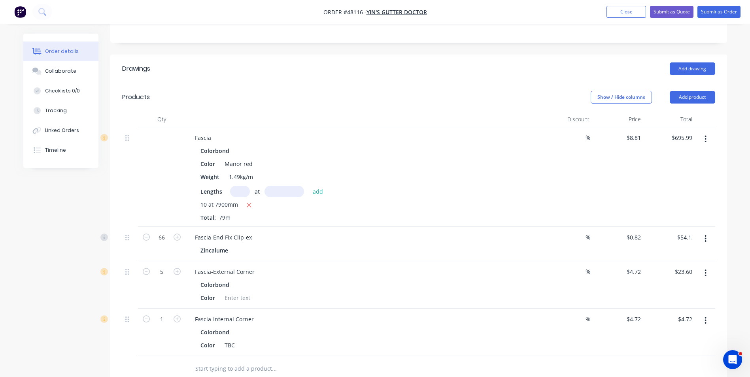
click at [423, 217] on div "10 at 7900mm Total: 79m" at bounding box center [363, 210] width 326 height 21
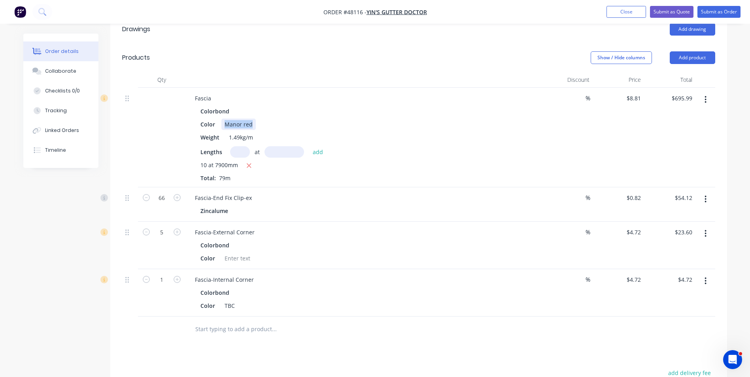
drag, startPoint x: 255, startPoint y: 126, endPoint x: 220, endPoint y: 130, distance: 35.0
click at [220, 130] on div "Color Manor red" at bounding box center [361, 124] width 329 height 11
click at [371, 130] on div "Color Manor red" at bounding box center [361, 124] width 329 height 11
click at [330, 295] on div "Colorbond" at bounding box center [363, 292] width 326 height 11
click at [365, 314] on div "Fascia-Internal Corner Colorbond Color TBC" at bounding box center [363, 292] width 356 height 47
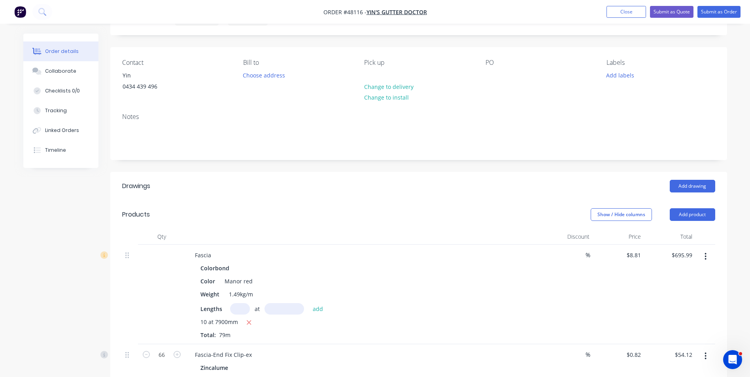
scroll to position [40, 0]
click at [437, 195] on header "Drawings Add drawing" at bounding box center [418, 187] width 617 height 28
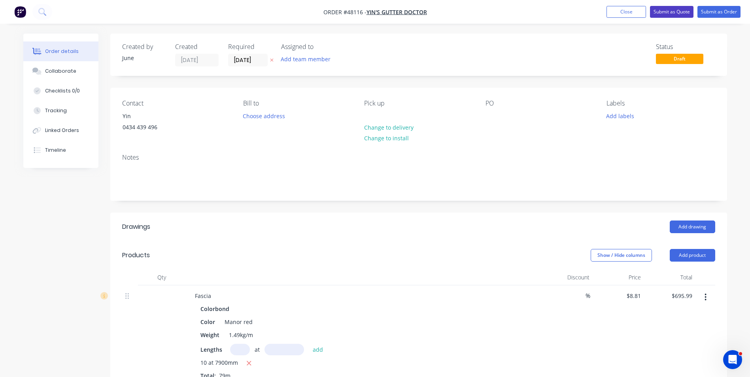
click at [662, 12] on button "Submit as Quote" at bounding box center [671, 12] width 43 height 12
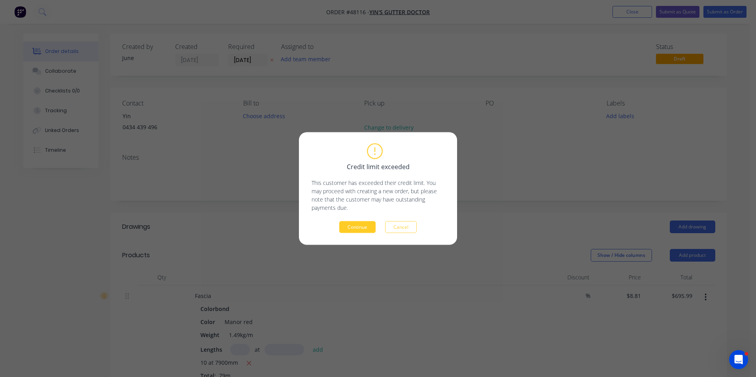
click at [362, 227] on button "Continue" at bounding box center [357, 227] width 36 height 12
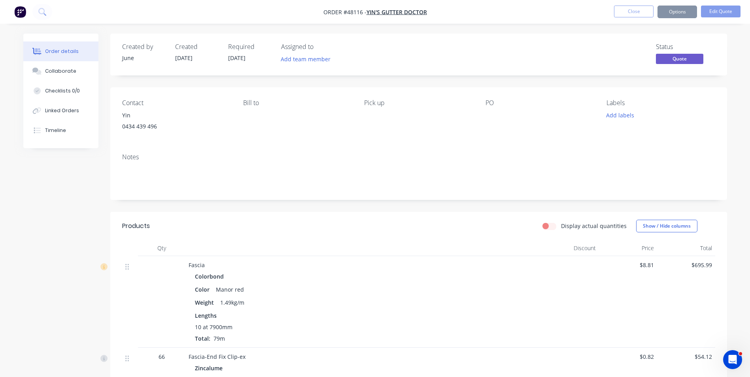
click at [679, 14] on button "Options" at bounding box center [678, 12] width 40 height 13
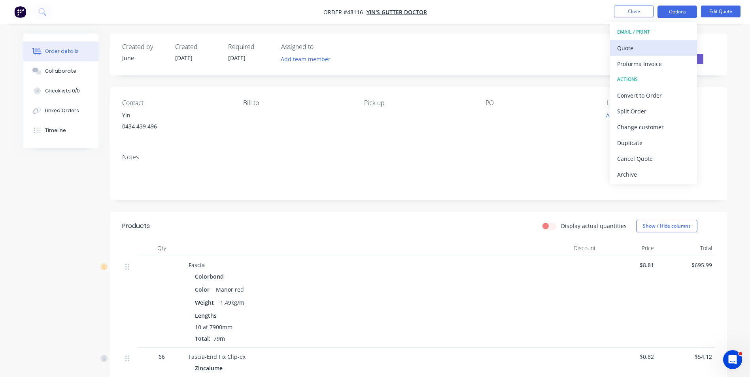
click at [650, 49] on div "Quote" at bounding box center [653, 47] width 73 height 11
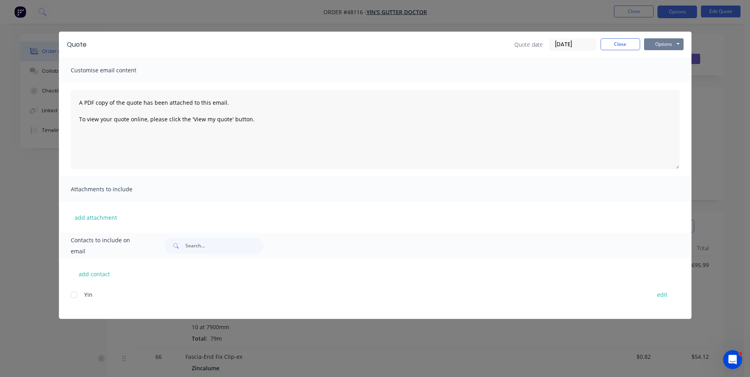
click at [652, 45] on button "Options" at bounding box center [664, 44] width 40 height 12
click at [669, 69] on button "Print" at bounding box center [669, 71] width 51 height 13
click at [609, 43] on button "Close" at bounding box center [621, 44] width 40 height 12
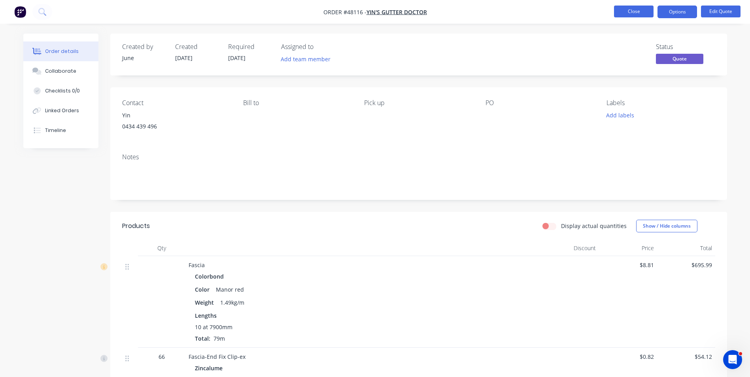
click at [639, 15] on button "Close" at bounding box center [634, 12] width 40 height 12
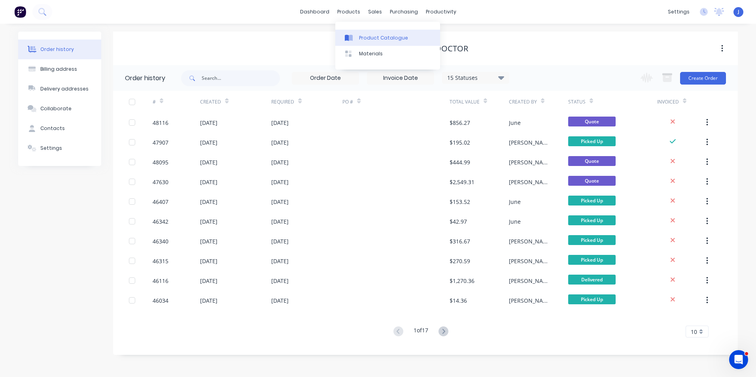
click at [355, 34] on link "Product Catalogue" at bounding box center [387, 38] width 105 height 16
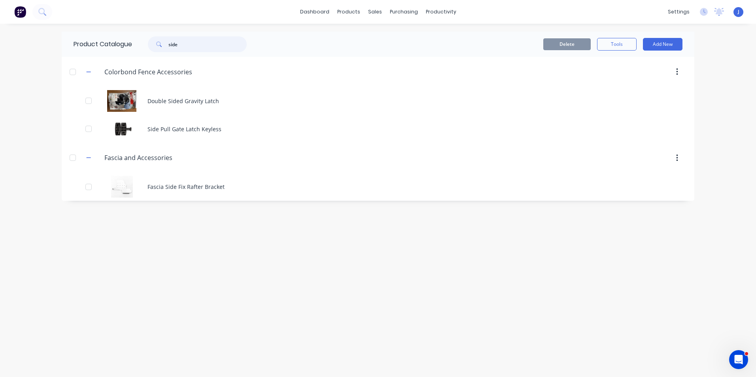
drag, startPoint x: 203, startPoint y: 41, endPoint x: 110, endPoint y: 45, distance: 93.4
click at [110, 45] on div "Product Catalogue side" at bounding box center [164, 44] width 205 height 25
type input "shs"
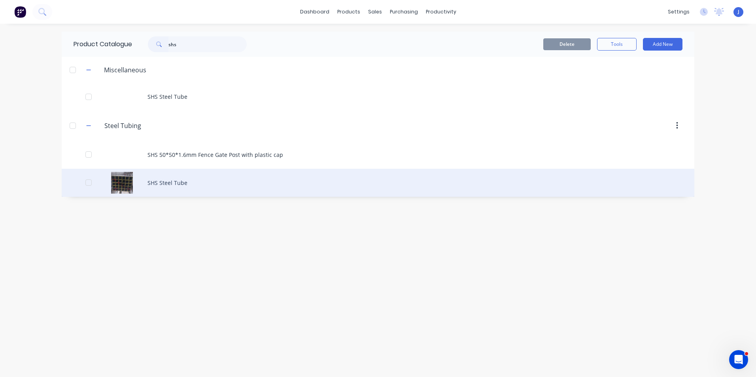
click at [203, 180] on div "SHS Steel Tube" at bounding box center [378, 183] width 633 height 28
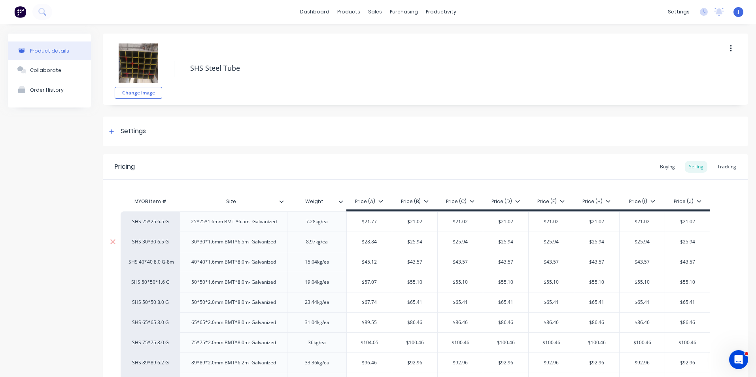
scroll to position [119, 0]
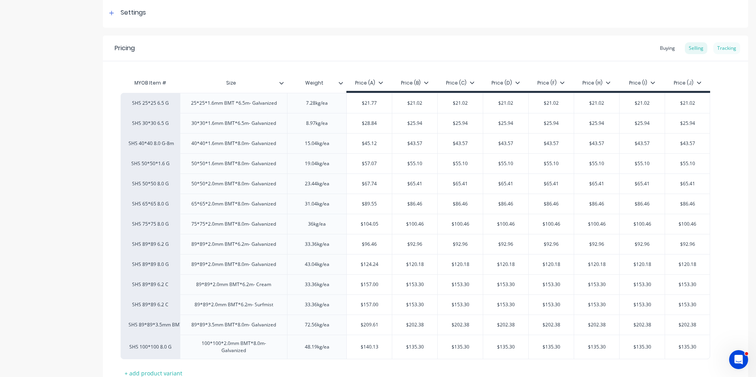
click at [730, 50] on div "Tracking" at bounding box center [726, 48] width 27 height 12
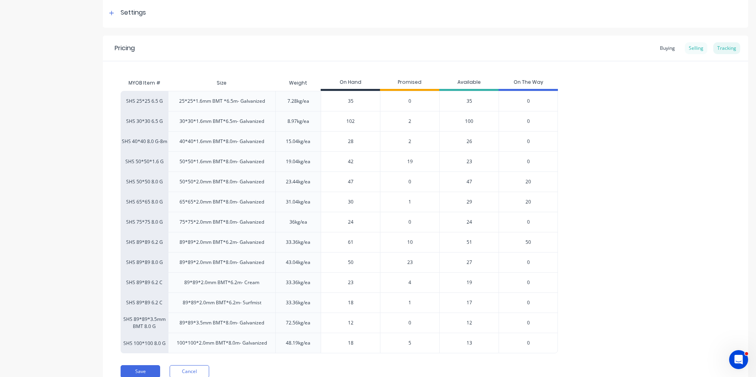
click at [691, 45] on div "Selling" at bounding box center [696, 48] width 23 height 12
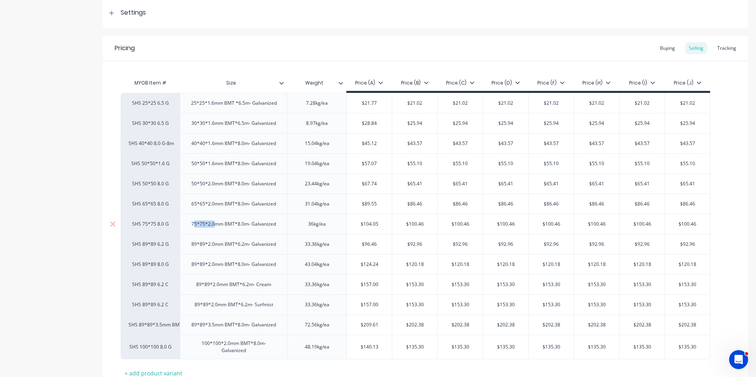
drag, startPoint x: 193, startPoint y: 228, endPoint x: 216, endPoint y: 228, distance: 22.1
click at [216, 228] on div "75*75*2.0mm BMT*8.0m- Galvanized" at bounding box center [233, 224] width 97 height 10
click at [205, 211] on div "65*65*2.0mm BMT*8.0m- Galvanized" at bounding box center [233, 204] width 107 height 20
type textarea "x"
type input "$120.18"
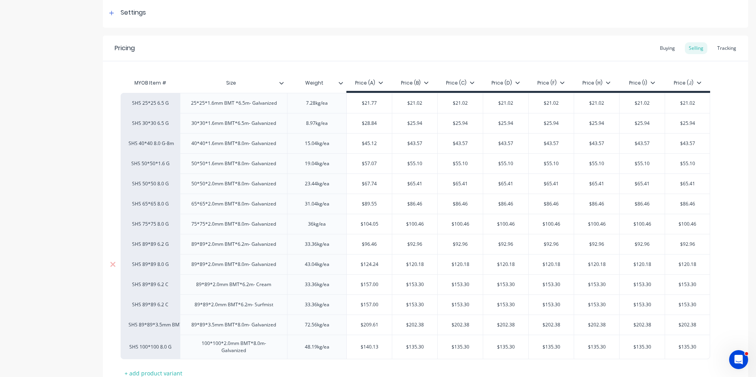
drag, startPoint x: 448, startPoint y: 266, endPoint x: 476, endPoint y: 267, distance: 28.9
click at [476, 267] on input "$120.18" at bounding box center [460, 264] width 45 height 7
type input "$100.46"
drag, startPoint x: 450, startPoint y: 225, endPoint x: 469, endPoint y: 200, distance: 32.1
click at [469, 200] on div "SHS 25*25 6.5 G 25*25*1.6mm BMT *6.5m- Galvanized 7.28kg/ea $21.77 $21.02 $21.0…" at bounding box center [426, 226] width 610 height 267
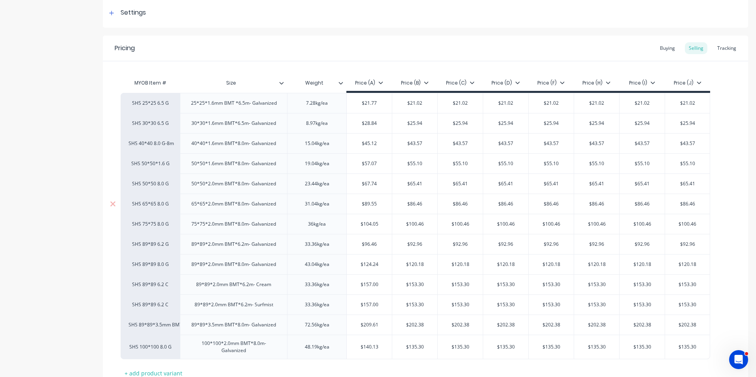
type input "$86.46"
drag, startPoint x: 452, startPoint y: 204, endPoint x: 473, endPoint y: 206, distance: 20.6
click at [473, 206] on input "$86.46" at bounding box center [460, 203] width 45 height 7
drag, startPoint x: 474, startPoint y: 223, endPoint x: 480, endPoint y: 223, distance: 5.9
click at [480, 223] on input "$100.46" at bounding box center [460, 224] width 45 height 7
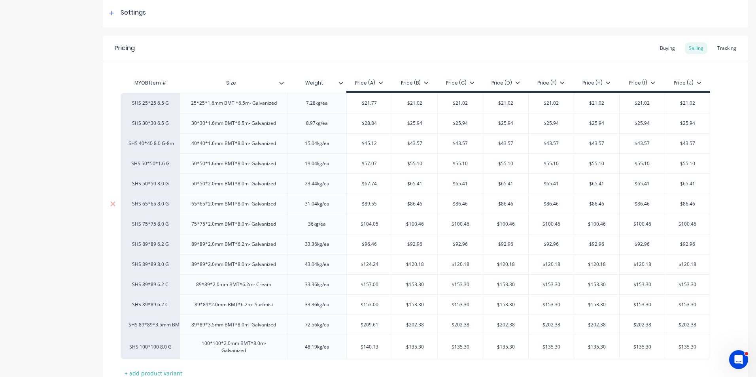
click at [470, 203] on input "$86.46" at bounding box center [460, 203] width 45 height 7
click at [59, 191] on div "Product details Collaborate Order History" at bounding box center [49, 171] width 83 height 513
drag, startPoint x: 450, startPoint y: 204, endPoint x: 472, endPoint y: 204, distance: 21.7
click at [472, 204] on input "$86.46" at bounding box center [460, 203] width 45 height 7
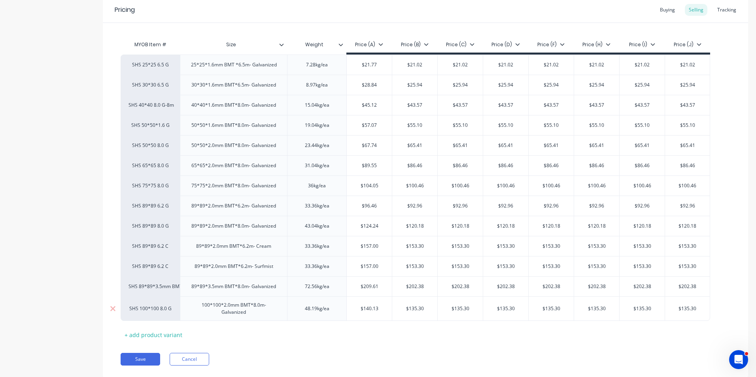
scroll to position [21, 0]
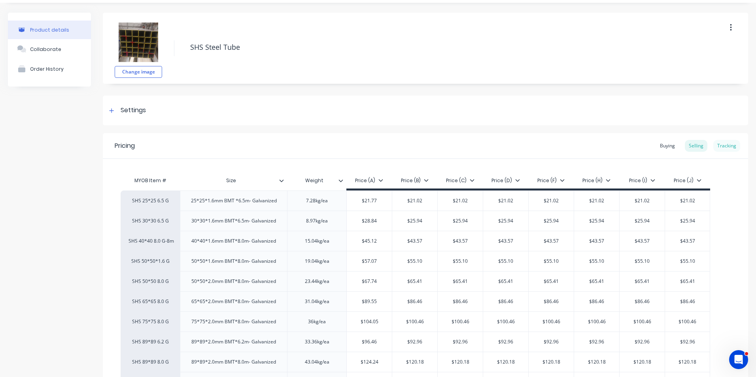
click at [720, 144] on div "Tracking" at bounding box center [726, 146] width 27 height 12
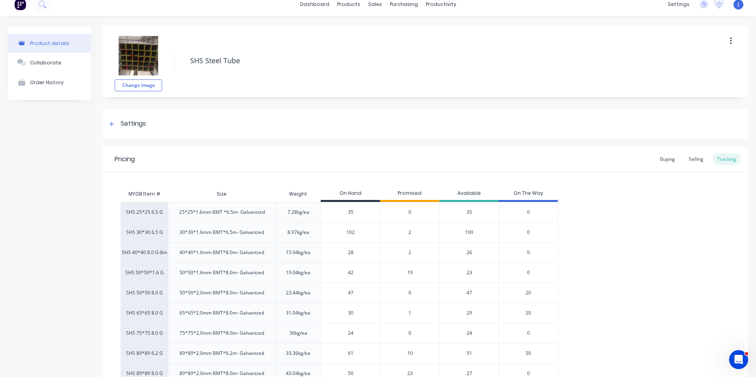
scroll to position [0, 0]
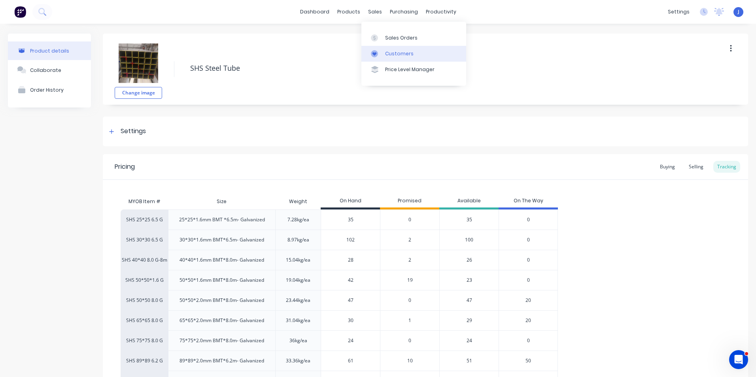
click at [376, 53] on icon at bounding box center [374, 54] width 4 height 4
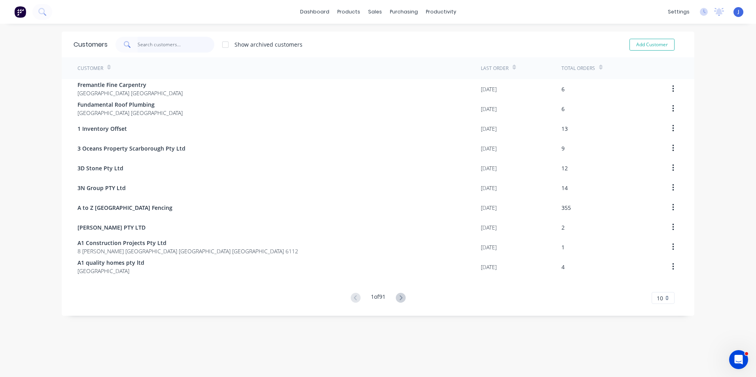
click at [176, 43] on input "text" at bounding box center [176, 45] width 77 height 16
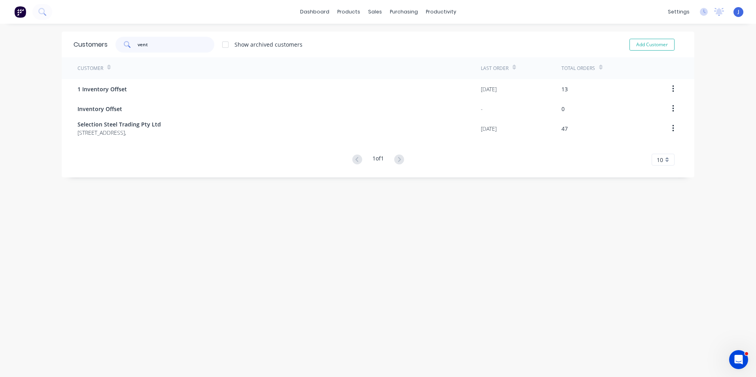
type input "vent"
click at [347, 36] on icon at bounding box center [348, 38] width 4 height 6
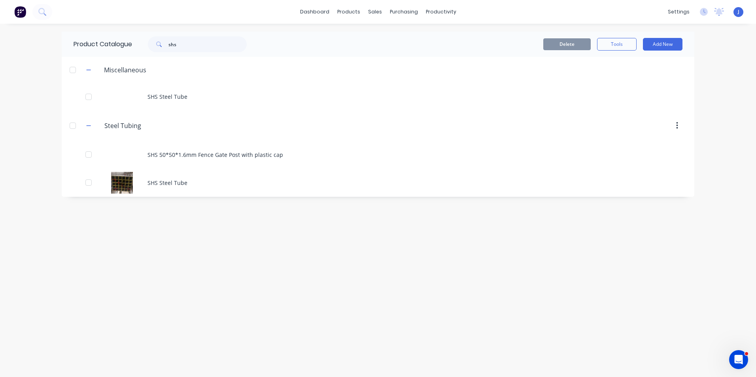
click at [317, 237] on div "Product Catalogue shs Delete Tools Add New Miscellaneous SHS Steel Tube Steel.T…" at bounding box center [378, 201] width 633 height 338
